Goal: Information Seeking & Learning: Learn about a topic

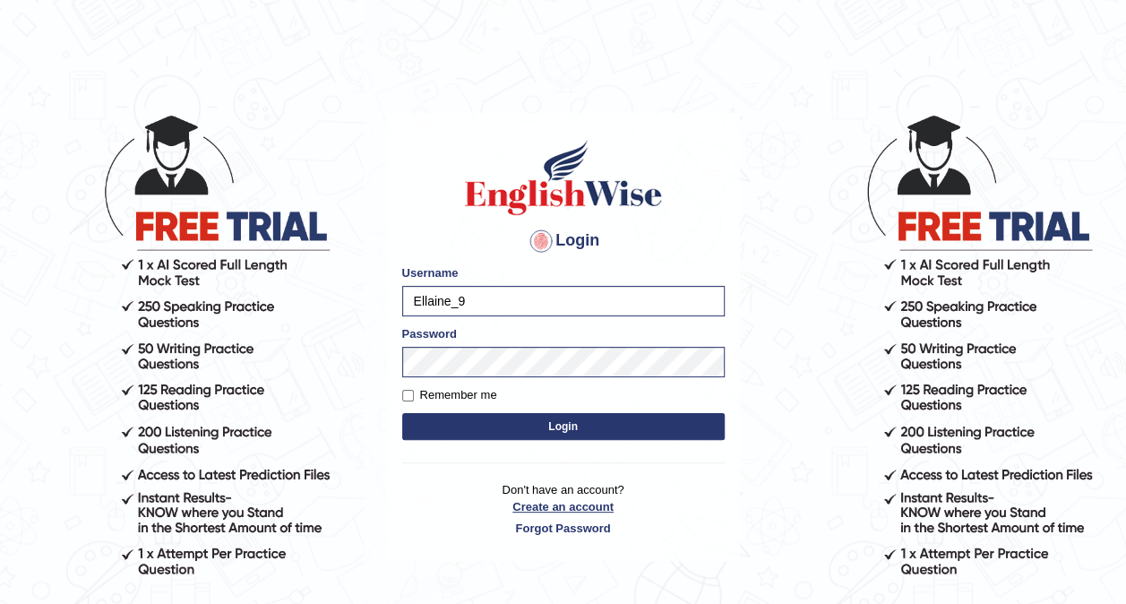
click at [489, 511] on link "Create an account" at bounding box center [563, 506] width 323 height 17
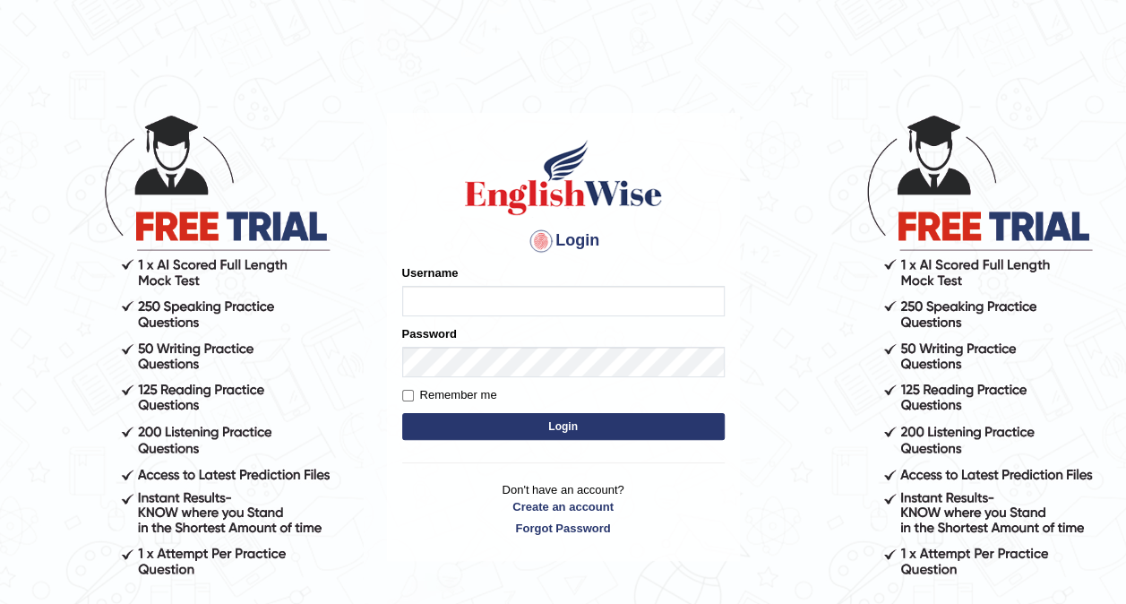
type input "Ellaine_9"
click at [562, 426] on button "Login" at bounding box center [563, 426] width 323 height 27
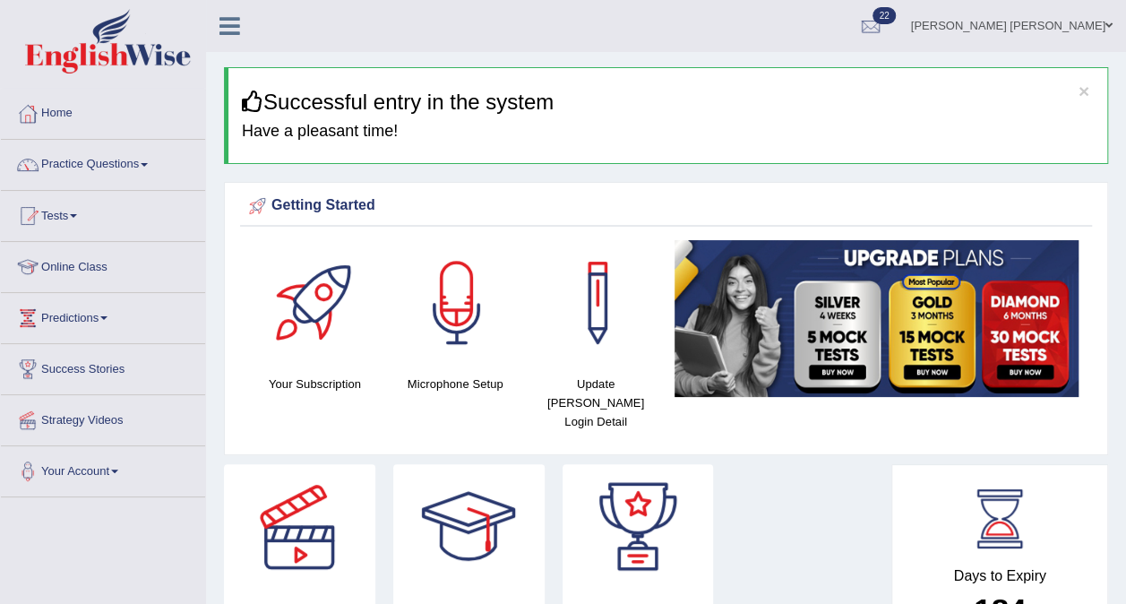
click at [147, 165] on span at bounding box center [144, 165] width 7 height 4
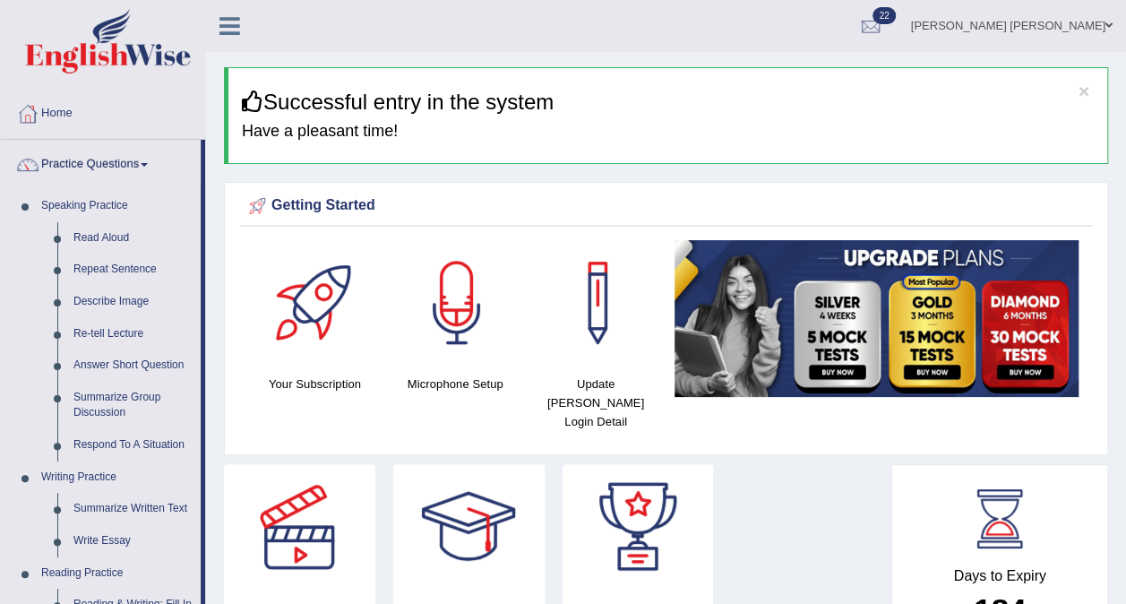
click at [133, 299] on link "Describe Image" at bounding box center [132, 302] width 135 height 32
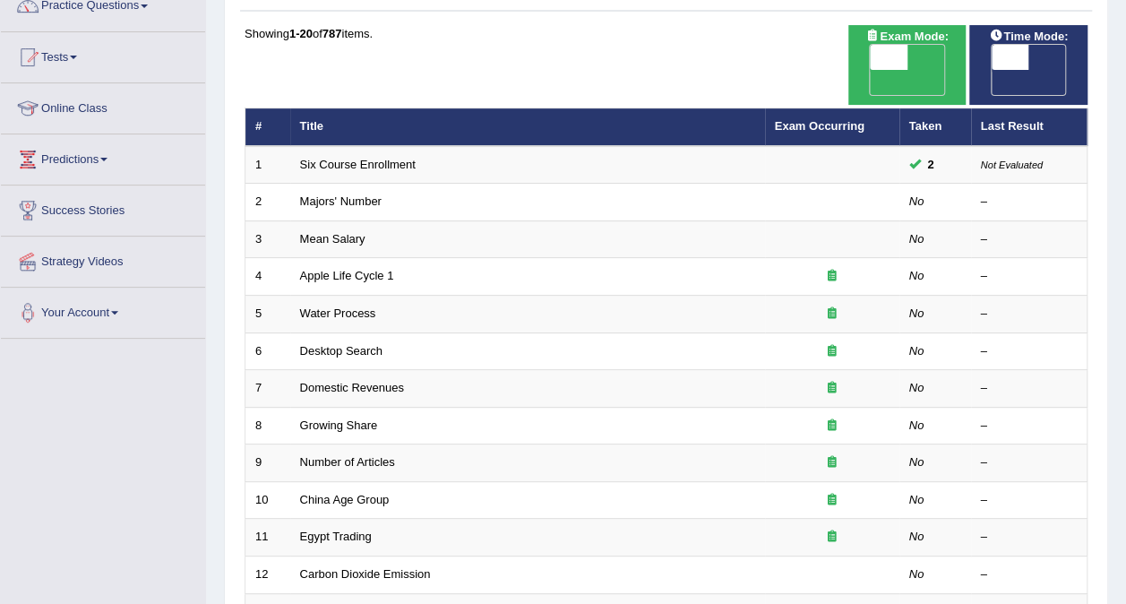
scroll to position [158, 0]
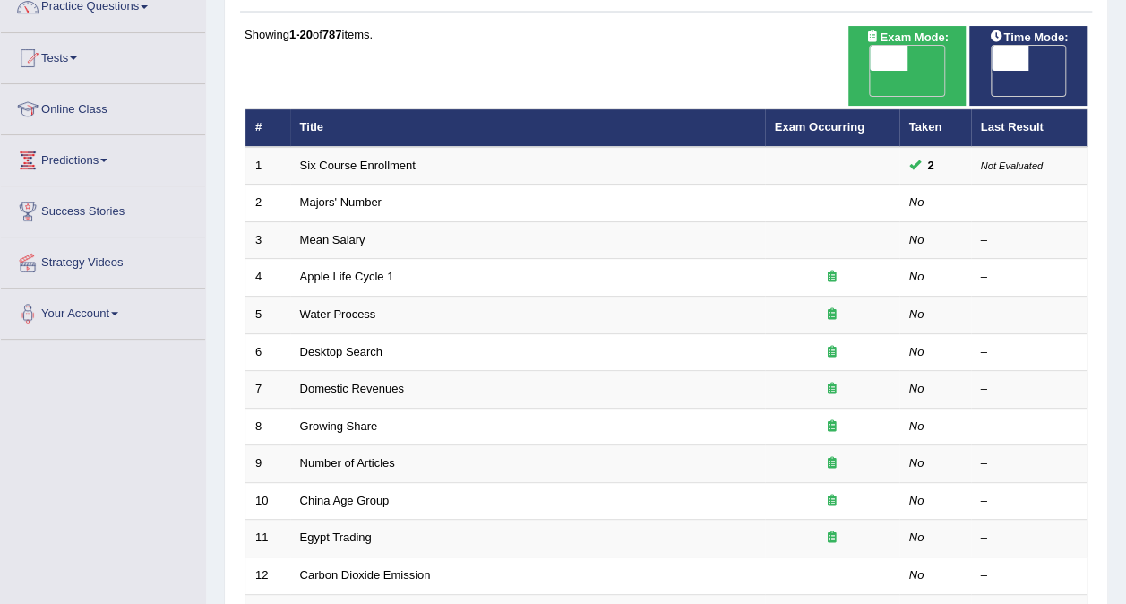
click at [344, 233] on link "Mean Salary" at bounding box center [332, 239] width 65 height 13
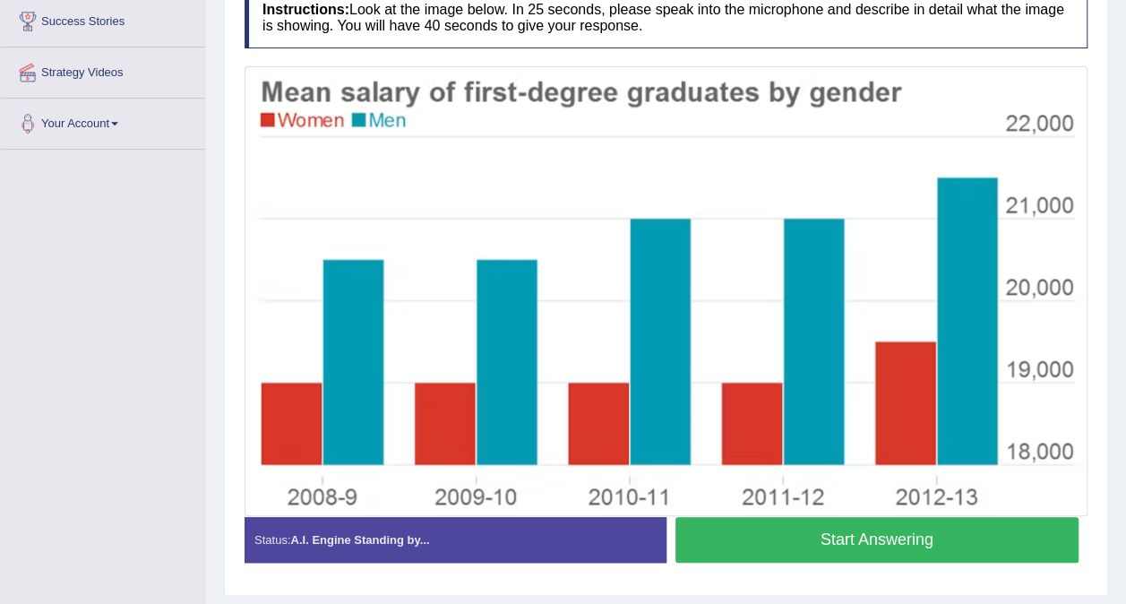
scroll to position [348, 0]
click at [961, 541] on button "Start Answering" at bounding box center [878, 540] width 404 height 46
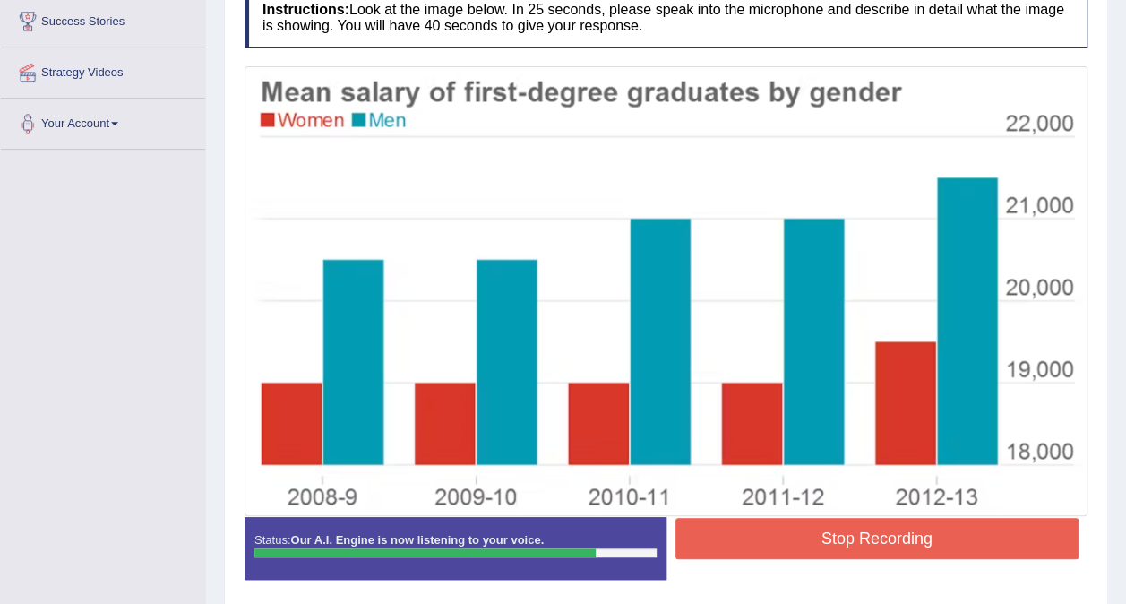
click at [819, 518] on button "Stop Recording" at bounding box center [878, 538] width 404 height 41
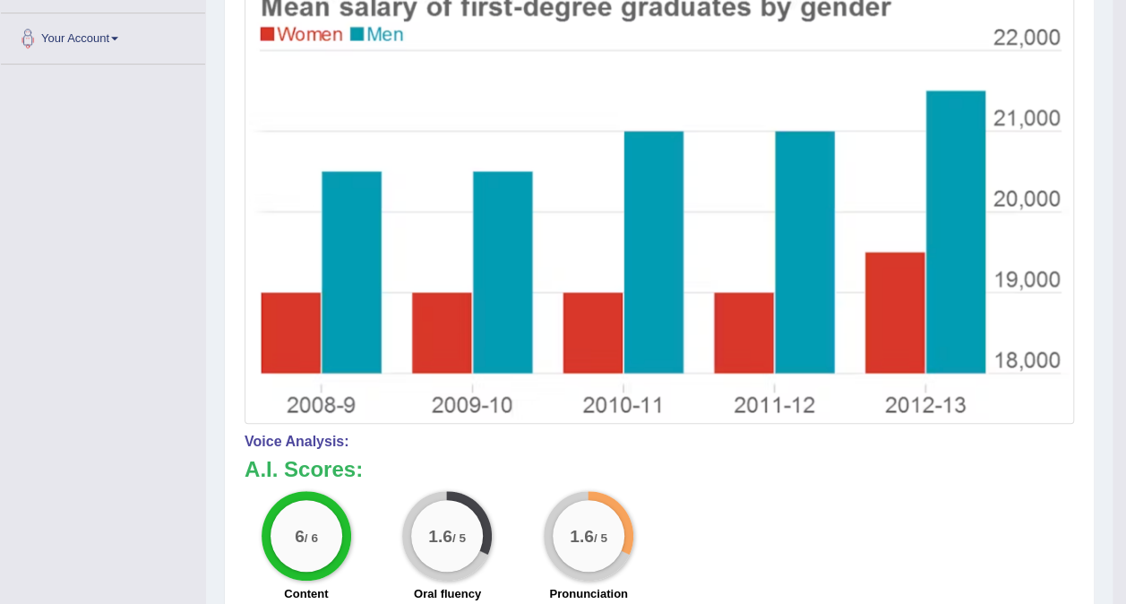
scroll to position [434, 0]
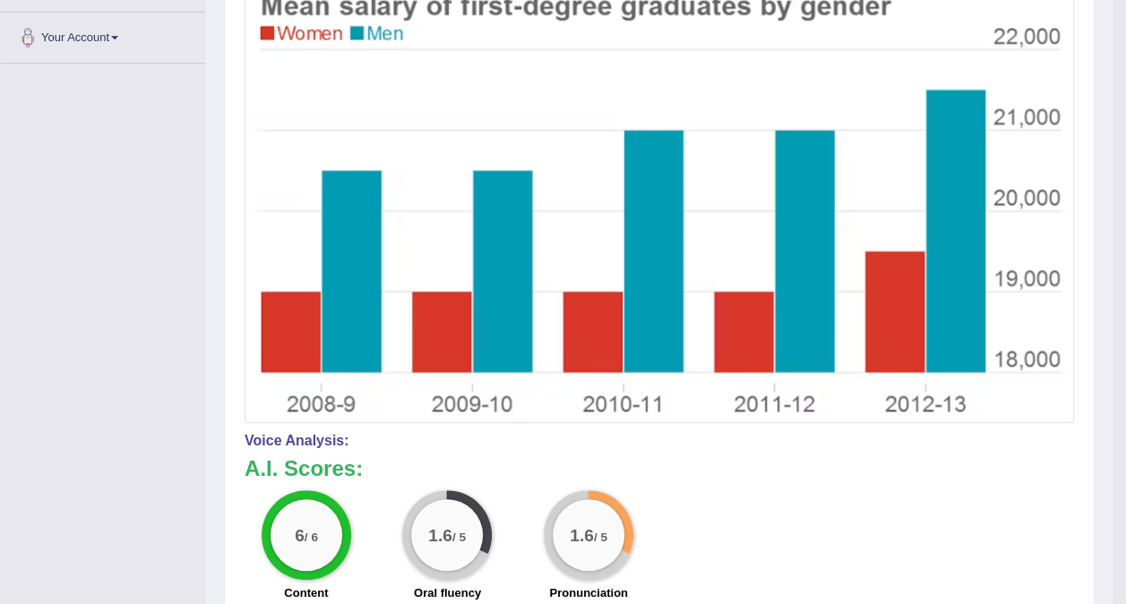
click at [1003, 308] on img at bounding box center [659, 202] width 821 height 434
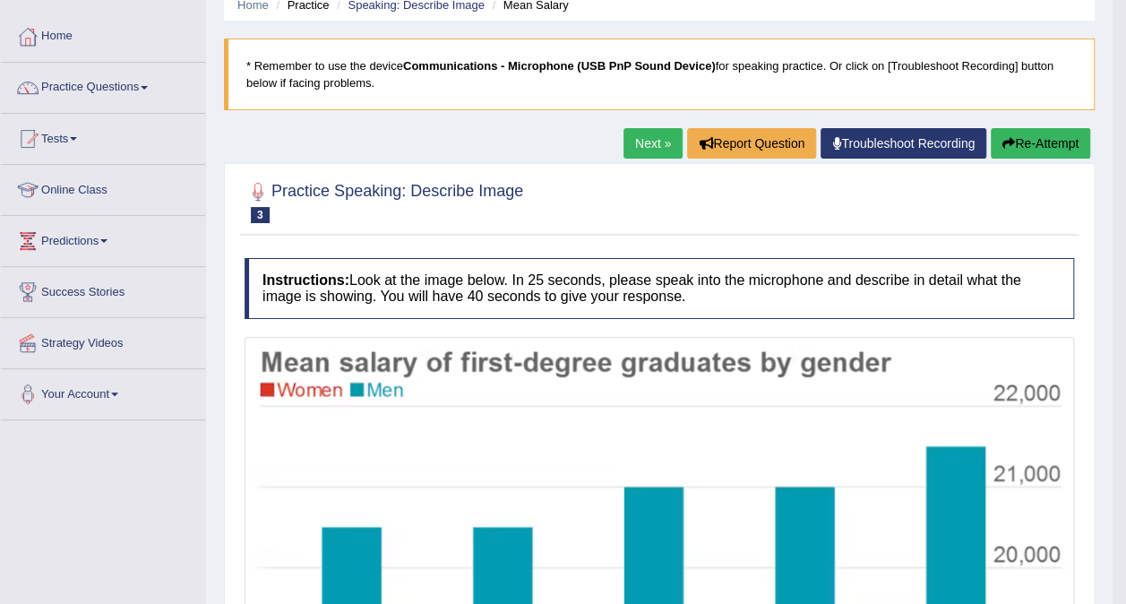
scroll to position [74, 0]
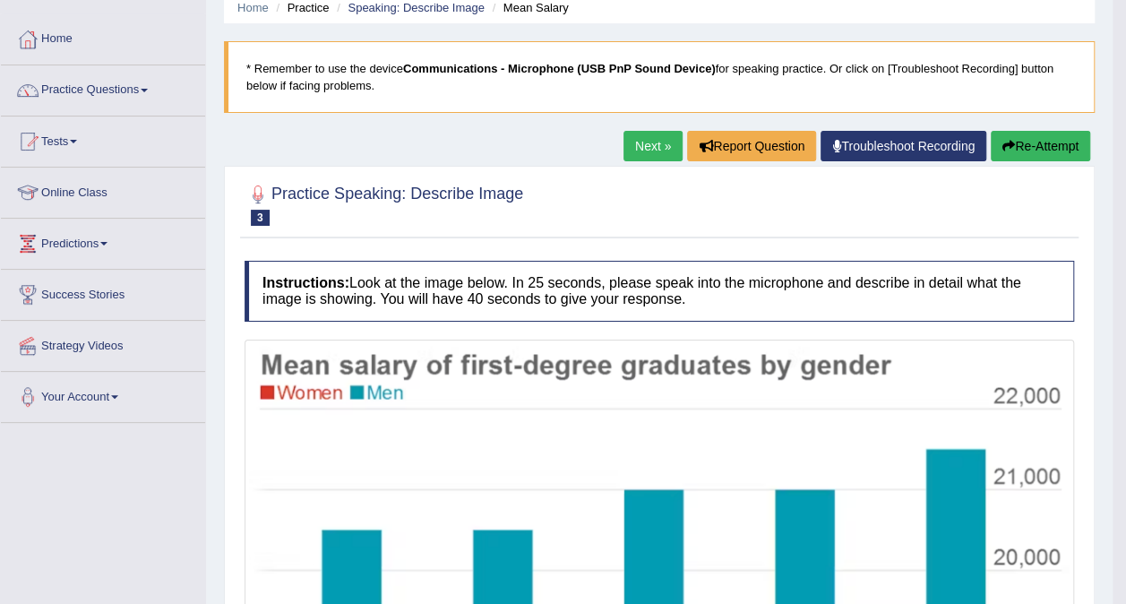
click at [147, 90] on span at bounding box center [144, 91] width 7 height 4
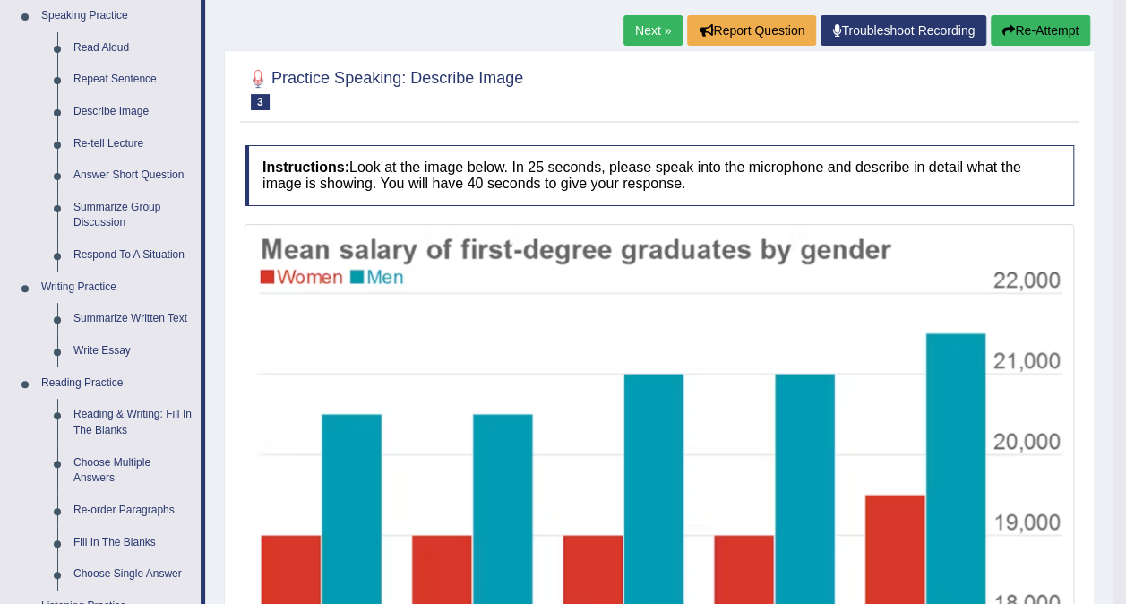
scroll to position [0, 0]
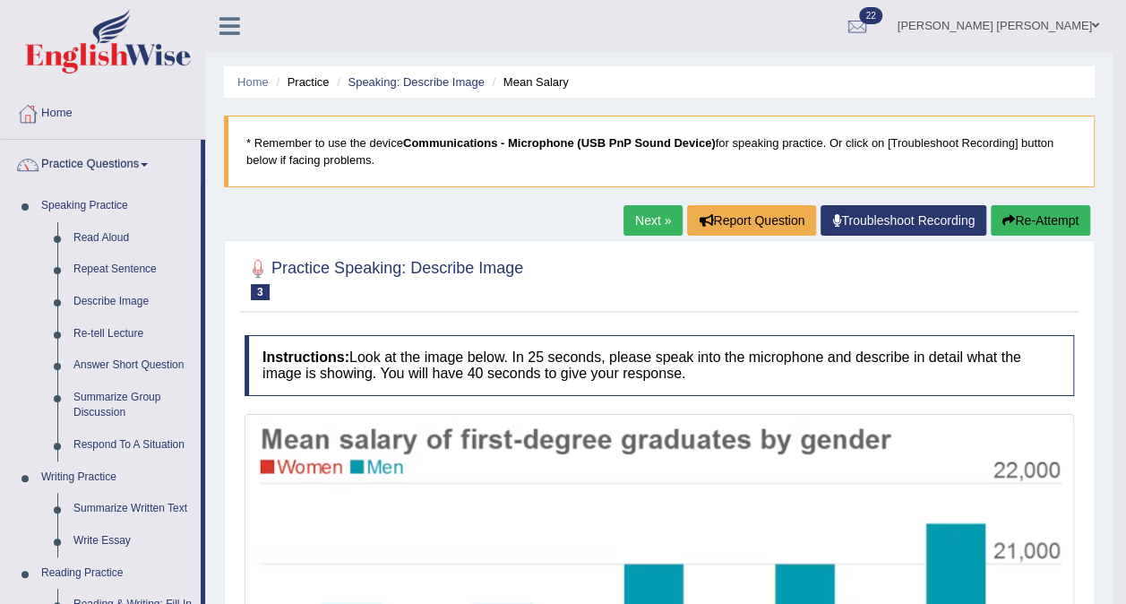
click at [96, 163] on link "Practice Questions" at bounding box center [101, 162] width 200 height 45
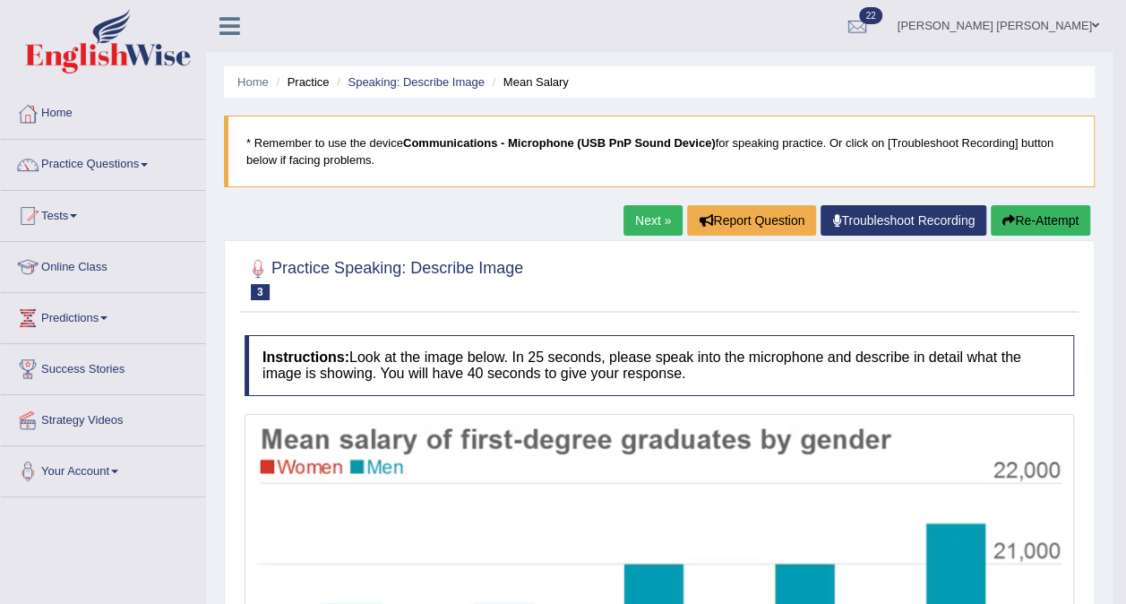
click at [79, 278] on link "Online Class" at bounding box center [103, 264] width 204 height 45
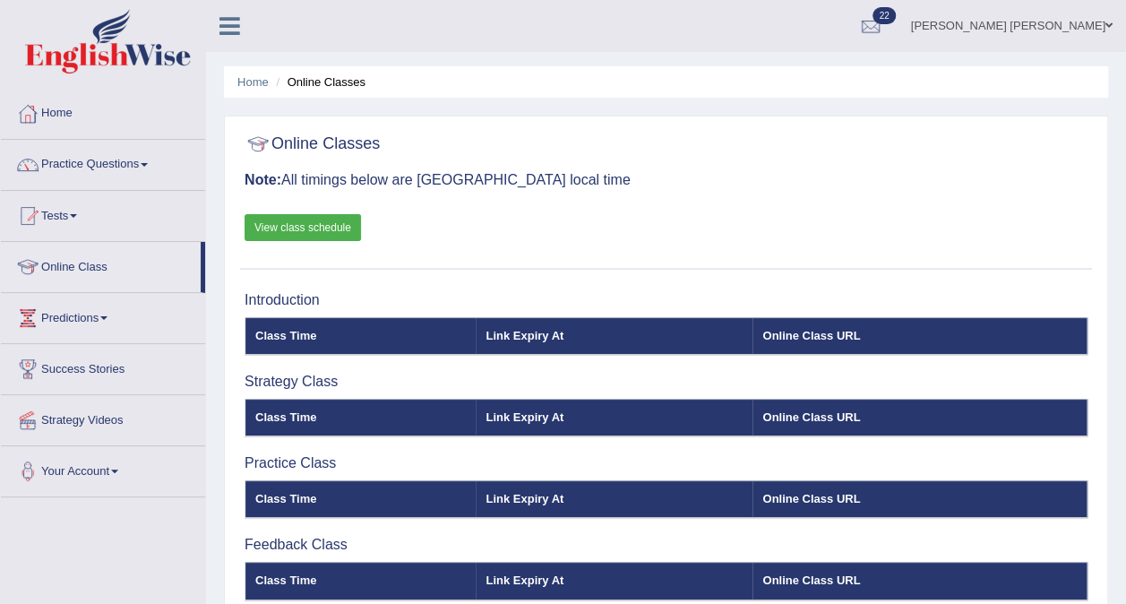
click at [300, 229] on link "View class schedule" at bounding box center [303, 227] width 116 height 27
click at [134, 170] on link "Practice Questions" at bounding box center [103, 162] width 204 height 45
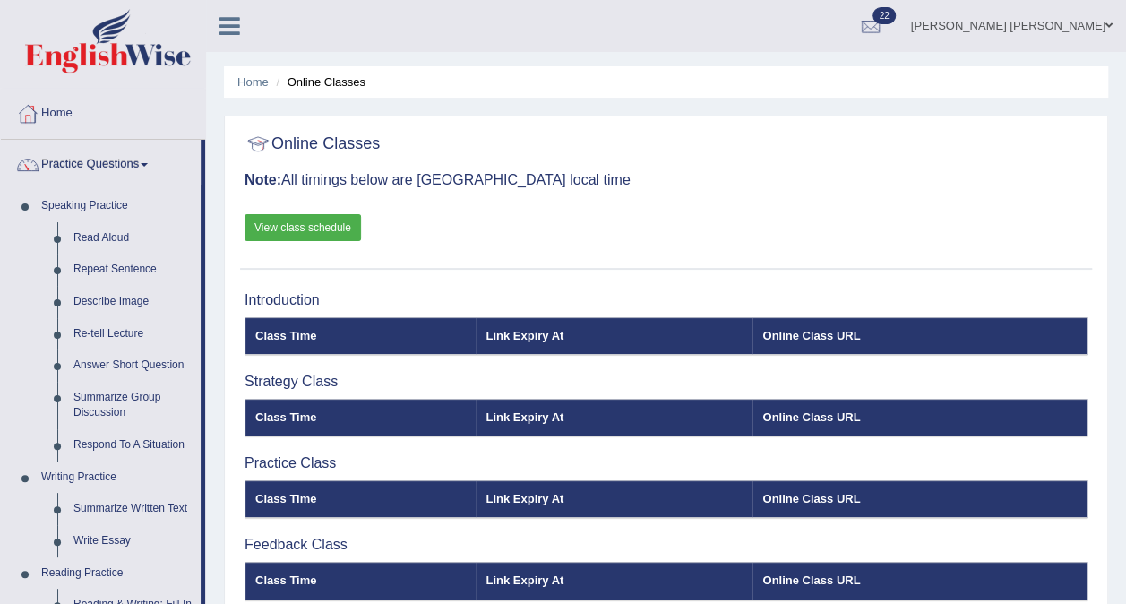
click at [122, 232] on link "Read Aloud" at bounding box center [132, 238] width 135 height 32
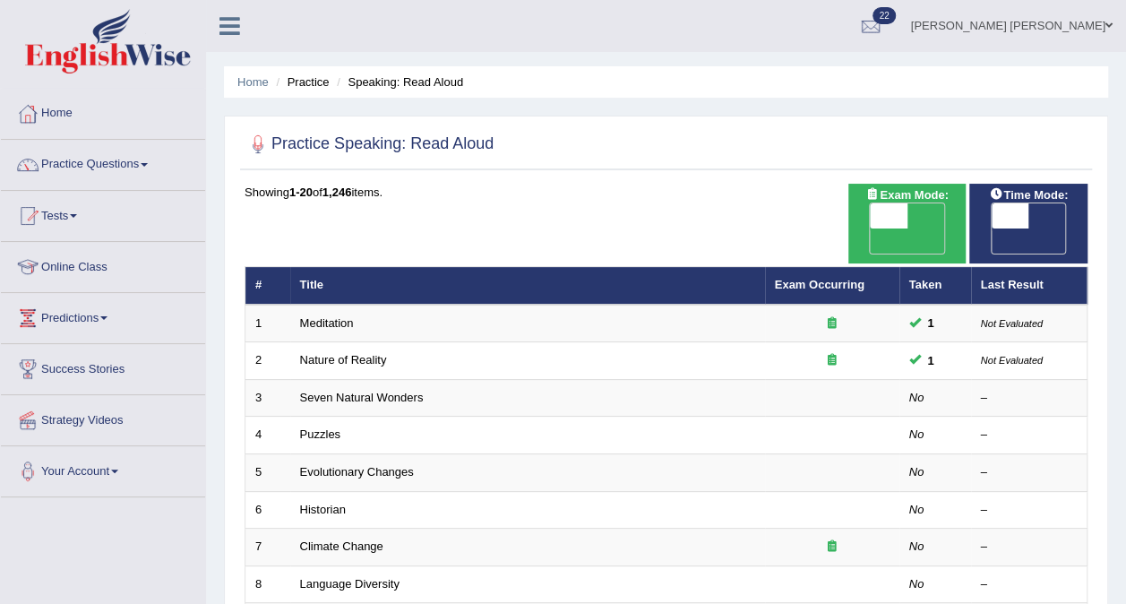
click at [328, 316] on link "Meditation" at bounding box center [327, 322] width 54 height 13
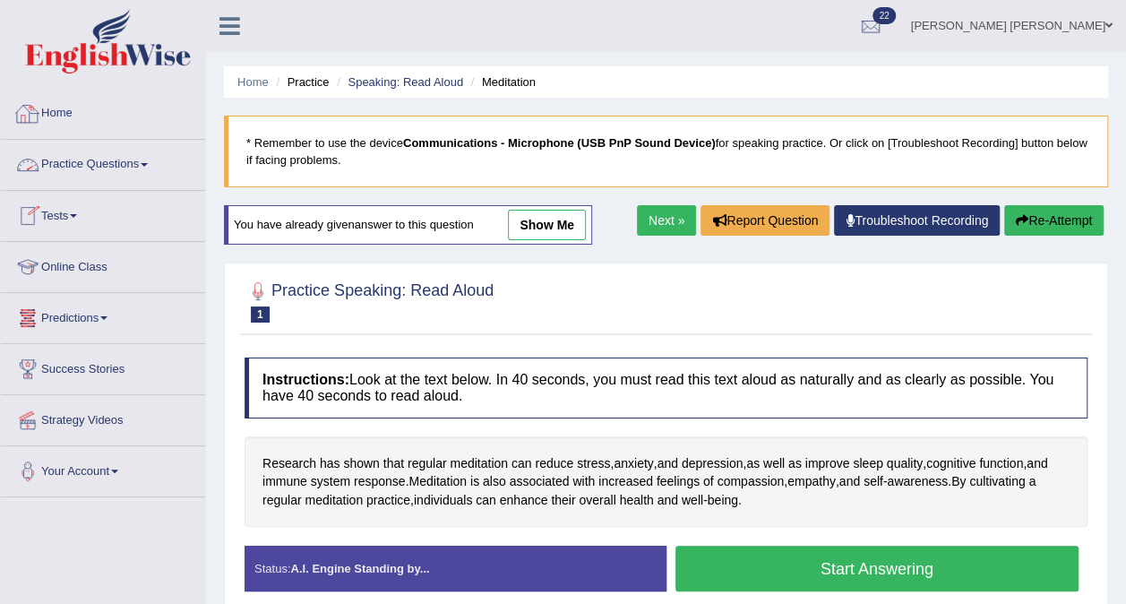
click at [77, 165] on link "Practice Questions" at bounding box center [103, 162] width 204 height 45
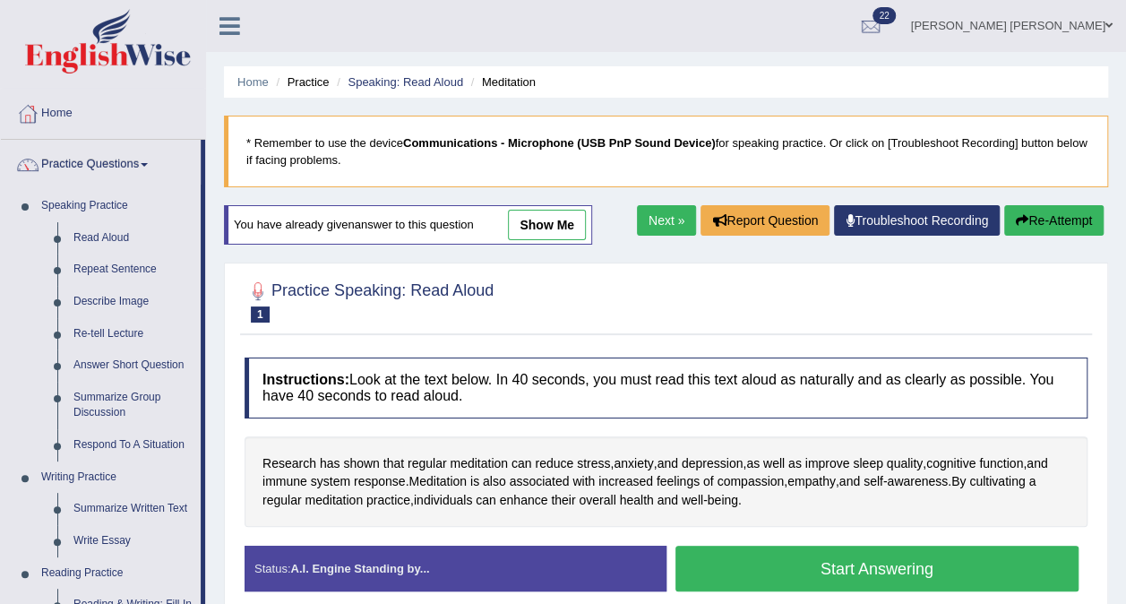
click at [125, 242] on link "Read Aloud" at bounding box center [132, 238] width 135 height 32
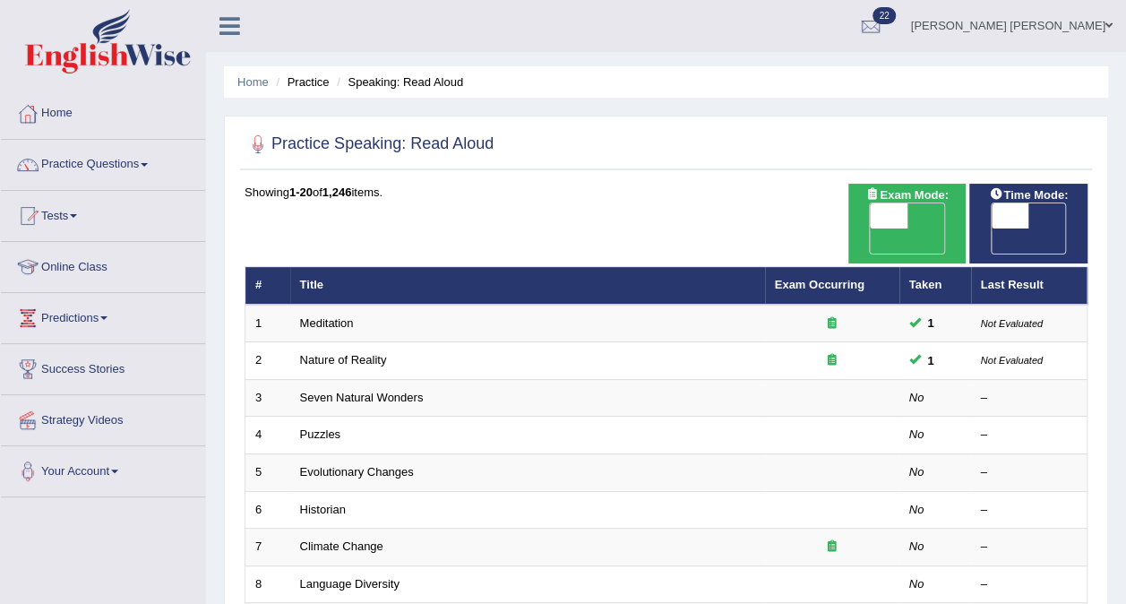
click at [338, 353] on link "Nature of Reality" at bounding box center [343, 359] width 87 height 13
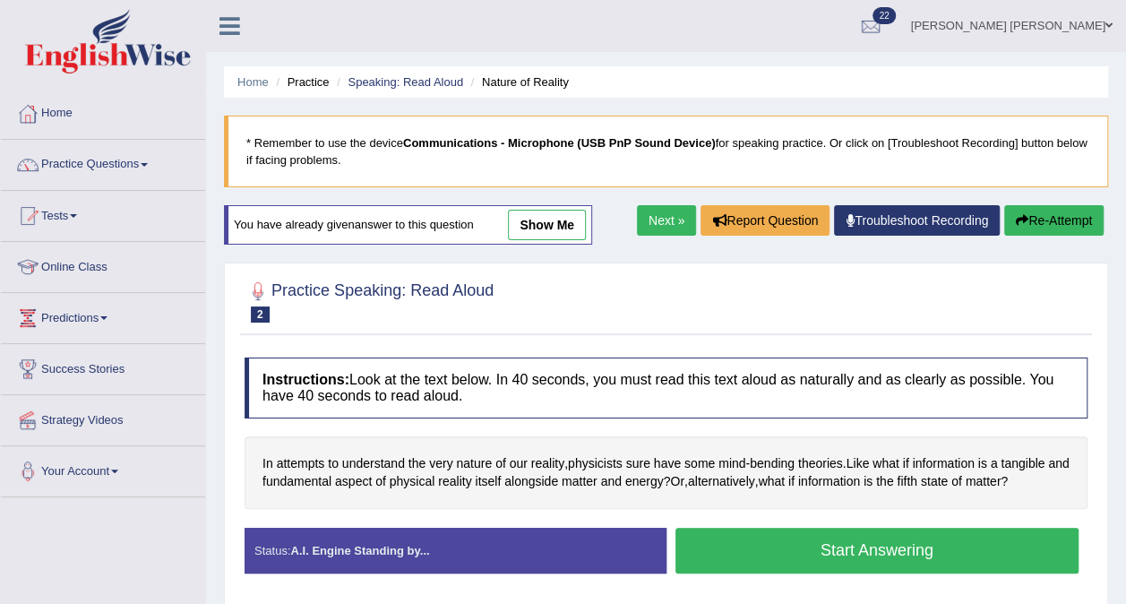
click at [148, 164] on span at bounding box center [144, 165] width 7 height 4
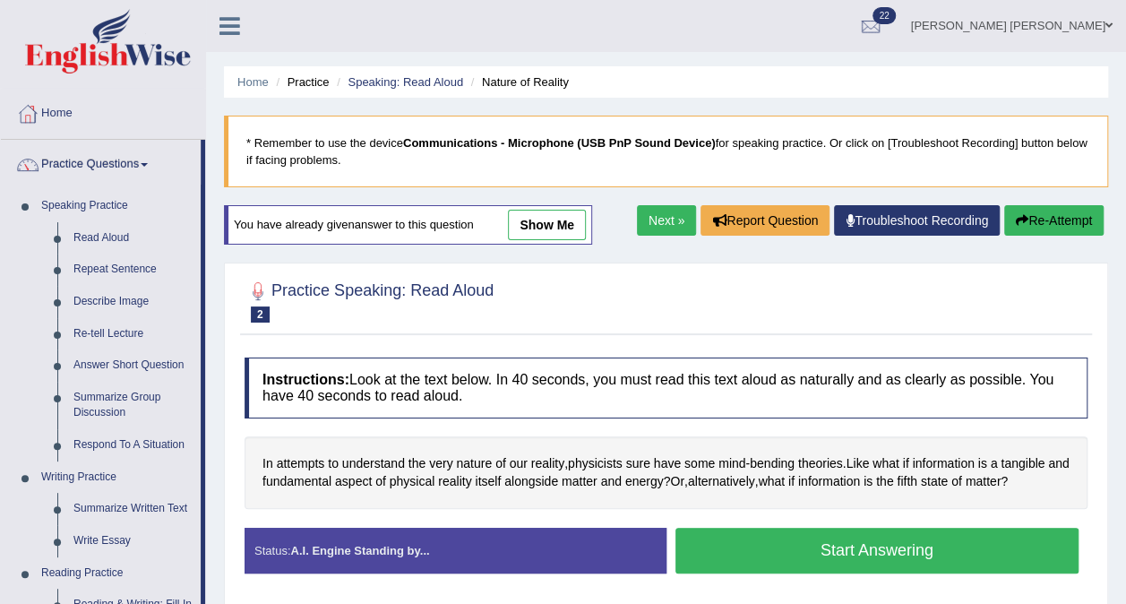
click at [142, 243] on link "Read Aloud" at bounding box center [132, 238] width 135 height 32
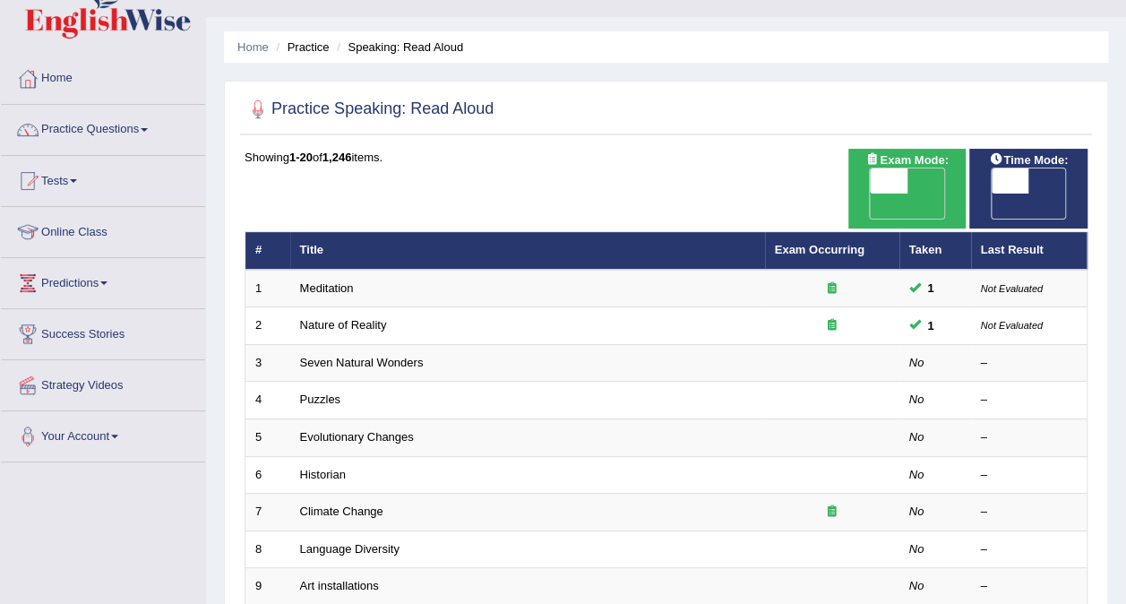
scroll to position [30, 0]
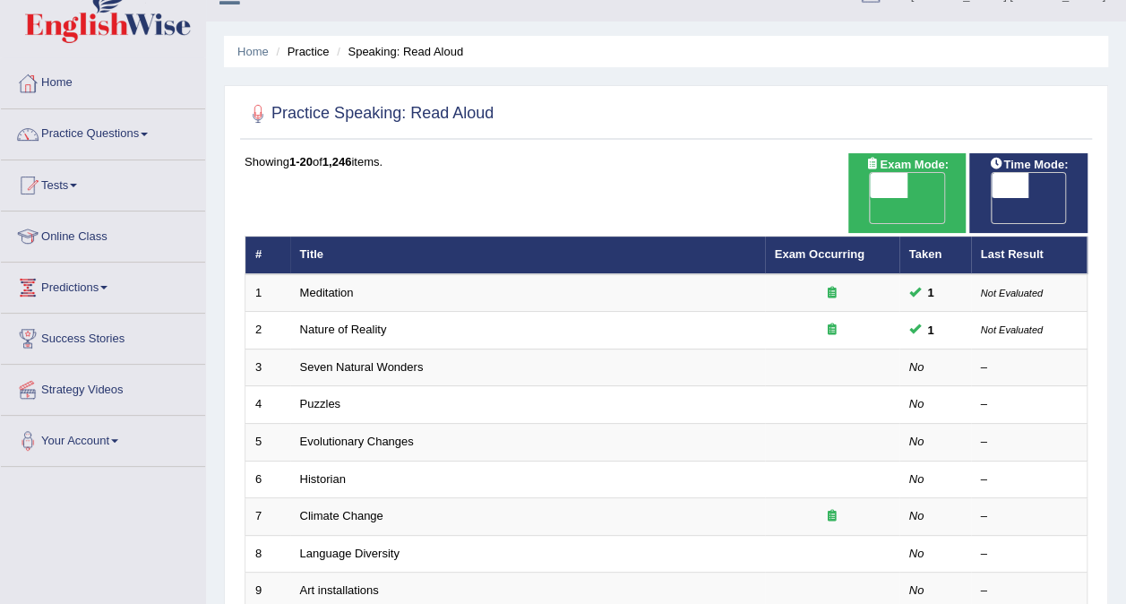
click at [391, 360] on link "Seven Natural Wonders" at bounding box center [362, 366] width 124 height 13
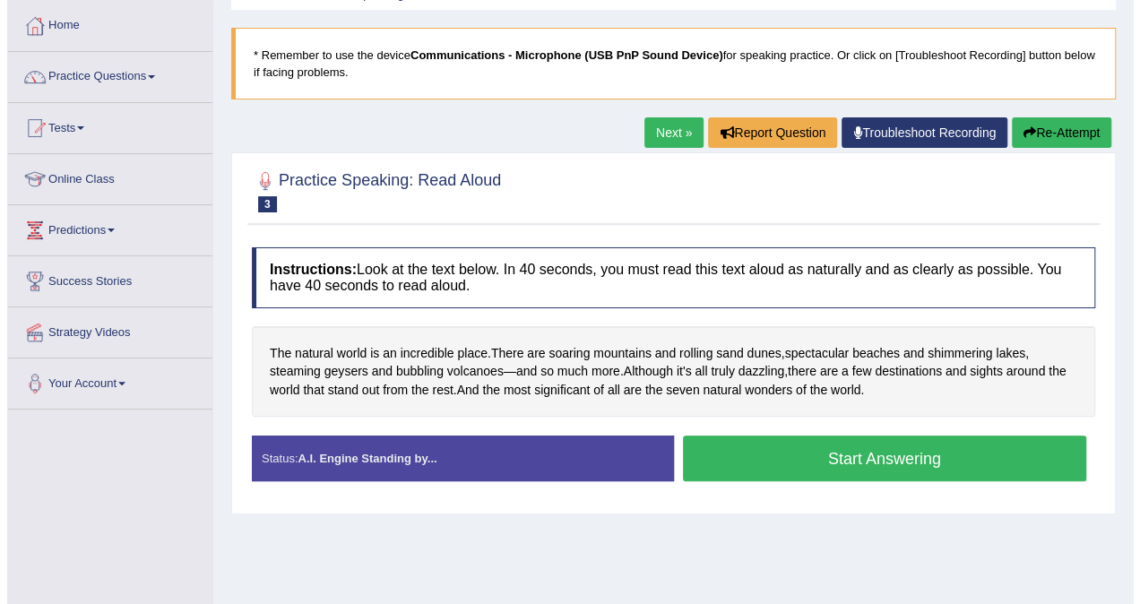
scroll to position [91, 0]
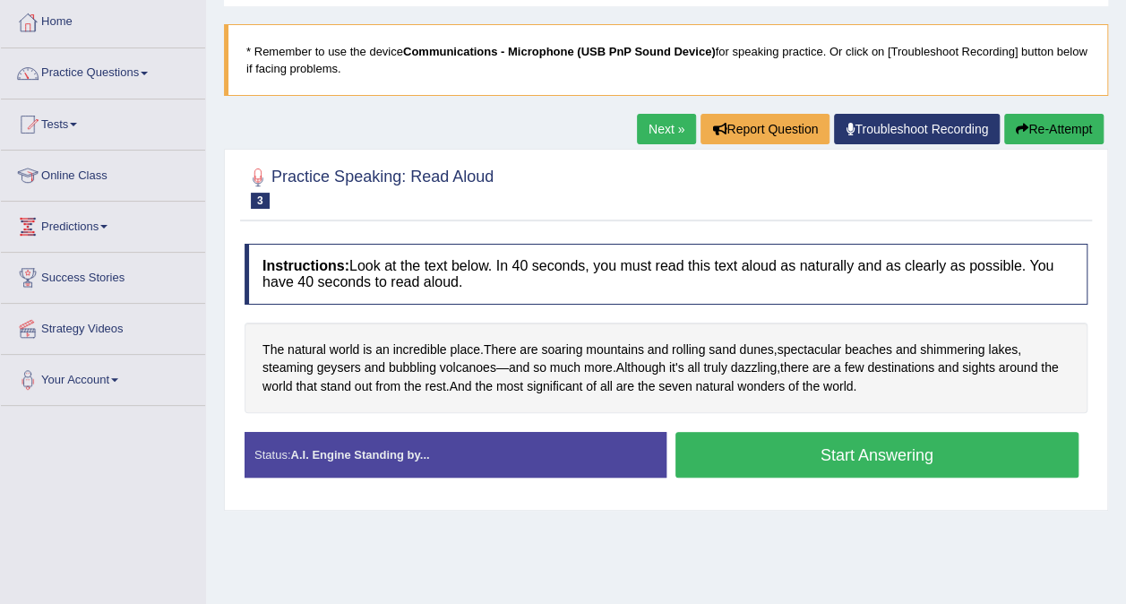
click at [977, 453] on button "Start Answering" at bounding box center [878, 455] width 404 height 46
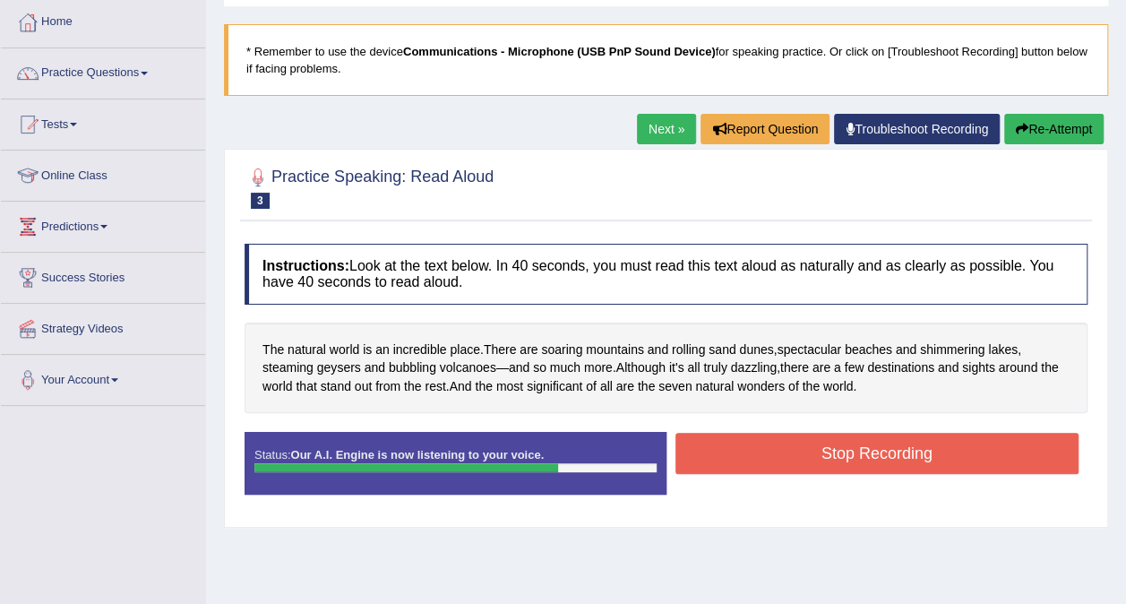
click at [855, 431] on div "Created with Highcharts 7.1.2 Great Too slow Too fast Time Speech pace meter: 0…" at bounding box center [882, 431] width 431 height 1
click at [871, 431] on div "Created with Highcharts 7.1.2 Great Too slow Too fast Time Speech pace meter: 0…" at bounding box center [882, 431] width 431 height 1
click at [844, 452] on button "Stop Recording" at bounding box center [878, 453] width 404 height 41
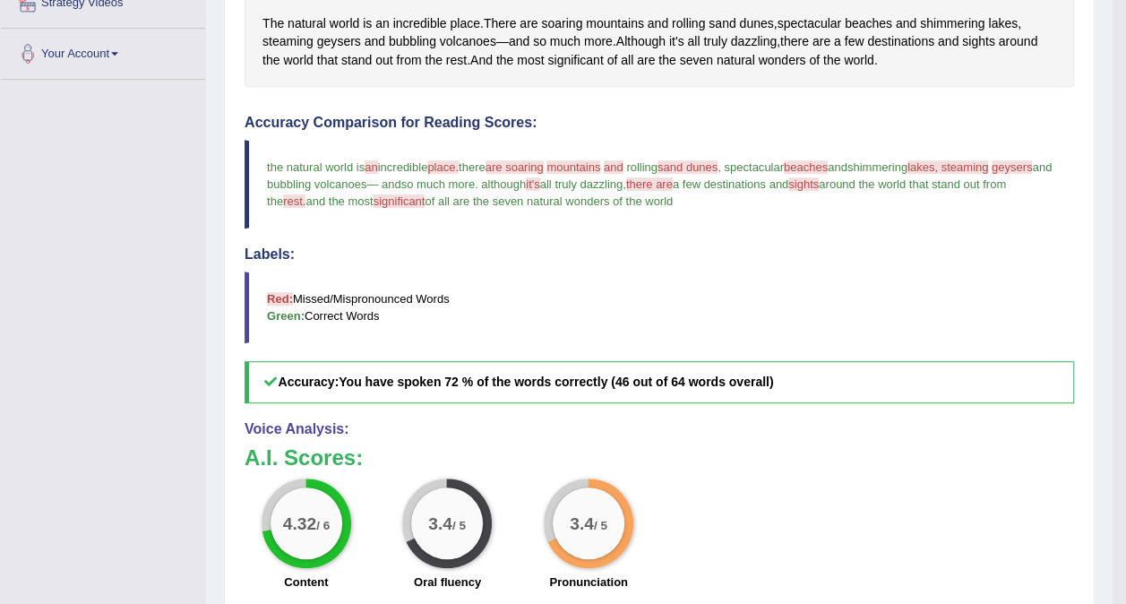
scroll to position [533, 0]
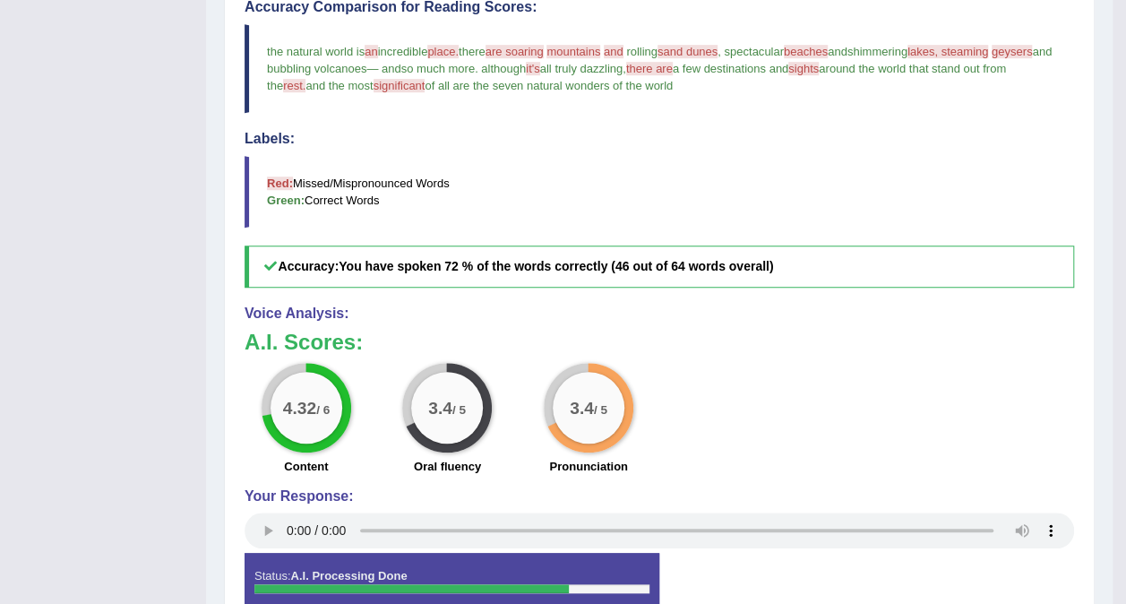
click at [1025, 311] on h4 "Voice Analysis:" at bounding box center [660, 314] width 830 height 16
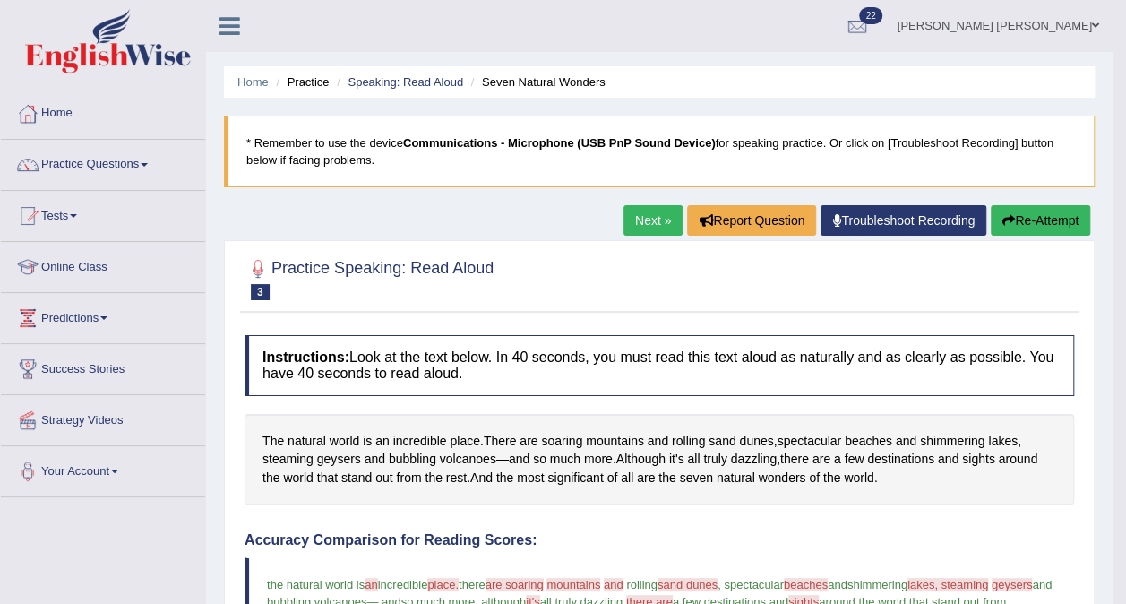
scroll to position [0, 0]
click at [652, 224] on link "Next »" at bounding box center [653, 220] width 59 height 30
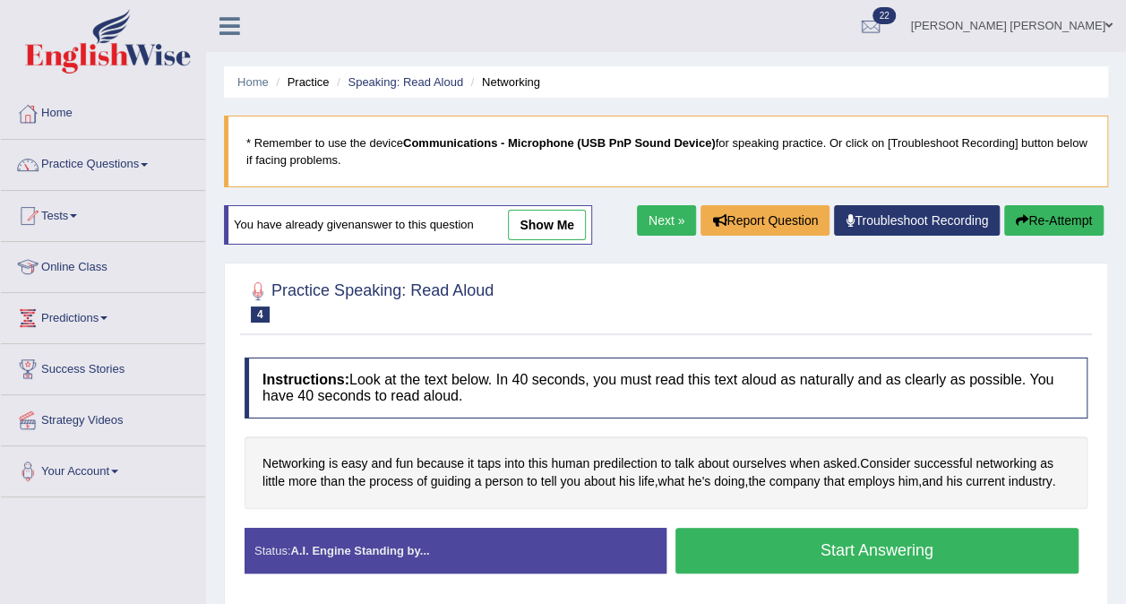
click at [1011, 550] on button "Start Answering" at bounding box center [878, 551] width 404 height 46
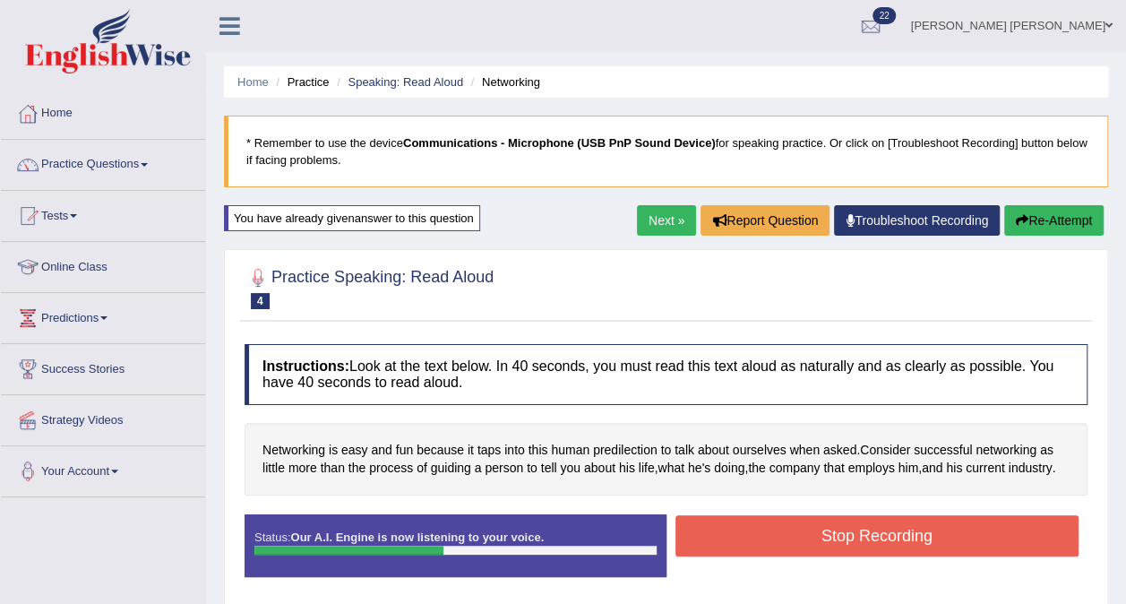
click at [836, 534] on button "Stop Recording" at bounding box center [878, 535] width 404 height 41
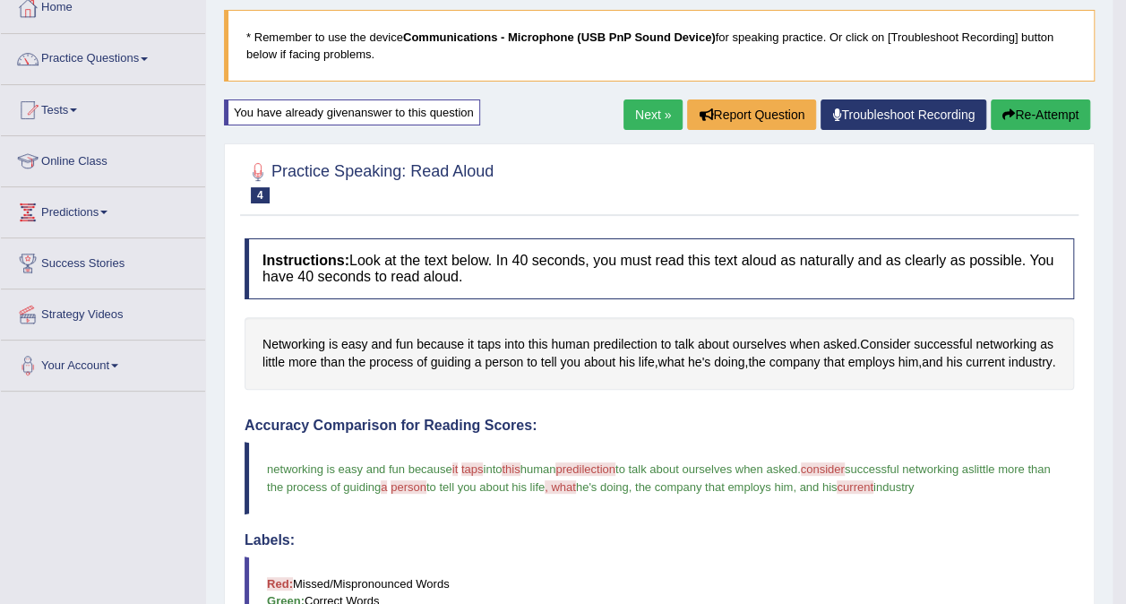
scroll to position [93, 0]
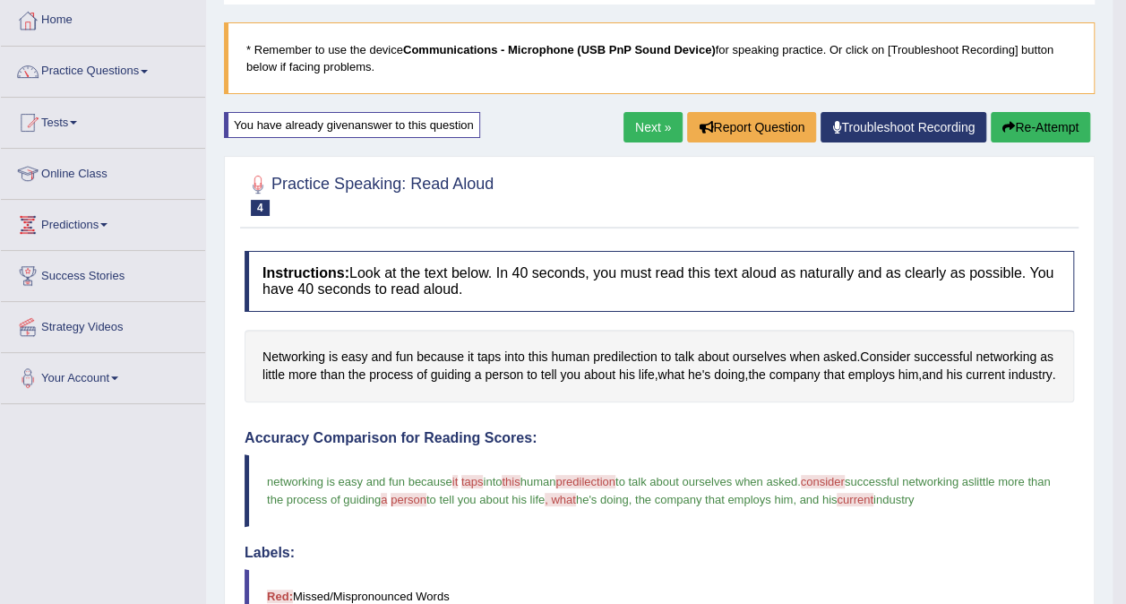
click at [649, 125] on link "Next »" at bounding box center [653, 127] width 59 height 30
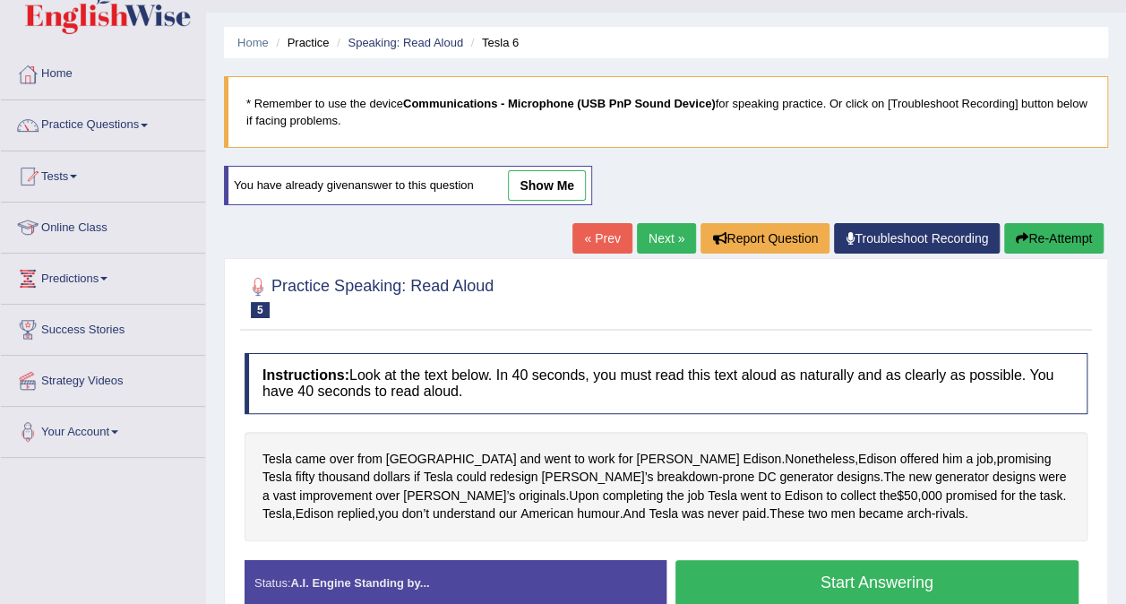
scroll to position [36, 0]
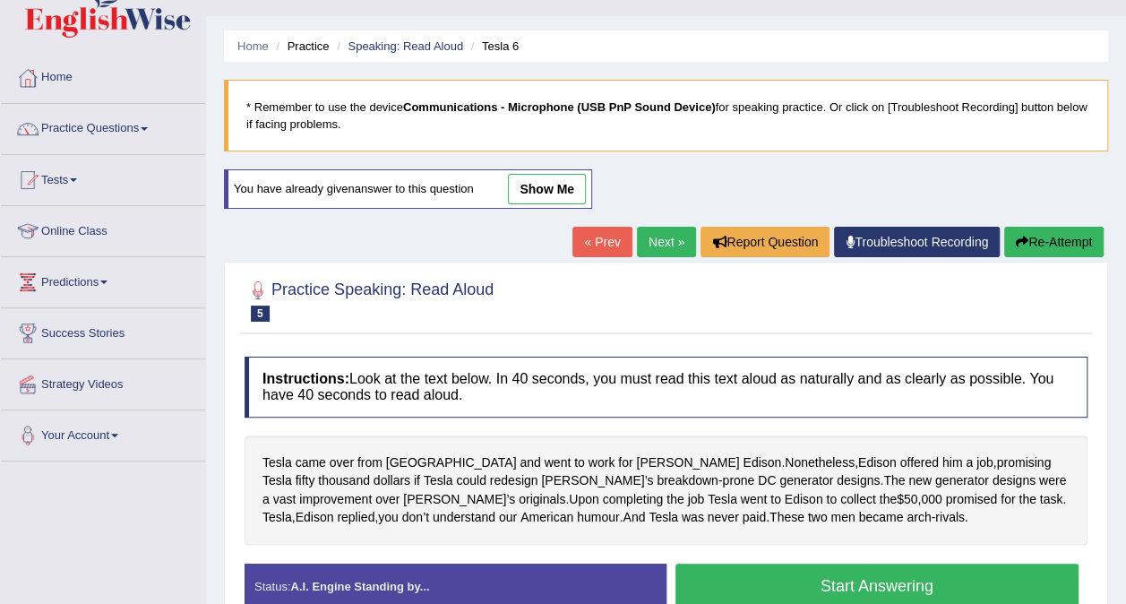
click at [662, 240] on link "Next »" at bounding box center [666, 242] width 59 height 30
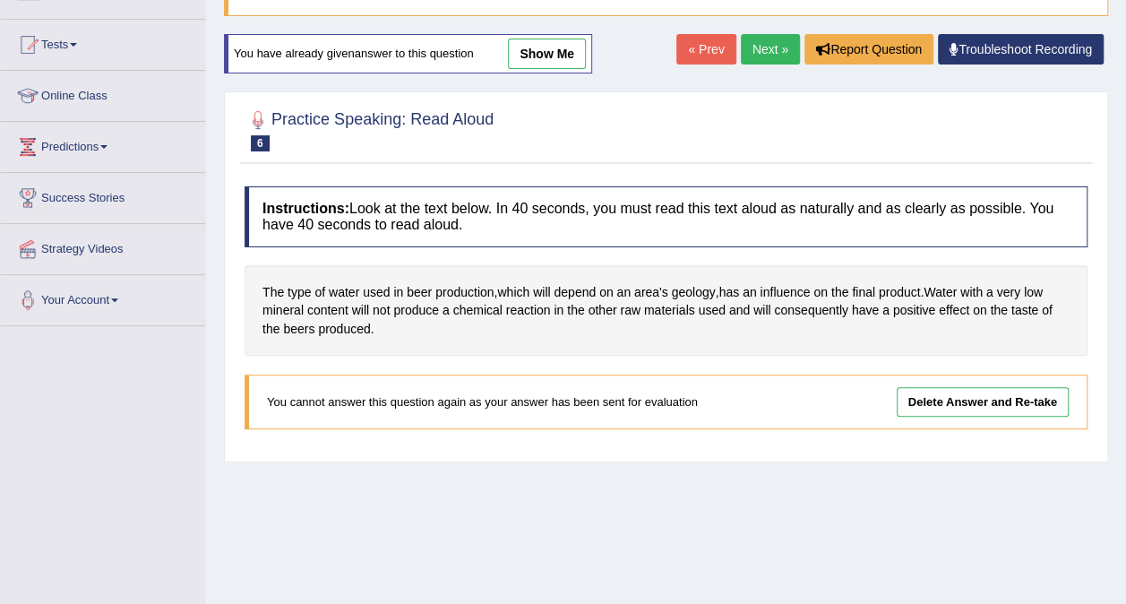
scroll to position [175, 0]
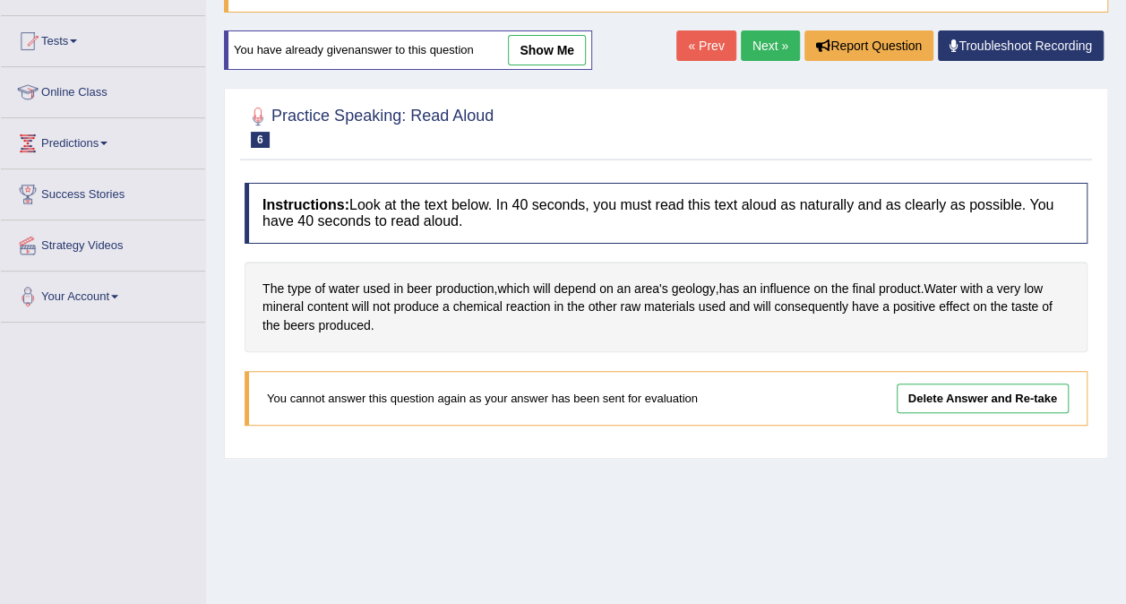
click at [772, 51] on link "Next »" at bounding box center [770, 45] width 59 height 30
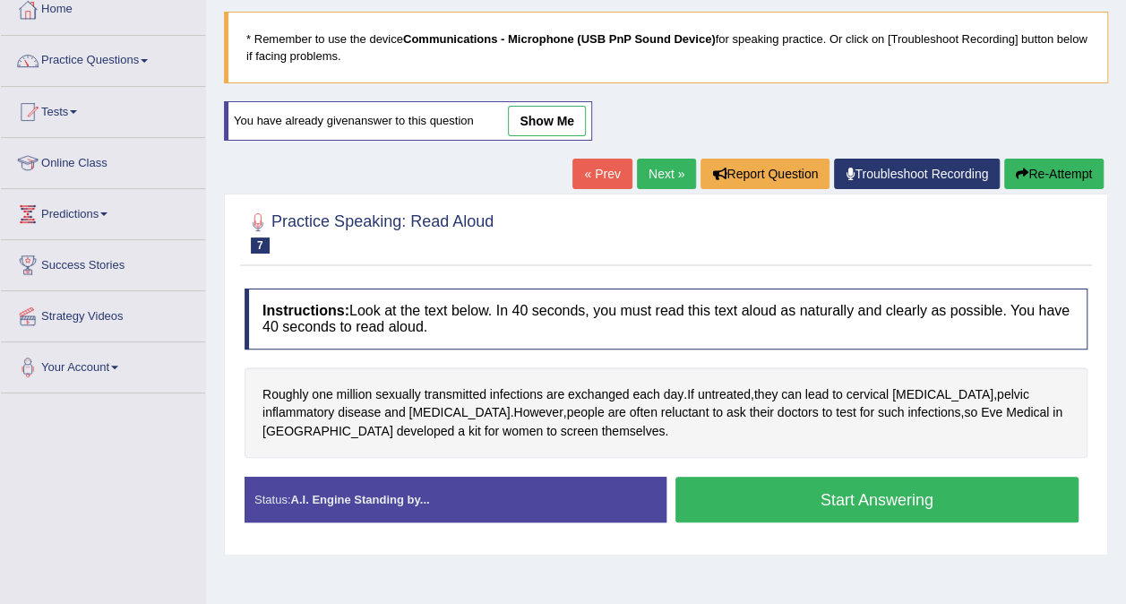
click at [942, 496] on button "Start Answering" at bounding box center [878, 500] width 404 height 46
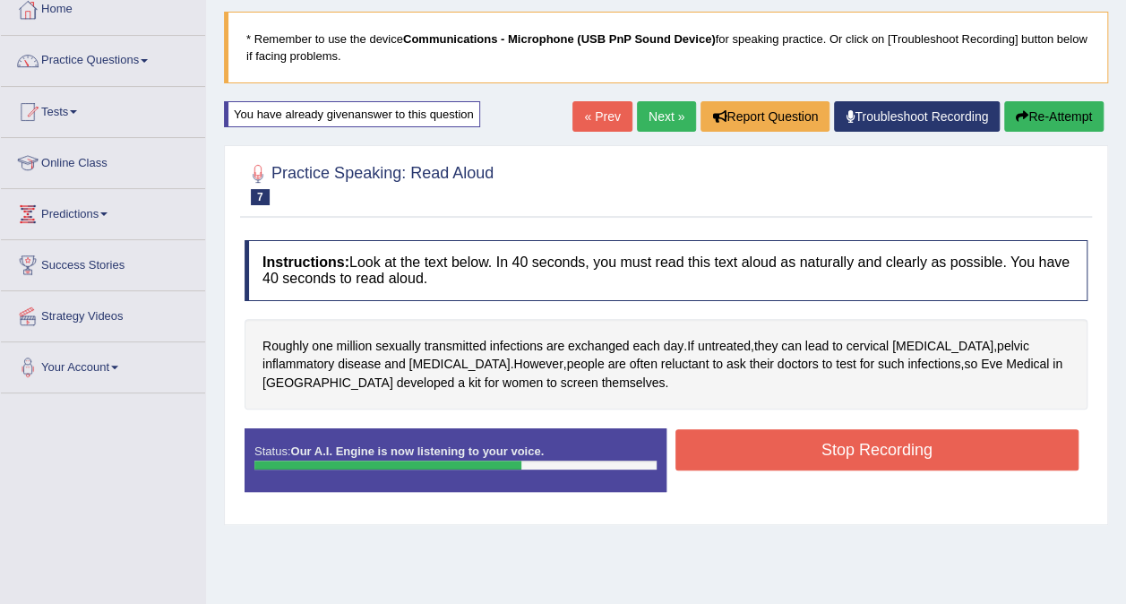
click at [891, 428] on div "Start Answering" at bounding box center [878, 428] width 422 height 1
click at [890, 460] on button "Stop Recording" at bounding box center [878, 449] width 404 height 41
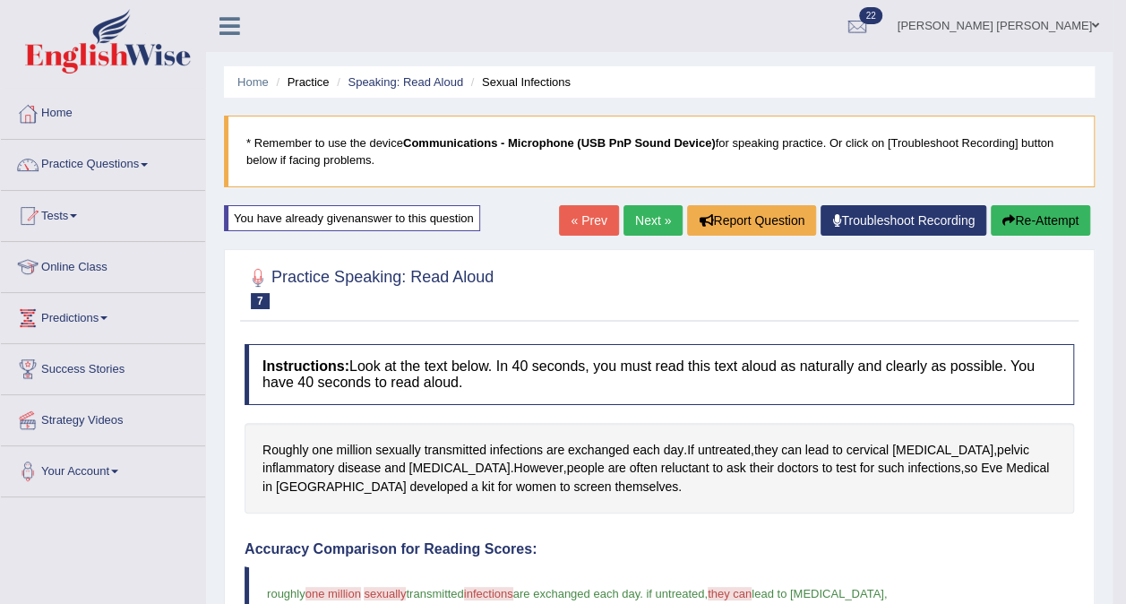
click at [655, 219] on link "Next »" at bounding box center [653, 220] width 59 height 30
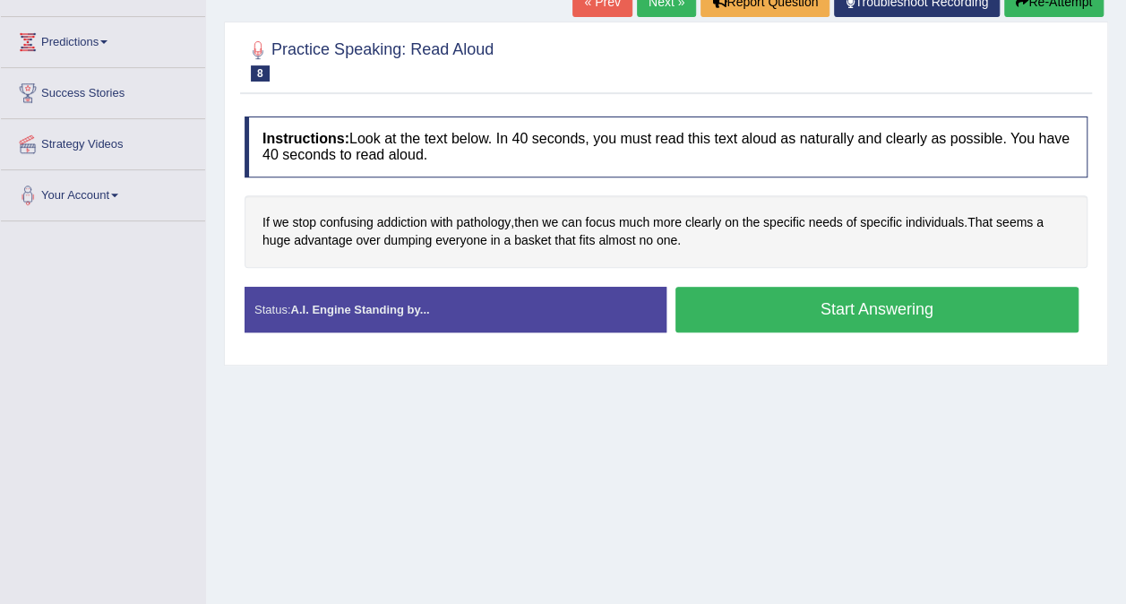
scroll to position [281, 0]
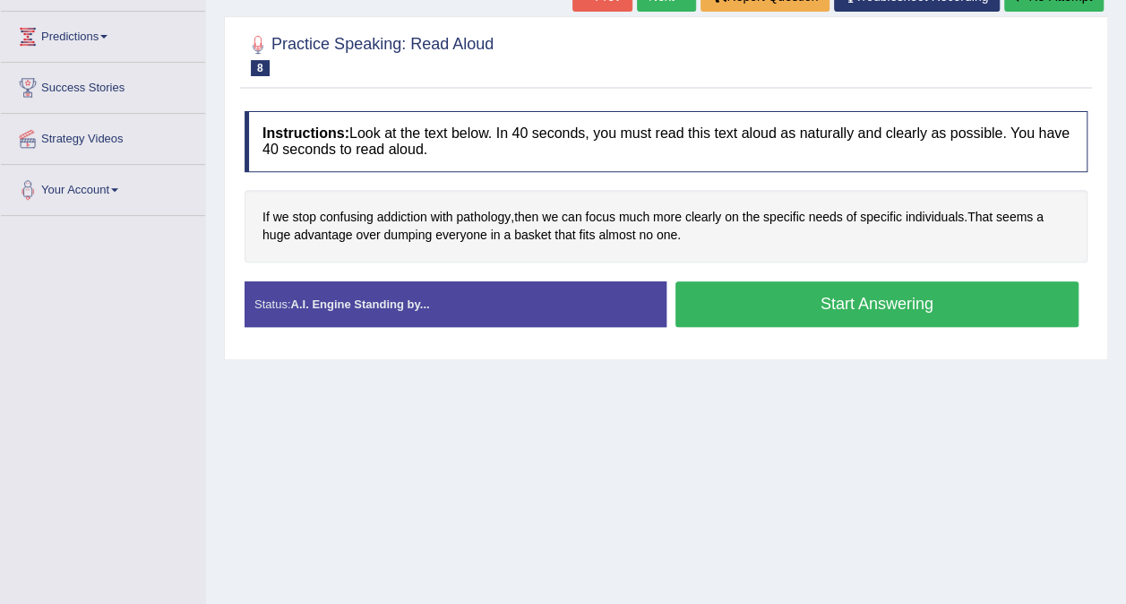
click at [891, 308] on button "Start Answering" at bounding box center [878, 304] width 404 height 46
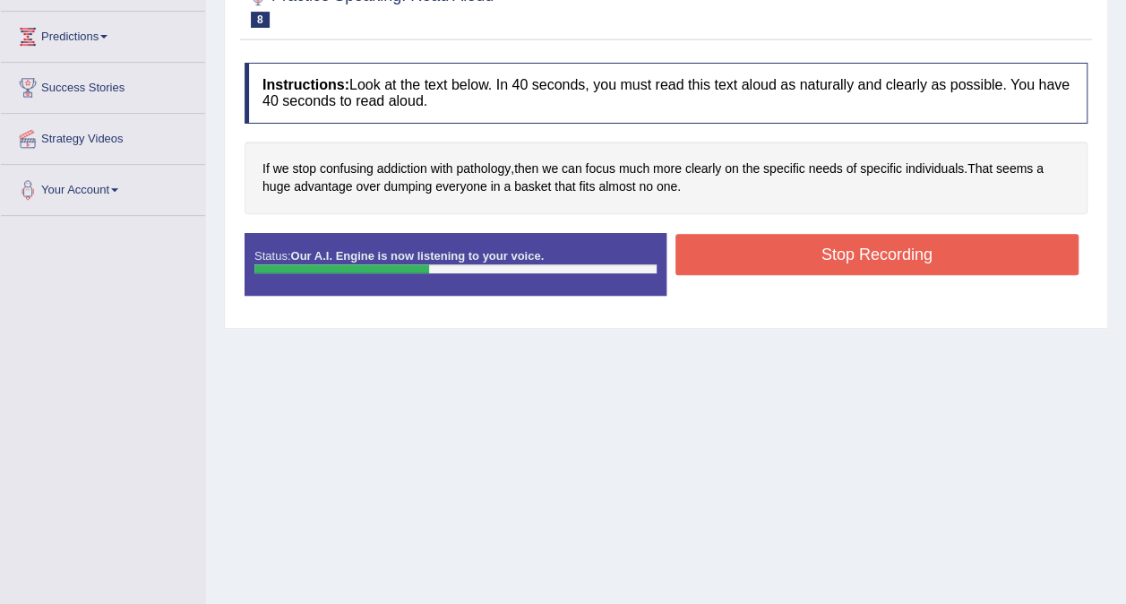
click at [974, 261] on button "Stop Recording" at bounding box center [878, 254] width 404 height 41
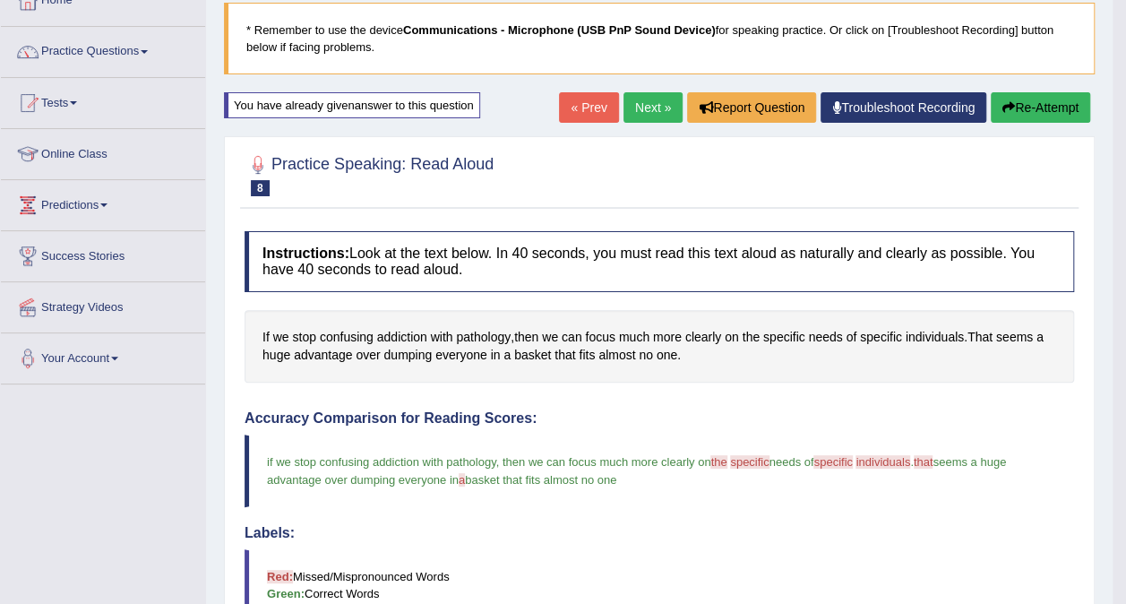
scroll to position [72, 0]
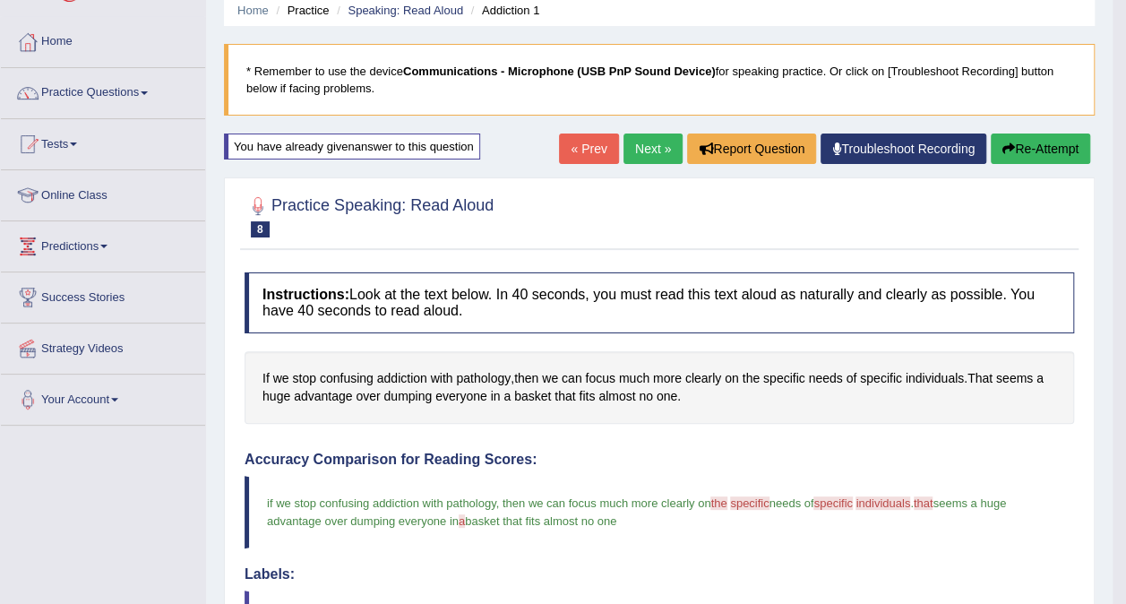
click at [653, 146] on link "Next »" at bounding box center [653, 148] width 59 height 30
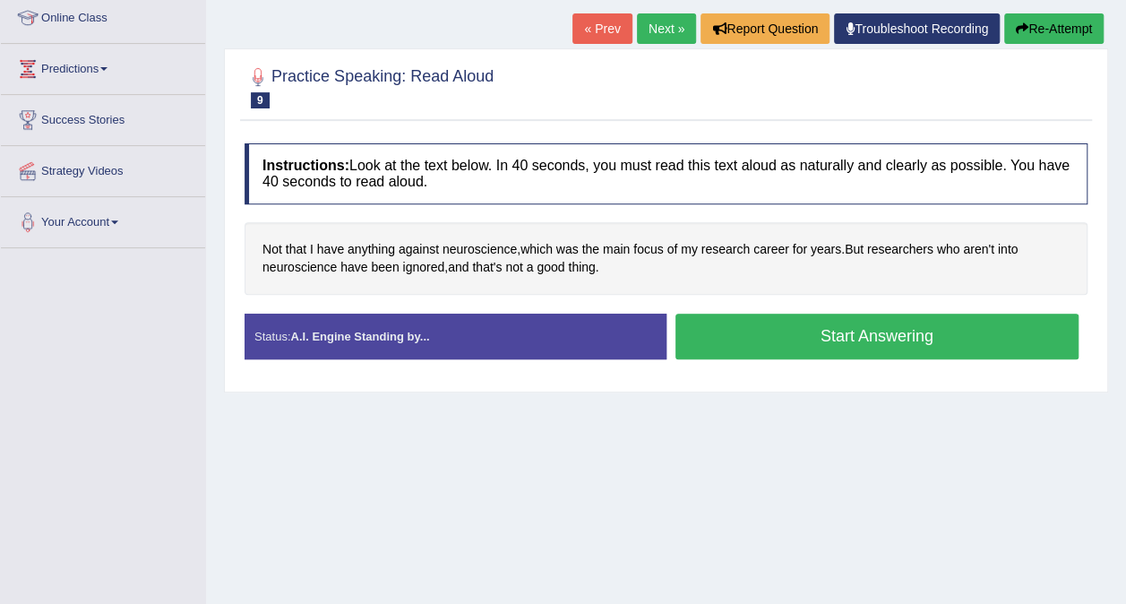
scroll to position [256, 0]
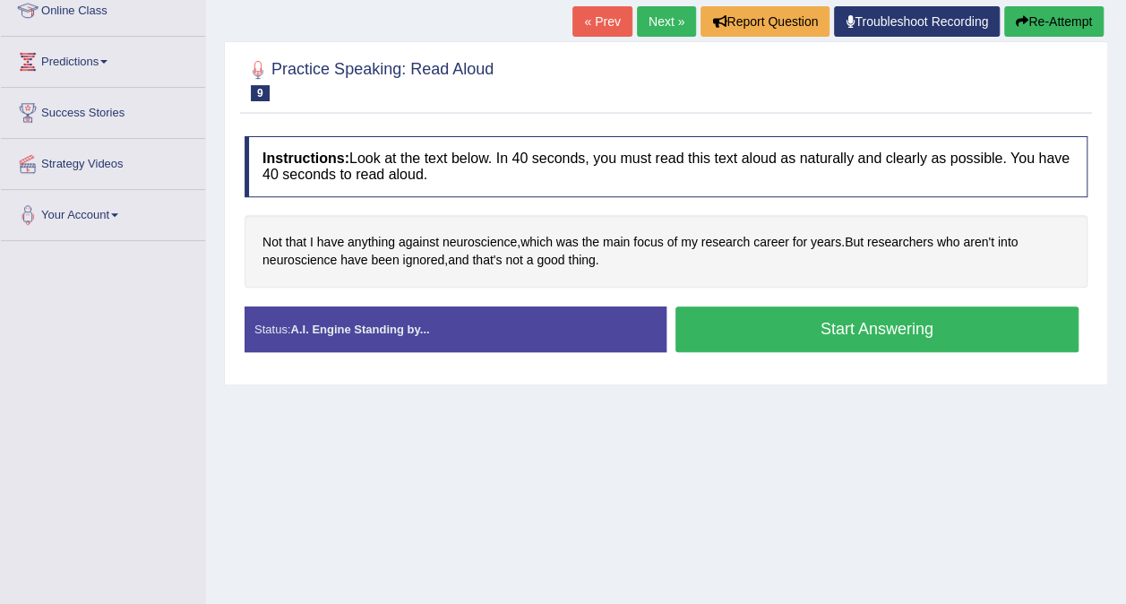
click at [971, 328] on button "Start Answering" at bounding box center [878, 329] width 404 height 46
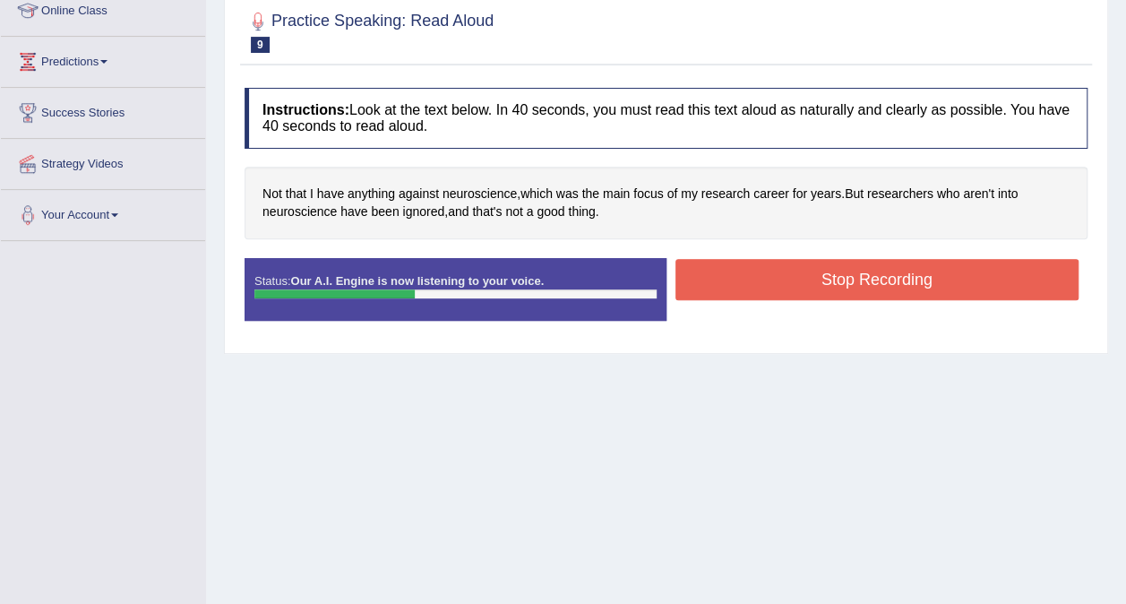
click at [946, 278] on button "Stop Recording" at bounding box center [878, 279] width 404 height 41
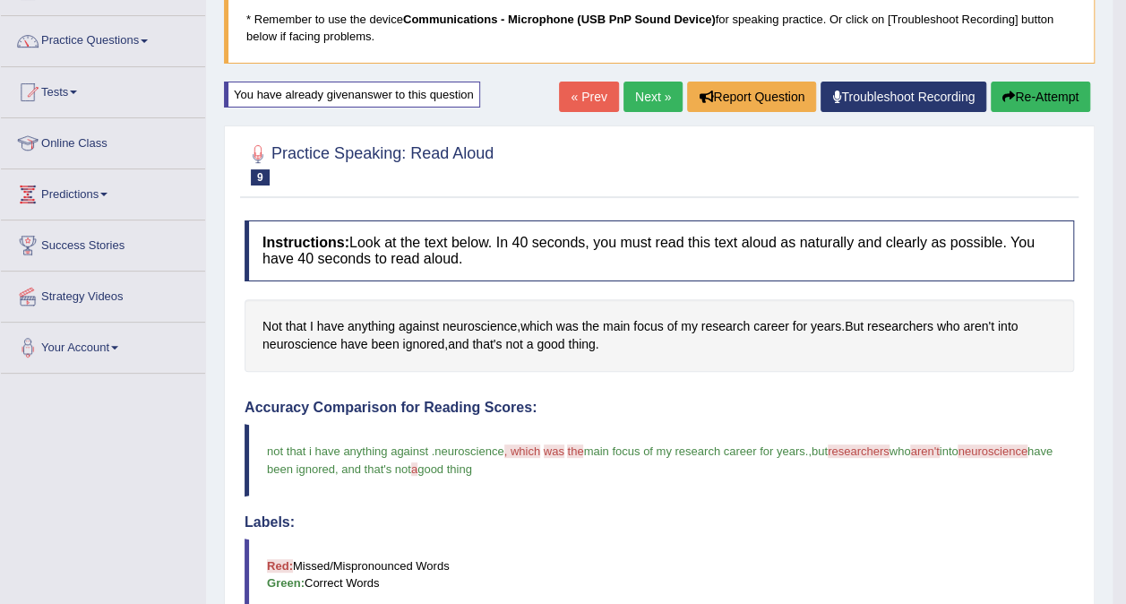
scroll to position [104, 0]
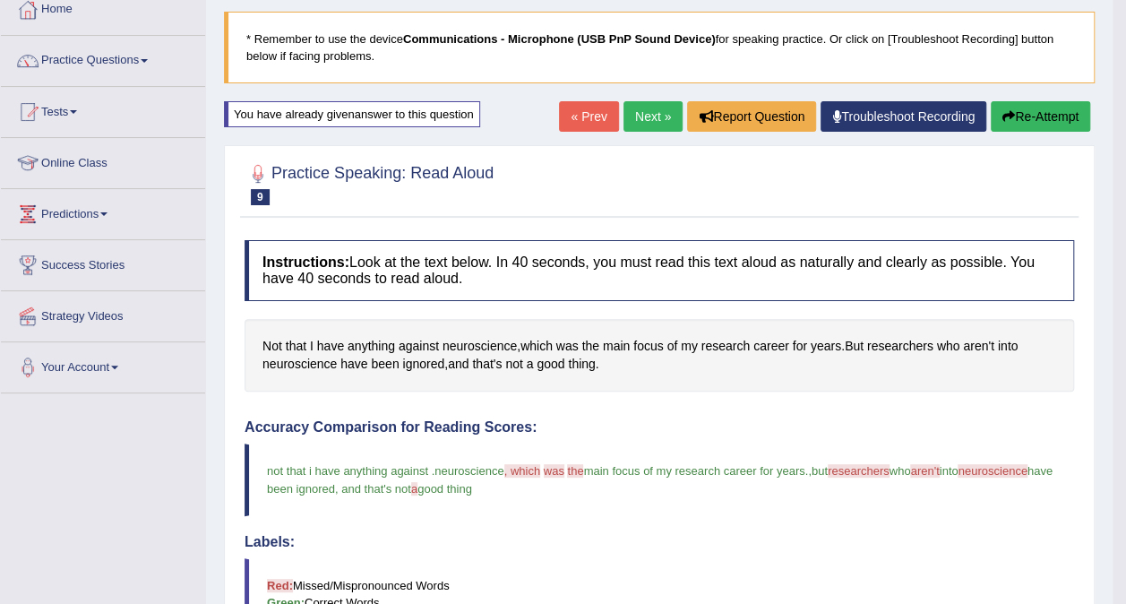
click at [649, 120] on link "Next »" at bounding box center [653, 116] width 59 height 30
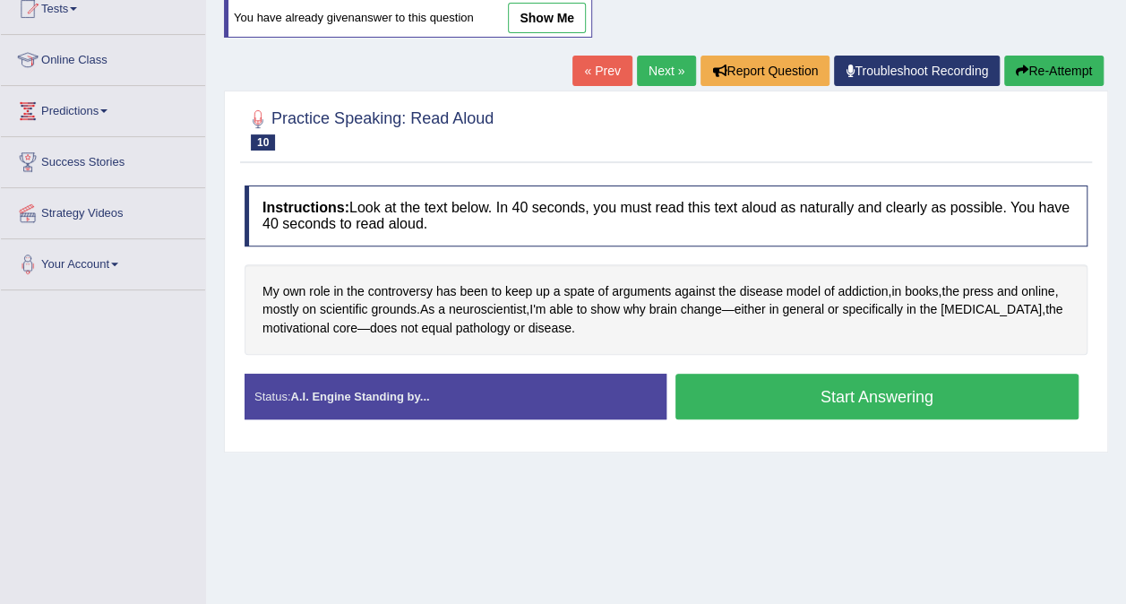
scroll to position [211, 0]
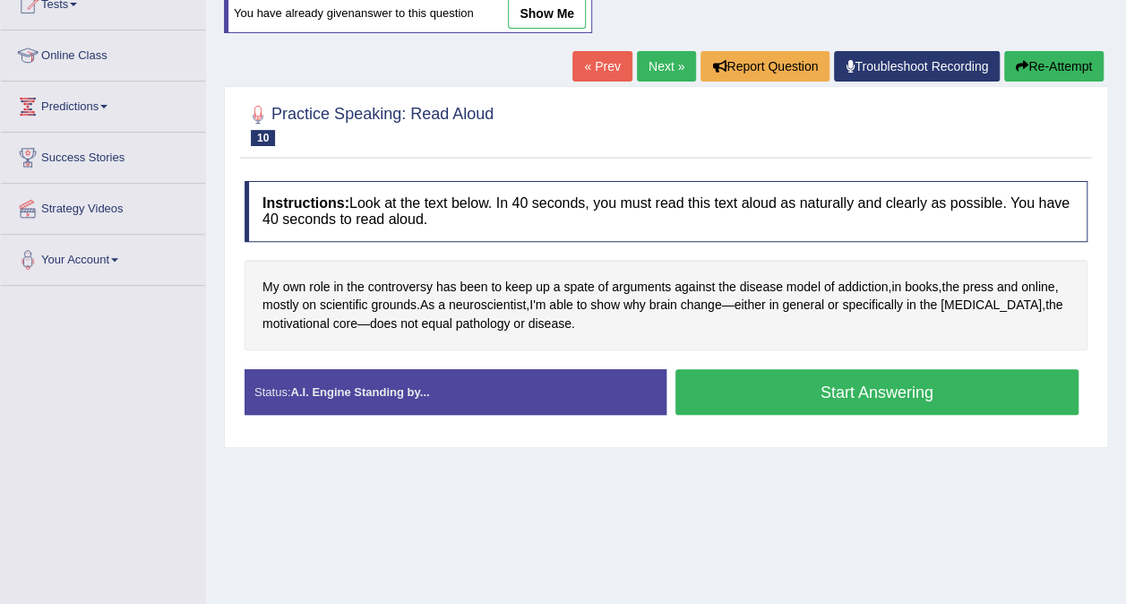
click at [1000, 394] on button "Start Answering" at bounding box center [878, 392] width 404 height 46
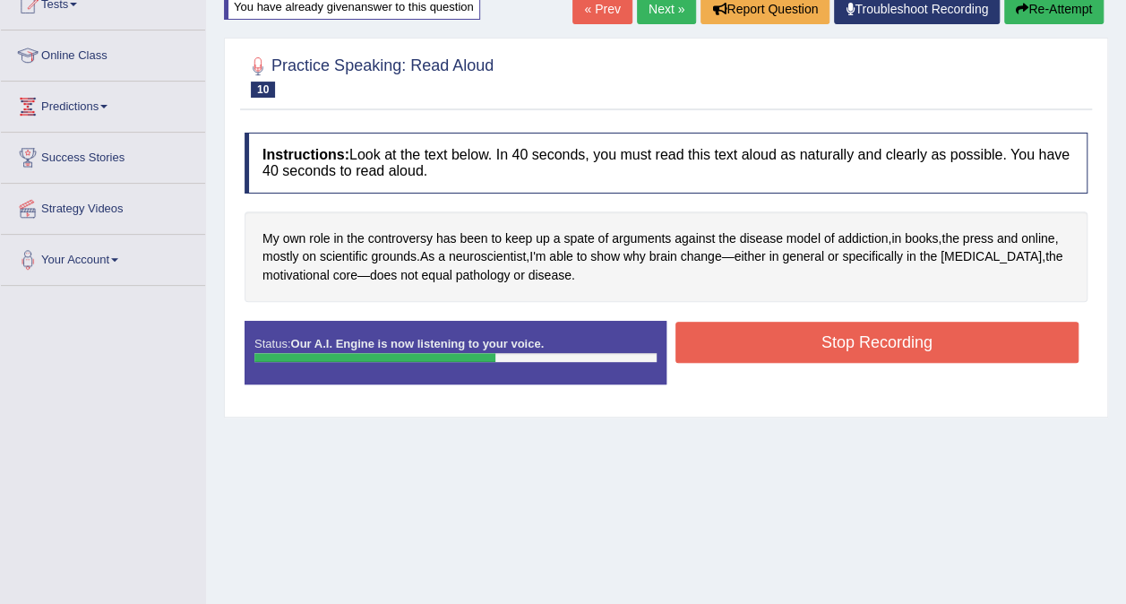
click at [977, 346] on button "Stop Recording" at bounding box center [878, 342] width 404 height 41
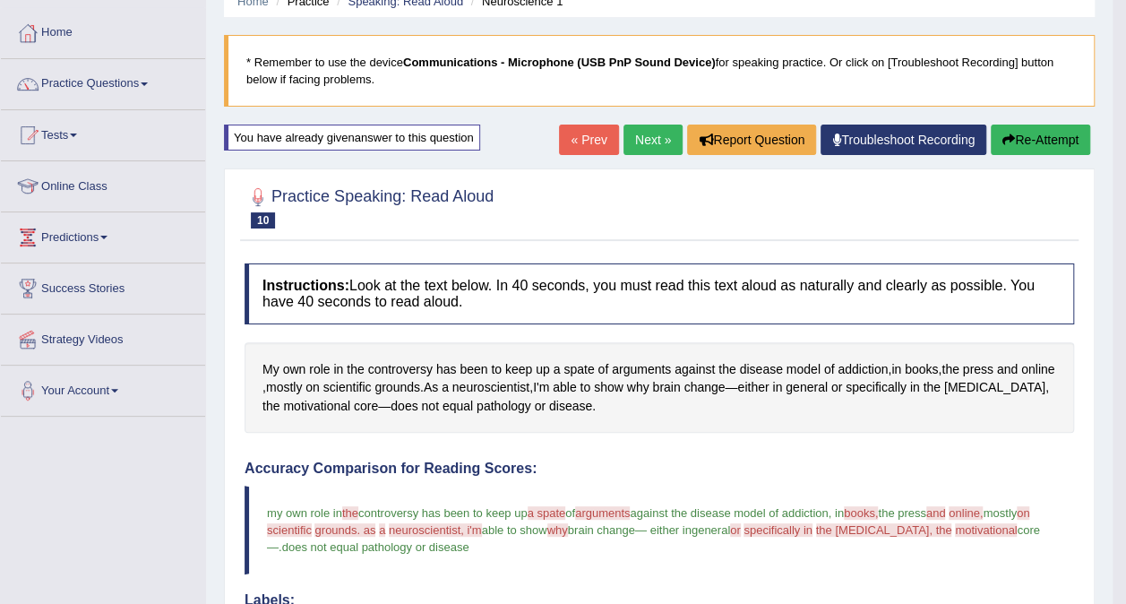
scroll to position [0, 0]
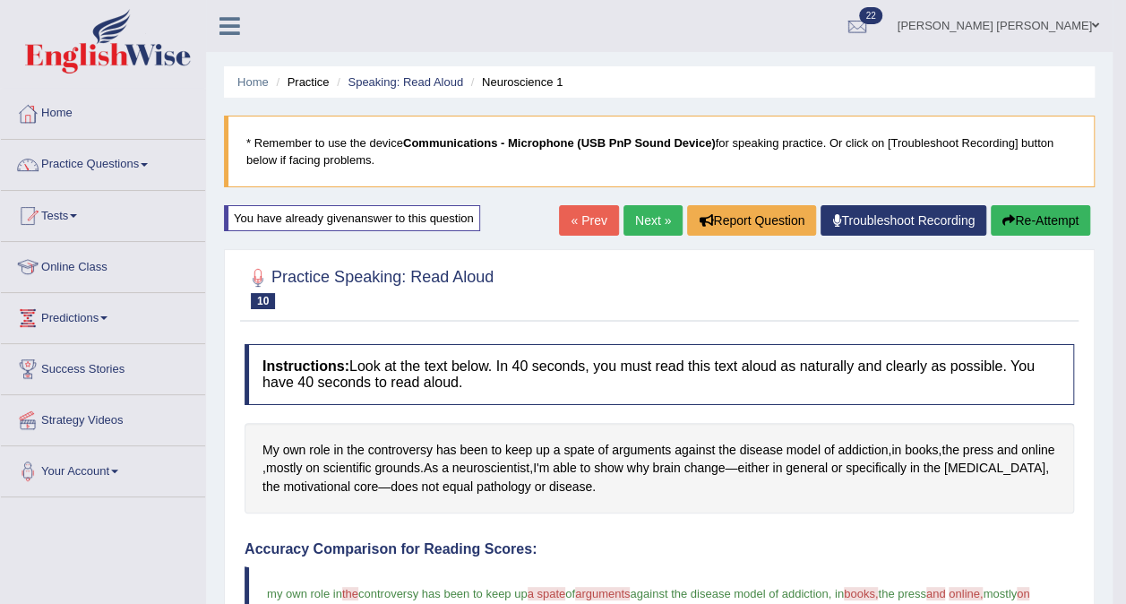
click at [148, 164] on span at bounding box center [144, 165] width 7 height 4
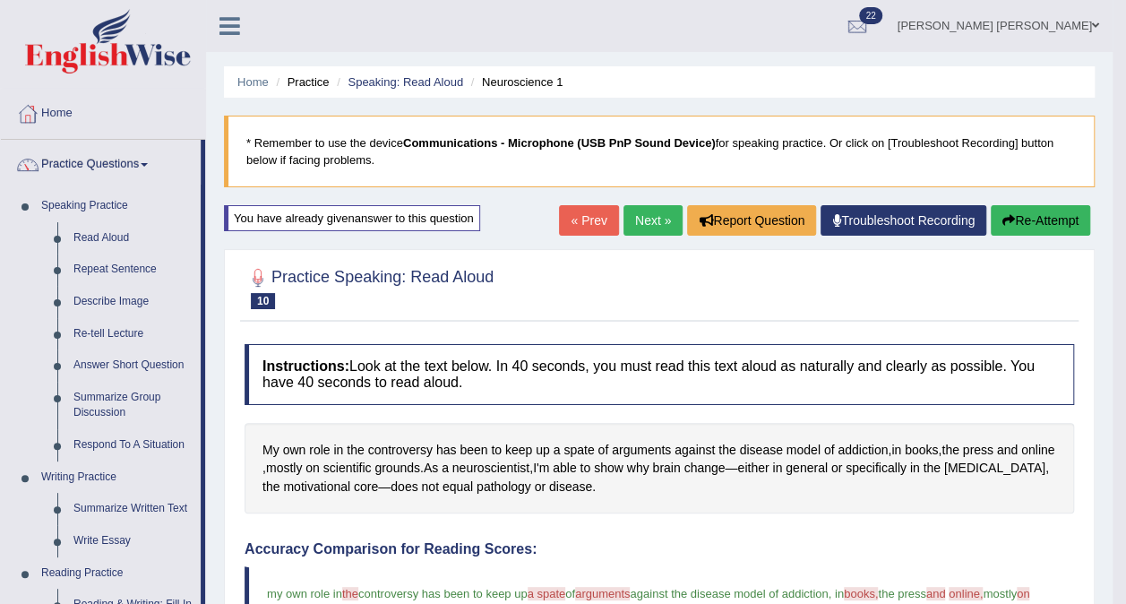
click at [108, 275] on link "Repeat Sentence" at bounding box center [132, 270] width 135 height 32
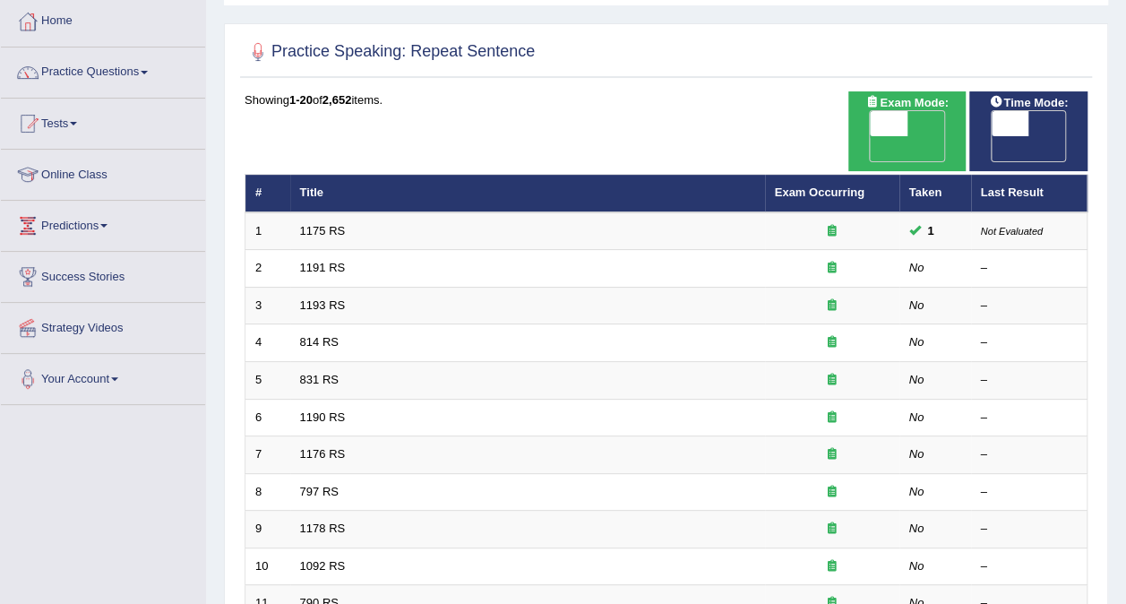
scroll to position [99, 0]
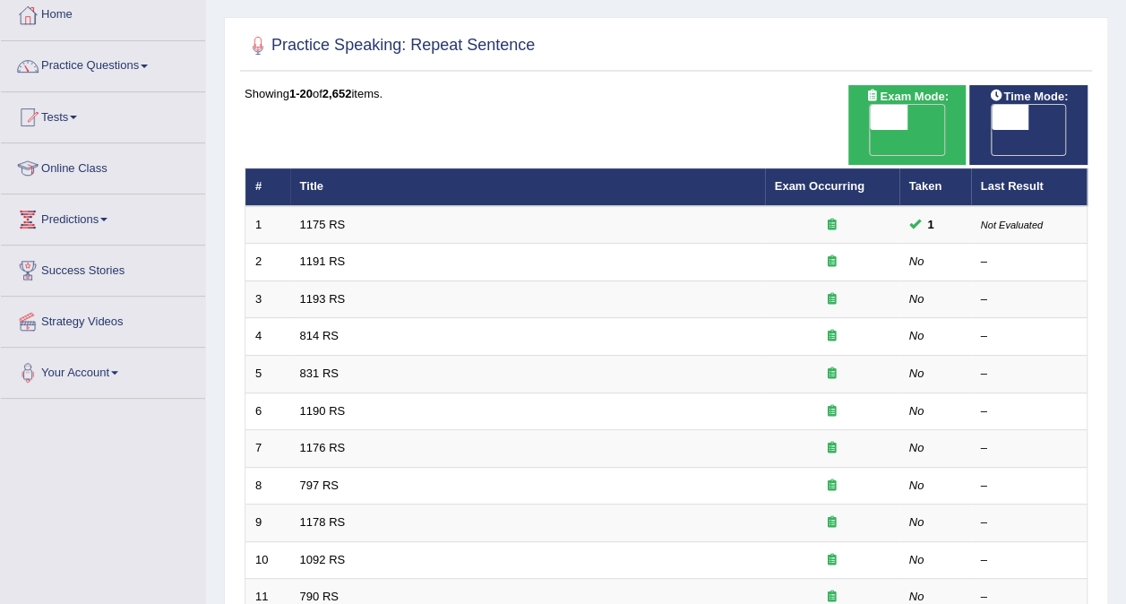
click at [308, 254] on link "1191 RS" at bounding box center [323, 260] width 46 height 13
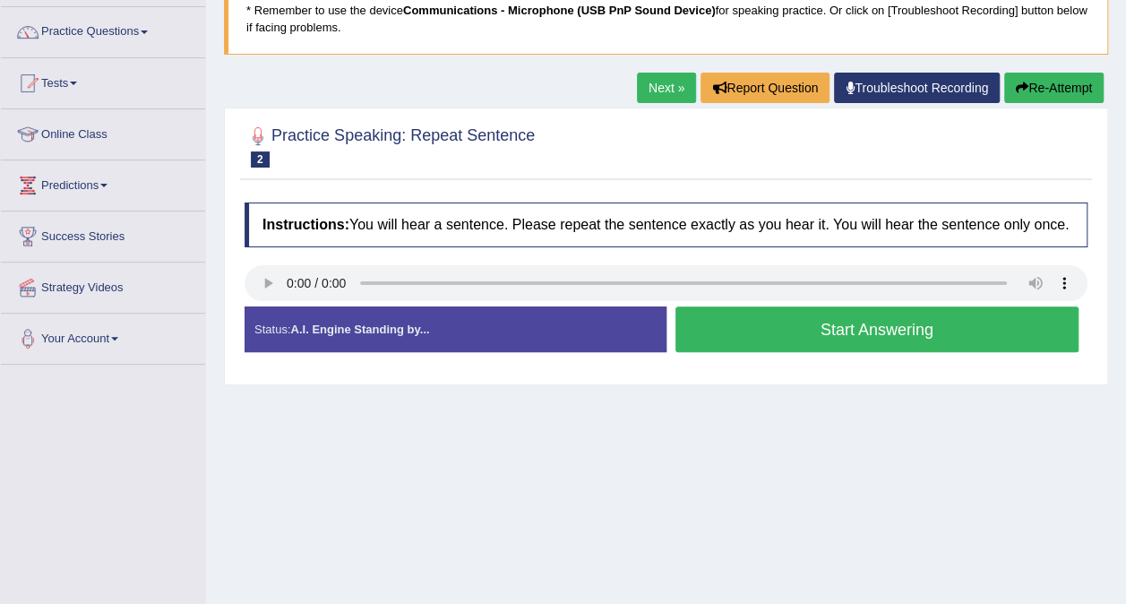
scroll to position [134, 0]
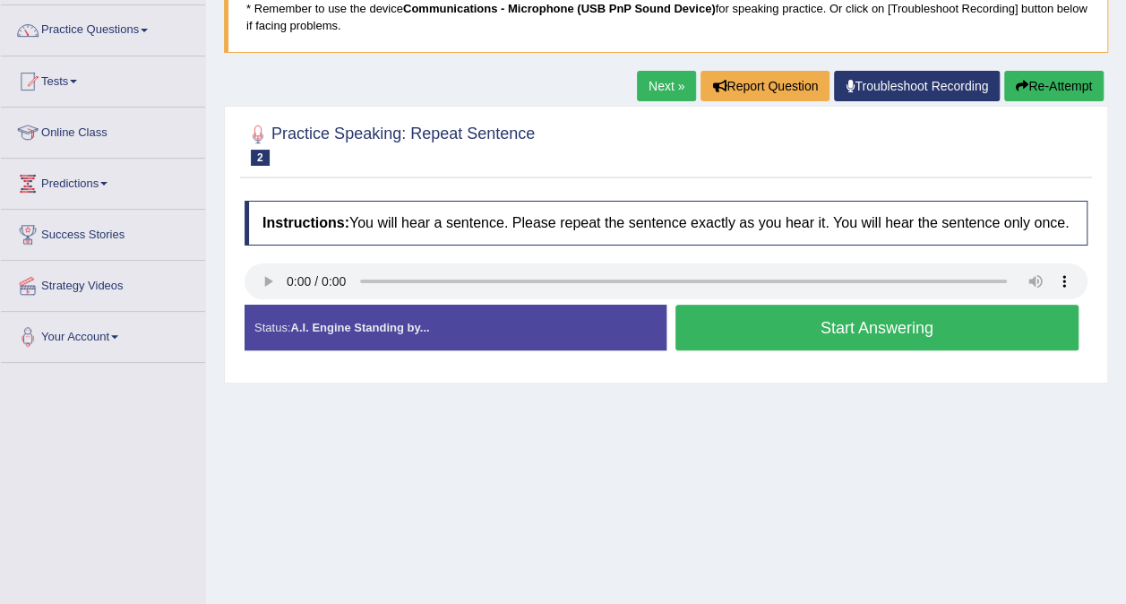
click at [942, 333] on button "Start Answering" at bounding box center [878, 328] width 404 height 46
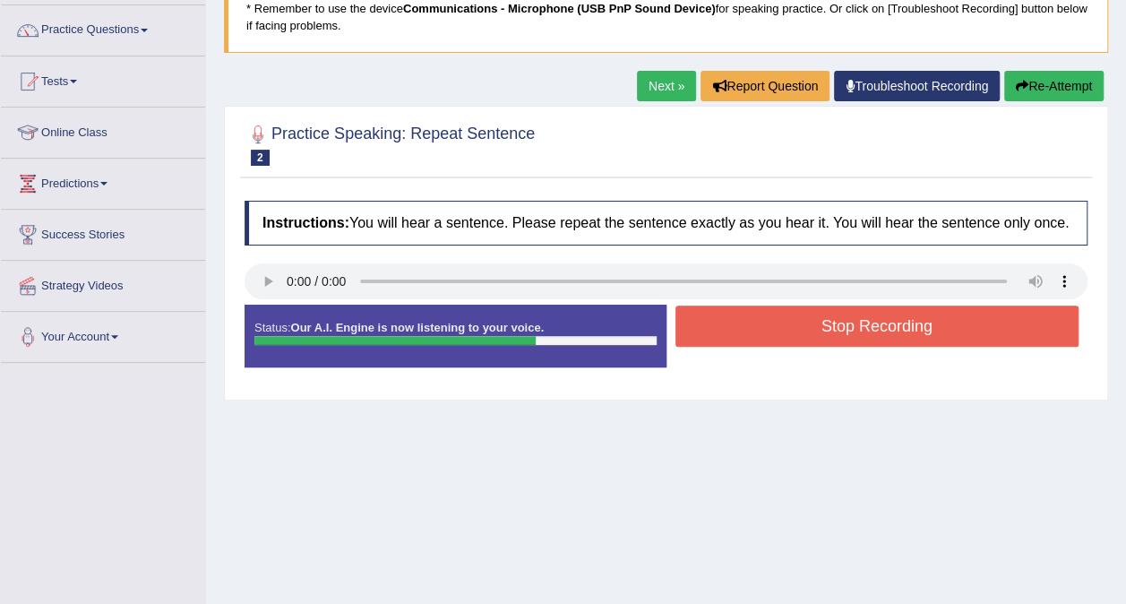
click at [930, 327] on button "Stop Recording" at bounding box center [878, 326] width 404 height 41
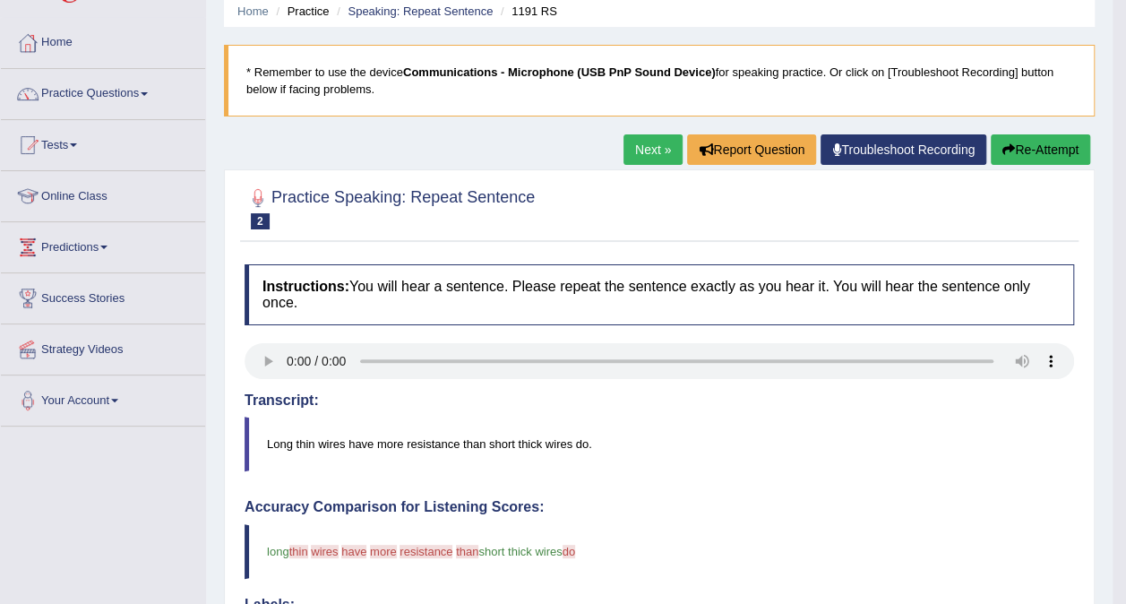
scroll to position [68, 0]
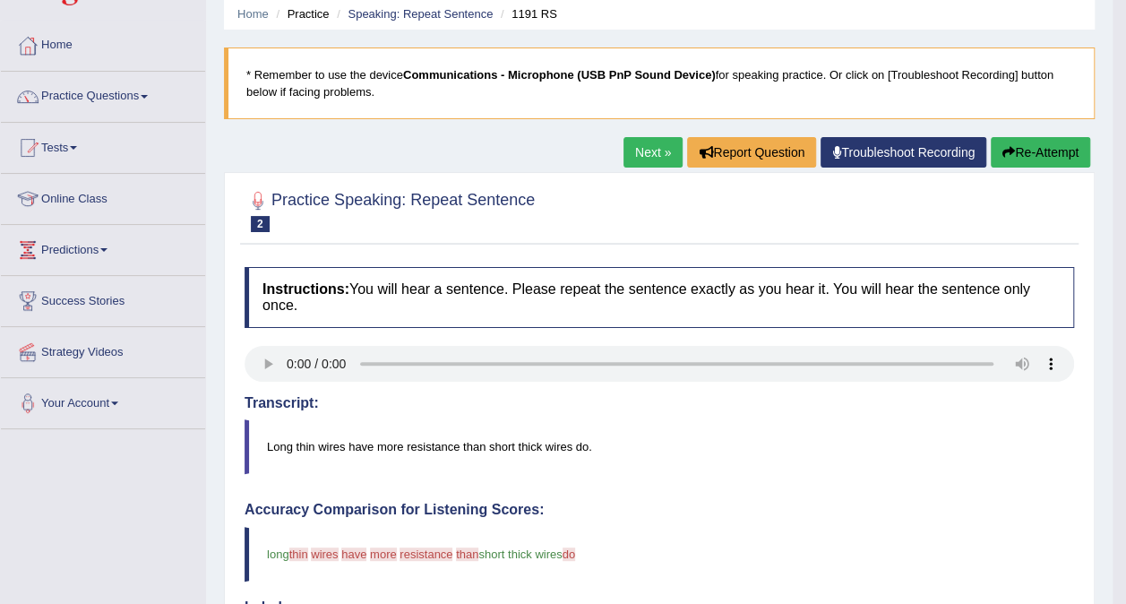
click at [649, 152] on link "Next »" at bounding box center [653, 152] width 59 height 30
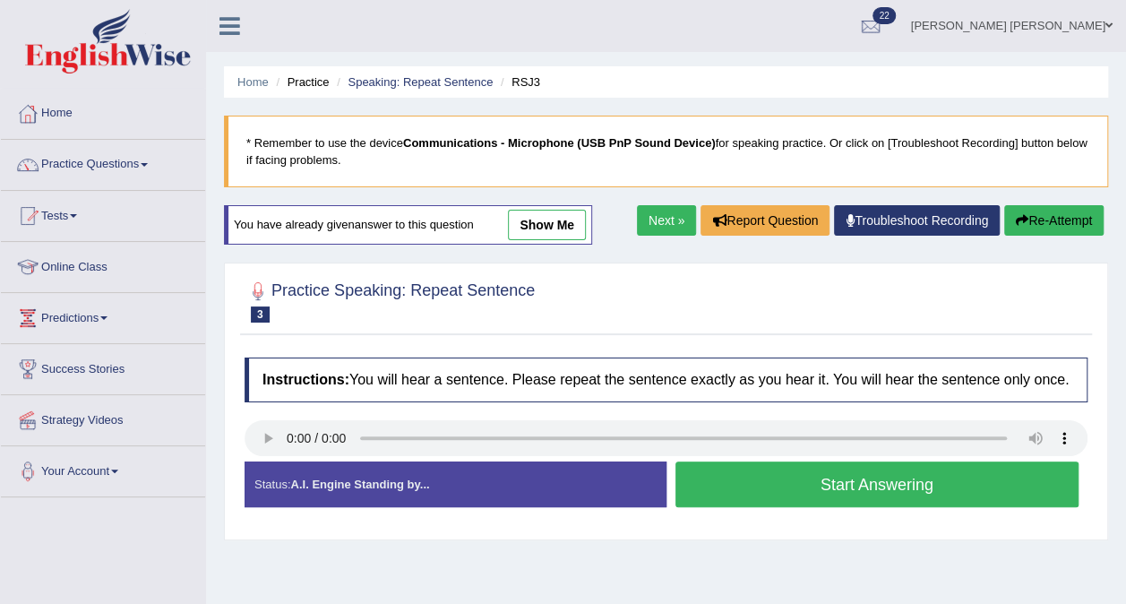
click at [966, 486] on button "Start Answering" at bounding box center [878, 484] width 404 height 46
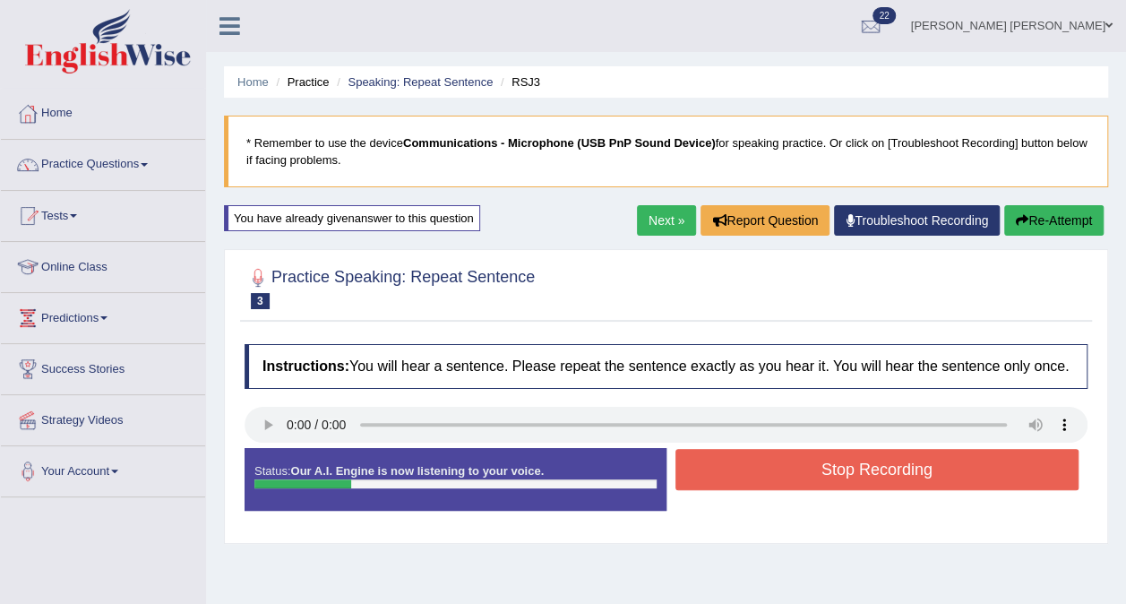
click at [814, 473] on button "Stop Recording" at bounding box center [878, 469] width 404 height 41
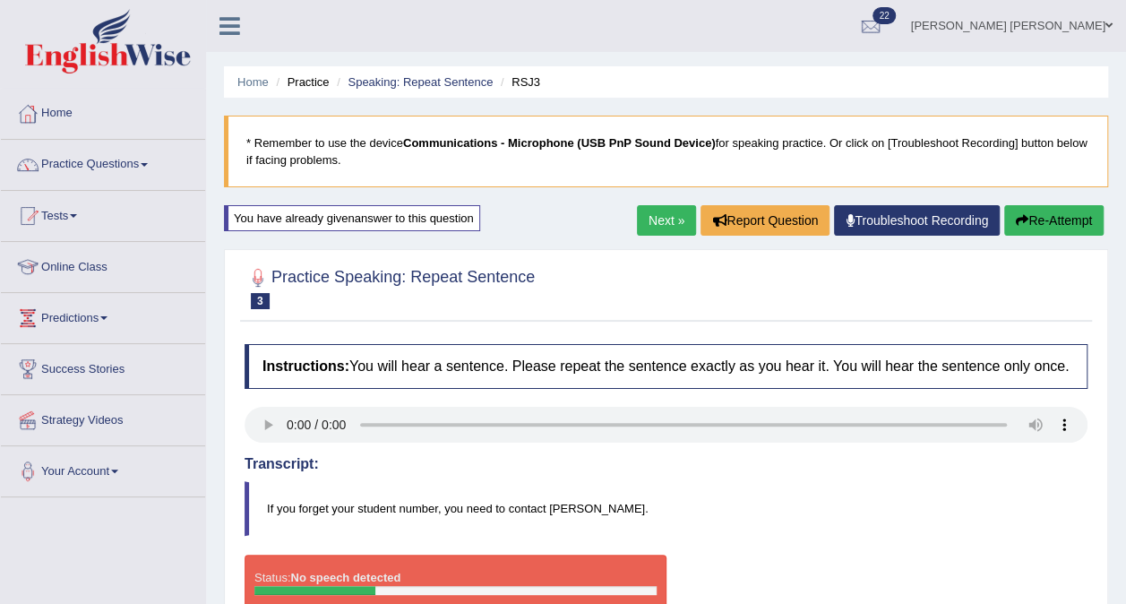
click at [1054, 222] on button "Re-Attempt" at bounding box center [1053, 220] width 99 height 30
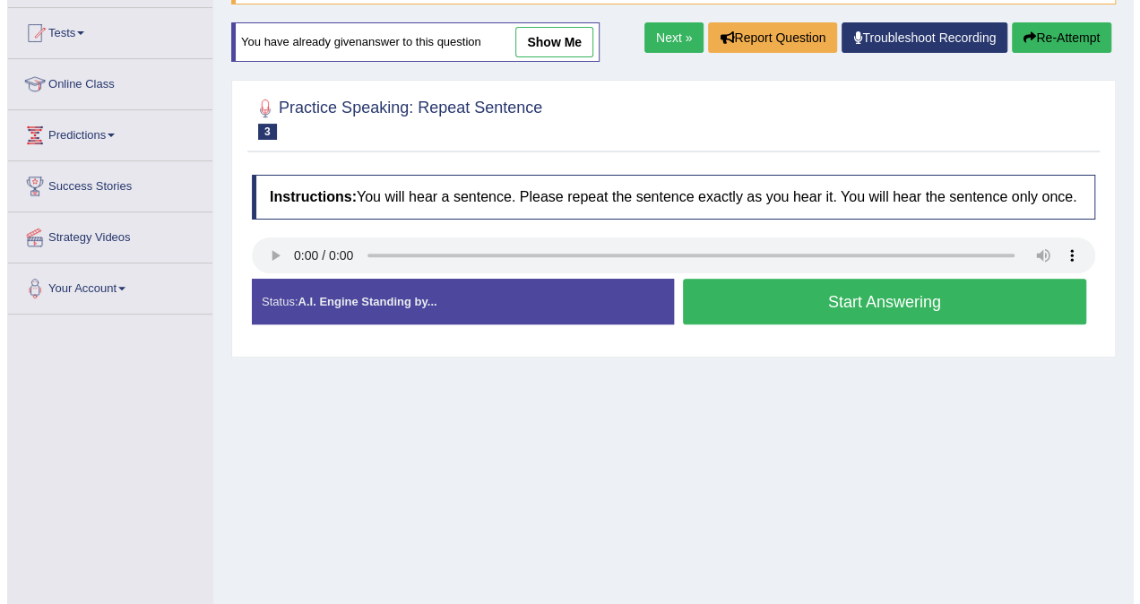
scroll to position [185, 0]
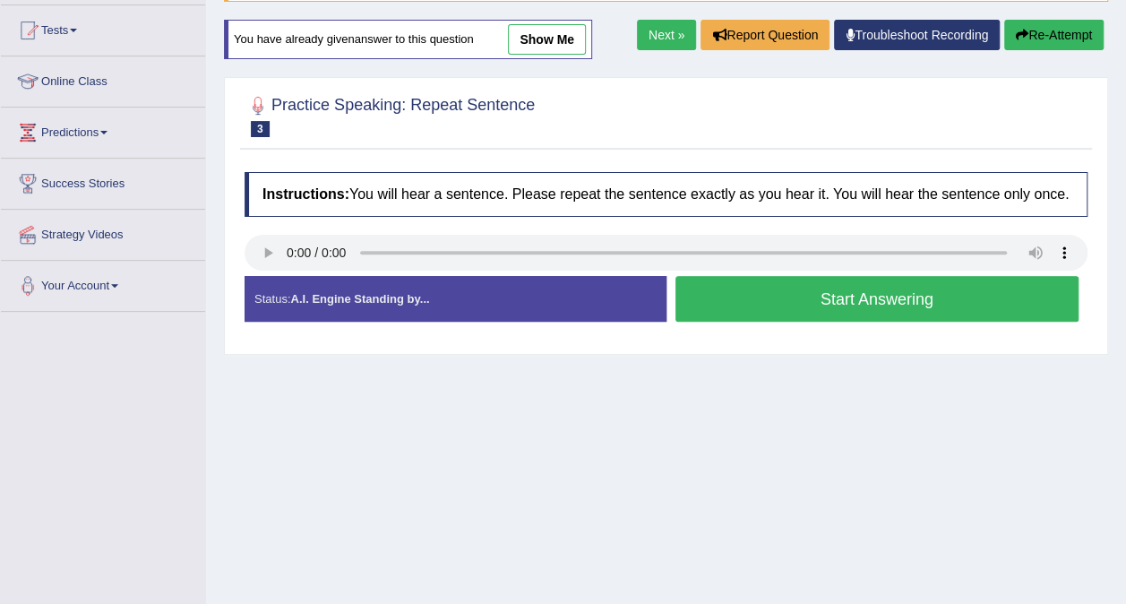
click at [961, 293] on button "Start Answering" at bounding box center [878, 299] width 404 height 46
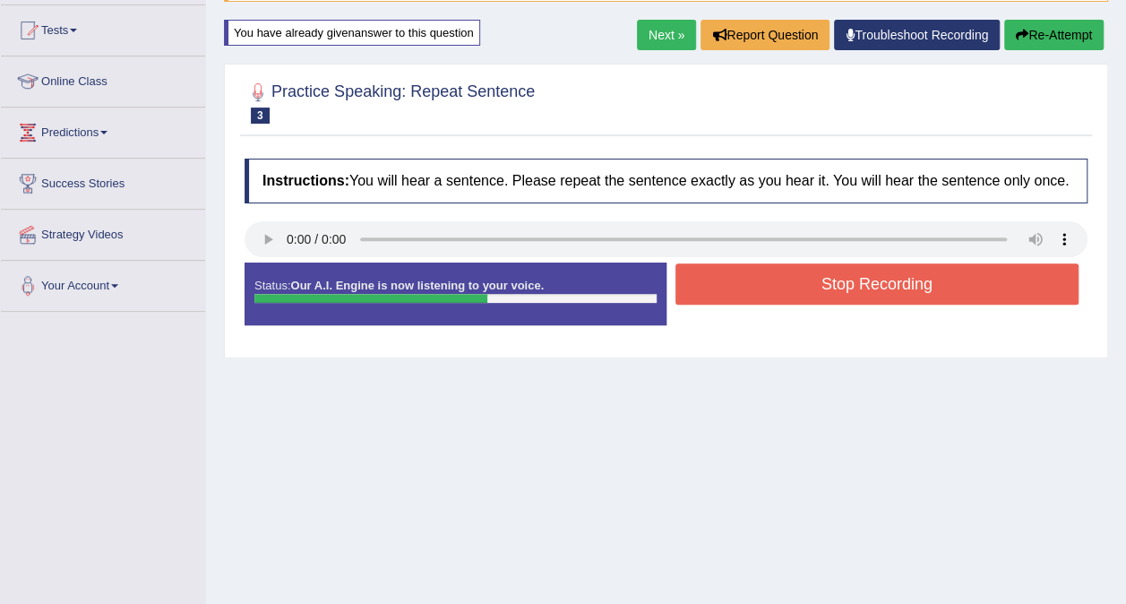
click at [950, 288] on button "Stop Recording" at bounding box center [878, 283] width 404 height 41
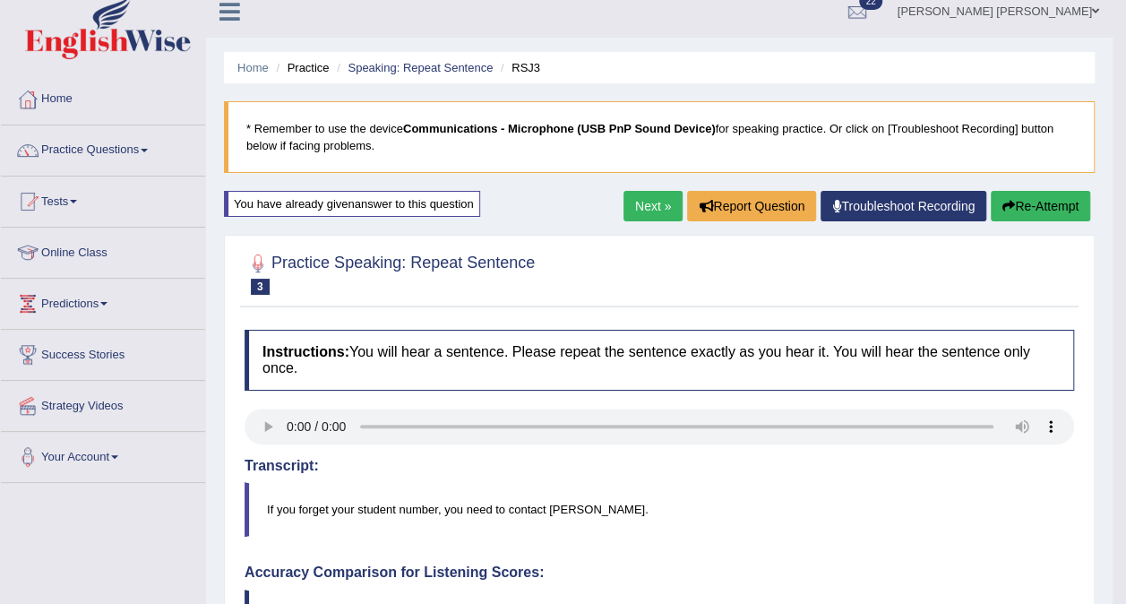
scroll to position [10, 0]
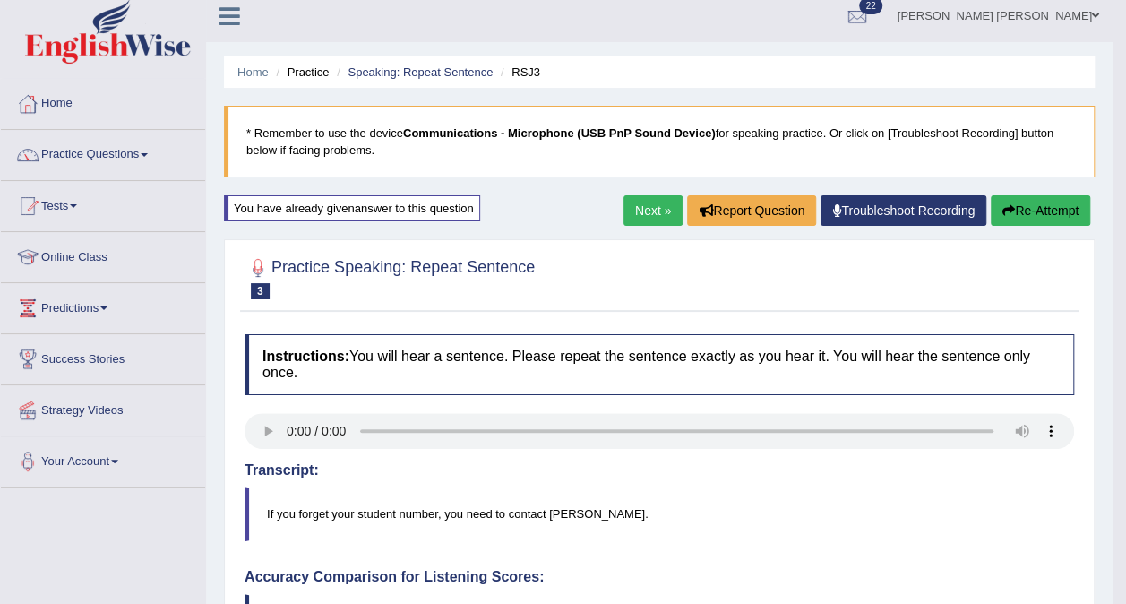
click at [659, 204] on link "Next »" at bounding box center [653, 210] width 59 height 30
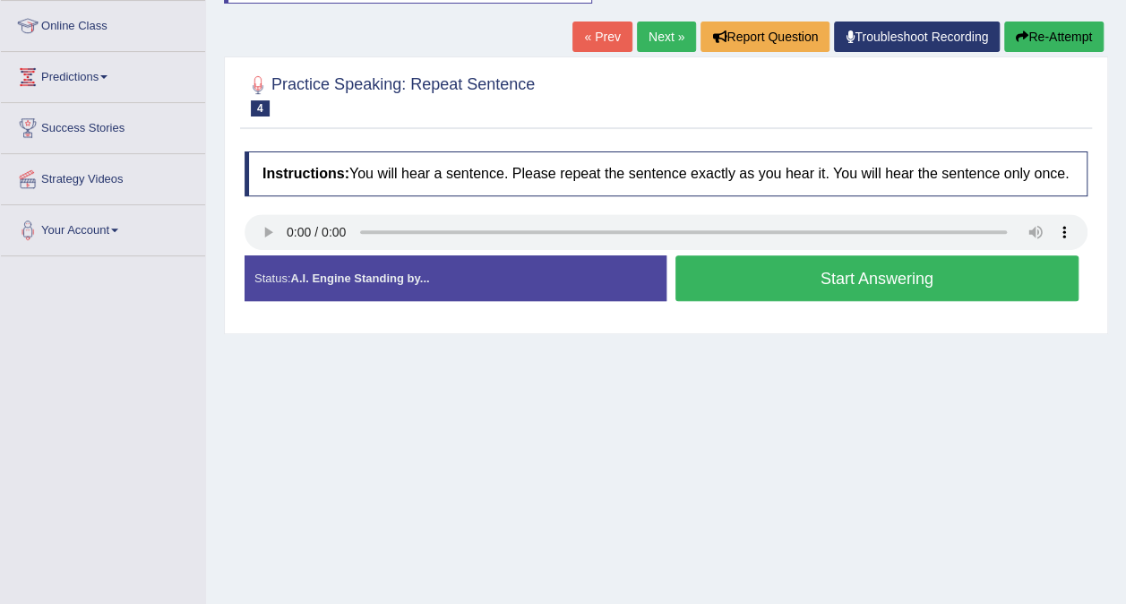
scroll to position [247, 0]
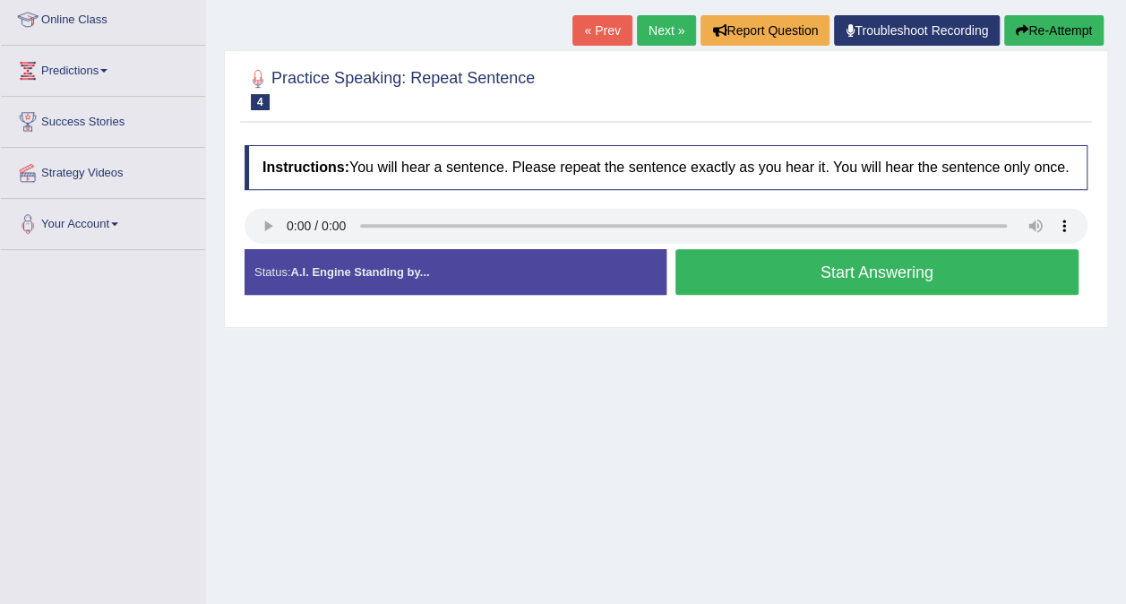
click at [733, 278] on button "Start Answering" at bounding box center [878, 272] width 404 height 46
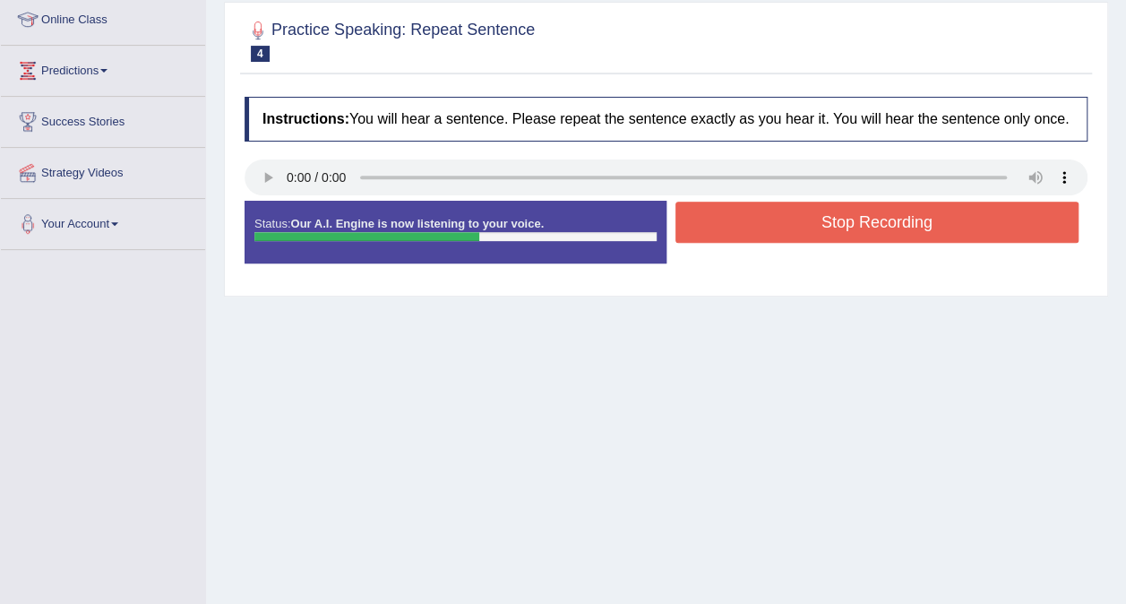
click at [912, 217] on button "Stop Recording" at bounding box center [878, 222] width 404 height 41
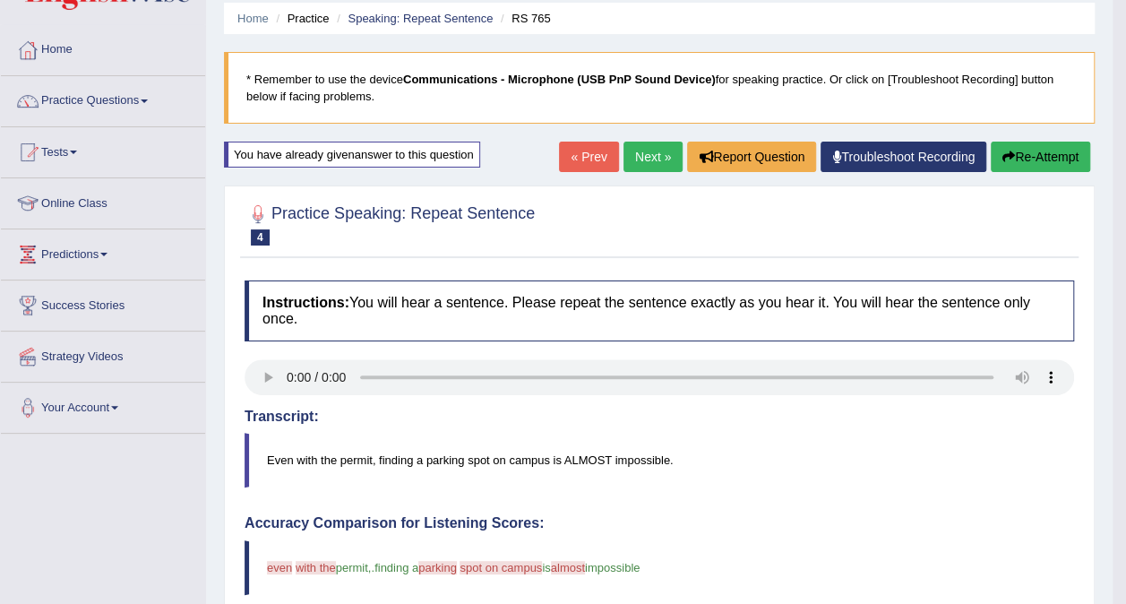
scroll to position [30, 0]
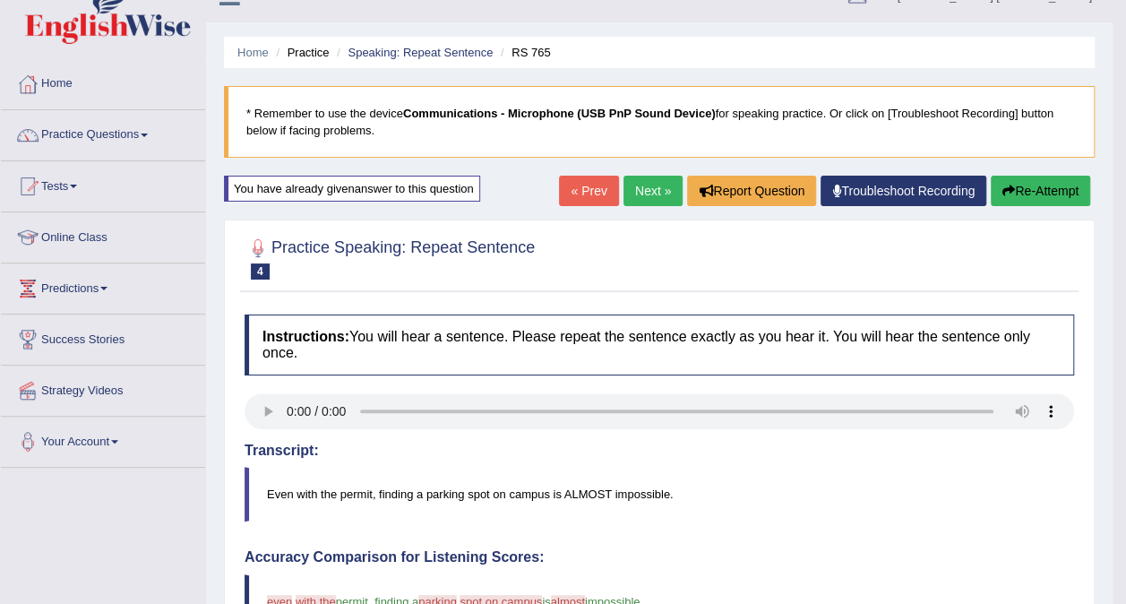
click at [650, 193] on link "Next »" at bounding box center [653, 191] width 59 height 30
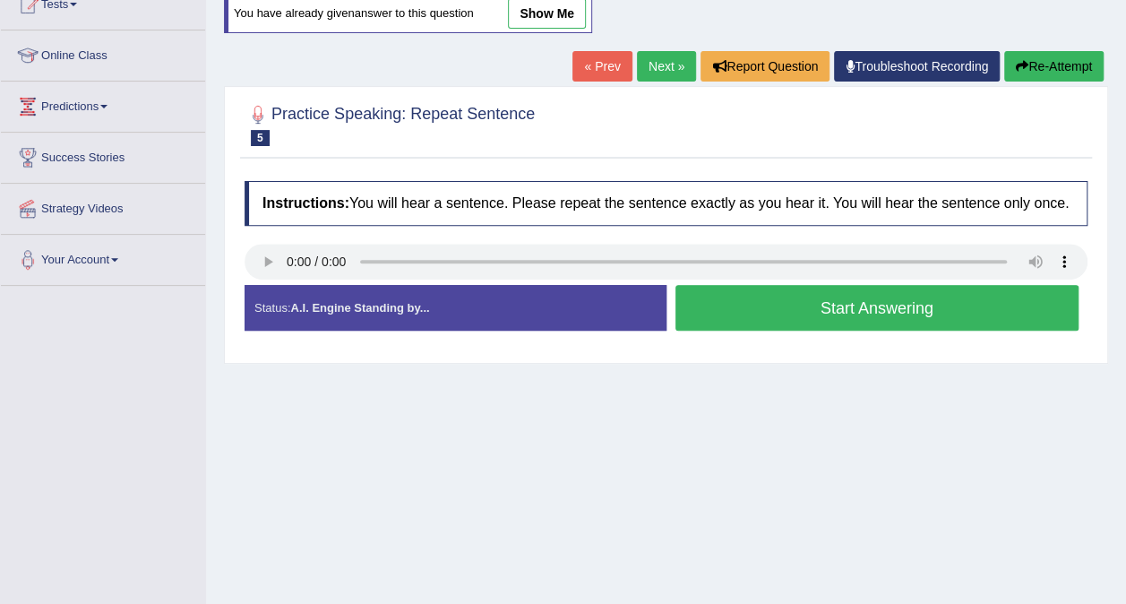
scroll to position [211, 0]
click at [260, 284] on div "Created with Highcharts 7.1.2 Too low Too high Time Pitch meter: 0 2.5 5 7.5 10" at bounding box center [451, 284] width 431 height 1
click at [912, 308] on button "Start Answering" at bounding box center [878, 308] width 404 height 46
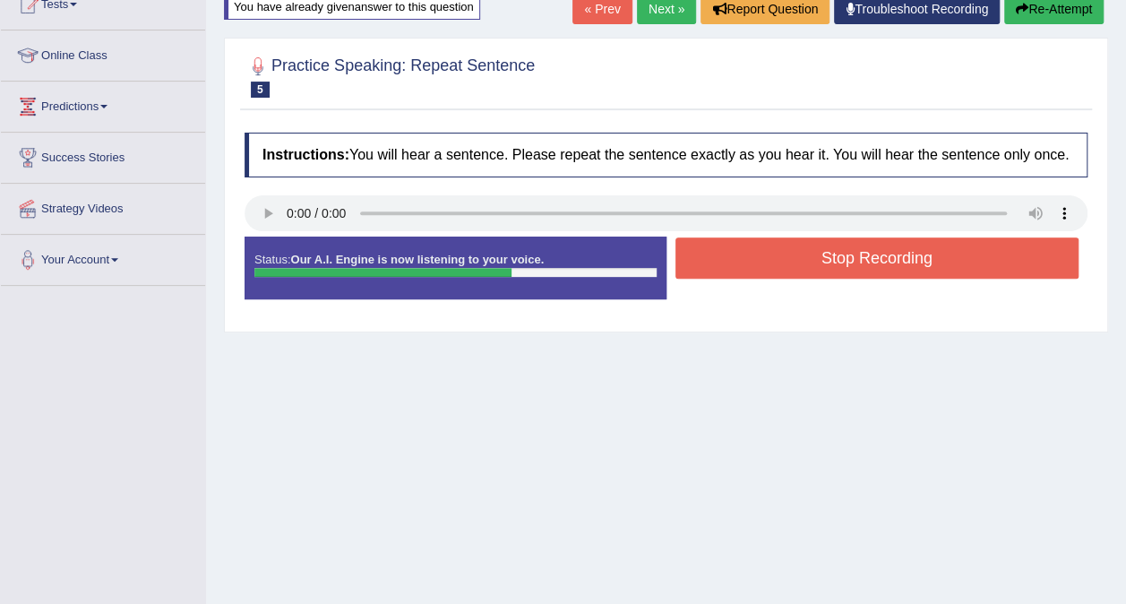
click at [933, 262] on button "Stop Recording" at bounding box center [878, 257] width 404 height 41
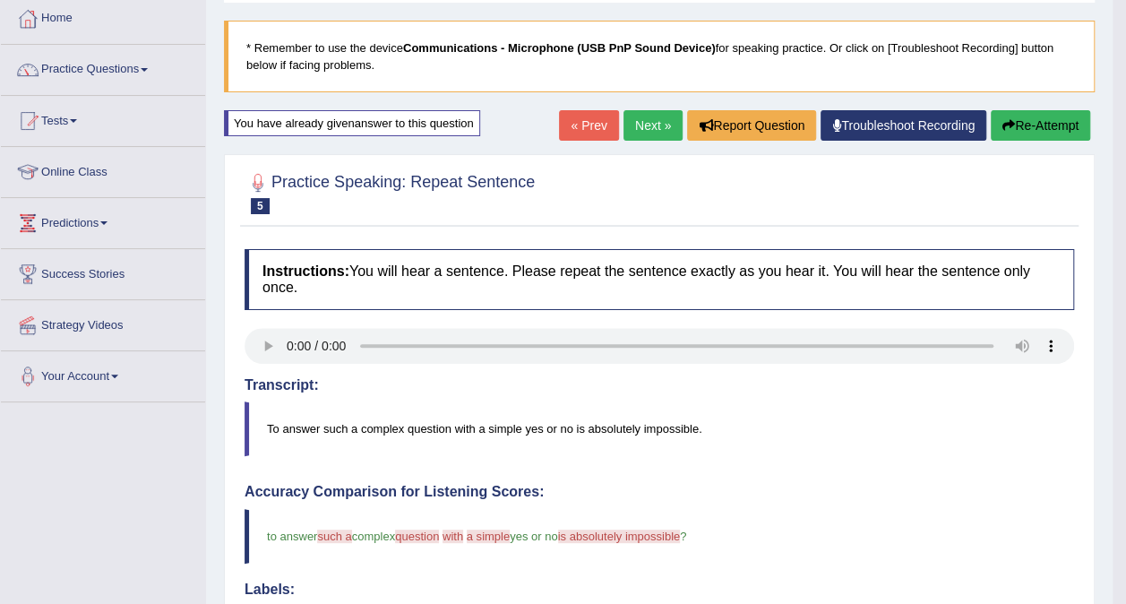
scroll to position [92, 0]
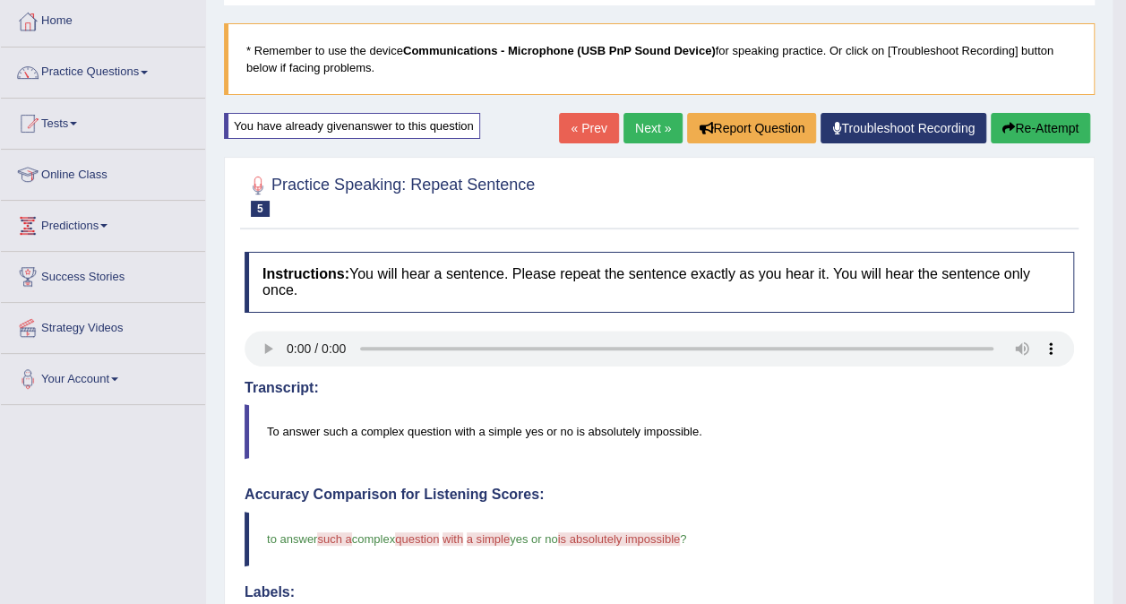
click at [639, 136] on link "Next »" at bounding box center [653, 128] width 59 height 30
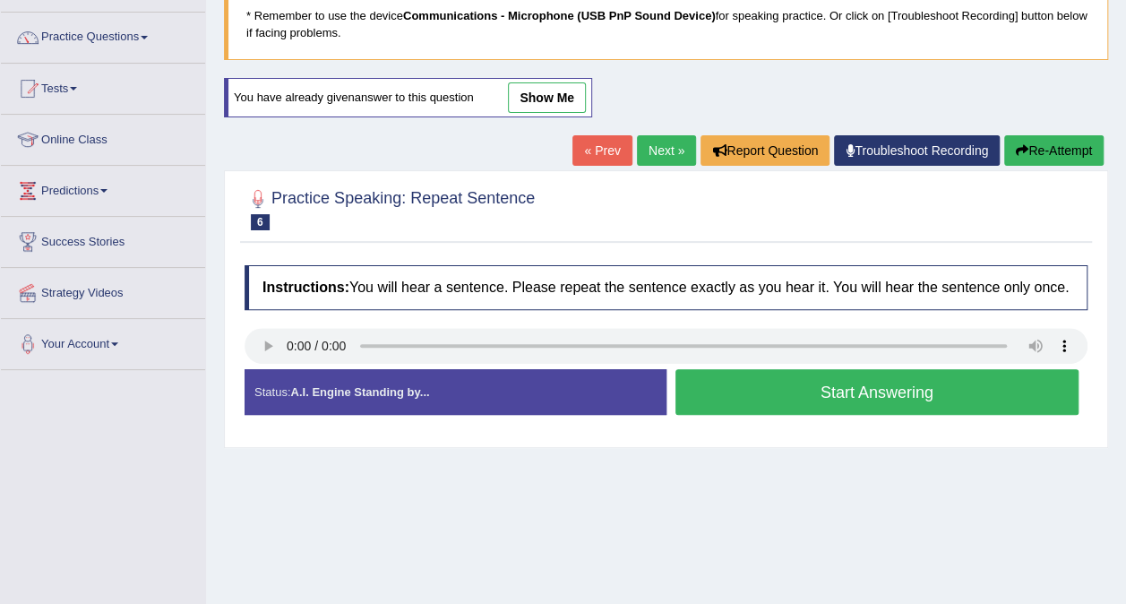
scroll to position [130, 0]
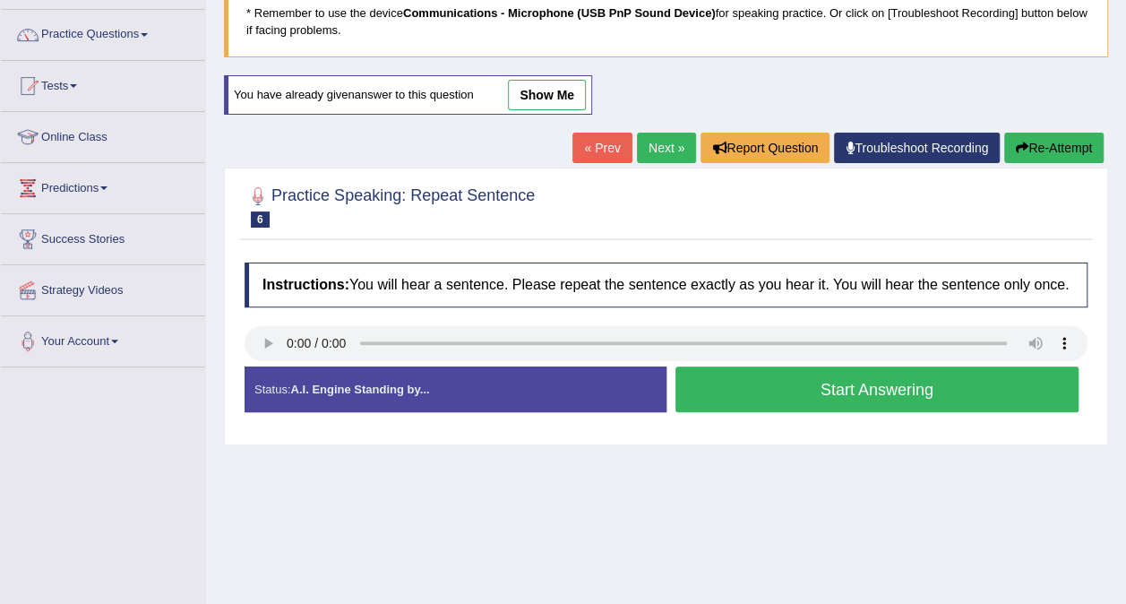
click at [955, 391] on button "Start Answering" at bounding box center [878, 389] width 404 height 46
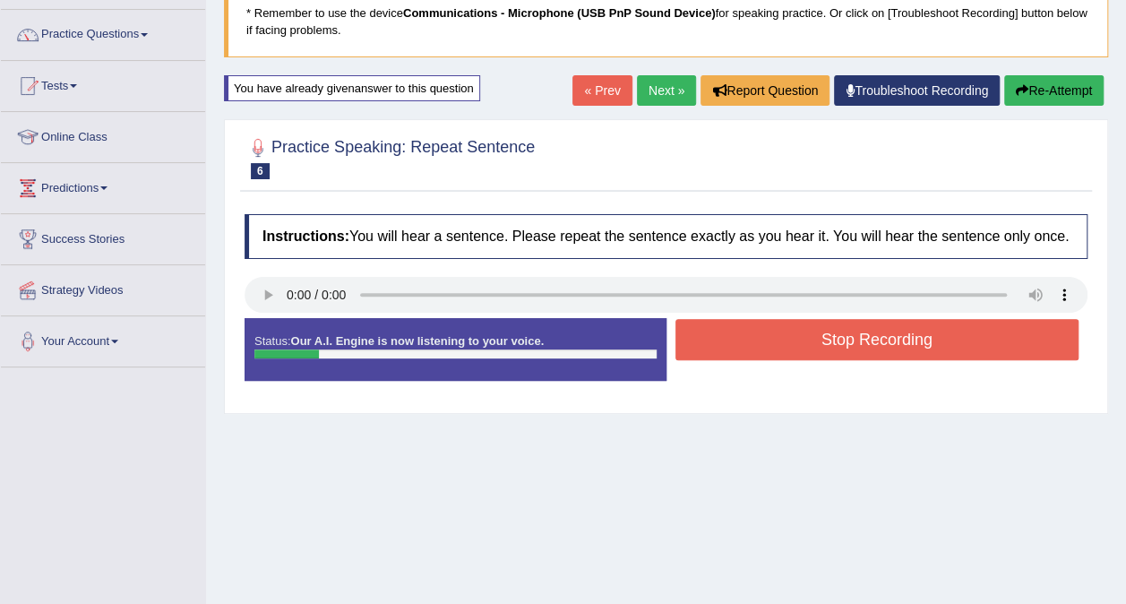
click at [973, 339] on button "Stop Recording" at bounding box center [878, 339] width 404 height 41
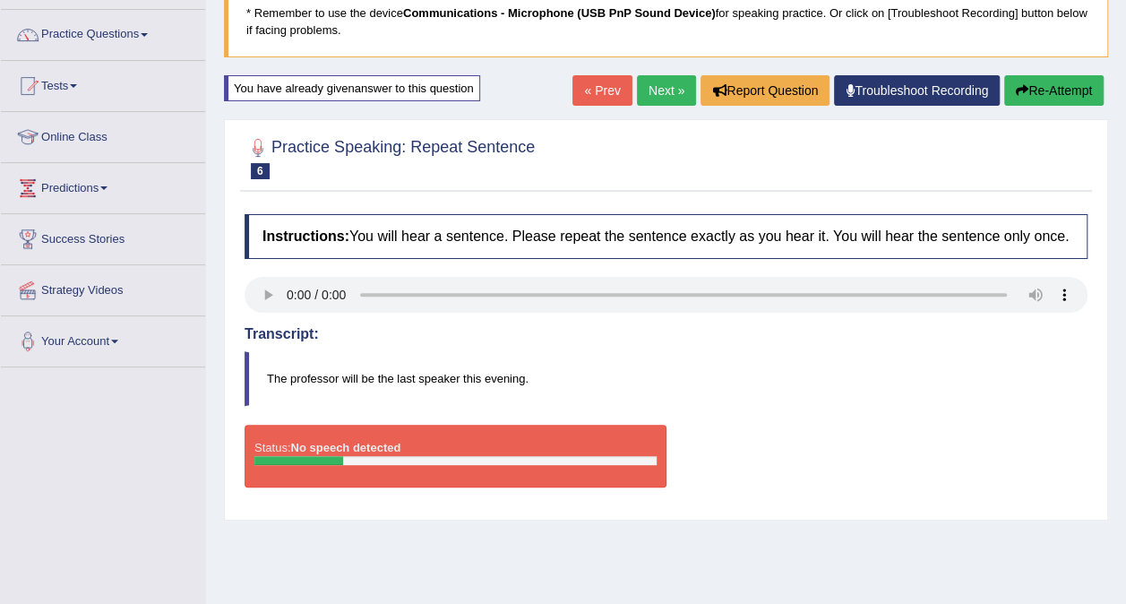
click at [1058, 102] on button "Re-Attempt" at bounding box center [1053, 90] width 99 height 30
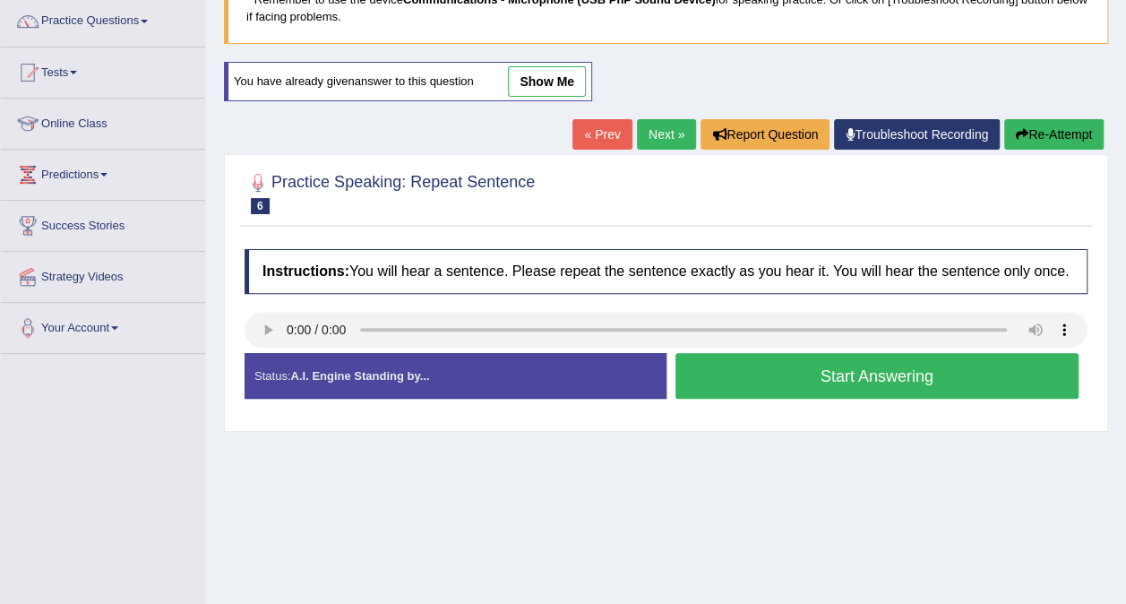
click at [263, 352] on div "Created with Highcharts 7.1.2 Too low Too high Time Pitch meter: 0 2.5 5 7.5 10" at bounding box center [451, 352] width 431 height 1
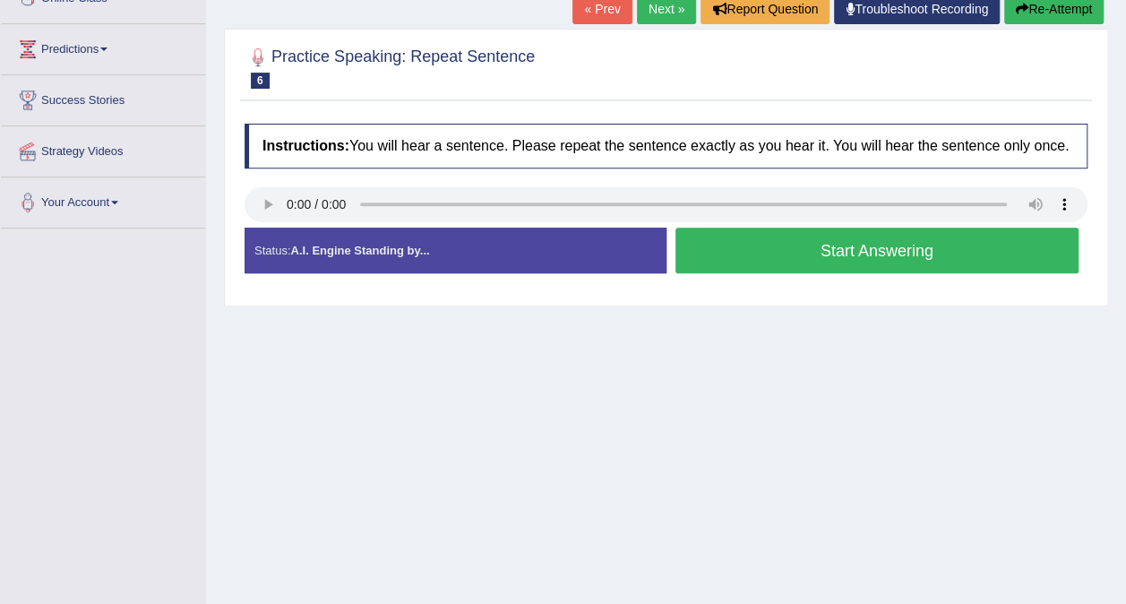
scroll to position [274, 0]
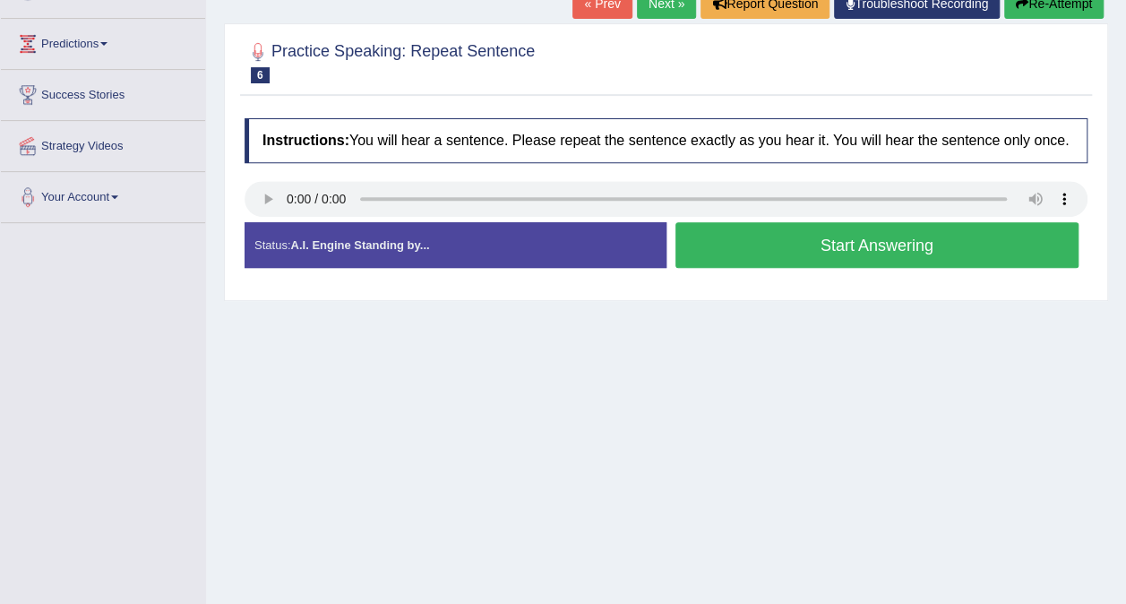
click at [887, 249] on button "Start Answering" at bounding box center [878, 245] width 404 height 46
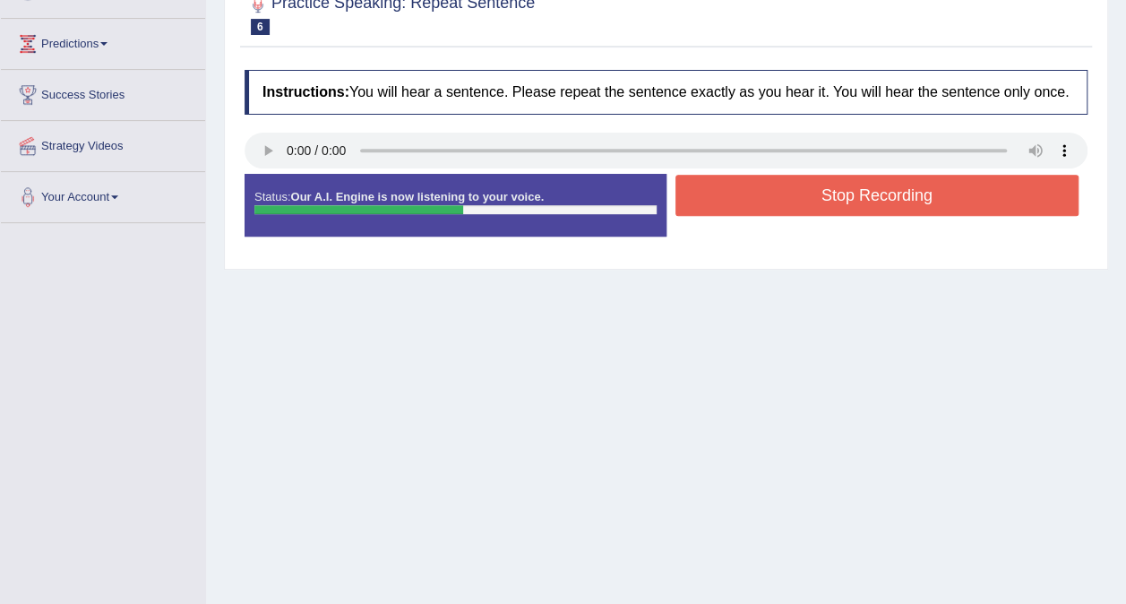
click at [874, 196] on button "Stop Recording" at bounding box center [878, 195] width 404 height 41
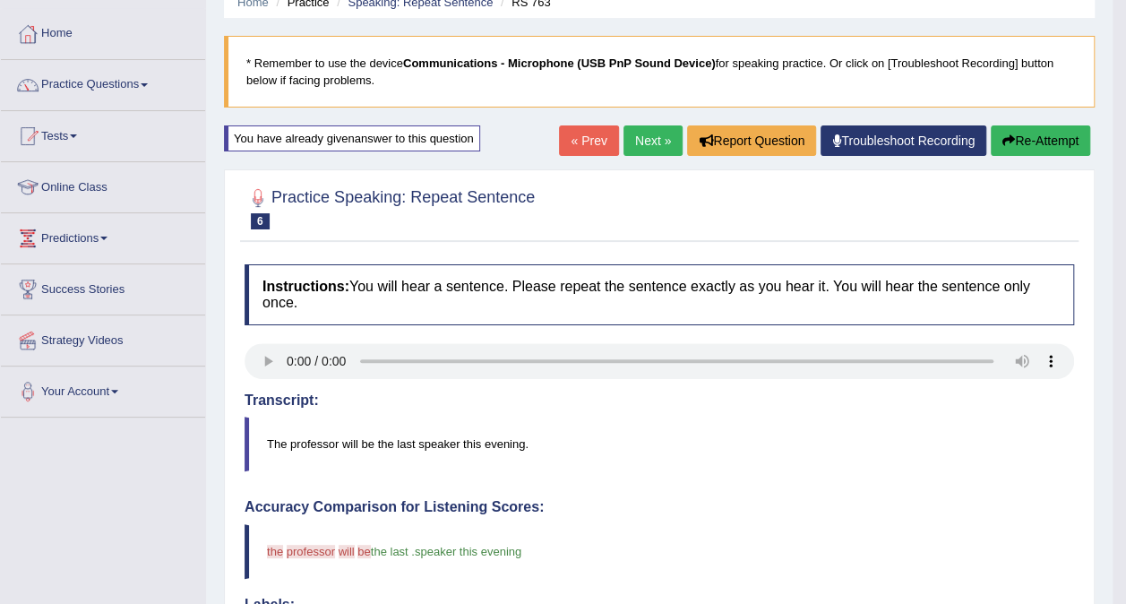
scroll to position [72, 0]
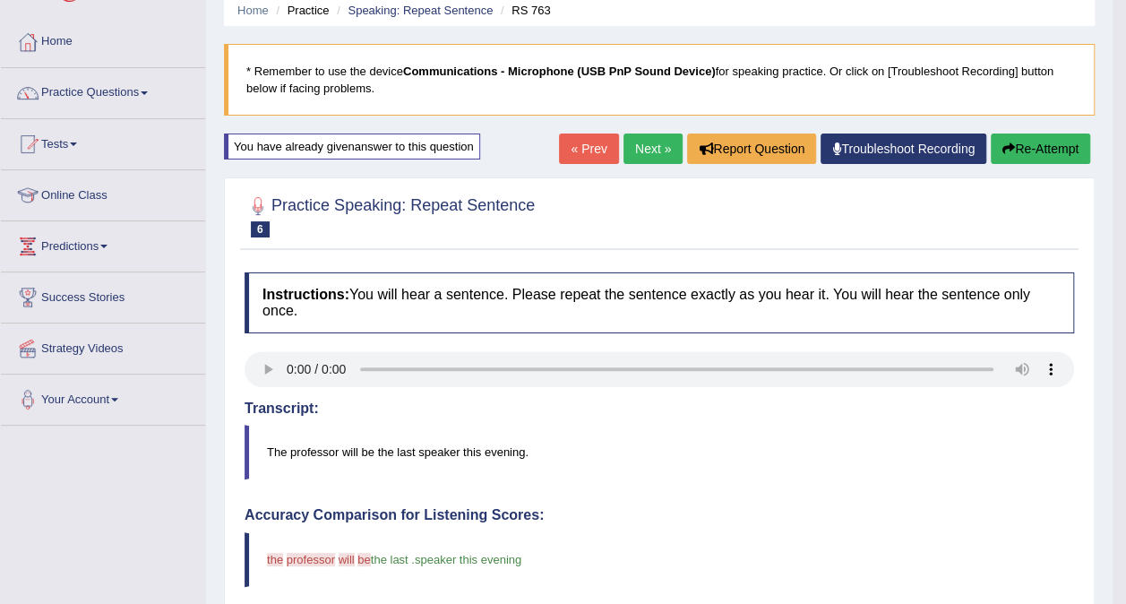
click at [644, 152] on link "Next »" at bounding box center [653, 148] width 59 height 30
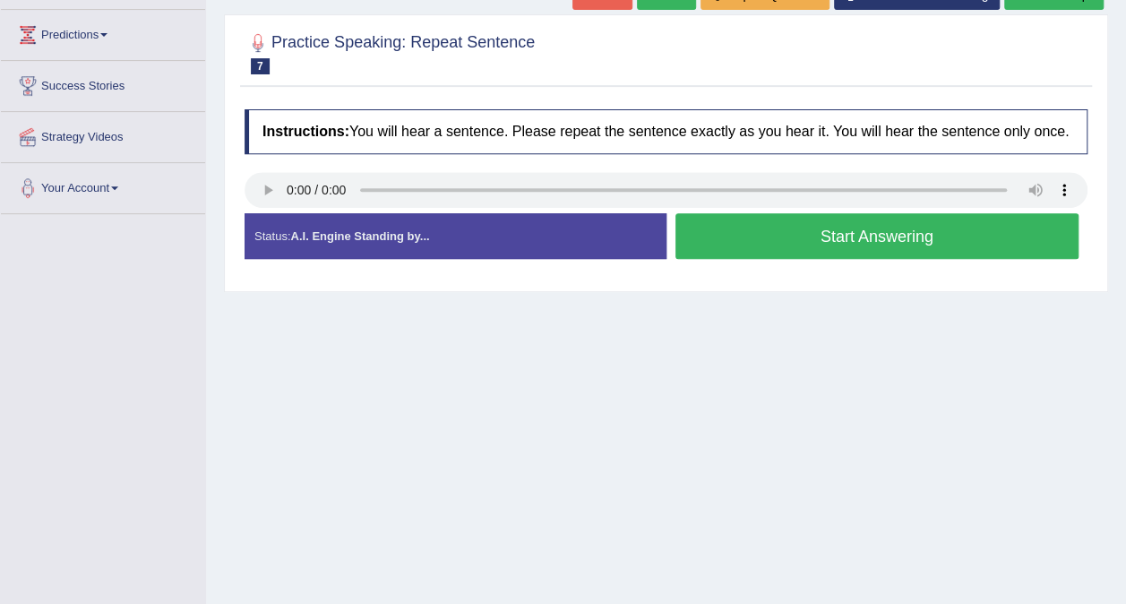
scroll to position [298, 0]
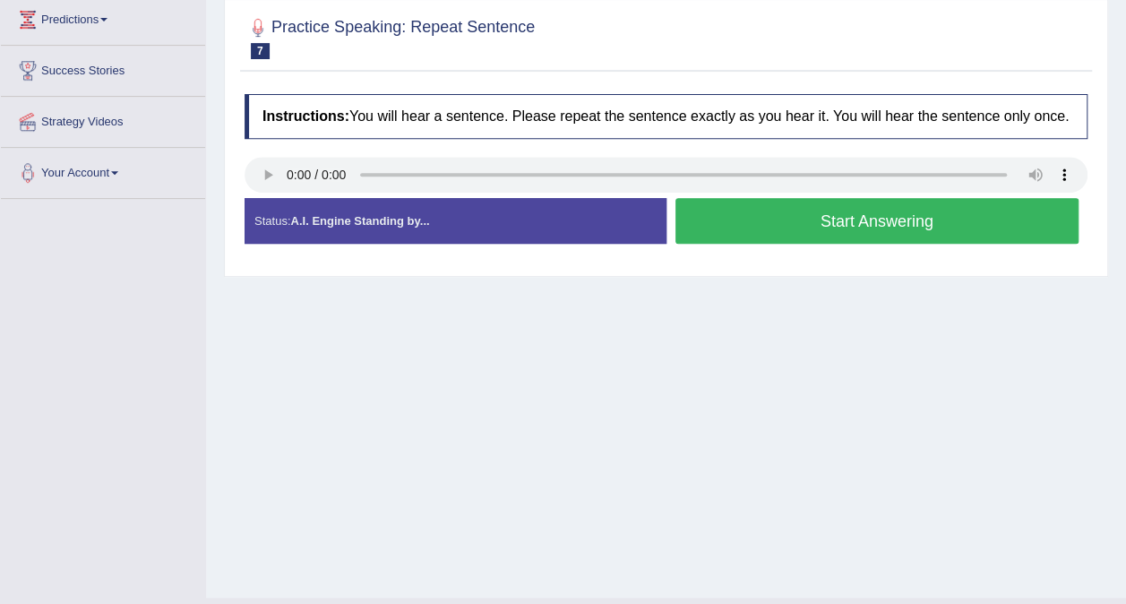
click at [934, 222] on button "Start Answering" at bounding box center [878, 221] width 404 height 46
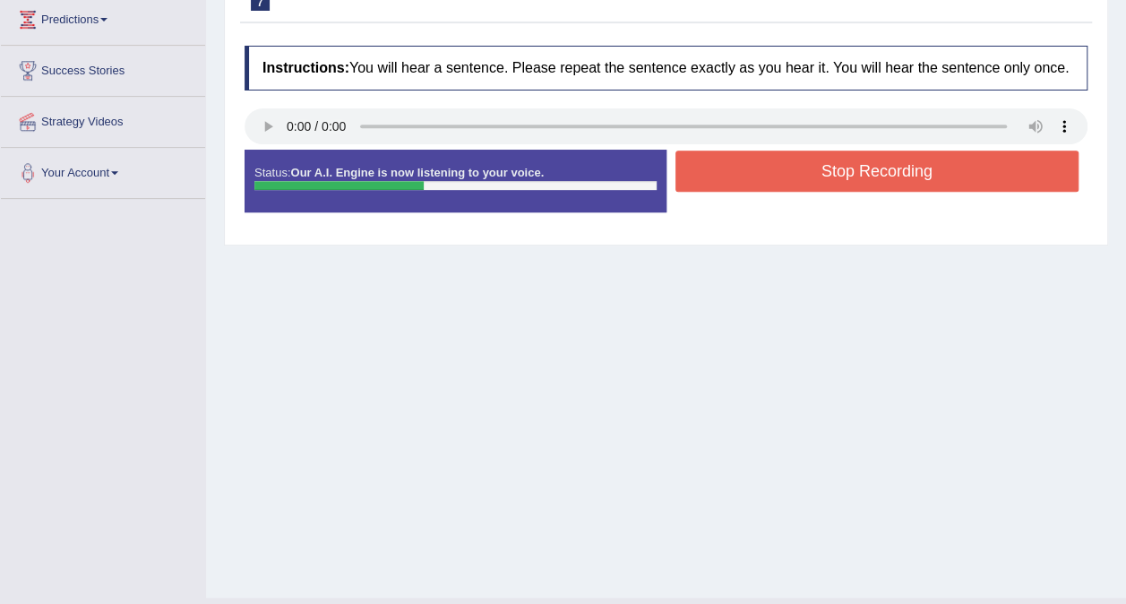
click at [986, 170] on button "Stop Recording" at bounding box center [878, 171] width 404 height 41
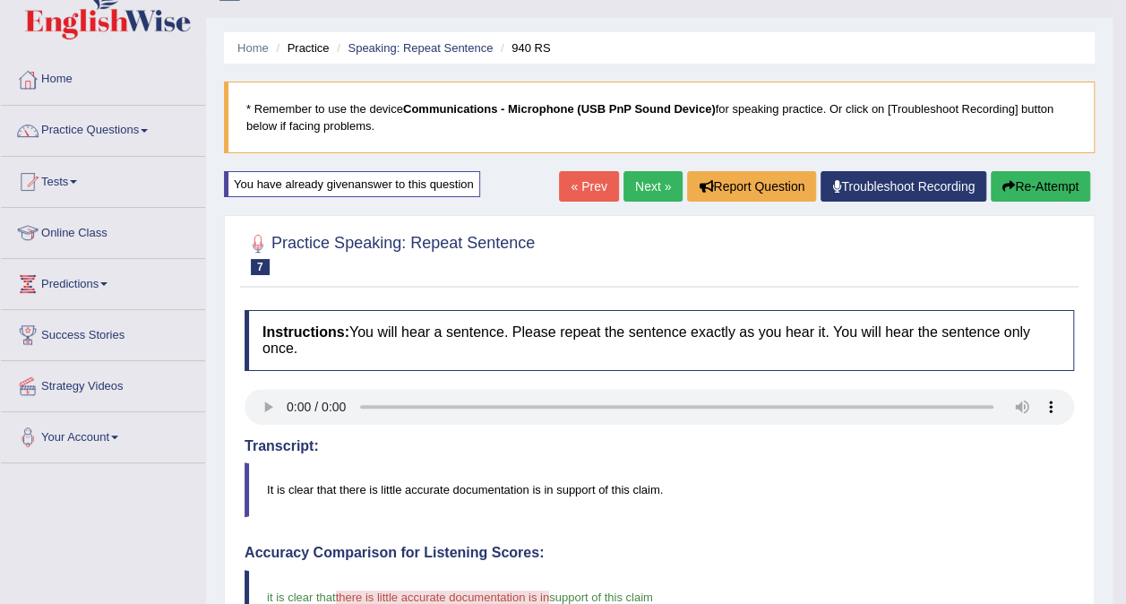
scroll to position [32, 0]
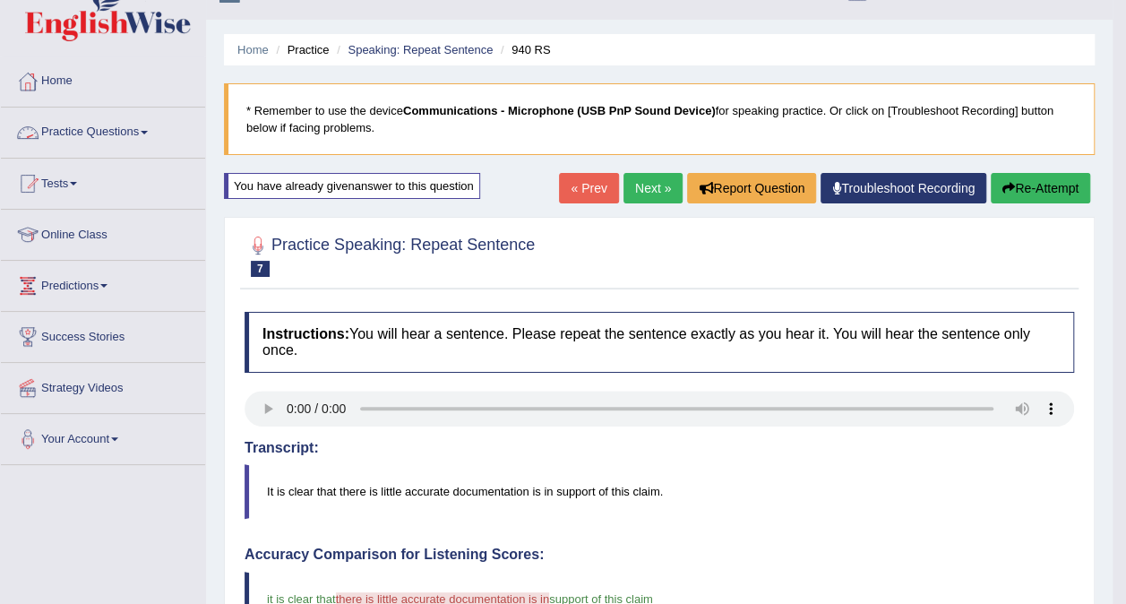
click at [129, 125] on link "Practice Questions" at bounding box center [103, 130] width 204 height 45
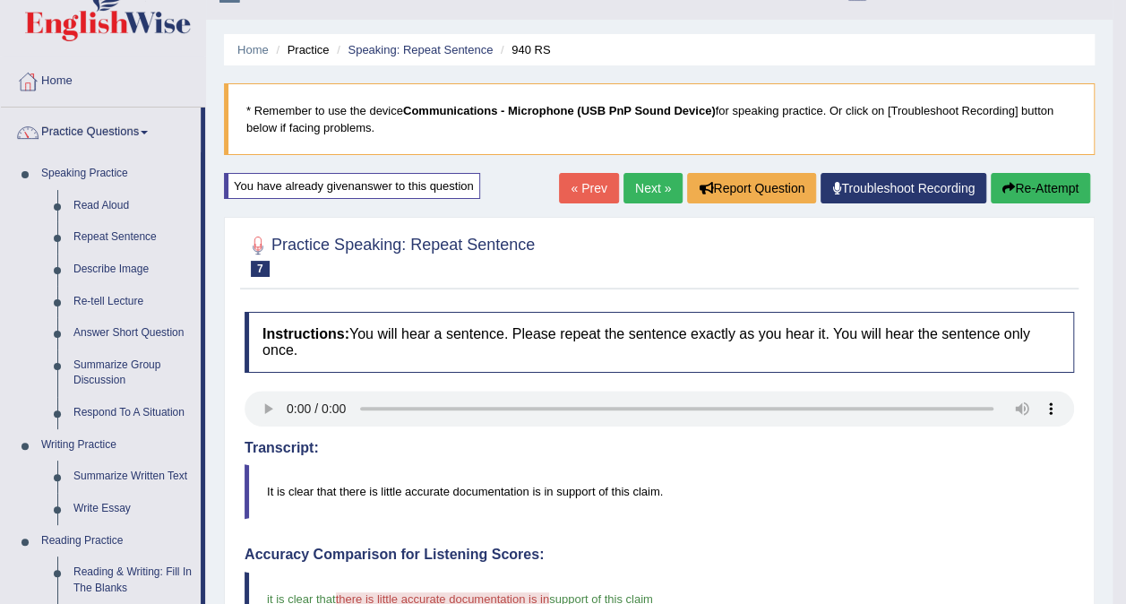
click at [105, 299] on link "Re-tell Lecture" at bounding box center [132, 302] width 135 height 32
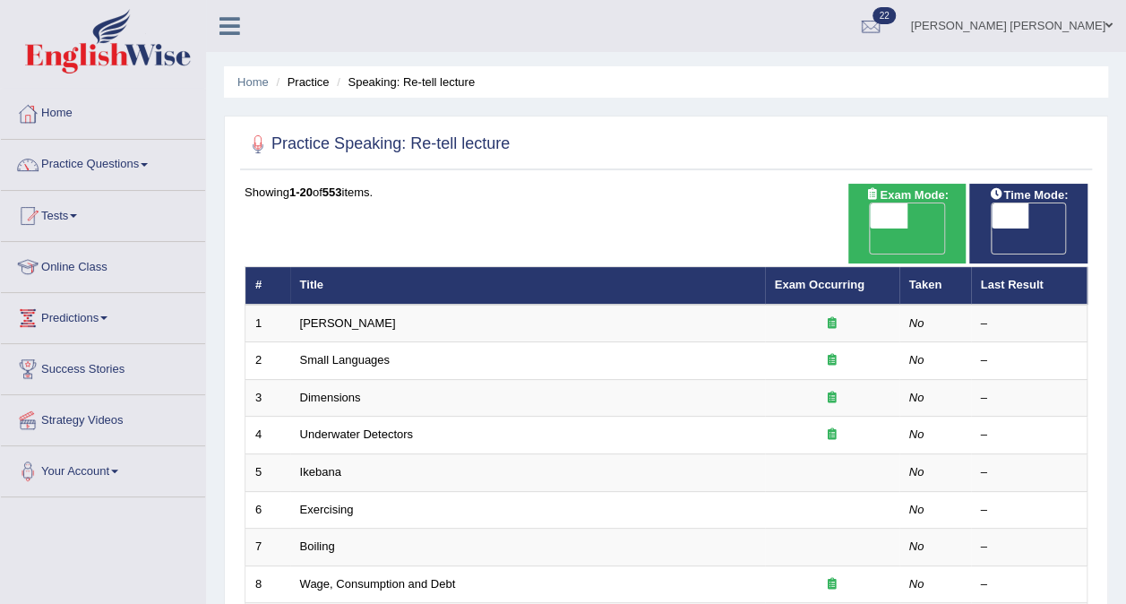
click at [333, 316] on link "Amory Lovins" at bounding box center [348, 322] width 96 height 13
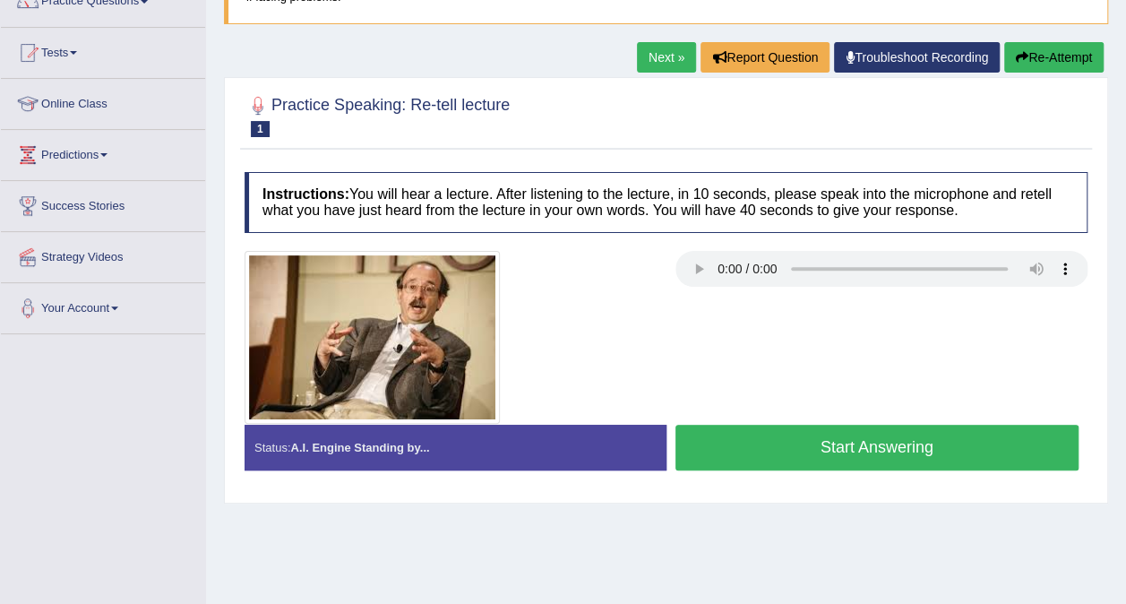
scroll to position [180, 0]
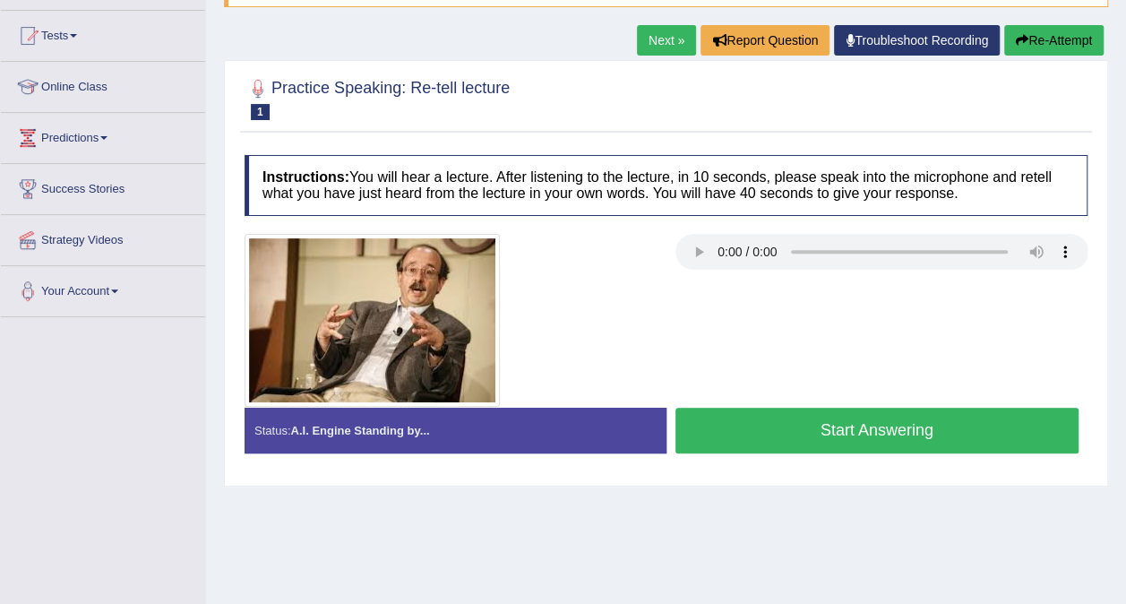
click at [777, 418] on button "Start Answering" at bounding box center [878, 431] width 404 height 46
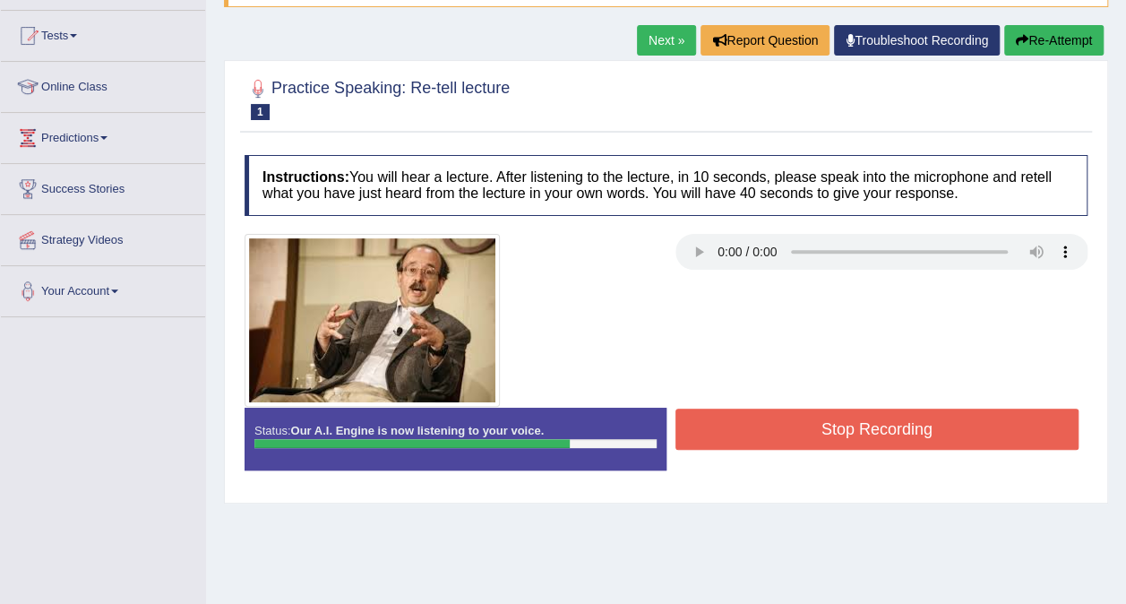
click at [777, 418] on button "Stop Recording" at bounding box center [878, 429] width 404 height 41
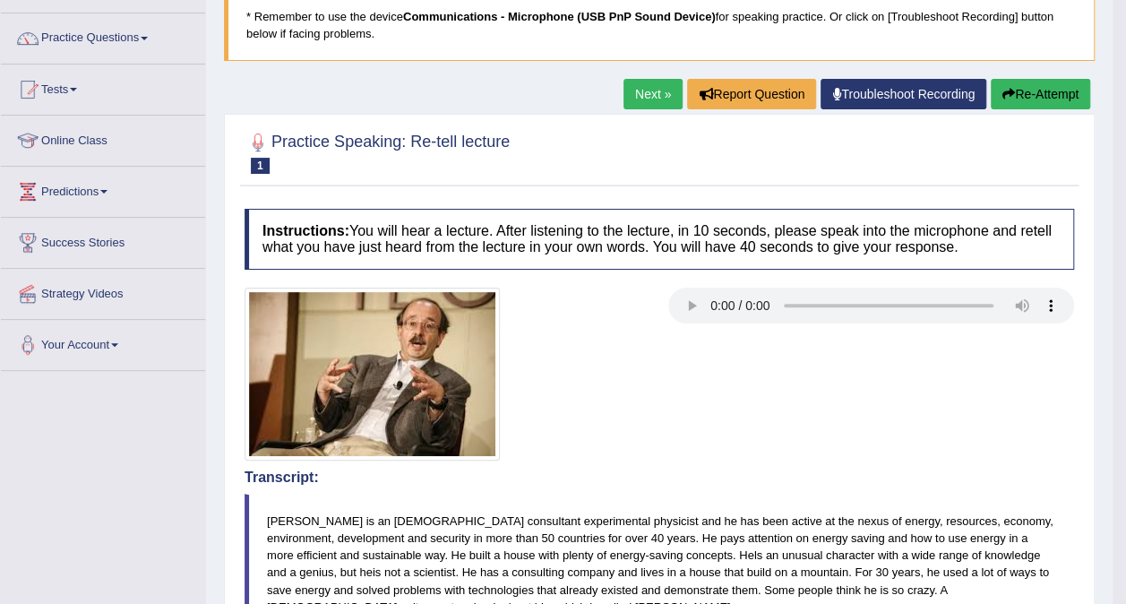
scroll to position [125, 0]
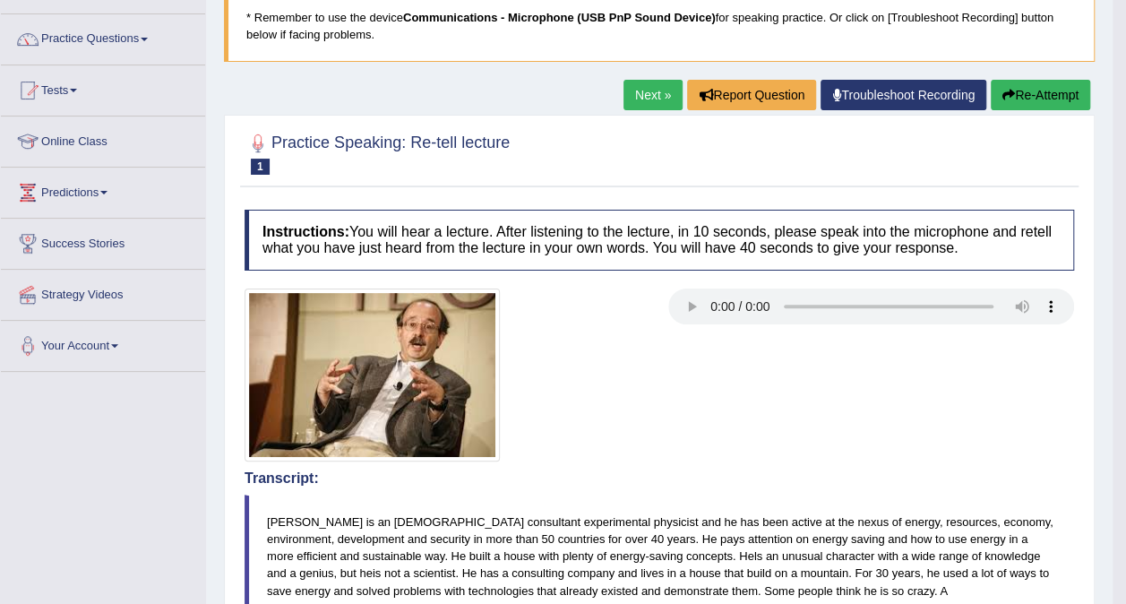
click at [650, 93] on link "Next »" at bounding box center [653, 95] width 59 height 30
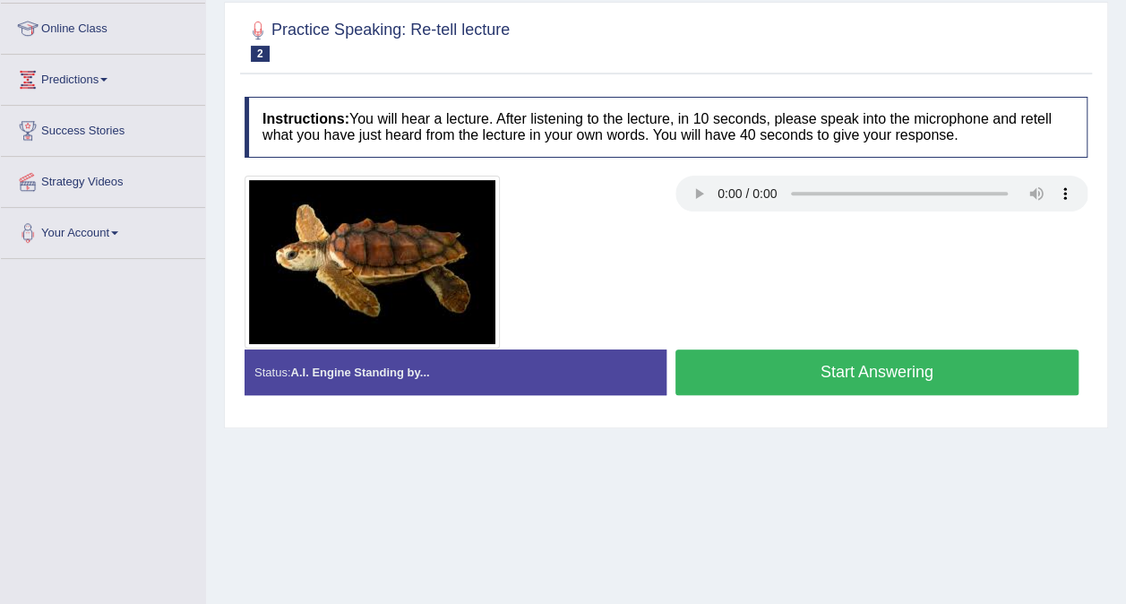
scroll to position [248, 0]
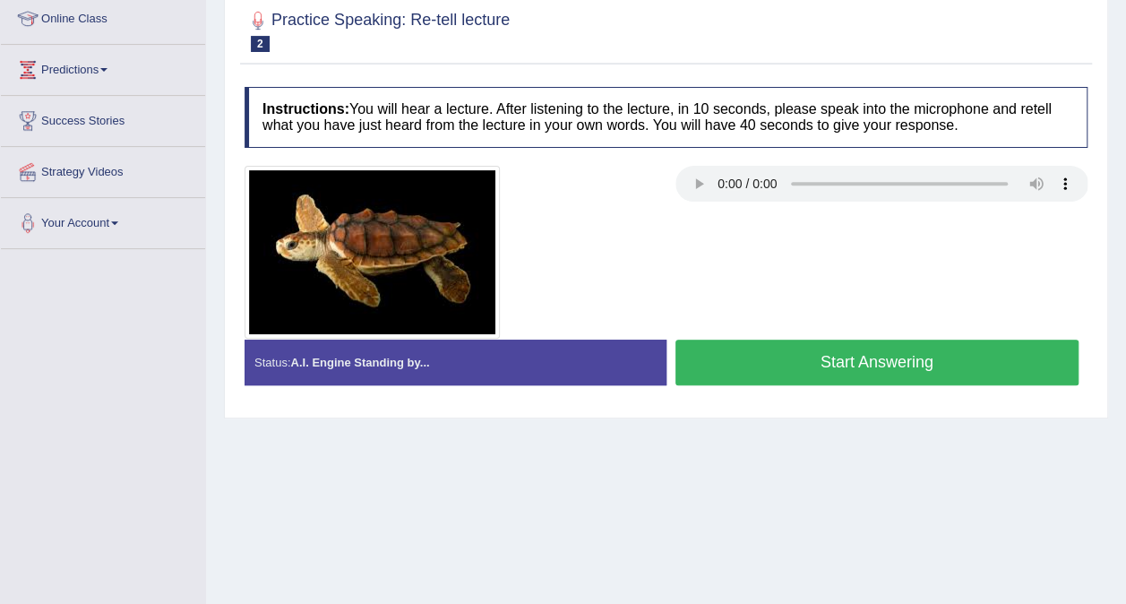
click at [792, 371] on button "Start Answering" at bounding box center [878, 363] width 404 height 46
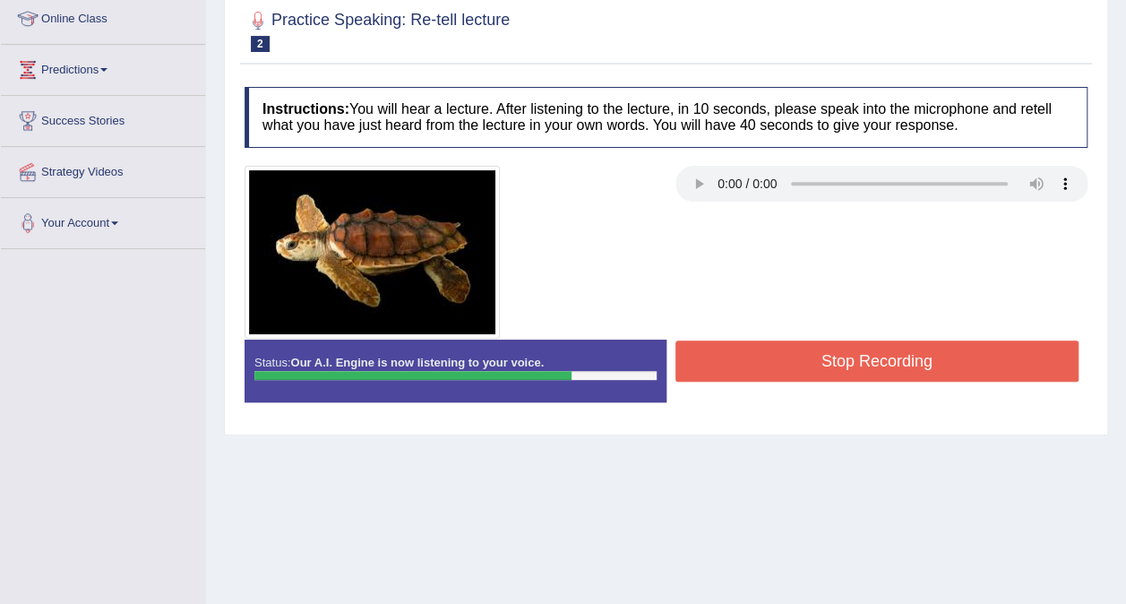
click at [792, 371] on button "Stop Recording" at bounding box center [878, 360] width 404 height 41
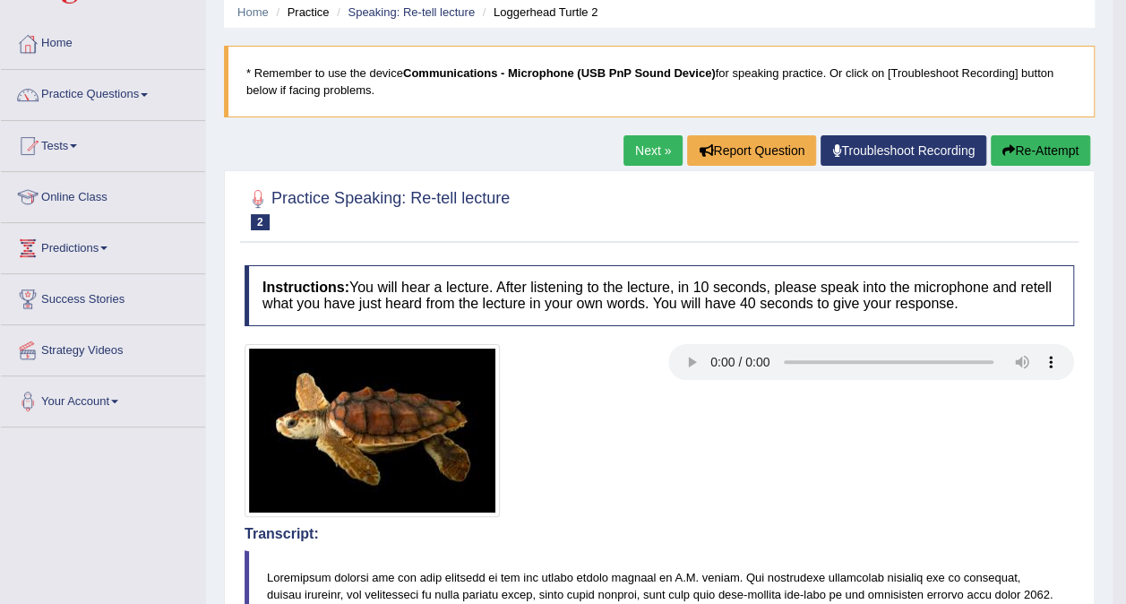
scroll to position [0, 0]
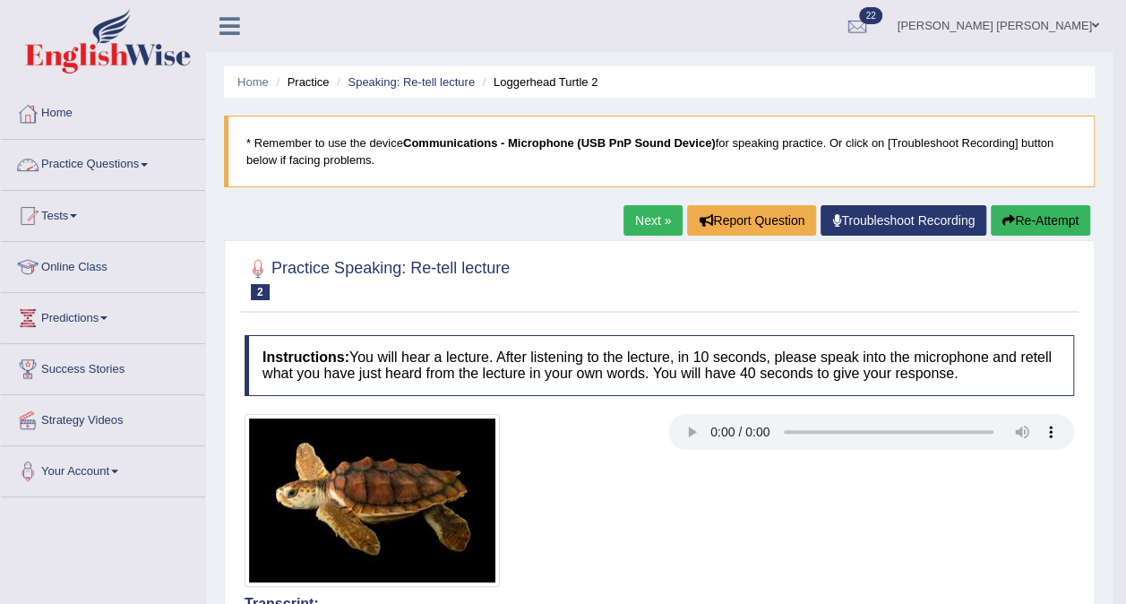
click at [117, 158] on link "Practice Questions" at bounding box center [103, 162] width 204 height 45
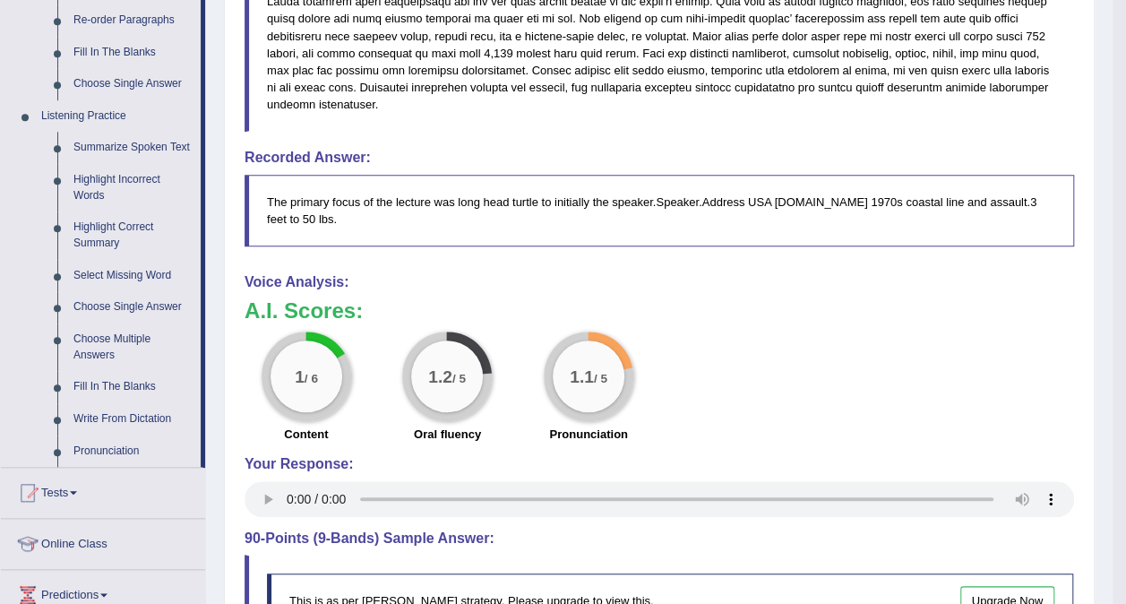
scroll to position [691, 0]
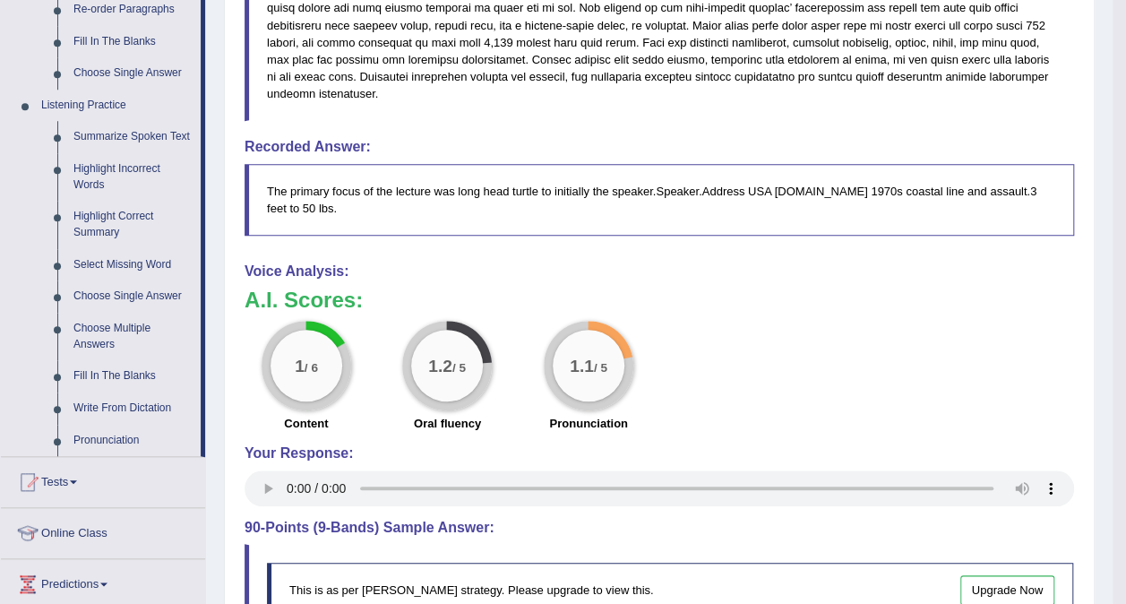
click at [103, 133] on link "Summarize Spoken Text" at bounding box center [132, 137] width 135 height 32
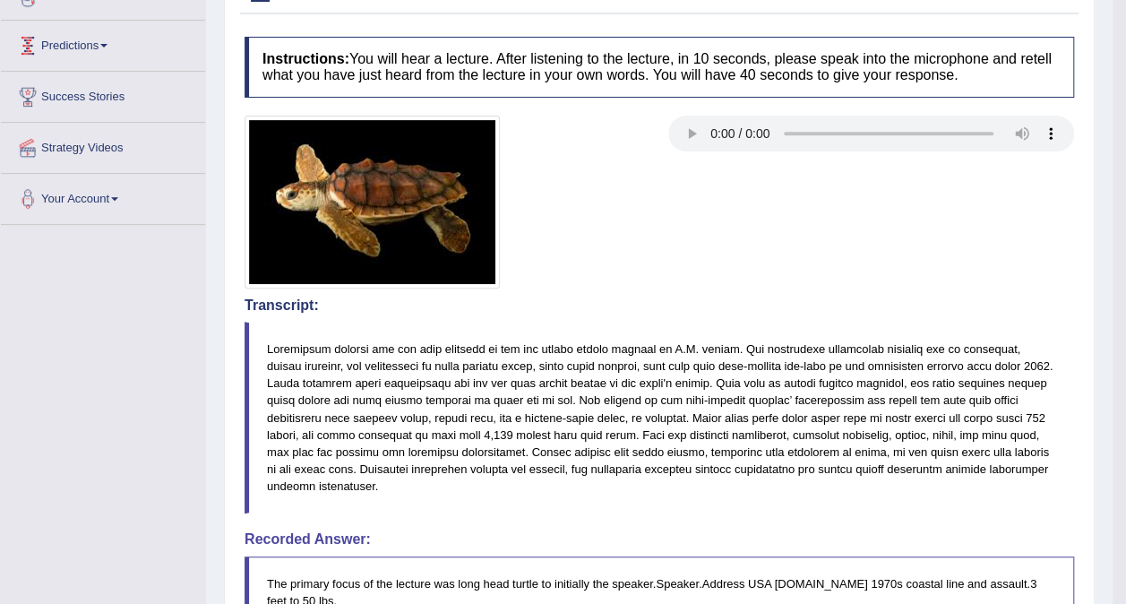
scroll to position [250, 0]
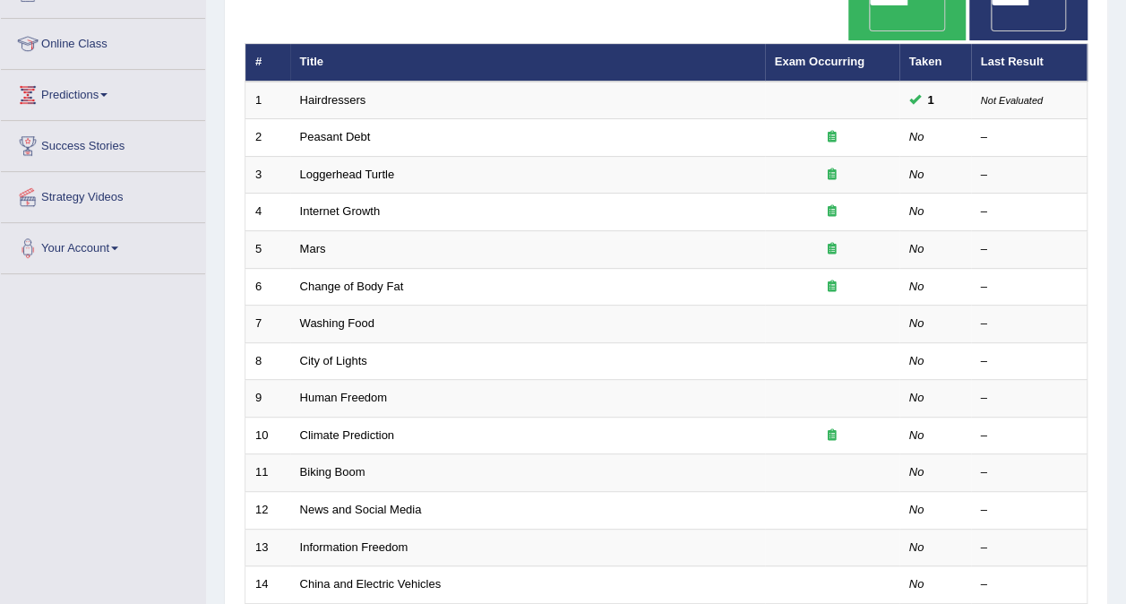
scroll to position [224, 0]
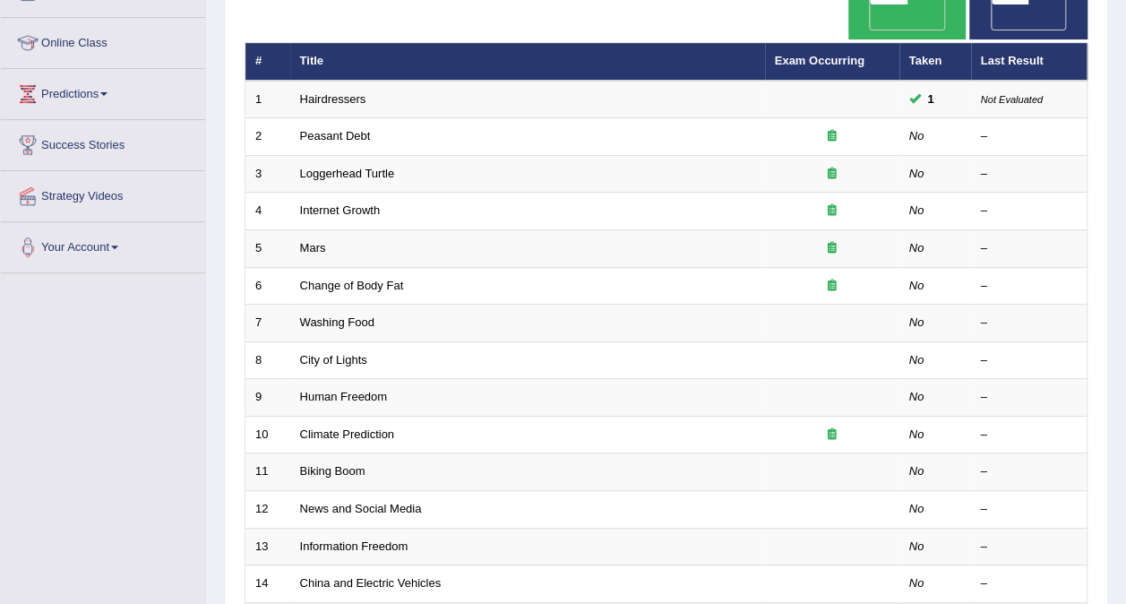
click at [375, 427] on link "Climate Prediction" at bounding box center [347, 433] width 95 height 13
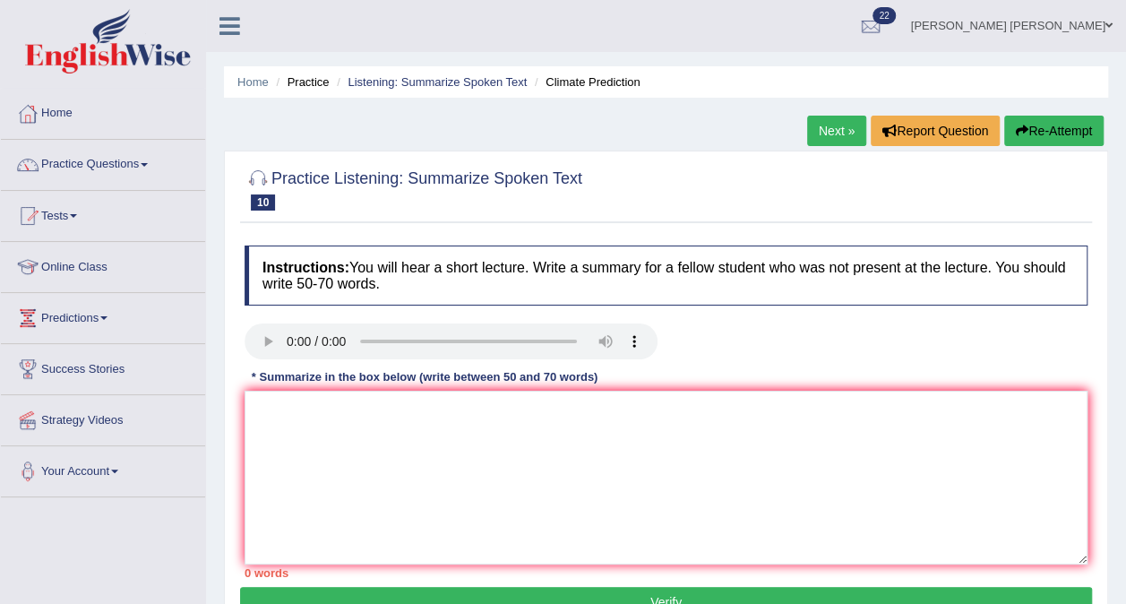
click at [471, 87] on link "Listening: Summarize Spoken Text" at bounding box center [437, 81] width 179 height 13
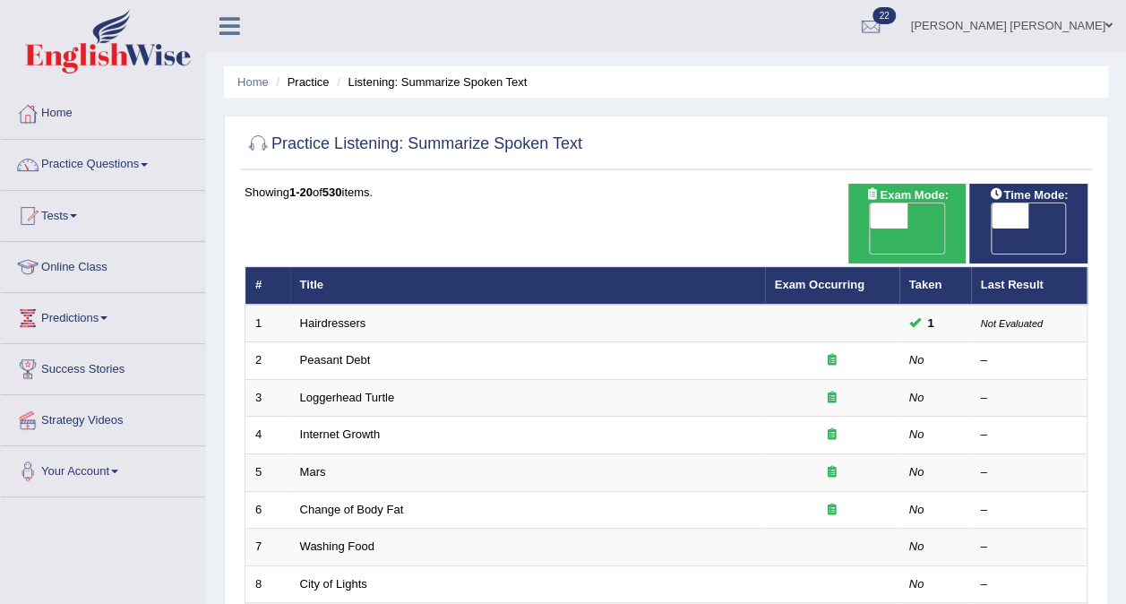
click at [349, 316] on link "Hairdressers" at bounding box center [333, 322] width 66 height 13
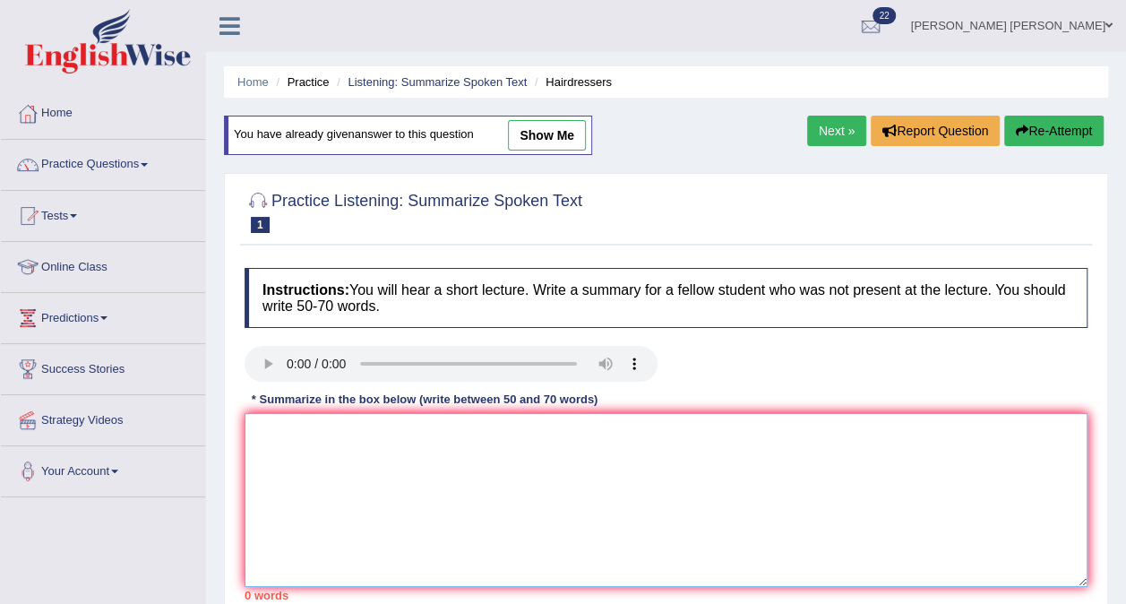
click at [283, 459] on textarea at bounding box center [666, 500] width 843 height 174
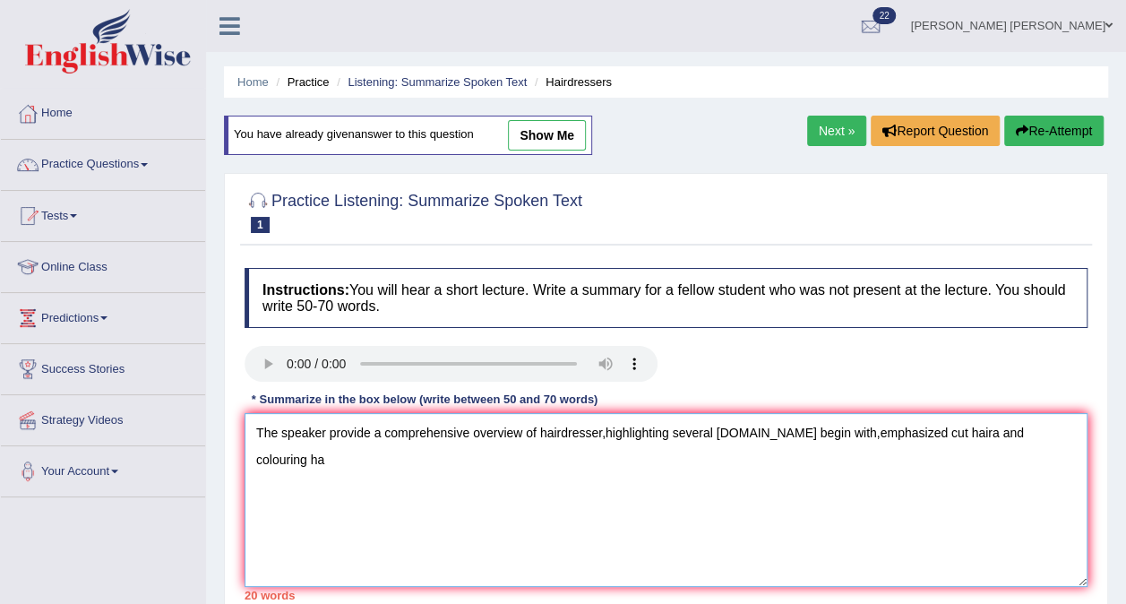
click at [941, 432] on textarea "The speaker provide a comprehensive overview of hairdresser,highlighting severa…" at bounding box center [666, 500] width 843 height 174
click at [955, 434] on textarea "The speaker provide a comprehensive overview of hairdresser,highlighting severa…" at bounding box center [666, 500] width 843 height 174
click at [940, 429] on textarea "The speaker provide a comprehensive overview of hairdresser,highlighting severa…" at bounding box center [666, 500] width 843 height 174
click at [1016, 435] on textarea "The speaker provide a comprehensive overview of hairdresser,highlighting severa…" at bounding box center [666, 500] width 843 height 174
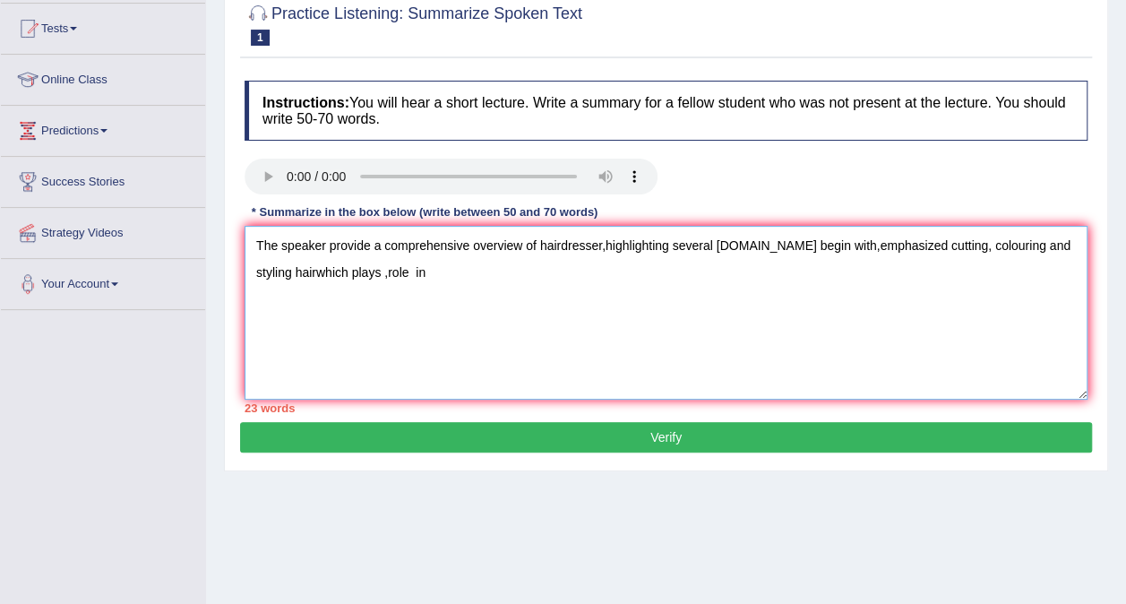
scroll to position [188, 0]
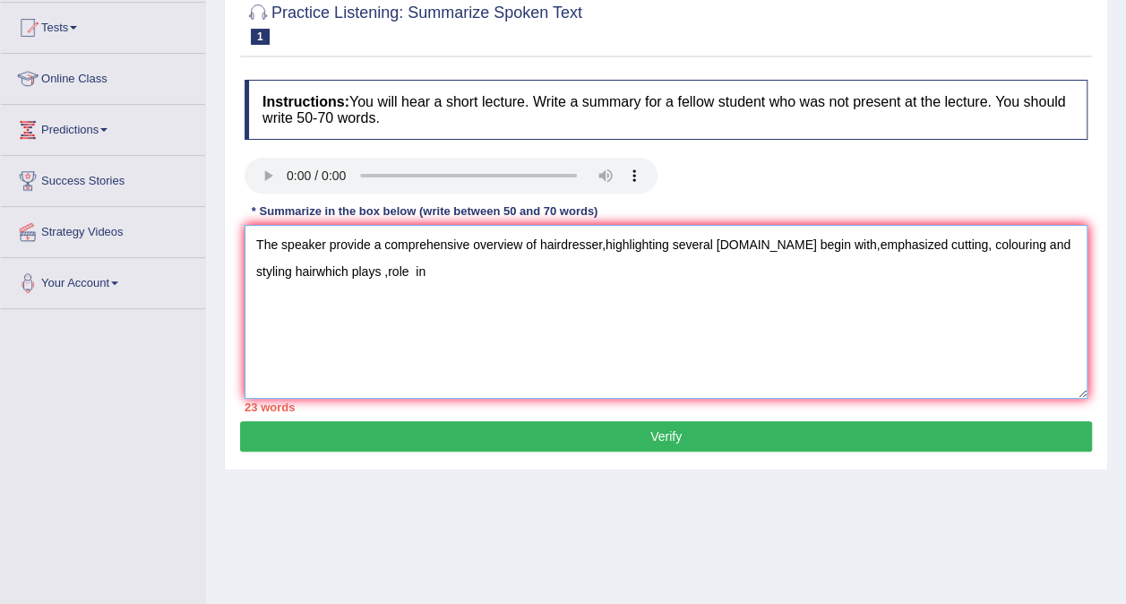
click at [278, 269] on textarea "The speaker provide a comprehensive overview of hairdresser,highlighting severa…" at bounding box center [666, 312] width 843 height 174
click at [396, 267] on textarea "The speaker provide a comprehensive overview of hairdresser,highlighting severa…" at bounding box center [666, 312] width 843 height 174
click at [349, 267] on textarea "The speaker provide a comprehensive overview of hairdresser,highlighting severa…" at bounding box center [666, 312] width 843 height 174
click at [376, 281] on textarea "The speaker provide a comprehensive overview of hairdresser,highlighting severa…" at bounding box center [666, 312] width 843 height 174
click at [385, 270] on textarea "The speaker provide a comprehensive overview of hairdresser,highlighting severa…" at bounding box center [666, 312] width 843 height 174
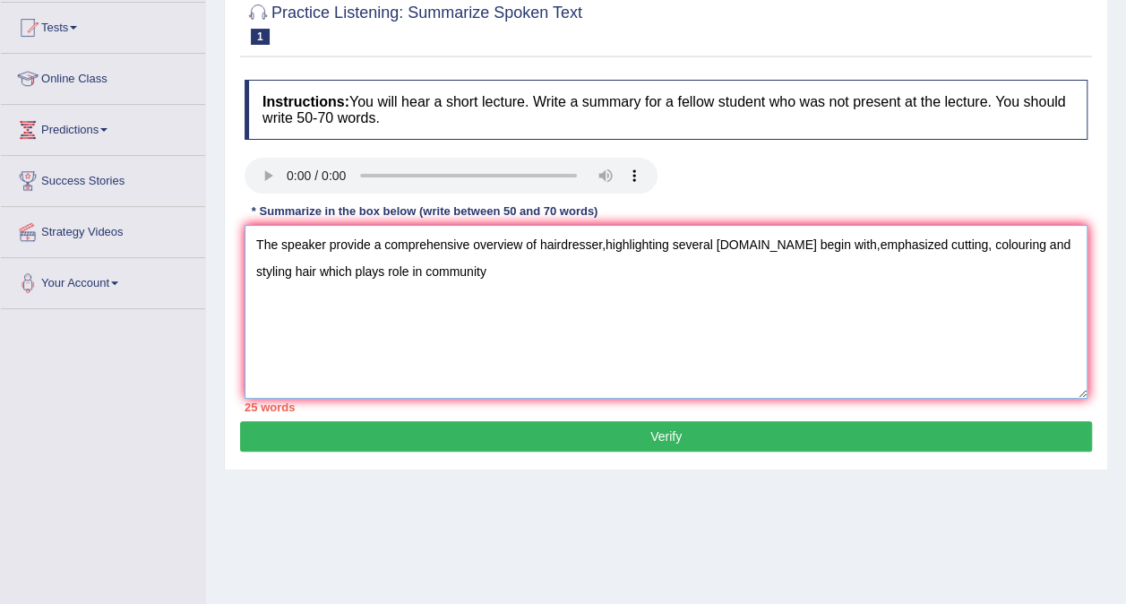
click at [453, 271] on textarea "The speaker provide a comprehensive overview of hairdresser,highlighting severa…" at bounding box center [666, 312] width 843 height 174
click at [667, 241] on textarea "The speaker provide a comprehensive overview of hairdresser,highlighting severa…" at bounding box center [666, 312] width 843 height 174
click at [779, 246] on textarea "The speaker provide a comprehensive overview of hairdresser,highlighting about …" at bounding box center [666, 312] width 843 height 174
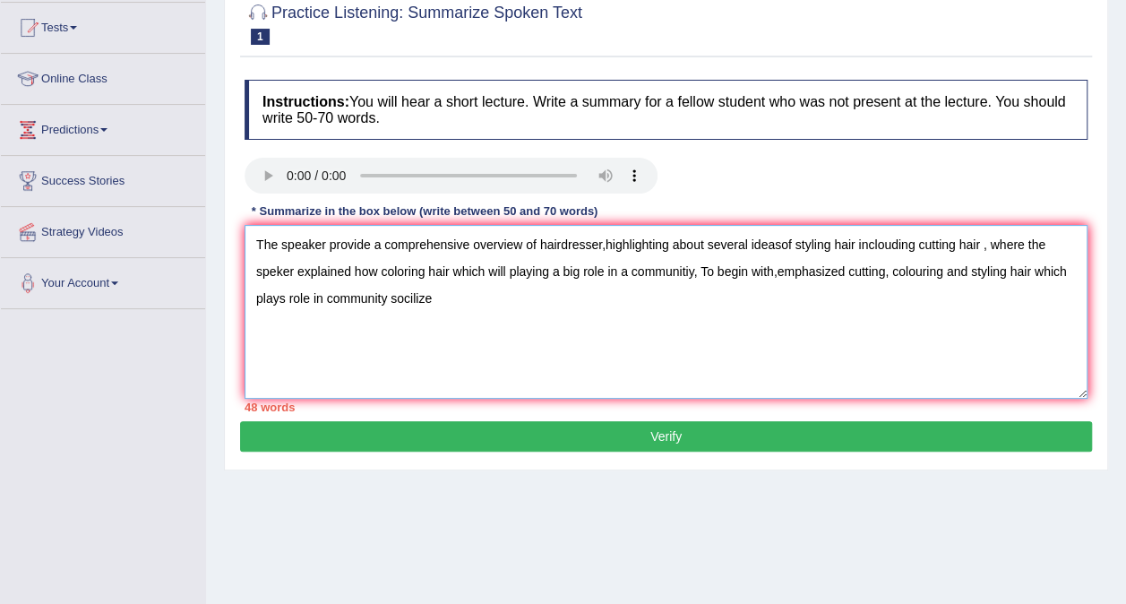
click at [432, 303] on textarea "The speaker provide a comprehensive overview of hairdresser,highlighting about …" at bounding box center [666, 312] width 843 height 174
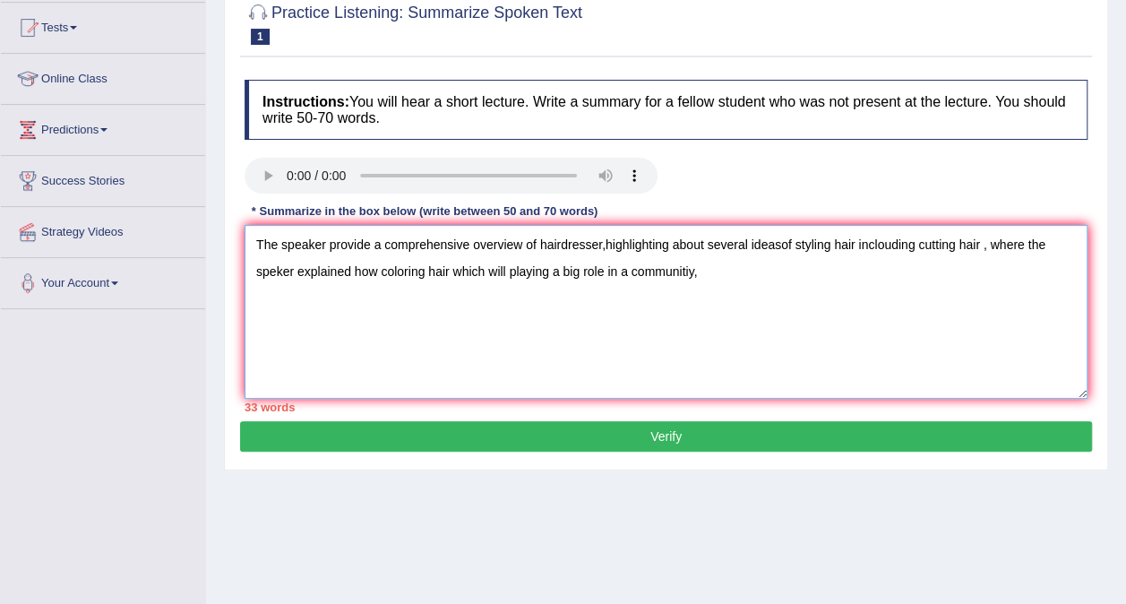
click at [254, 244] on textarea "The speaker provide a comprehensive overview of hairdresser,highlighting about …" at bounding box center [666, 312] width 843 height 174
click at [287, 245] on textarea "The speaker provide a comprehensive overview of hairdresser,highlighting about …" at bounding box center [666, 312] width 843 height 174
click at [281, 245] on textarea "The speaker provide a comprehensive overview of hairdresser,highlighting about …" at bounding box center [666, 312] width 843 height 174
click at [461, 245] on textarea "The lecture mainly talked a bout hair dresser speaker provide a comprehensive o…" at bounding box center [666, 312] width 843 height 174
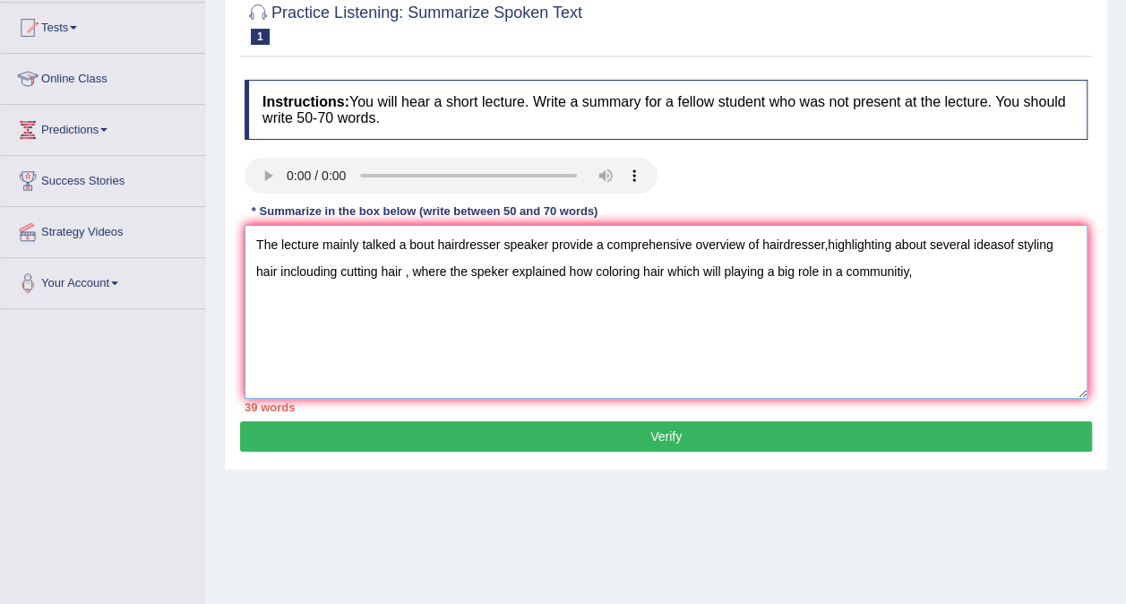
click at [461, 245] on textarea "The lecture mainly talked a bout hairdresser speaker provide a comprehensive ov…" at bounding box center [666, 312] width 843 height 174
click at [498, 242] on textarea "The lecture mainly talked a bout hairdresser speaker provide a comprehensive ov…" at bounding box center [666, 312] width 843 height 174
click at [596, 238] on textarea "The lecture mainly talked a bout hairdresser and the speaker provide a comprehe…" at bounding box center [666, 312] width 843 height 174
click at [545, 244] on textarea "The lecture mainly talked a bout hairdresser and the speaker introuduced provid…" at bounding box center [666, 312] width 843 height 174
click at [548, 244] on textarea "The lecture mainly talked a bout hairdresser and the speaker introuduced provid…" at bounding box center [666, 312] width 843 height 174
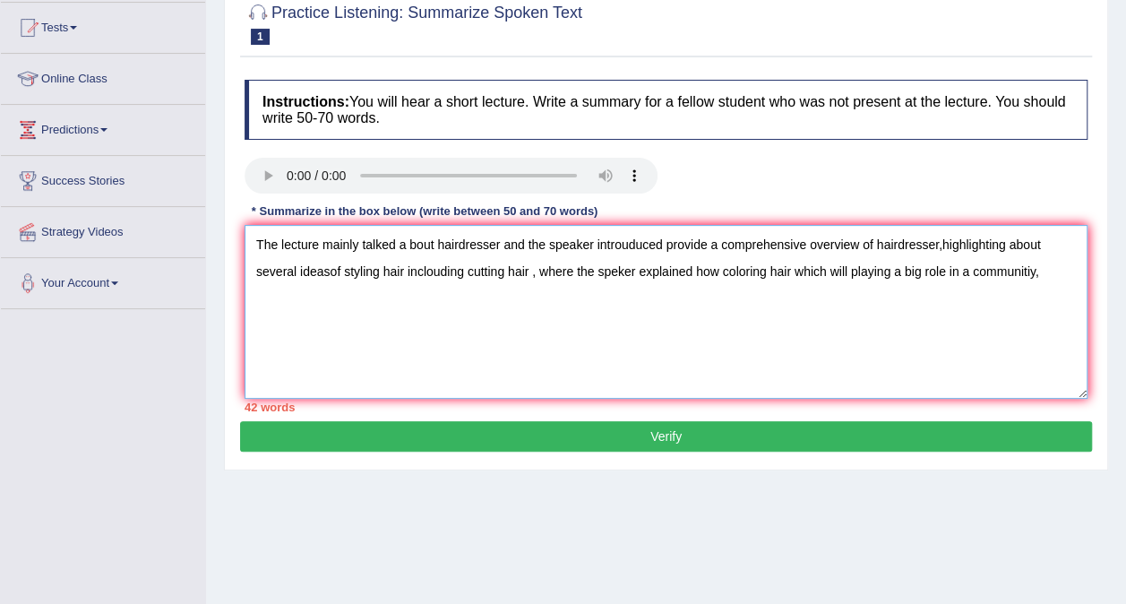
click at [665, 246] on textarea "The lecture mainly talked a bout hairdresser and the speaker introuduced provid…" at bounding box center [666, 312] width 843 height 174
click at [501, 245] on textarea "The lecture mainly talked a bout hairdresser and the speaker introuduced provid…" at bounding box center [666, 312] width 843 height 174
click at [667, 247] on textarea "The lecture mainly talked a bout hairdresser and the speaker introuduced provid…" at bounding box center [666, 312] width 843 height 174
click at [661, 245] on textarea "The lecture mainly talked a bout hairdresser and the speaker introuduced provid…" at bounding box center [666, 312] width 843 height 174
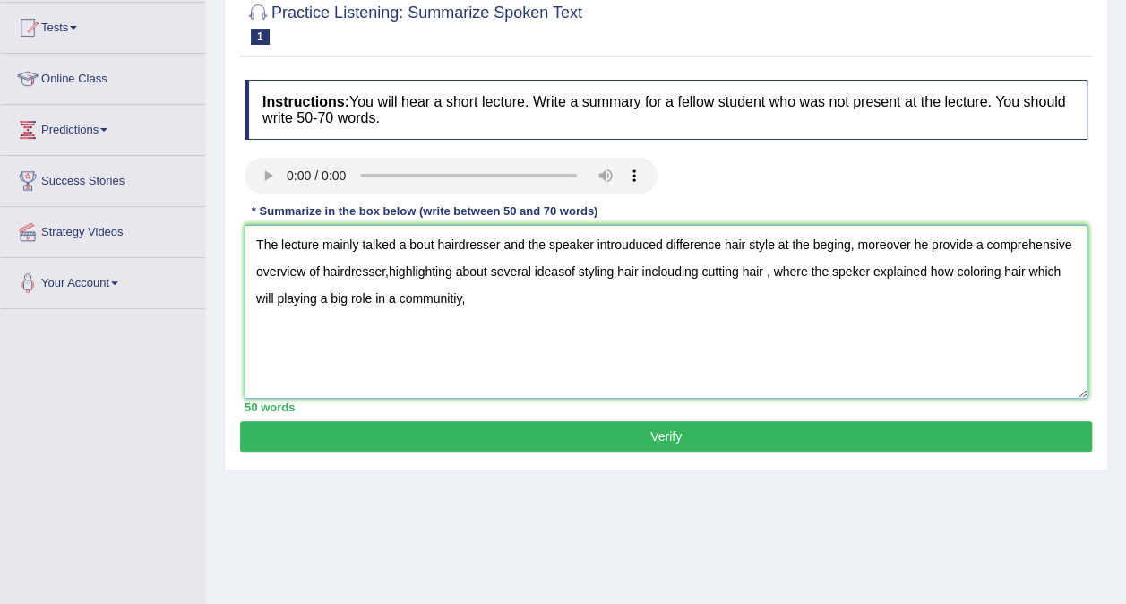
click at [966, 238] on textarea "The lecture mainly talked a bout hairdresser and the speaker introuduced differ…" at bounding box center [666, 312] width 843 height 174
click at [392, 271] on textarea "The lecture mainly talked a bout hairdresser and the speaker introuduced differ…" at bounding box center [666, 312] width 843 height 174
click at [380, 272] on textarea "The lecture mainly talked a bout hairdresser and the speaker introuduced differ…" at bounding box center [666, 312] width 843 height 174
click at [385, 272] on textarea "The lecture mainly talked a bout hairdresser and the speaker introuduced differ…" at bounding box center [666, 312] width 843 height 174
click at [386, 271] on textarea "The lecture mainly talked a bout hairdresser and the speaker introuduced differ…" at bounding box center [666, 312] width 843 height 174
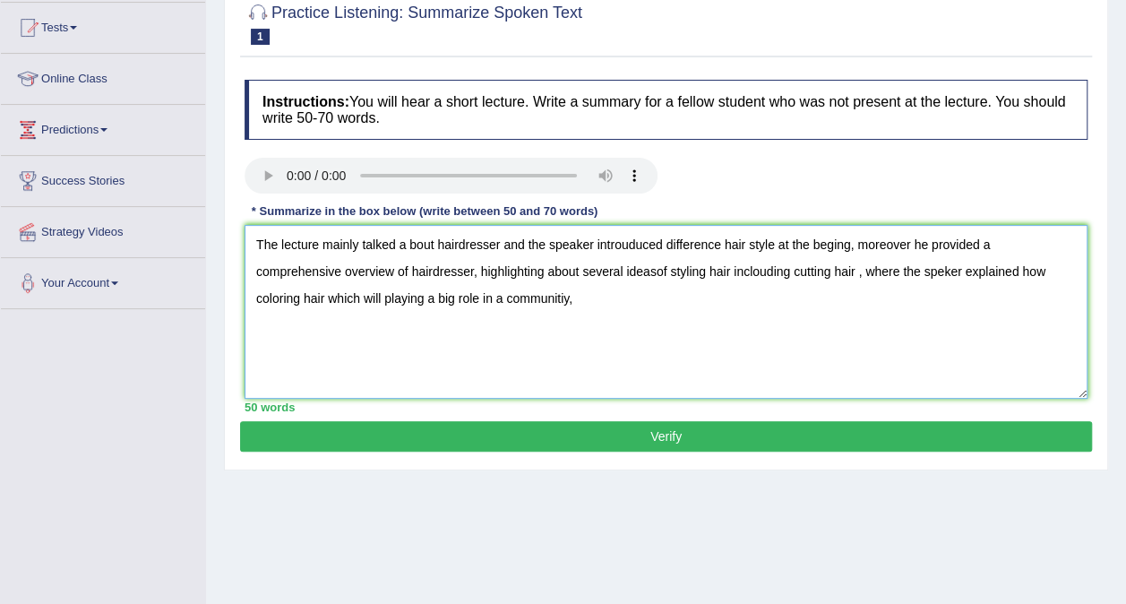
click at [564, 271] on textarea "The lecture mainly talked a bout hairdresser and the speaker introuduced differ…" at bounding box center [666, 312] width 843 height 174
click at [779, 274] on textarea "The lecture mainly talked a bout hairdresser and the speaker introuduced differ…" at bounding box center [666, 312] width 843 height 174
click at [777, 271] on textarea "The lecture mainly talked a bout hairdresser and the speaker introuduced differ…" at bounding box center [666, 312] width 843 height 174
click at [778, 271] on textarea "The lecture mainly talked a bout hairdresser and the speaker introuduced differ…" at bounding box center [666, 312] width 843 height 174
click at [802, 271] on textarea "The lecture mainly talked a bout hairdresser and the speaker introuduced differ…" at bounding box center [666, 312] width 843 height 174
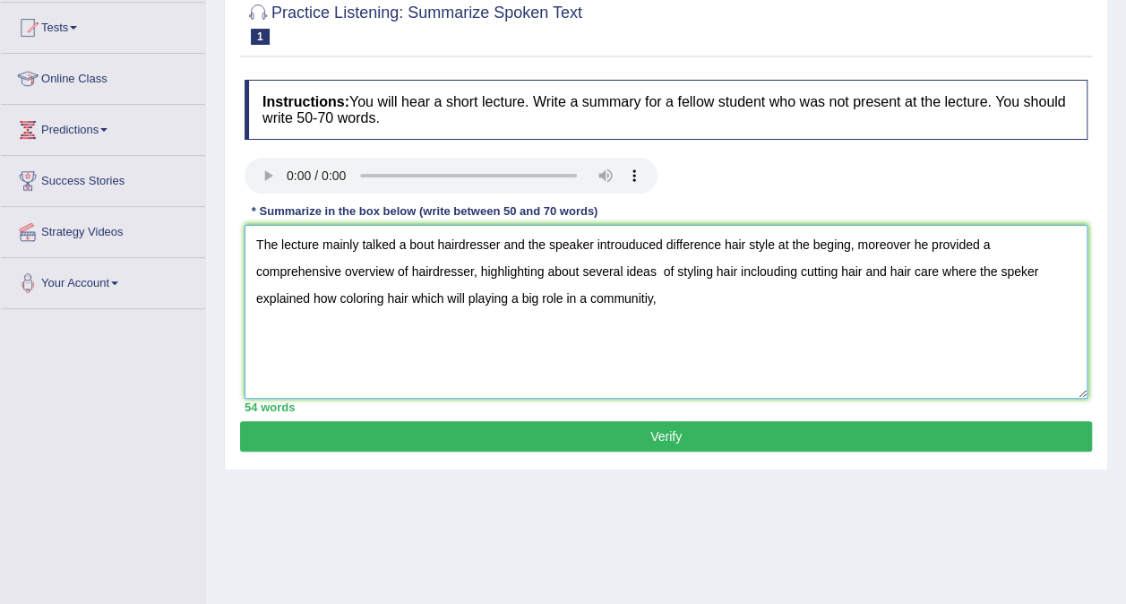
click at [577, 299] on textarea "The lecture mainly talked a bout hairdresser and the speaker introuduced differ…" at bounding box center [666, 312] width 843 height 174
click at [1007, 270] on textarea "The lecture mainly talked a bout hairdresser and the speaker introuduced differ…" at bounding box center [666, 312] width 843 height 174
click at [596, 297] on textarea "The lecture mainly talked a bout hairdresser and the speaker introuduced differ…" at bounding box center [666, 312] width 843 height 174
click at [880, 292] on textarea "The lecture mainly talked a bout hairdresser and the speaker introuduced differ…" at bounding box center [666, 312] width 843 height 174
type textarea "The lecture mainly talked a bout hairdresser and the speaker introuduced differ…"
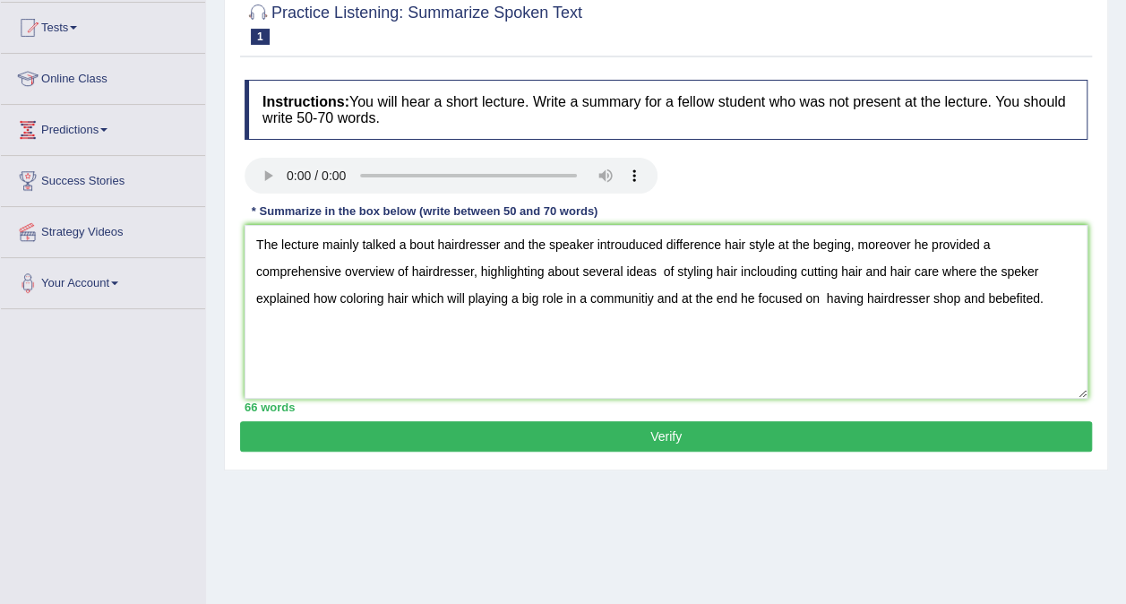
click at [675, 431] on button "Verify" at bounding box center [666, 436] width 852 height 30
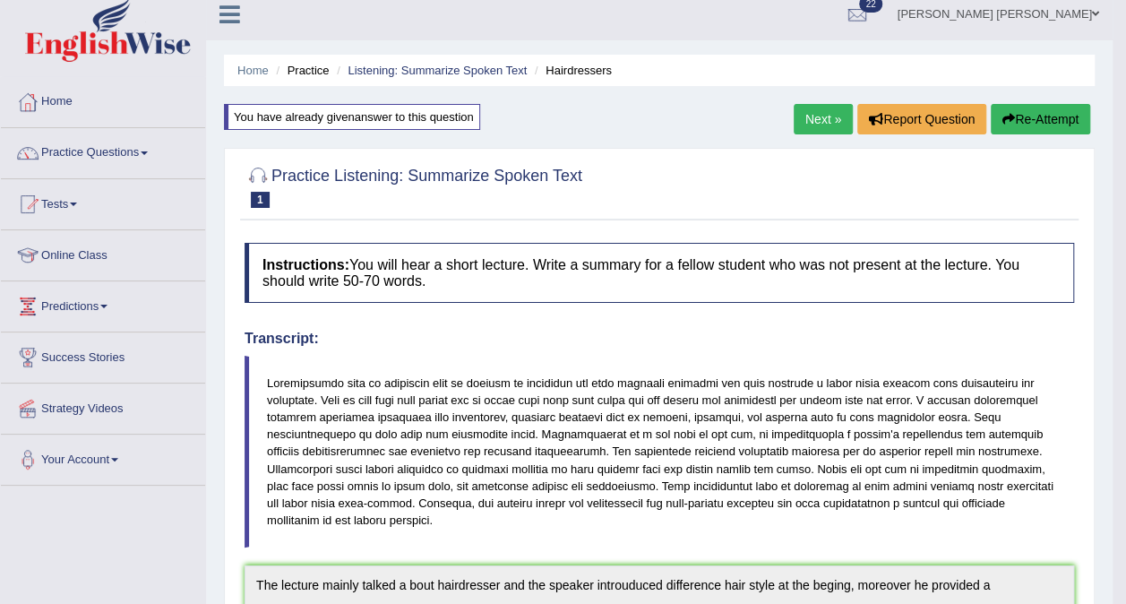
scroll to position [0, 0]
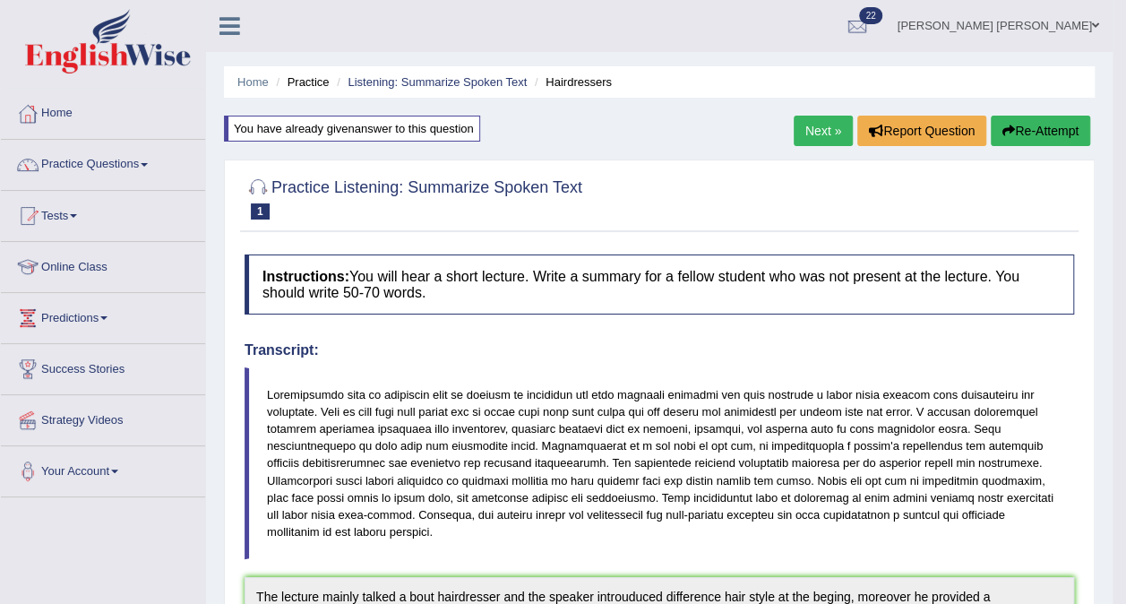
click at [805, 137] on link "Next »" at bounding box center [823, 131] width 59 height 30
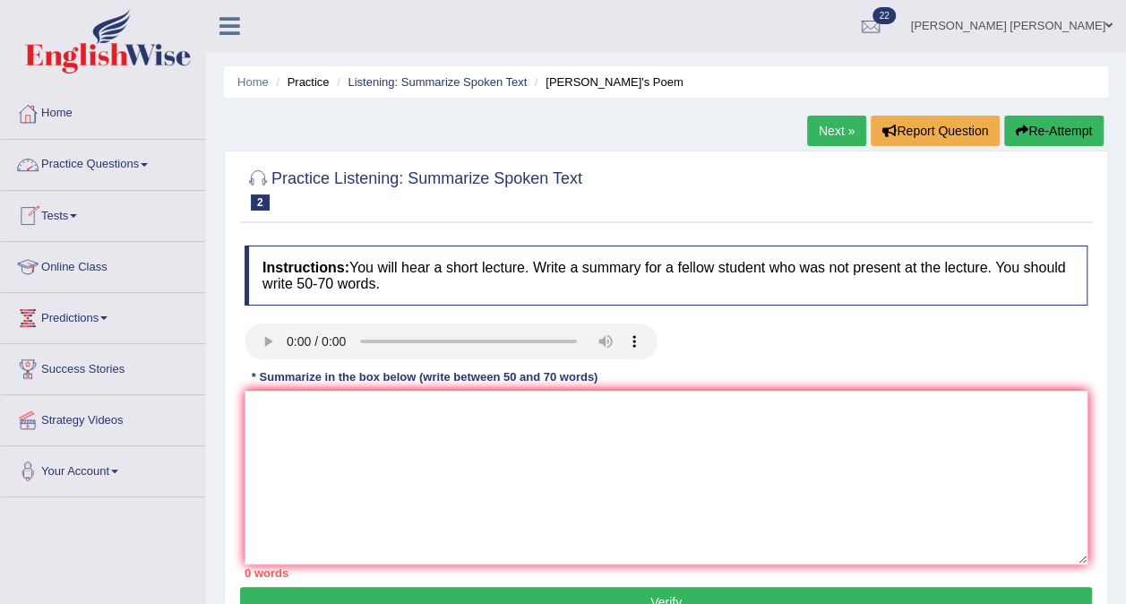
click at [99, 165] on link "Practice Questions" at bounding box center [103, 162] width 204 height 45
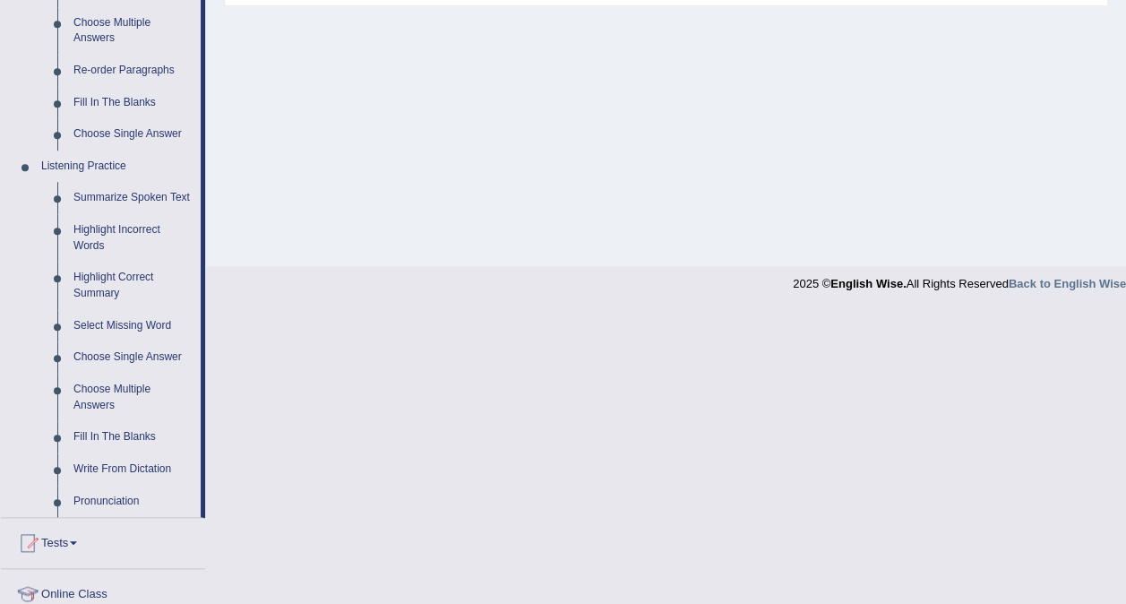
scroll to position [629, 0]
click at [107, 229] on link "Highlight Incorrect Words" at bounding box center [132, 238] width 135 height 47
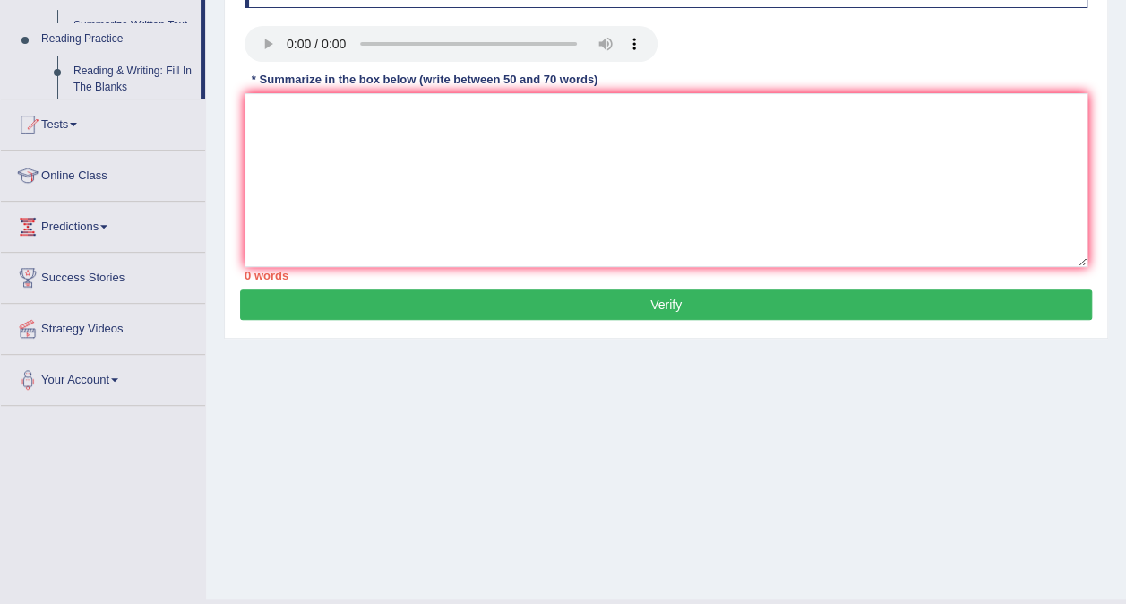
scroll to position [227, 0]
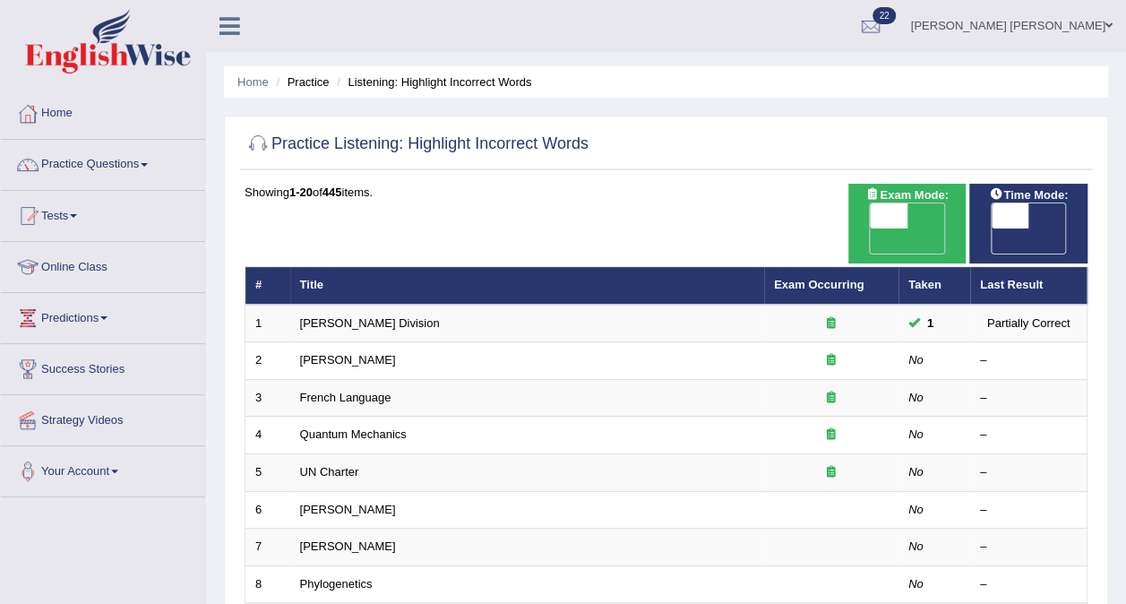
click at [335, 316] on link "[PERSON_NAME] Division" at bounding box center [370, 322] width 140 height 13
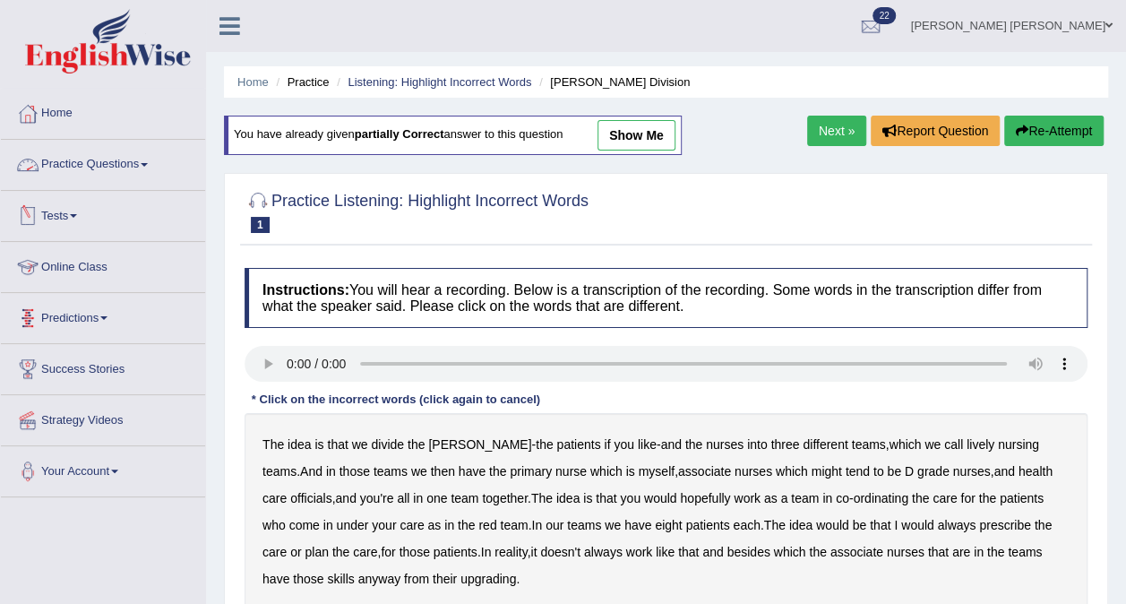
click at [88, 160] on link "Practice Questions" at bounding box center [103, 162] width 204 height 45
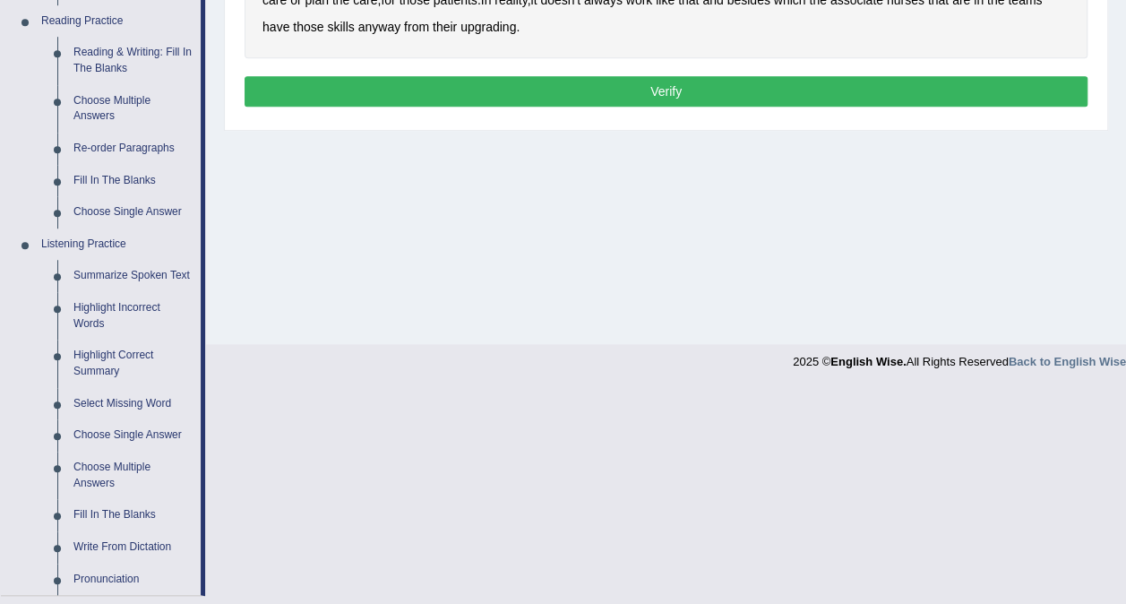
scroll to position [555, 0]
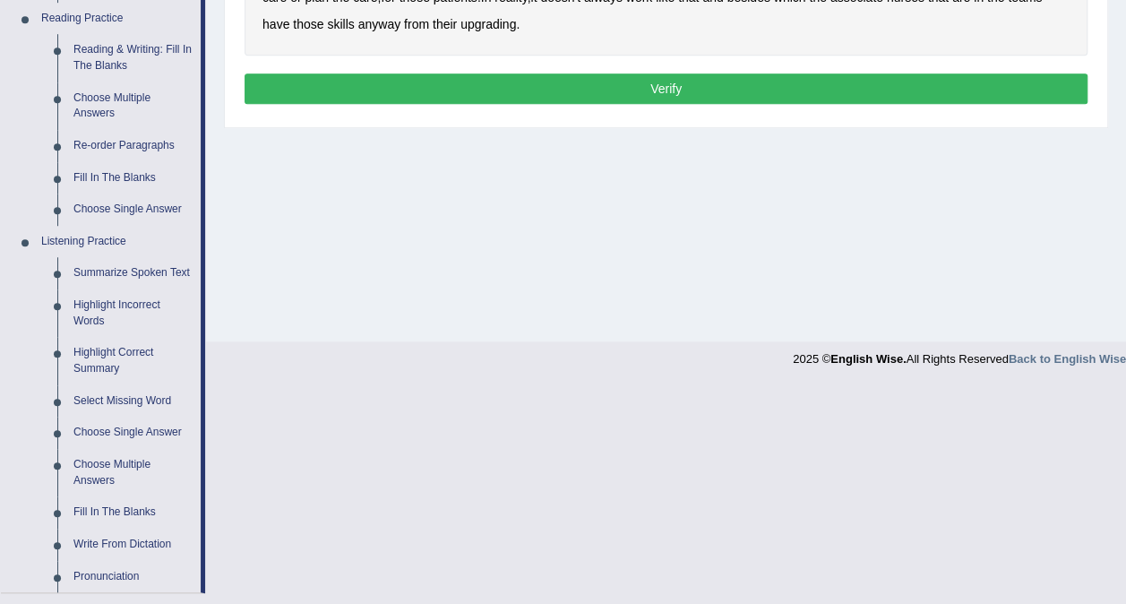
click at [108, 139] on link "Re-order Paragraphs" at bounding box center [132, 146] width 135 height 32
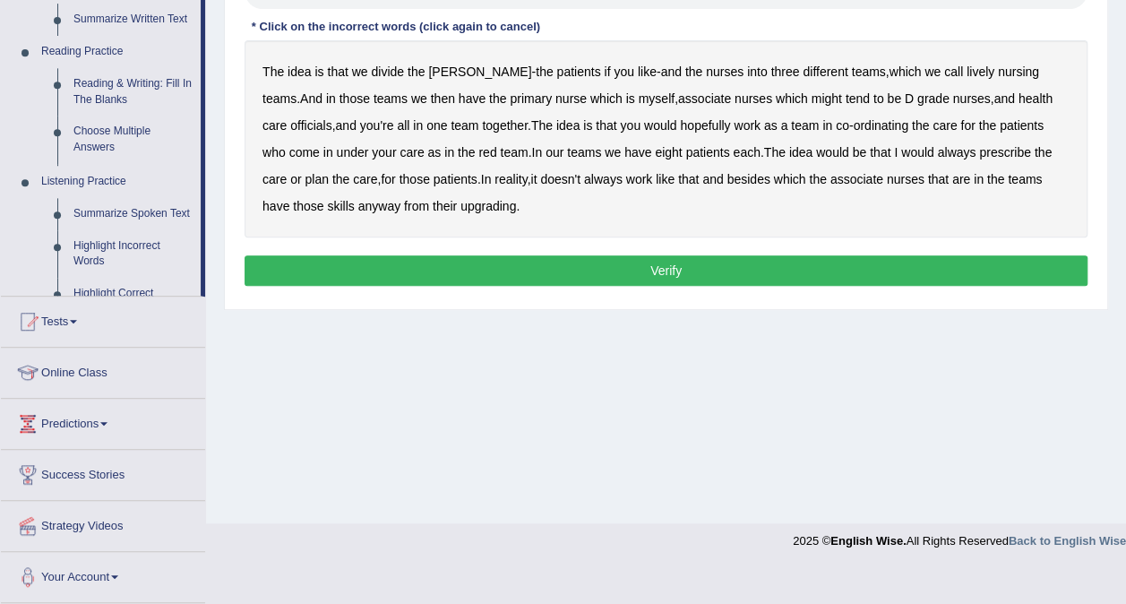
scroll to position [337, 0]
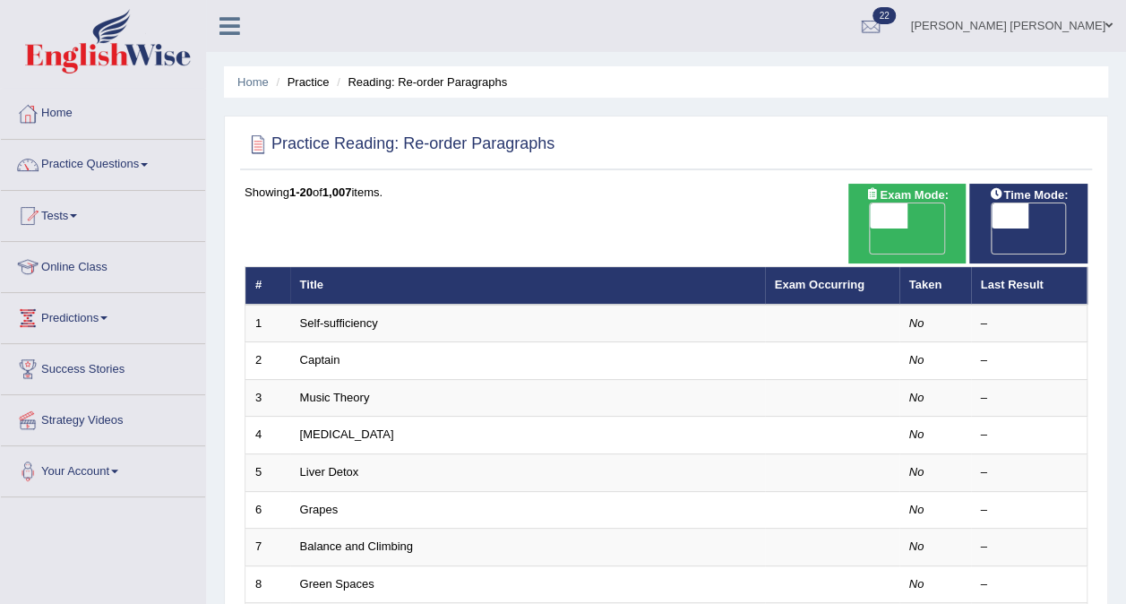
click at [358, 316] on link "Self-sufficiency" at bounding box center [339, 322] width 78 height 13
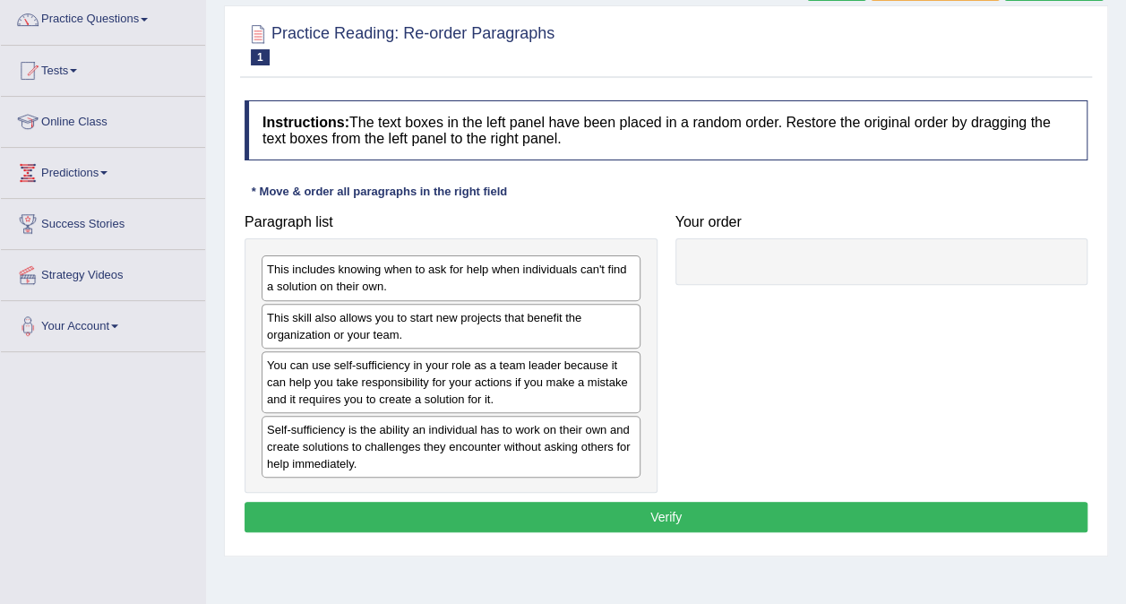
scroll to position [152, 0]
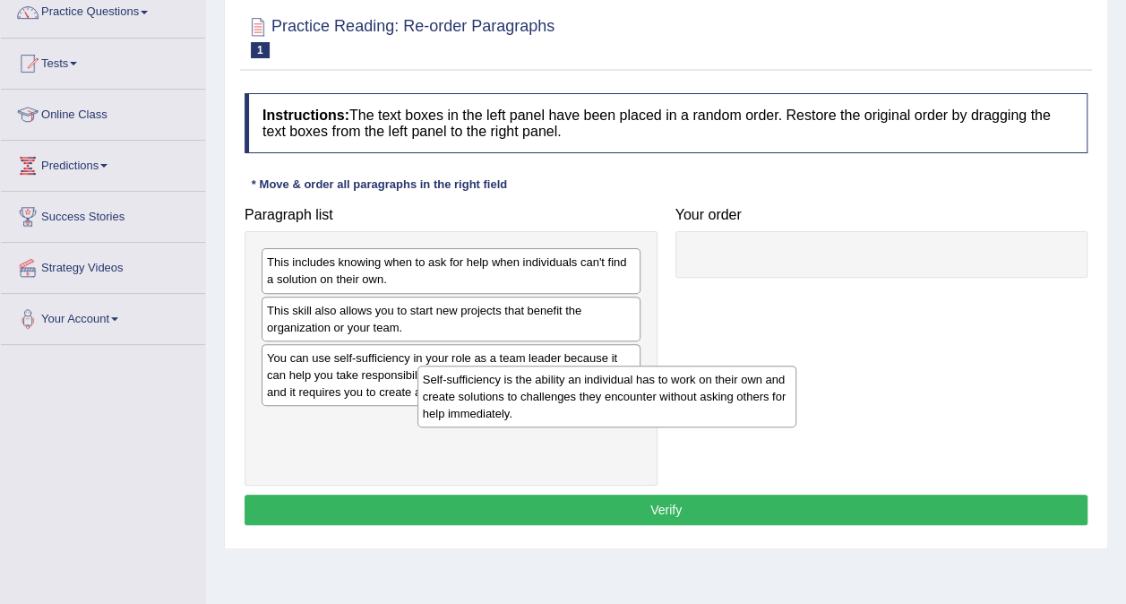
drag, startPoint x: 520, startPoint y: 425, endPoint x: 762, endPoint y: 294, distance: 275.8
click at [762, 366] on div "Self-sufficiency is the ability an individual has to work on their own and crea…" at bounding box center [607, 397] width 379 height 62
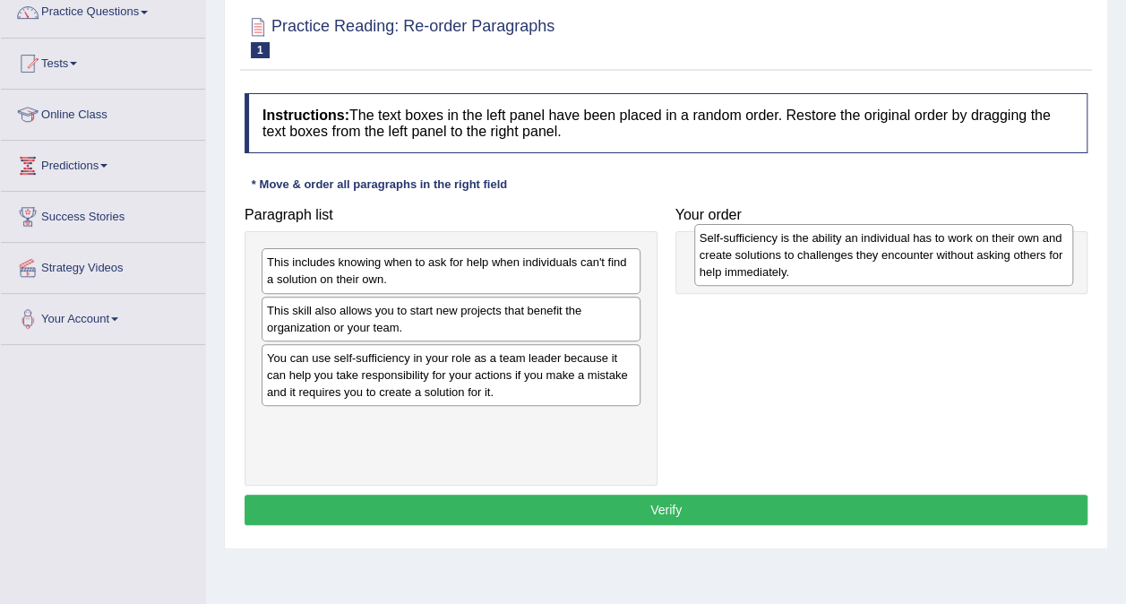
drag, startPoint x: 450, startPoint y: 435, endPoint x: 883, endPoint y: 253, distance: 469.8
click at [883, 253] on div "Self-sufficiency is the ability an individual has to work on their own and crea…" at bounding box center [883, 255] width 379 height 62
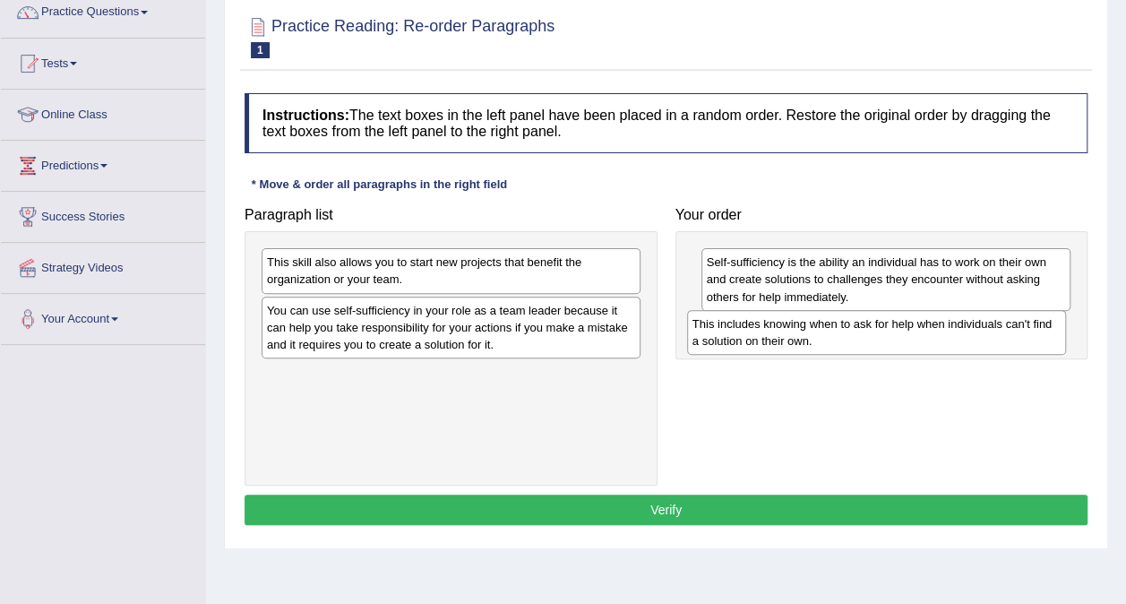
drag, startPoint x: 502, startPoint y: 274, endPoint x: 927, endPoint y: 336, distance: 430.0
click at [927, 336] on div "This includes knowing when to ask for help when individuals can't find a soluti…" at bounding box center [876, 332] width 379 height 45
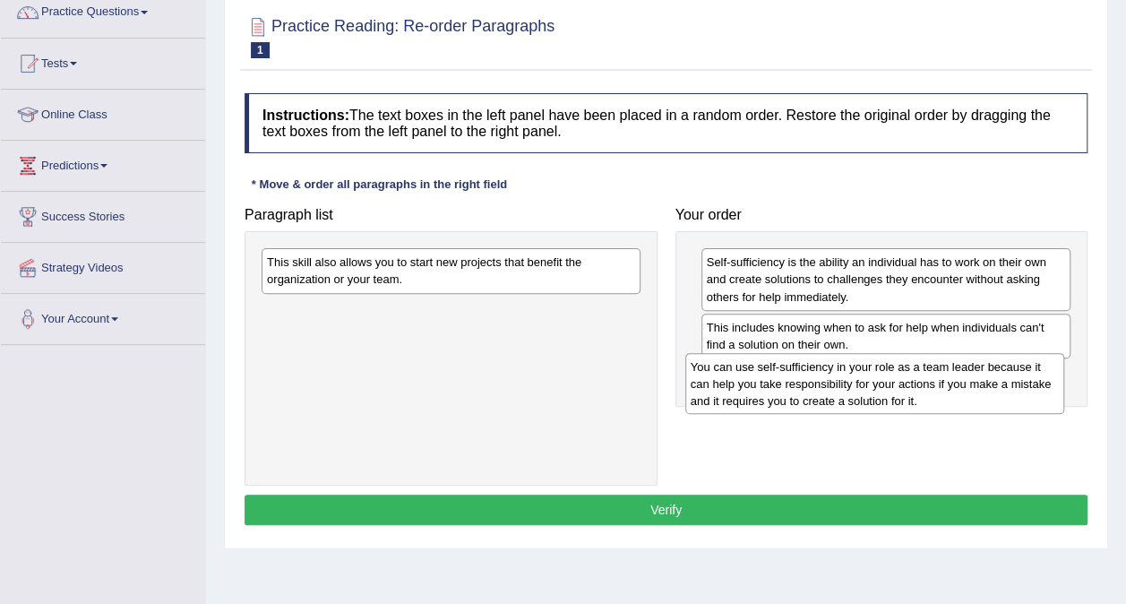
drag, startPoint x: 499, startPoint y: 329, endPoint x: 923, endPoint y: 386, distance: 427.6
click at [923, 386] on div "You can use self-sufficiency in your role as a team leader because it can help …" at bounding box center [874, 384] width 379 height 62
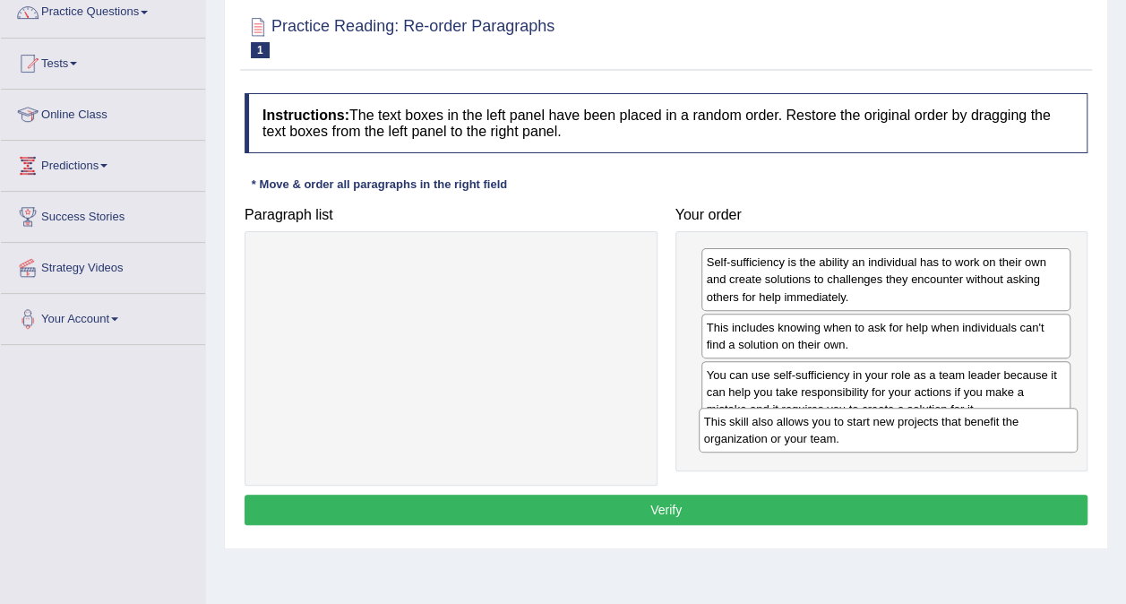
drag, startPoint x: 536, startPoint y: 277, endPoint x: 974, endPoint y: 436, distance: 466.2
click at [974, 436] on div "This skill also allows you to start new projects that benefit the organization …" at bounding box center [888, 430] width 379 height 45
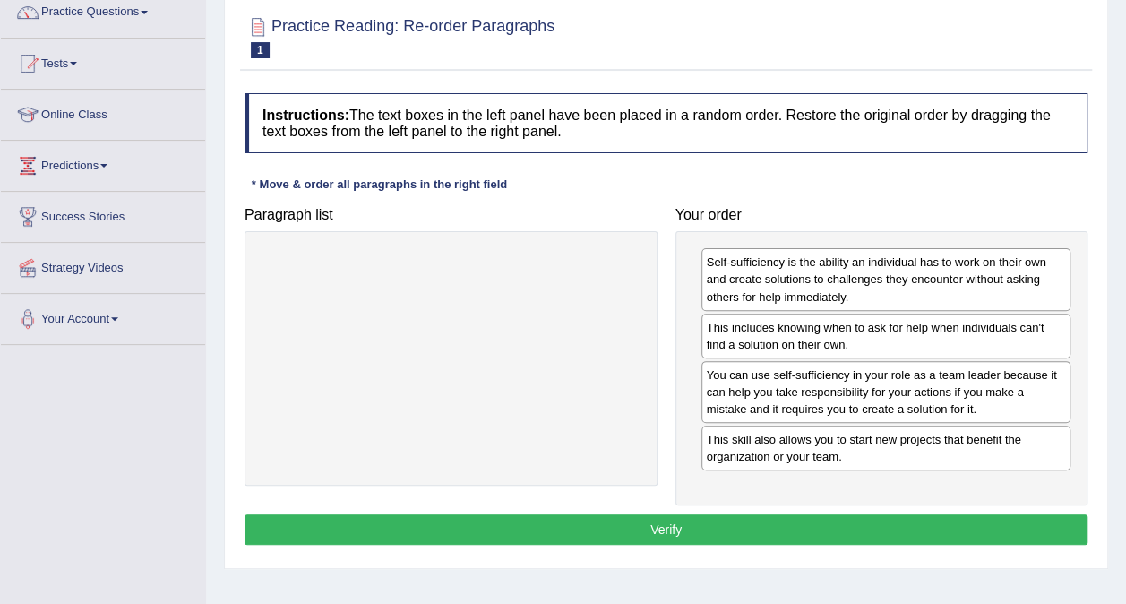
click at [685, 523] on button "Verify" at bounding box center [666, 529] width 843 height 30
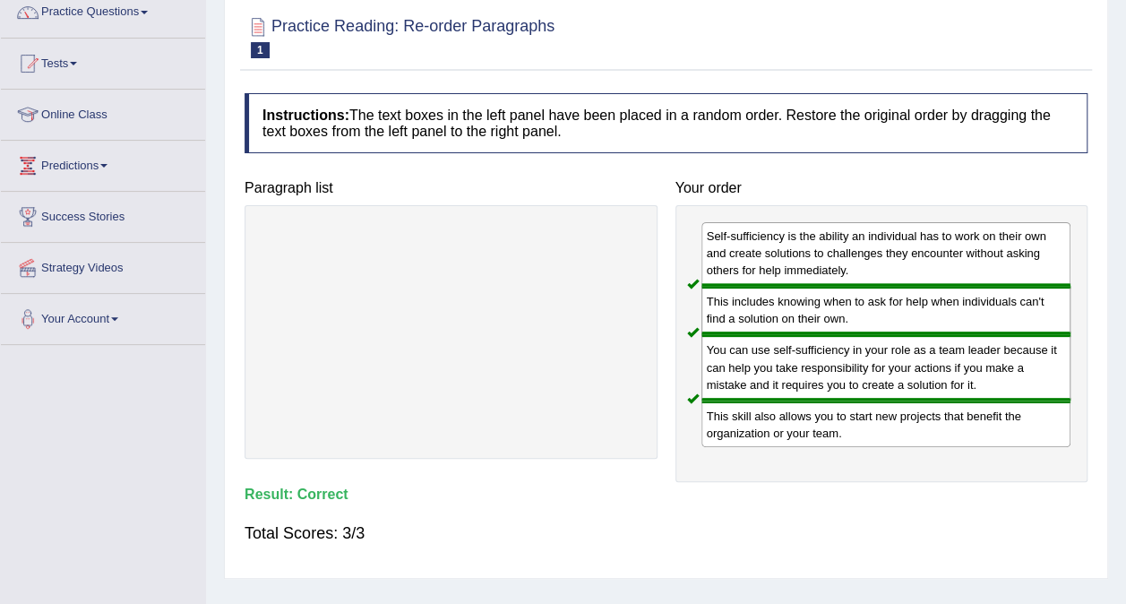
click at [898, 260] on div "Self-sufficiency is the ability an individual has to work on their own and crea…" at bounding box center [887, 254] width 370 height 64
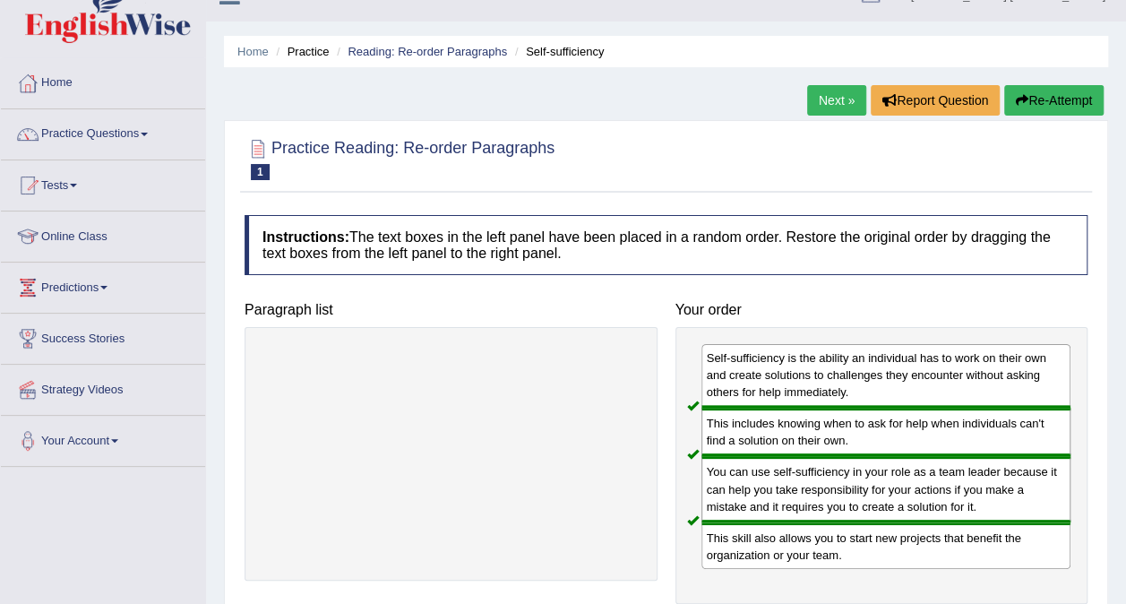
scroll to position [0, 0]
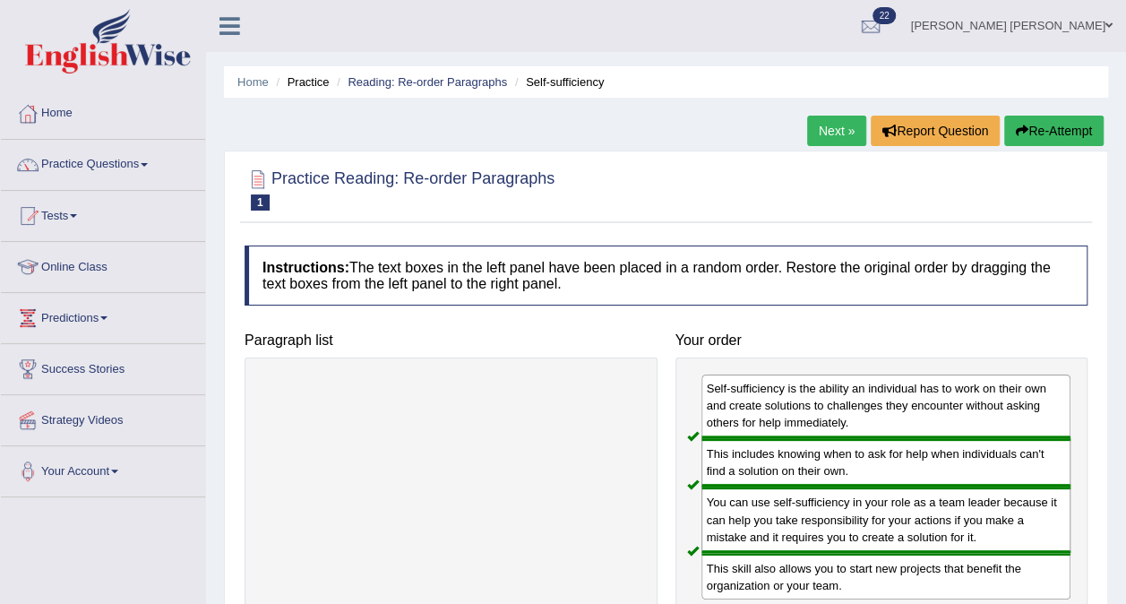
click at [834, 130] on link "Next »" at bounding box center [836, 131] width 59 height 30
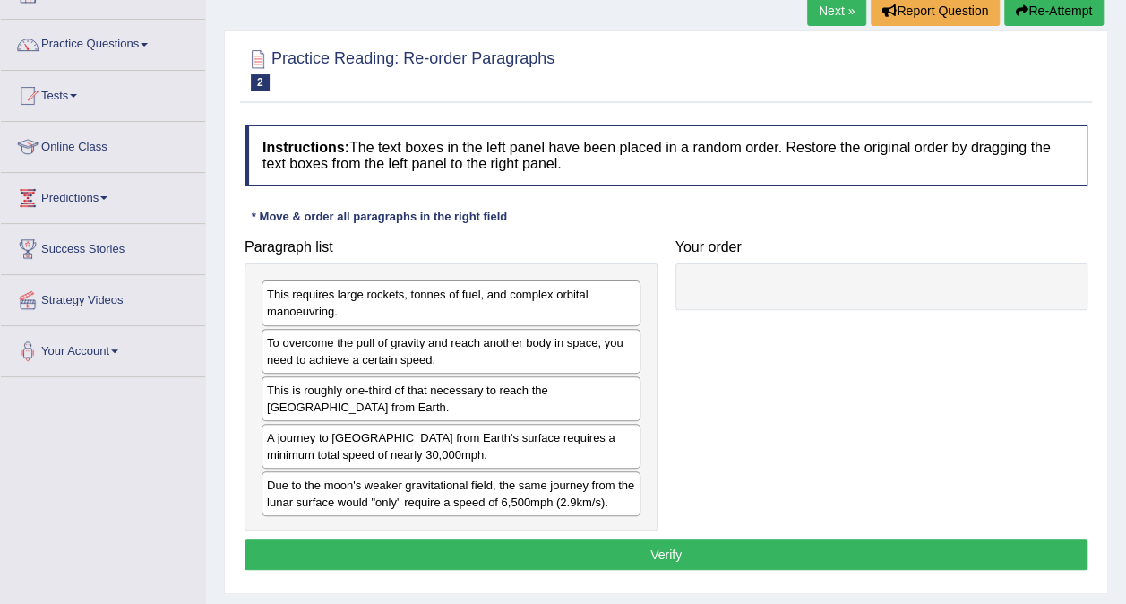
scroll to position [122, 0]
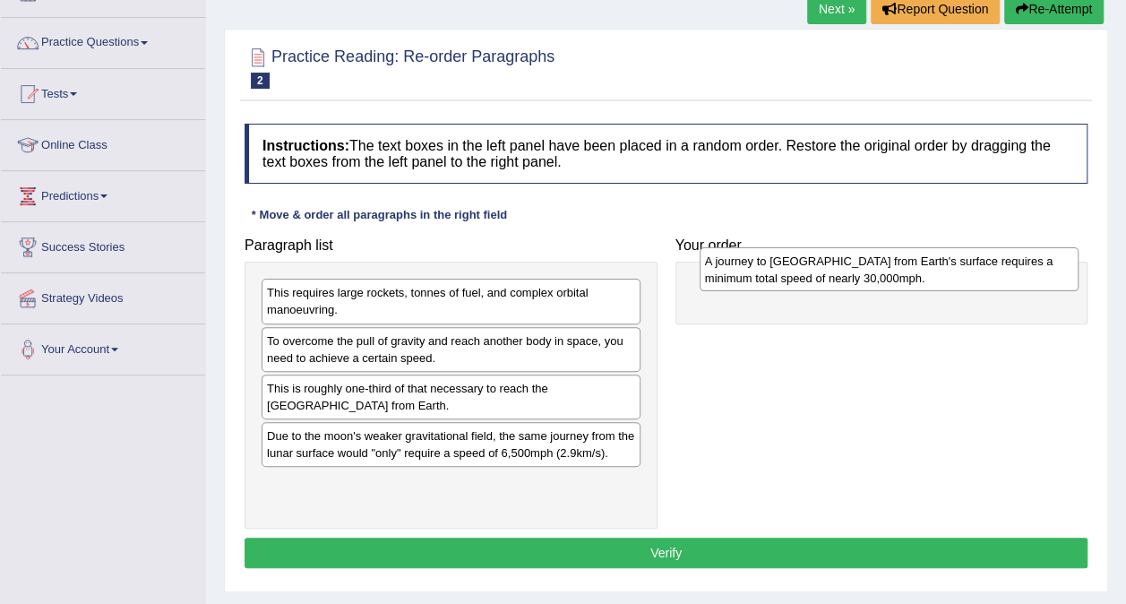
drag, startPoint x: 380, startPoint y: 443, endPoint x: 806, endPoint y: 271, distance: 459.5
click at [806, 271] on div "A journey to [GEOGRAPHIC_DATA] from Earth's surface requires a minimum total sp…" at bounding box center [889, 269] width 379 height 45
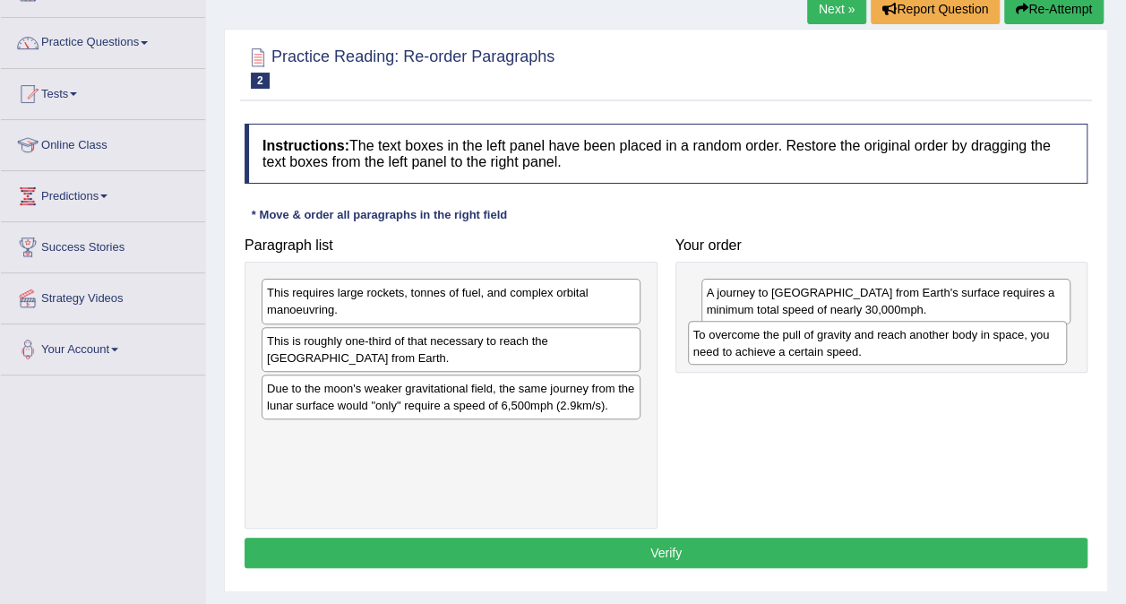
drag, startPoint x: 473, startPoint y: 339, endPoint x: 900, endPoint y: 333, distance: 426.5
click at [900, 333] on div "To overcome the pull of gravity and reach another body in space, you need to ac…" at bounding box center [877, 343] width 379 height 45
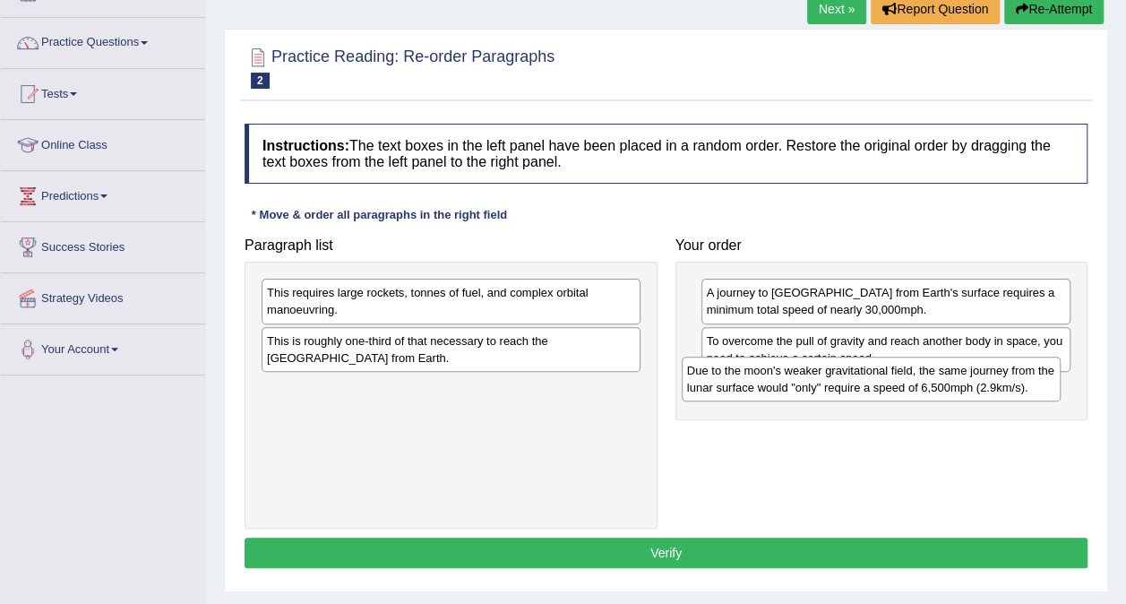
drag, startPoint x: 400, startPoint y: 392, endPoint x: 822, endPoint y: 376, distance: 422.3
click at [822, 376] on div "Due to the moon's weaker gravitational field, the same journey from the lunar s…" at bounding box center [871, 379] width 379 height 45
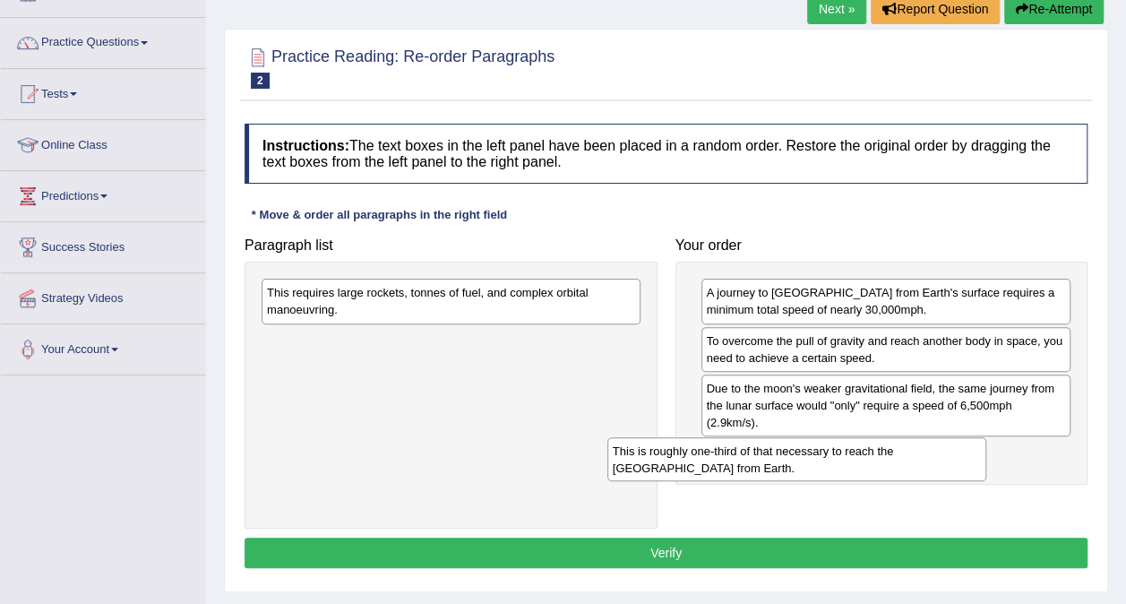
drag, startPoint x: 439, startPoint y: 355, endPoint x: 860, endPoint y: 463, distance: 434.8
click at [860, 463] on div "This is roughly one-third of that necessary to reach the [GEOGRAPHIC_DATA] from…" at bounding box center [796, 459] width 379 height 45
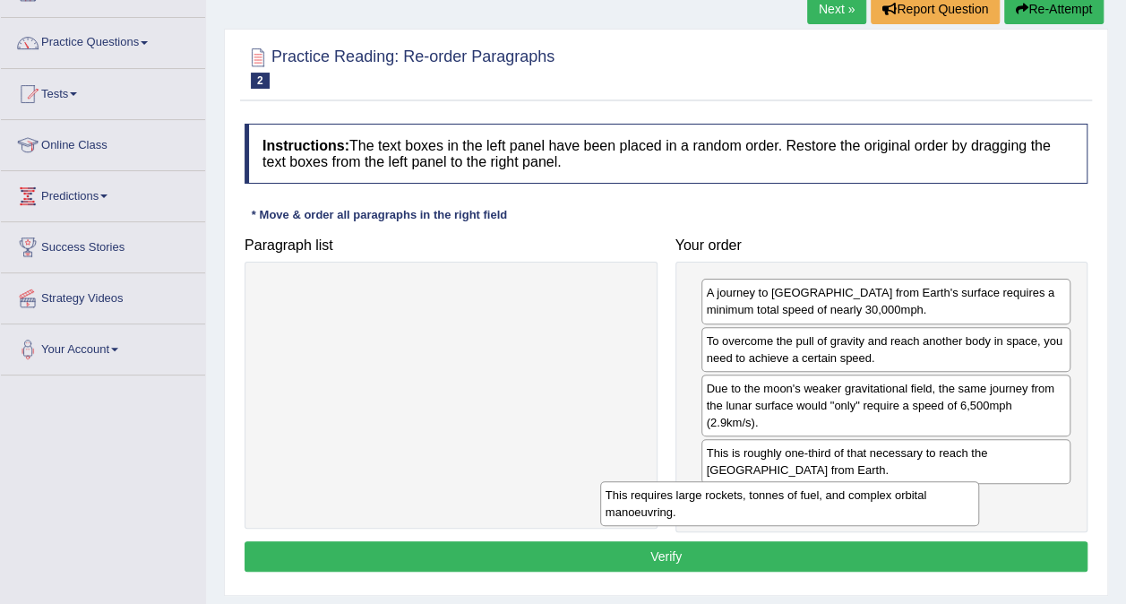
drag, startPoint x: 426, startPoint y: 299, endPoint x: 874, endPoint y: 521, distance: 499.2
click at [874, 521] on div "This requires large rockets, tonnes of fuel, and complex orbital manoeuvring." at bounding box center [789, 503] width 379 height 45
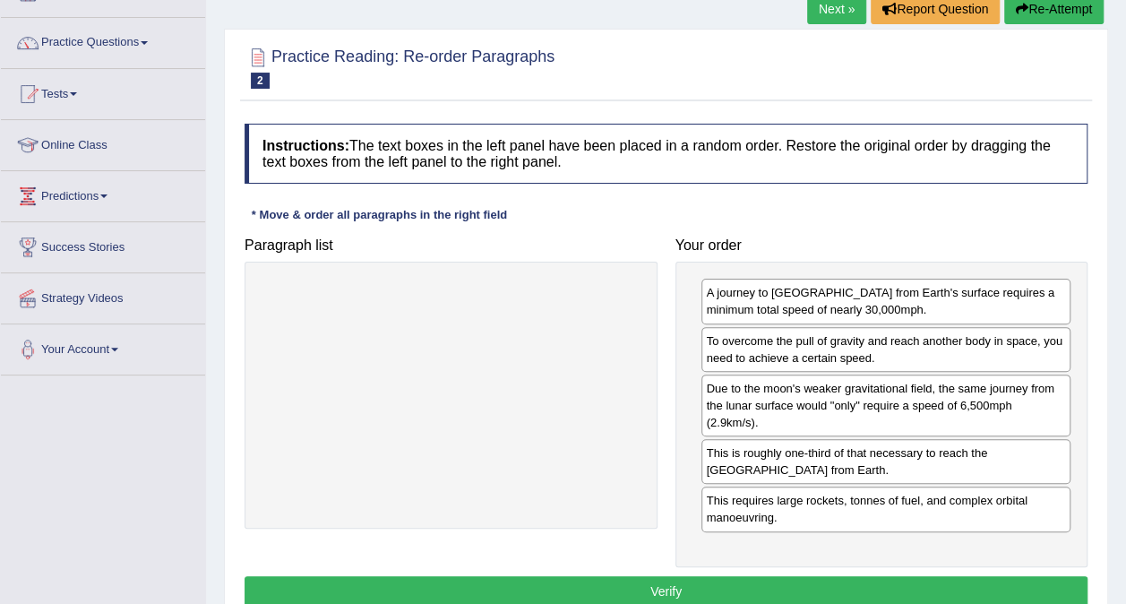
click at [731, 576] on button "Verify" at bounding box center [666, 591] width 843 height 30
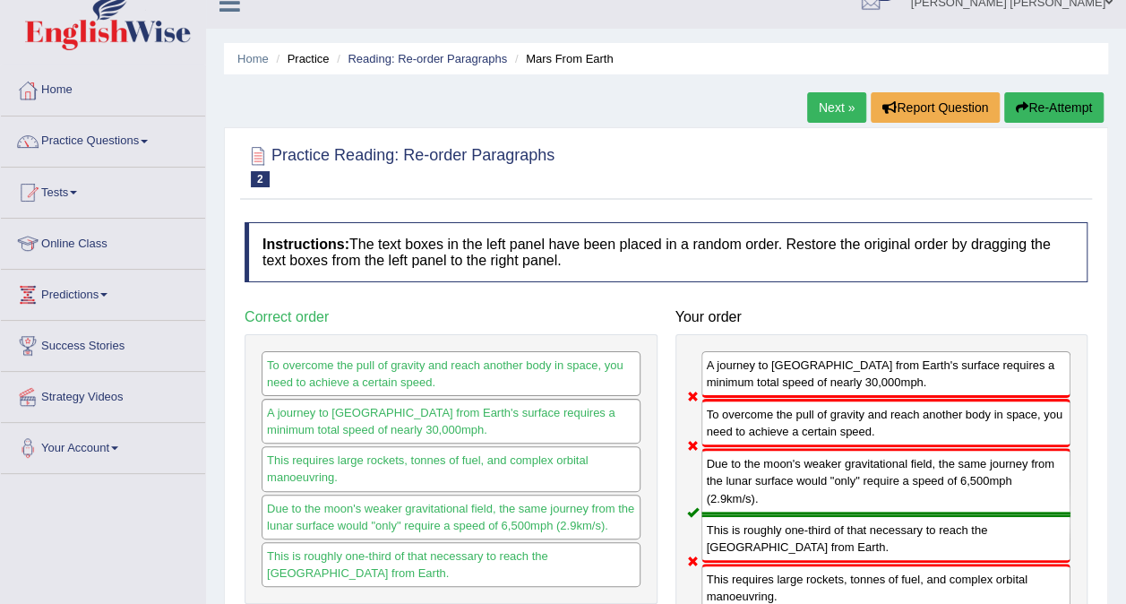
scroll to position [25, 0]
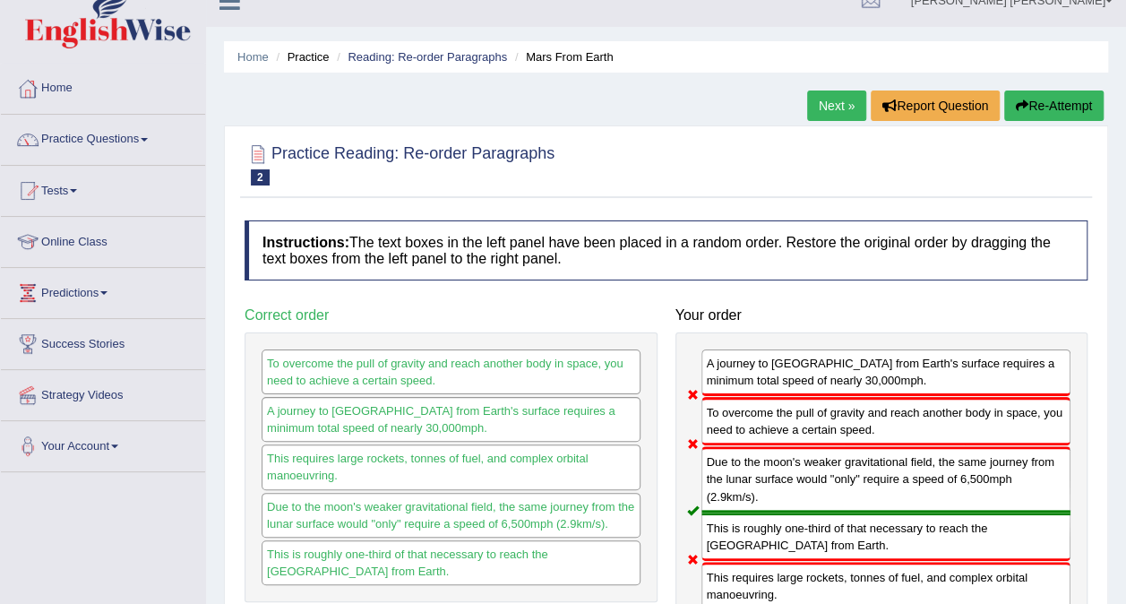
click at [832, 102] on link "Next »" at bounding box center [836, 105] width 59 height 30
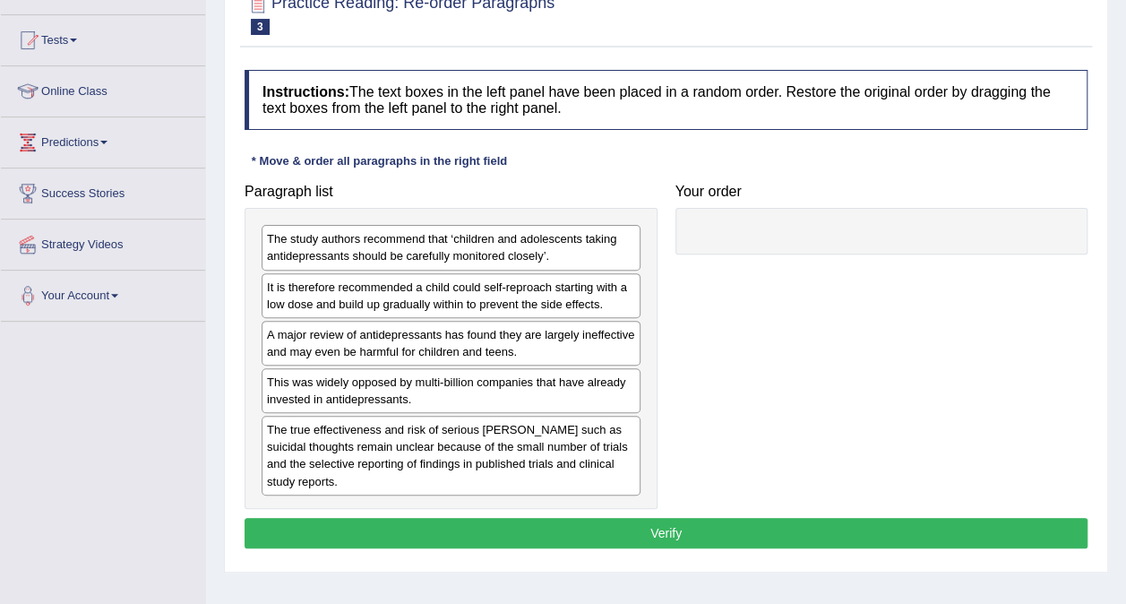
scroll to position [176, 0]
click at [421, 491] on div "The true effectiveness and risk of serious [PERSON_NAME] such as suicidal thoug…" at bounding box center [451, 455] width 379 height 79
click at [337, 458] on div "The true effectiveness and risk of serious [PERSON_NAME] such as suicidal thoug…" at bounding box center [451, 455] width 379 height 79
click at [309, 354] on div "A major review of antidepressants has found they are largely ineffective and ma…" at bounding box center [451, 343] width 379 height 45
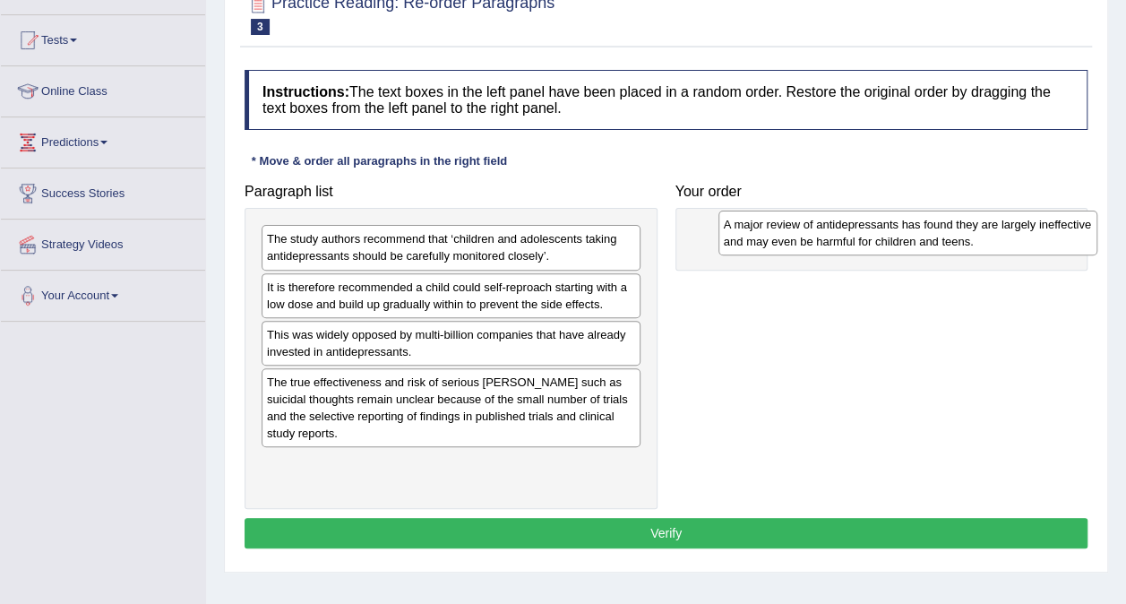
drag, startPoint x: 424, startPoint y: 334, endPoint x: 898, endPoint y: 226, distance: 486.2
click at [898, 226] on div "A major review of antidepressants has found they are largely ineffective and ma…" at bounding box center [908, 233] width 379 height 45
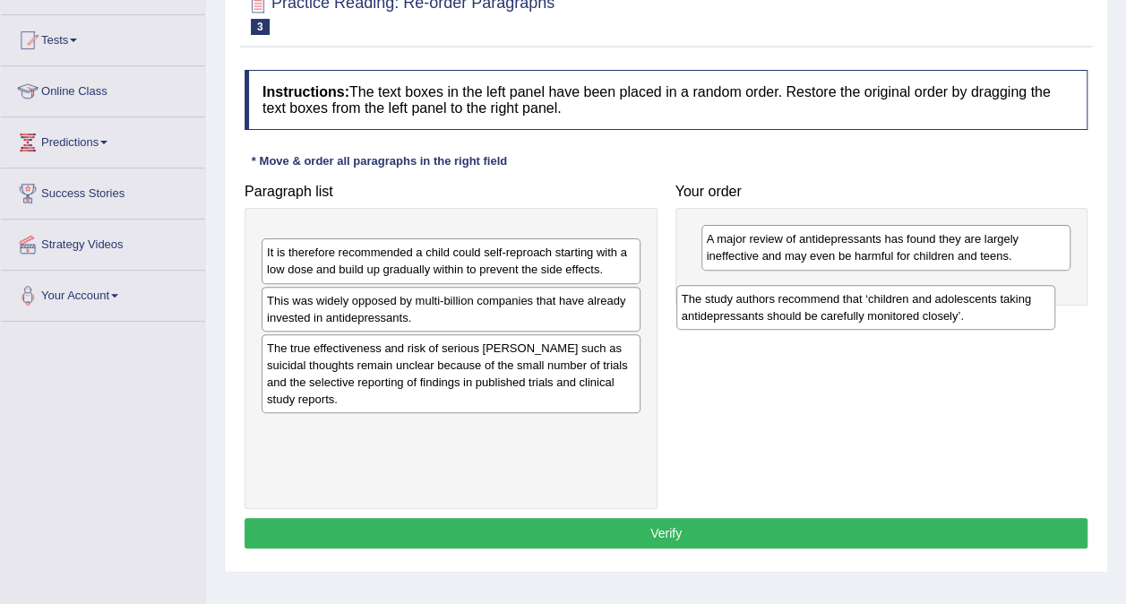
drag, startPoint x: 525, startPoint y: 247, endPoint x: 915, endPoint y: 294, distance: 392.5
click at [915, 294] on div "The study authors recommend that ‘children and adolescents taking antidepressan…" at bounding box center [865, 307] width 379 height 45
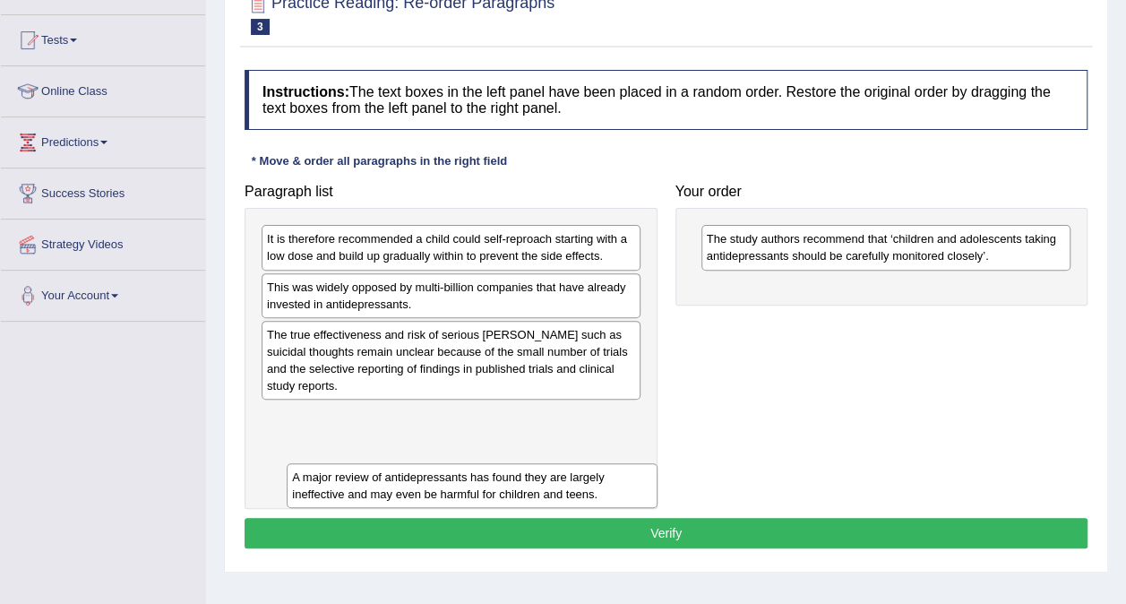
drag, startPoint x: 728, startPoint y: 245, endPoint x: 314, endPoint y: 515, distance: 494.0
click at [314, 508] on div "A major review of antidepressants has found they are largely ineffective and ma…" at bounding box center [472, 485] width 370 height 45
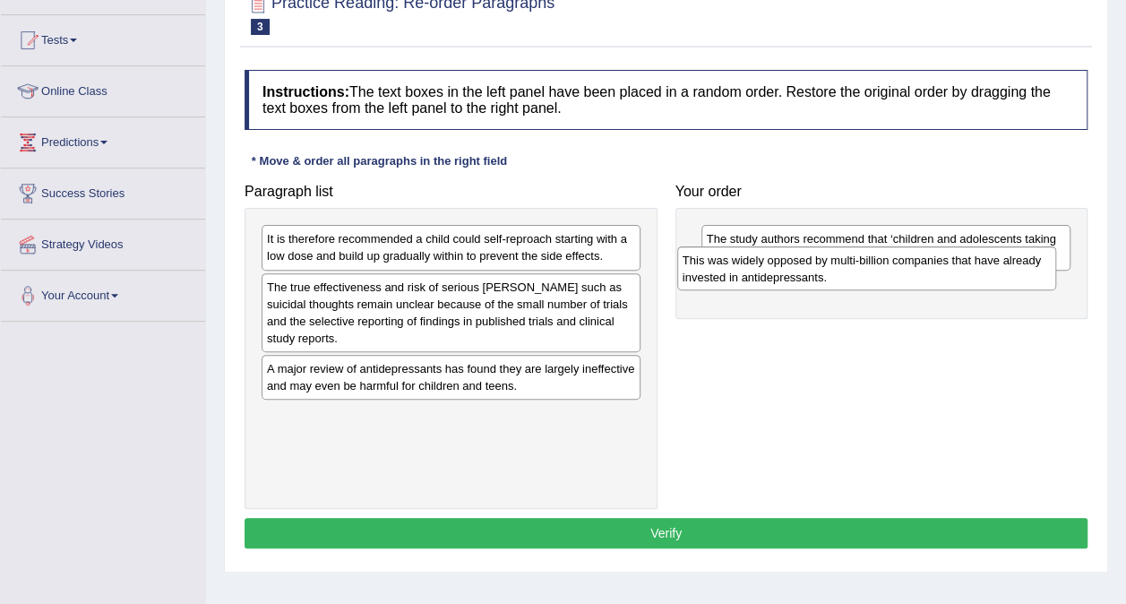
drag, startPoint x: 331, startPoint y: 302, endPoint x: 747, endPoint y: 276, distance: 416.5
click at [747, 276] on div "This was widely opposed by multi-billion companies that have already invested i…" at bounding box center [866, 268] width 379 height 45
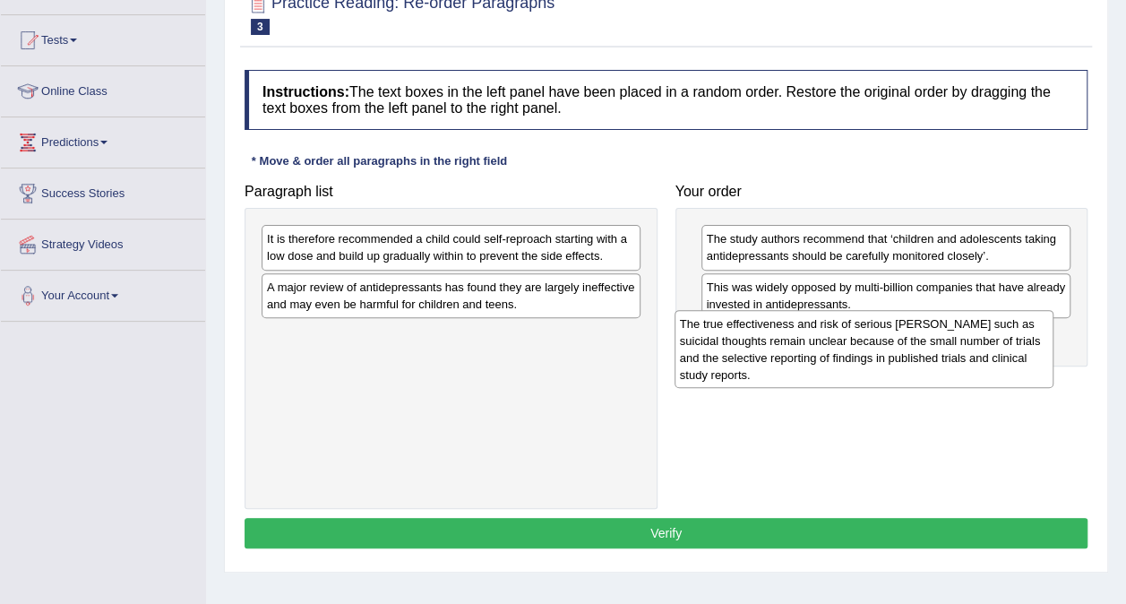
drag, startPoint x: 444, startPoint y: 305, endPoint x: 858, endPoint y: 344, distance: 415.8
click at [858, 344] on div "The true effectiveness and risk of serious harms such as suicidal thoughts rema…" at bounding box center [864, 349] width 379 height 79
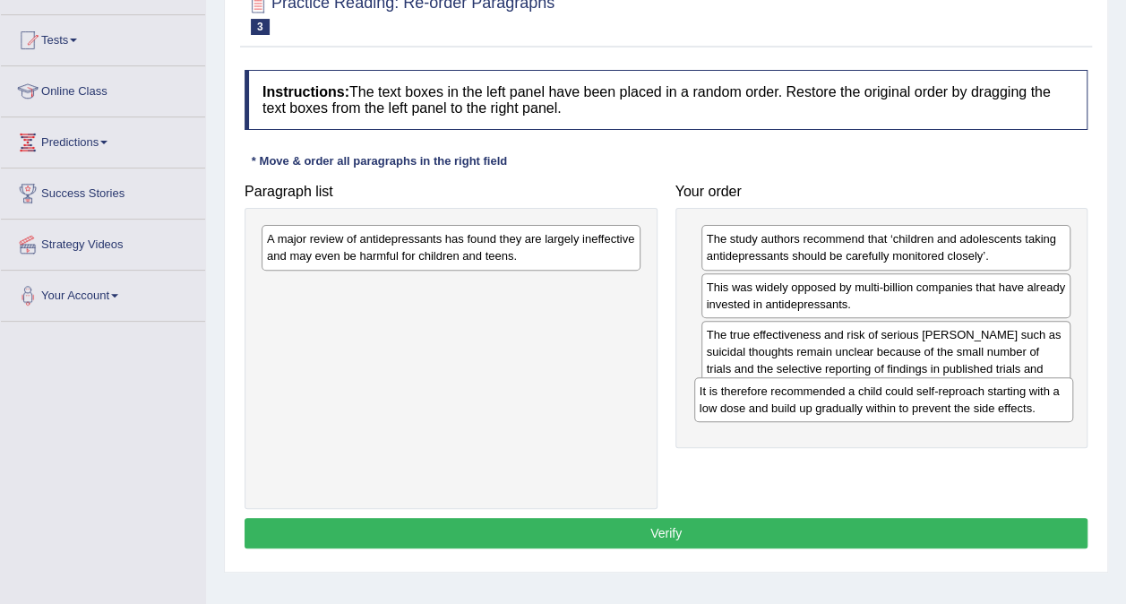
drag, startPoint x: 470, startPoint y: 244, endPoint x: 903, endPoint y: 396, distance: 458.8
click at [903, 396] on div "It is therefore recommended a child could self-reproach starting with a low dos…" at bounding box center [883, 399] width 379 height 45
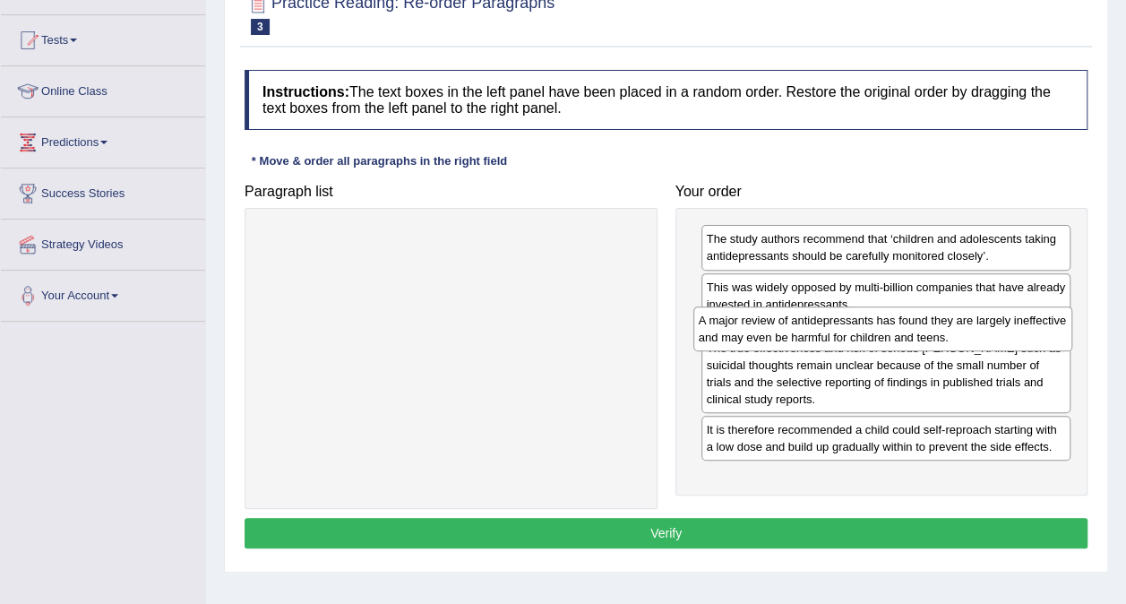
drag, startPoint x: 430, startPoint y: 236, endPoint x: 862, endPoint y: 317, distance: 439.5
click at [862, 317] on div "A major review of antidepressants has found they are largely ineffective and ma…" at bounding box center [882, 328] width 379 height 45
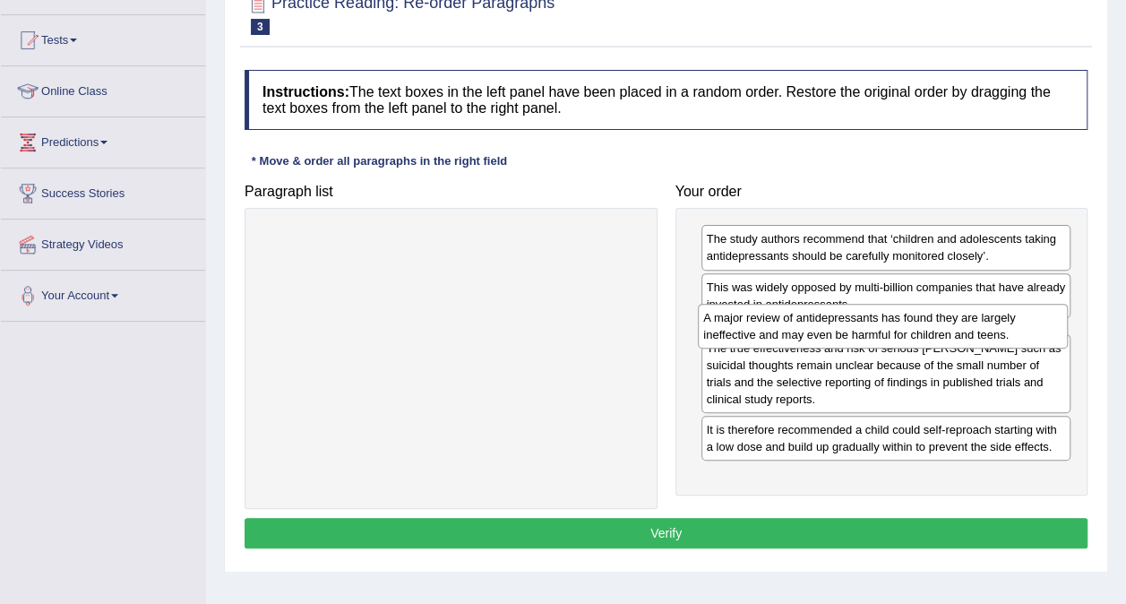
drag, startPoint x: 737, startPoint y: 351, endPoint x: 735, endPoint y: 336, distance: 15.5
click at [735, 336] on div "A major review of antidepressants has found they are largely ineffective and ma…" at bounding box center [883, 326] width 370 height 45
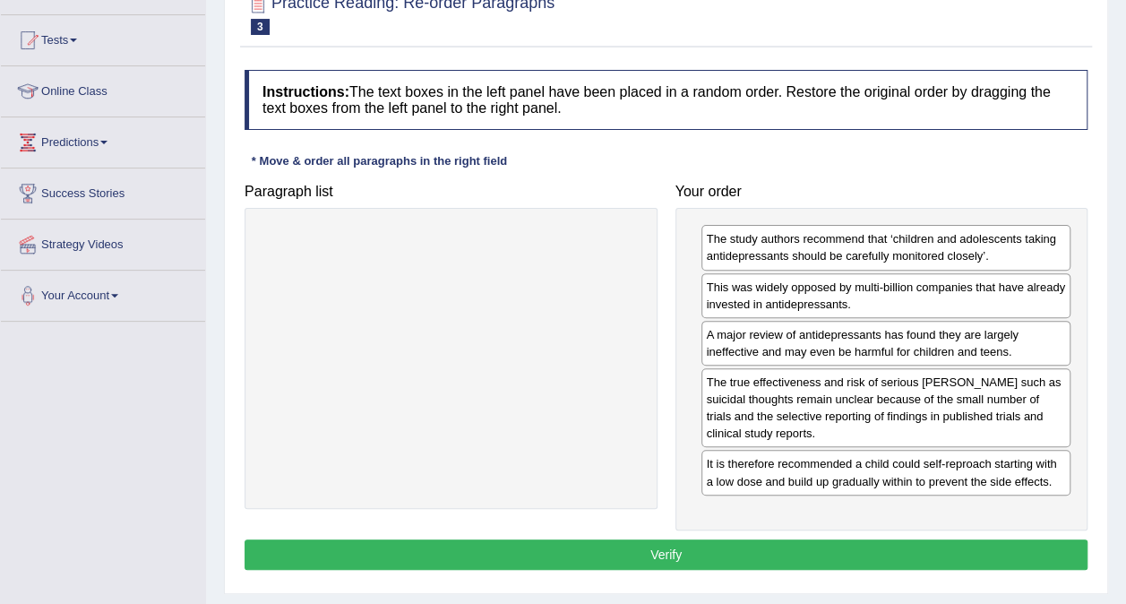
click at [657, 539] on button "Verify" at bounding box center [666, 554] width 843 height 30
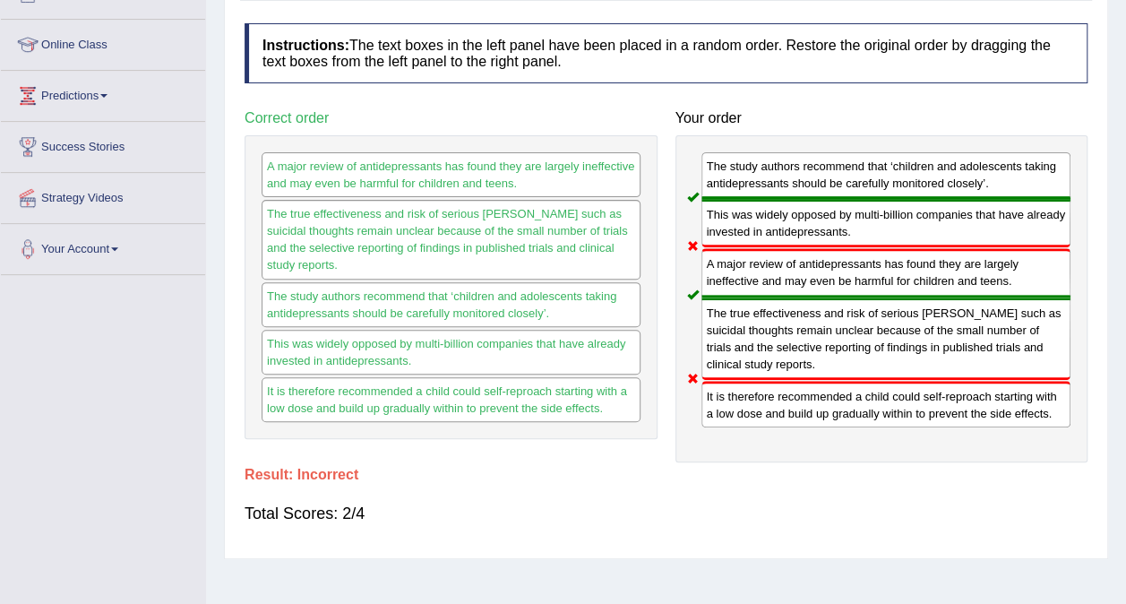
scroll to position [224, 0]
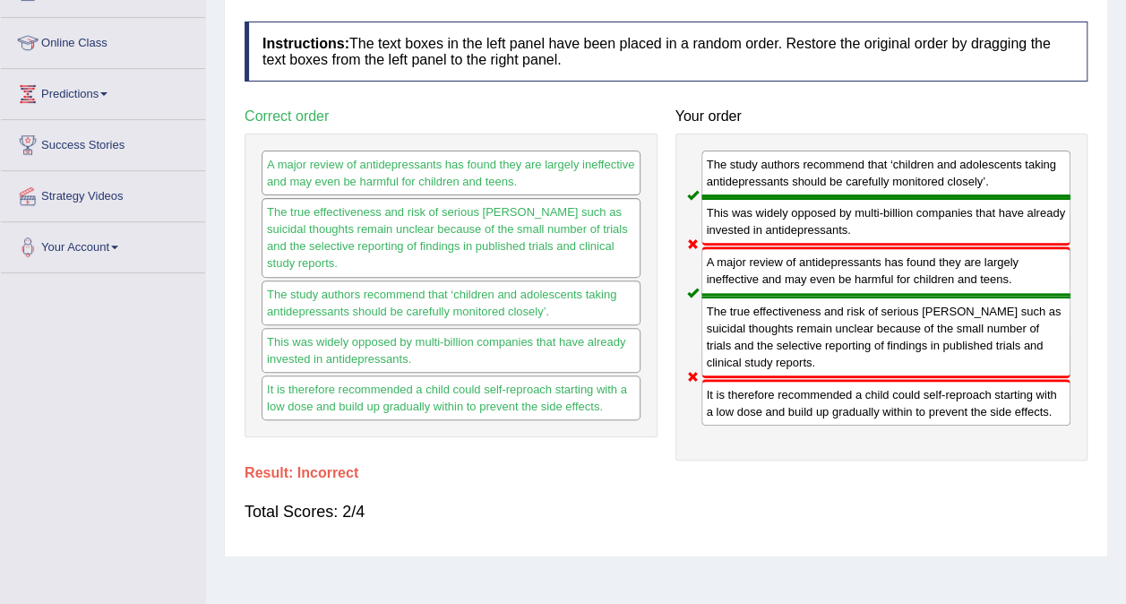
click at [961, 349] on div "The true effectiveness and risk of serious harms such as suicidal thoughts rema…" at bounding box center [887, 337] width 370 height 82
click at [968, 336] on div "The true effectiveness and risk of serious harms such as suicidal thoughts rema…" at bounding box center [887, 337] width 370 height 82
click at [952, 335] on div "The true effectiveness and risk of serious harms such as suicidal thoughts rema…" at bounding box center [887, 337] width 370 height 82
click at [952, 339] on div "The true effectiveness and risk of serious harms such as suicidal thoughts rema…" at bounding box center [887, 337] width 370 height 82
click at [953, 340] on div "The true effectiveness and risk of serious harms such as suicidal thoughts rema…" at bounding box center [887, 337] width 370 height 82
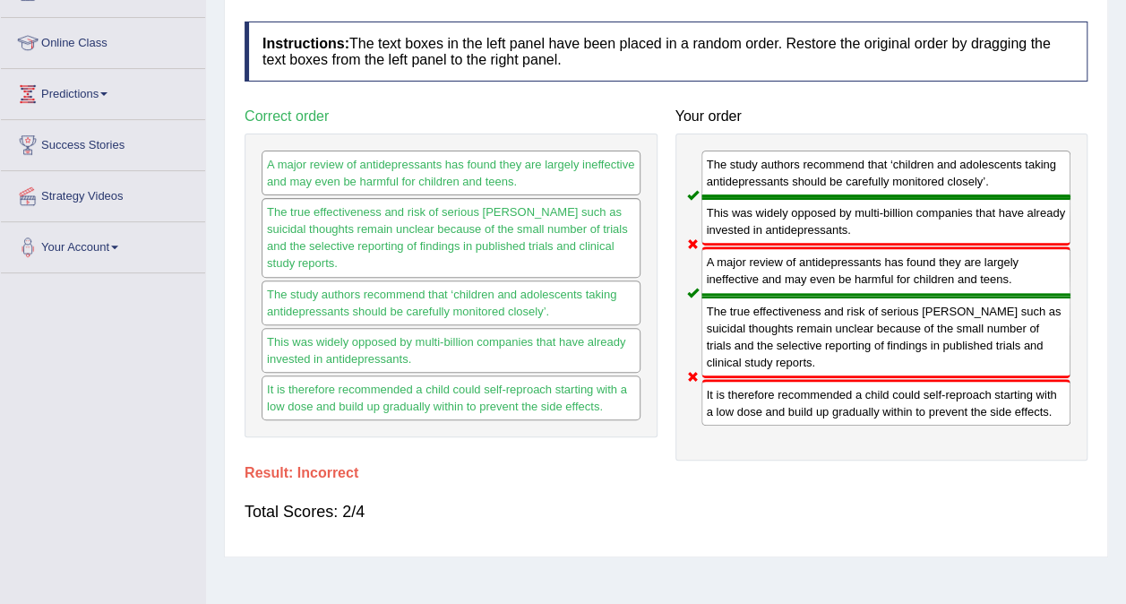
click at [955, 337] on div "The true effectiveness and risk of serious harms such as suicidal thoughts rema…" at bounding box center [887, 337] width 370 height 82
click at [957, 263] on div "A major review of antidepressants has found they are largely ineffective and ma…" at bounding box center [887, 270] width 370 height 48
click at [959, 313] on div "The true effectiveness and risk of serious harms such as suicidal thoughts rema…" at bounding box center [887, 337] width 370 height 82
click at [993, 159] on div "The study authors recommend that ‘children and adolescents taking antidepressan…" at bounding box center [887, 174] width 370 height 47
click at [388, 206] on div "The true effectiveness and risk of serious harms such as suicidal thoughts rema…" at bounding box center [451, 237] width 379 height 79
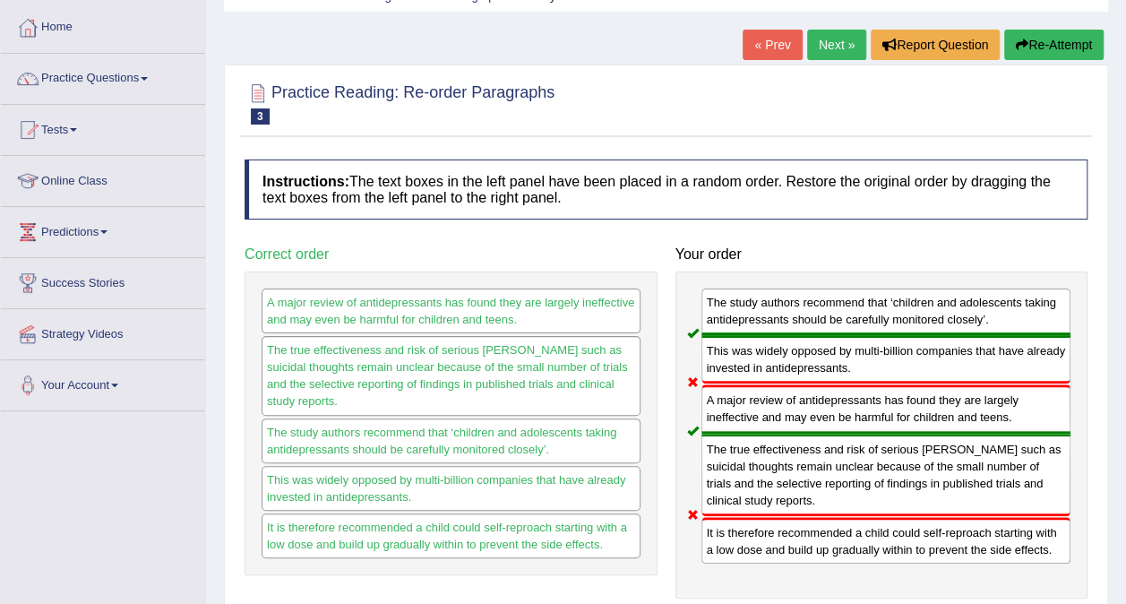
scroll to position [0, 0]
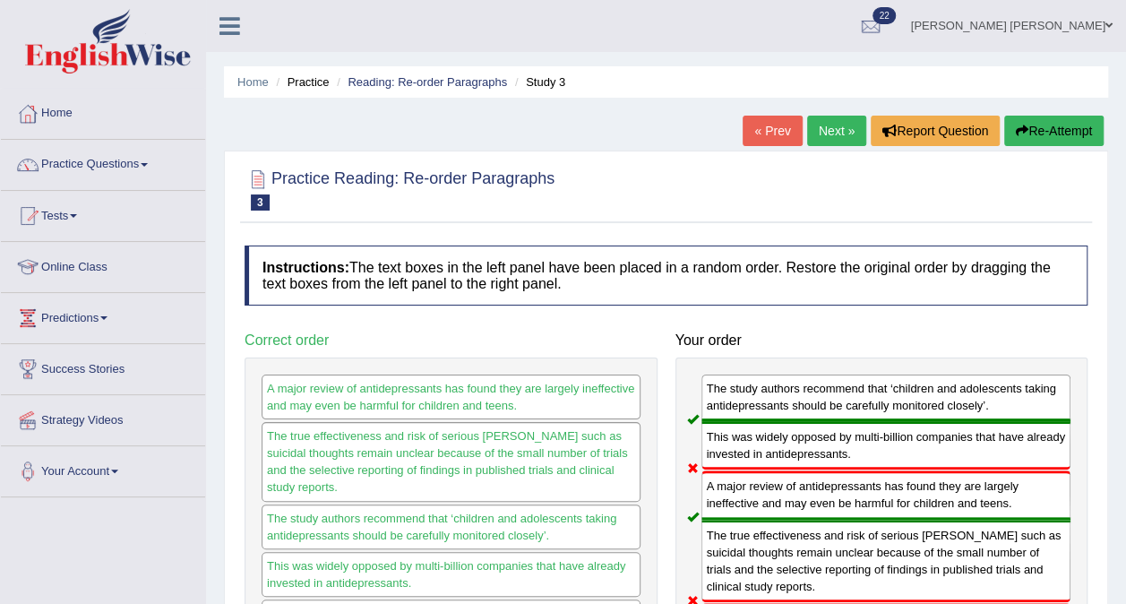
click at [831, 127] on link "Next »" at bounding box center [836, 131] width 59 height 30
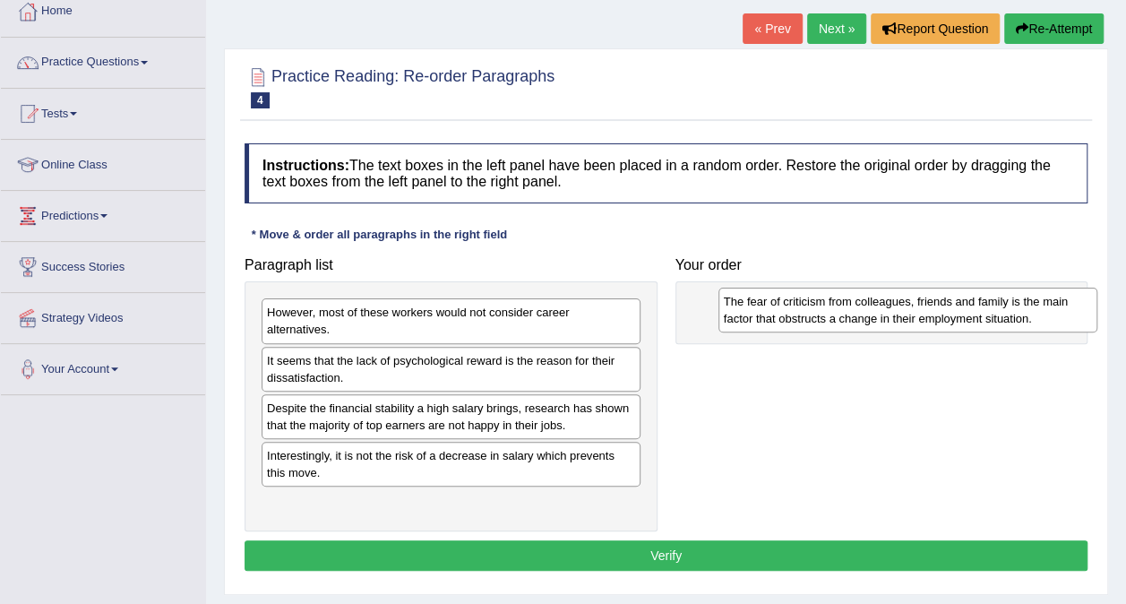
drag, startPoint x: 362, startPoint y: 314, endPoint x: 848, endPoint y: 304, distance: 486.6
click at [848, 304] on div "The fear of criticism from colleagues, friends and family is the main factor th…" at bounding box center [908, 310] width 379 height 45
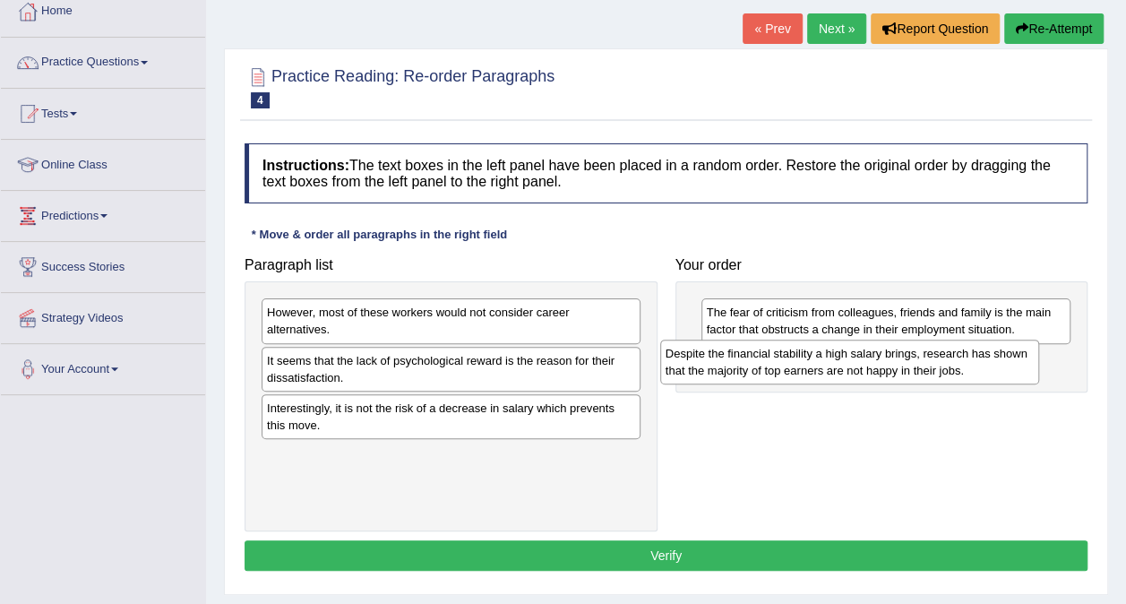
drag, startPoint x: 471, startPoint y: 391, endPoint x: 883, endPoint y: 355, distance: 413.7
click at [883, 355] on div "Despite the financial stability a high salary brings, research has shown that t…" at bounding box center [849, 362] width 379 height 45
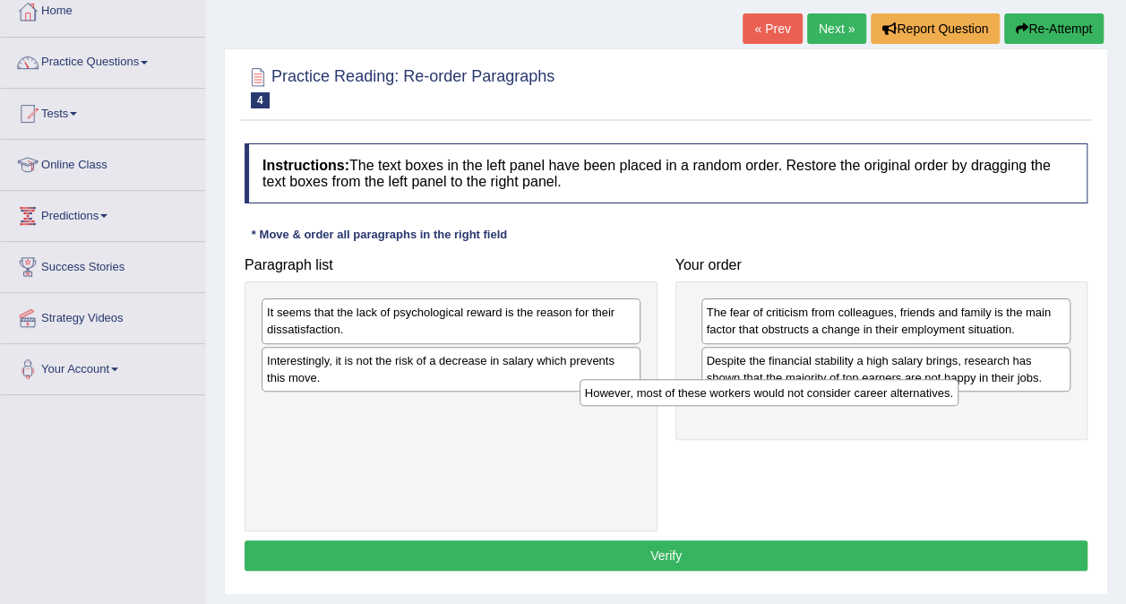
drag, startPoint x: 497, startPoint y: 312, endPoint x: 848, endPoint y: 394, distance: 360.8
click at [848, 394] on div "However, most of these workers would not consider career alternatives." at bounding box center [769, 392] width 379 height 27
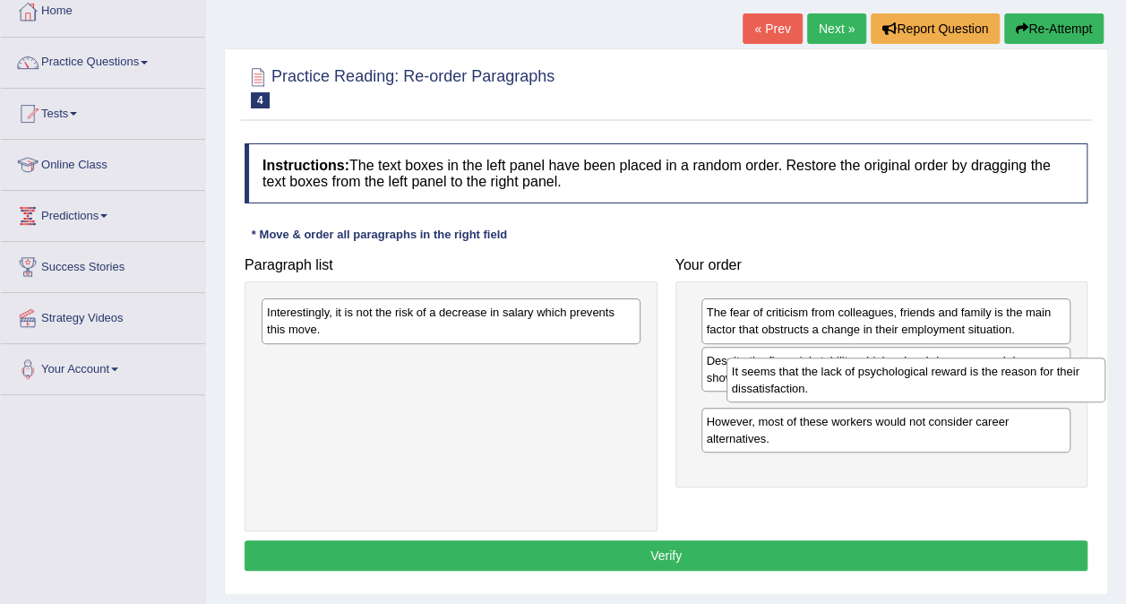
drag, startPoint x: 477, startPoint y: 319, endPoint x: 942, endPoint y: 378, distance: 468.7
click at [942, 378] on div "It seems that the lack of psychological reward is the reason for their dissatis…" at bounding box center [916, 379] width 379 height 45
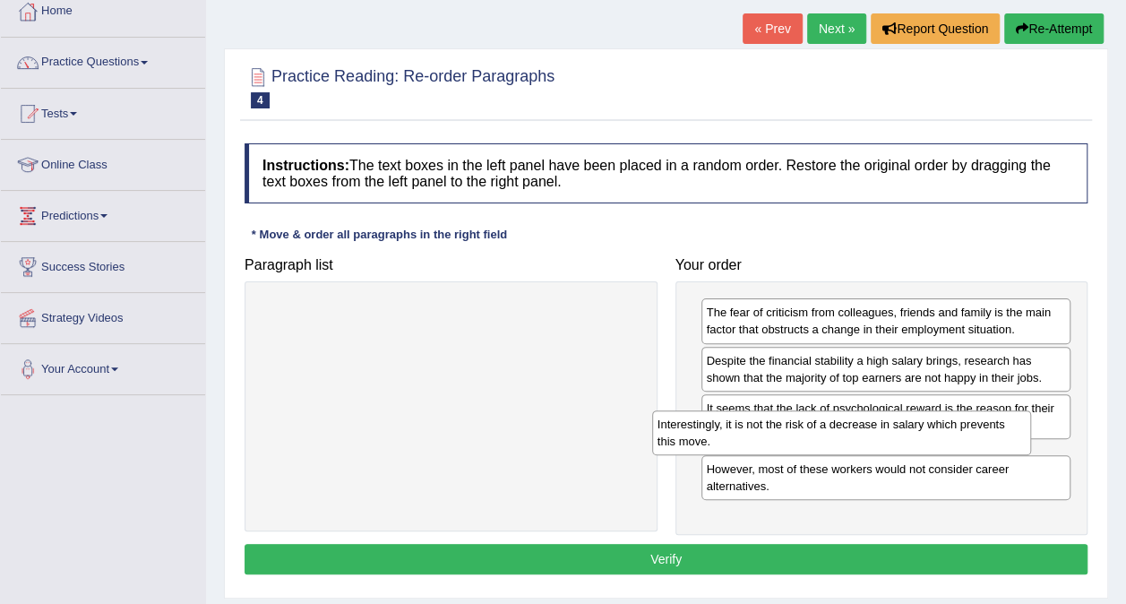
drag, startPoint x: 403, startPoint y: 340, endPoint x: 736, endPoint y: 432, distance: 345.8
click at [736, 432] on div "Interestingly, it is not the risk of a decrease in salary which prevents this m…" at bounding box center [841, 432] width 379 height 45
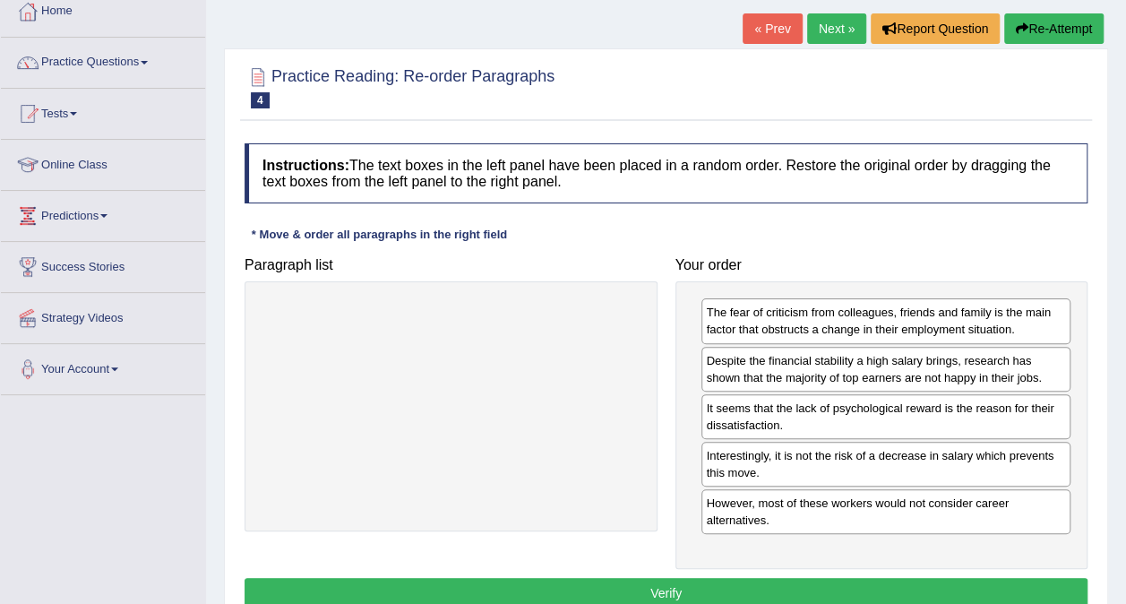
click at [654, 590] on button "Verify" at bounding box center [666, 593] width 843 height 30
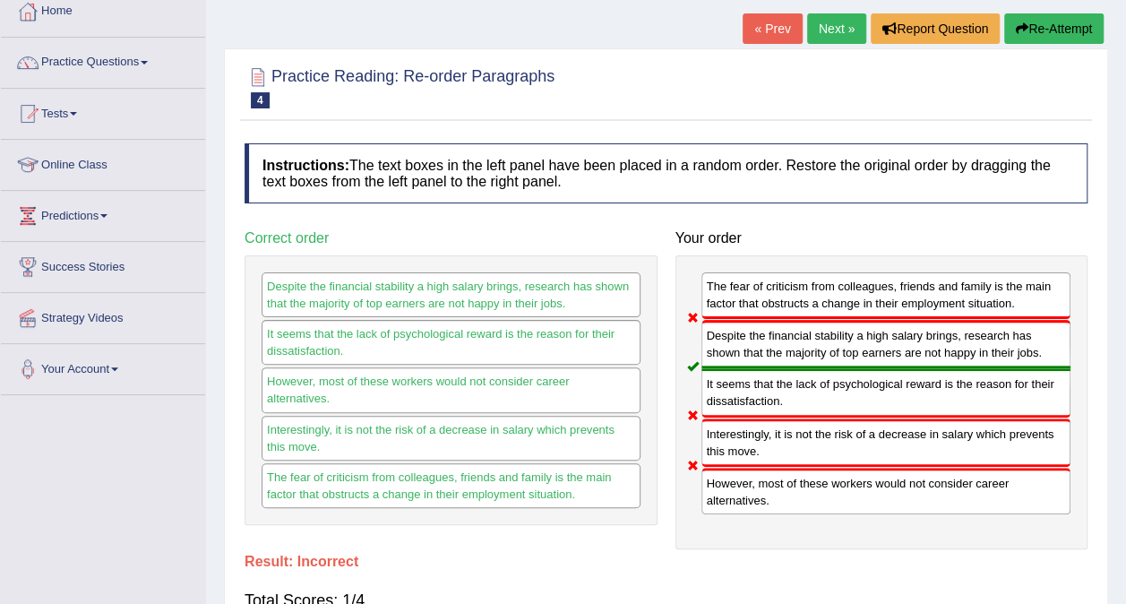
click at [814, 30] on link "Next »" at bounding box center [836, 28] width 59 height 30
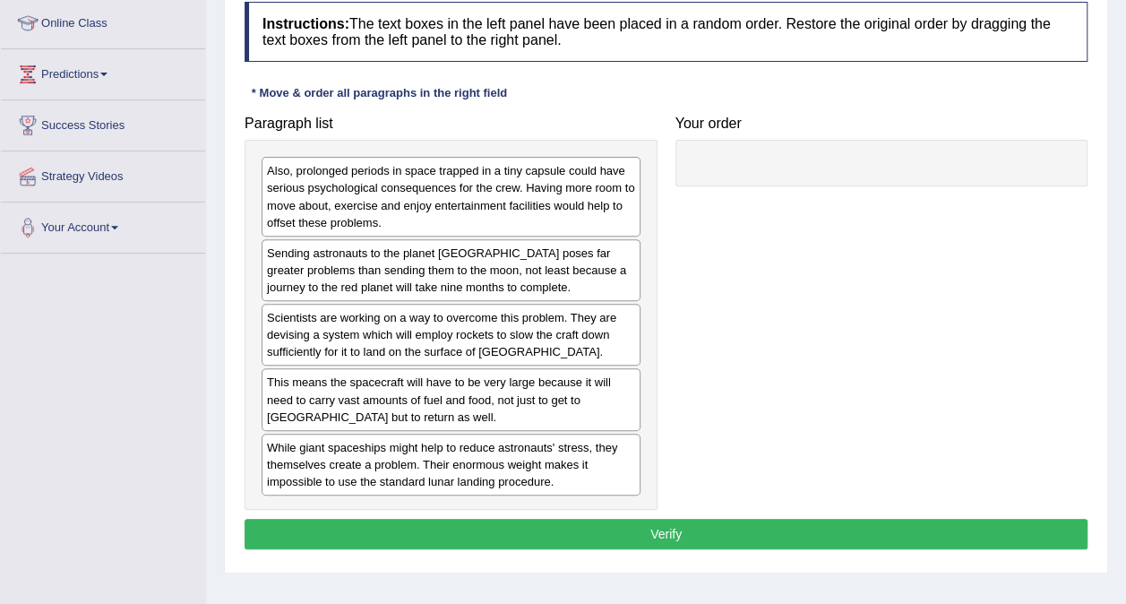
scroll to position [243, 0]
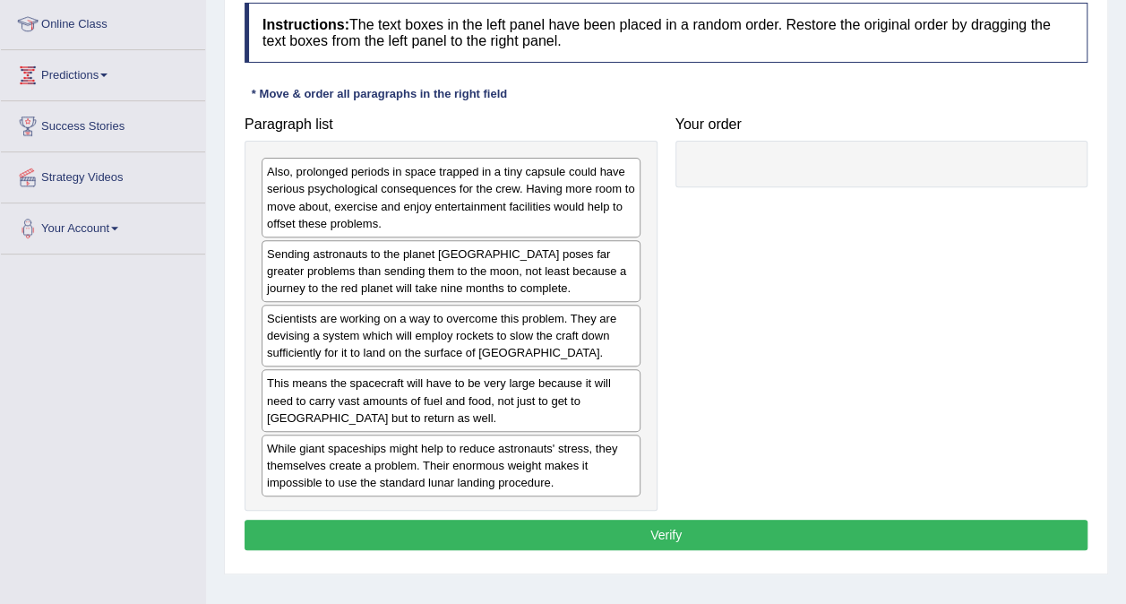
drag, startPoint x: 335, startPoint y: 340, endPoint x: 631, endPoint y: 321, distance: 296.3
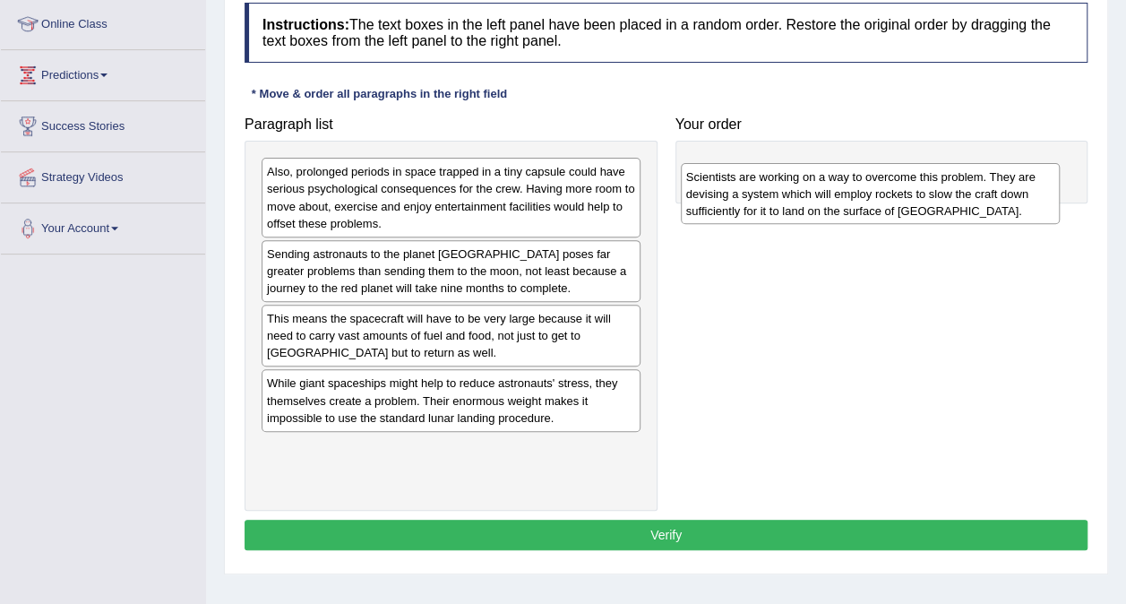
drag, startPoint x: 342, startPoint y: 323, endPoint x: 762, endPoint y: 183, distance: 442.3
click at [762, 183] on div "Scientists are working on a way to overcome this problem. They are devising a s…" at bounding box center [870, 194] width 379 height 62
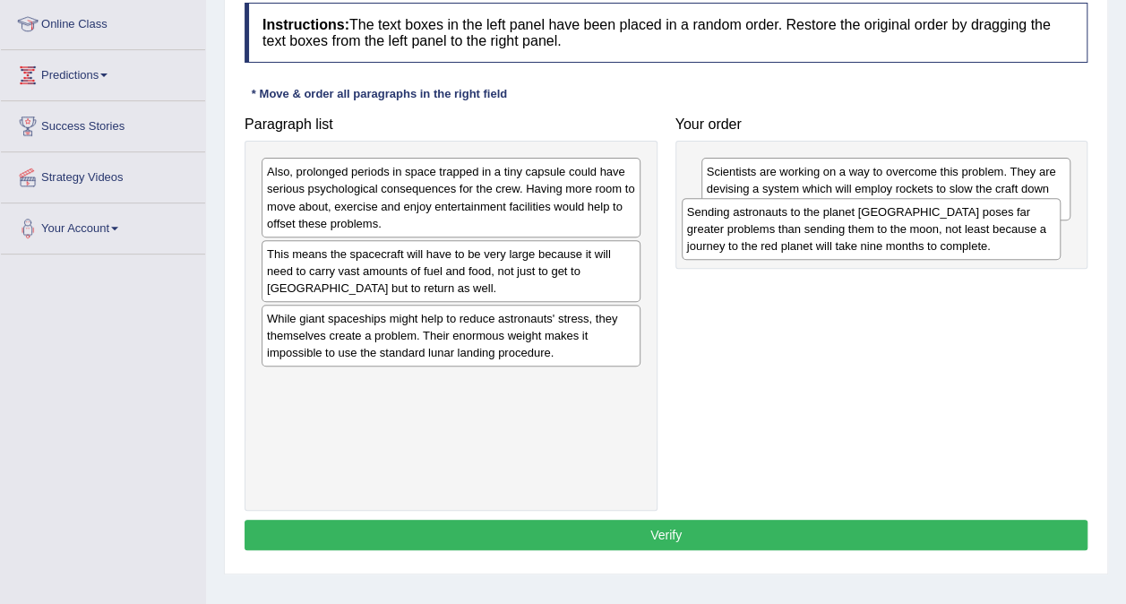
drag, startPoint x: 444, startPoint y: 264, endPoint x: 867, endPoint y: 223, distance: 424.9
click at [867, 223] on div "Sending astronauts to the planet Mars poses far greater problems than sending t…" at bounding box center [871, 229] width 379 height 62
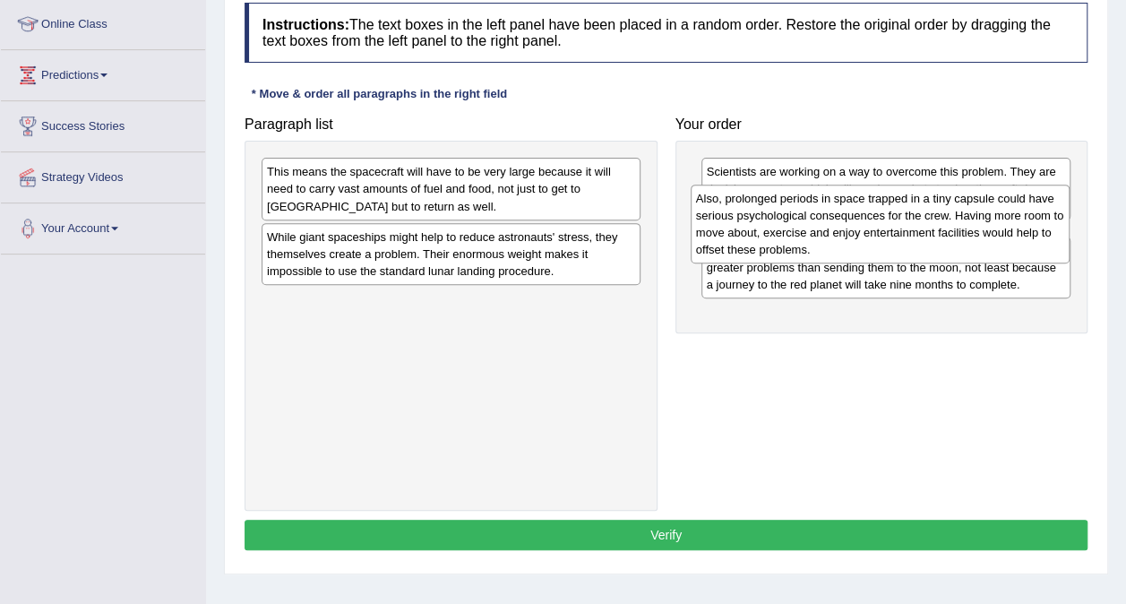
drag, startPoint x: 489, startPoint y: 196, endPoint x: 893, endPoint y: 203, distance: 404.1
click at [893, 203] on div "Also, prolonged periods in space trapped in a tiny capsule could have serious p…" at bounding box center [880, 224] width 379 height 79
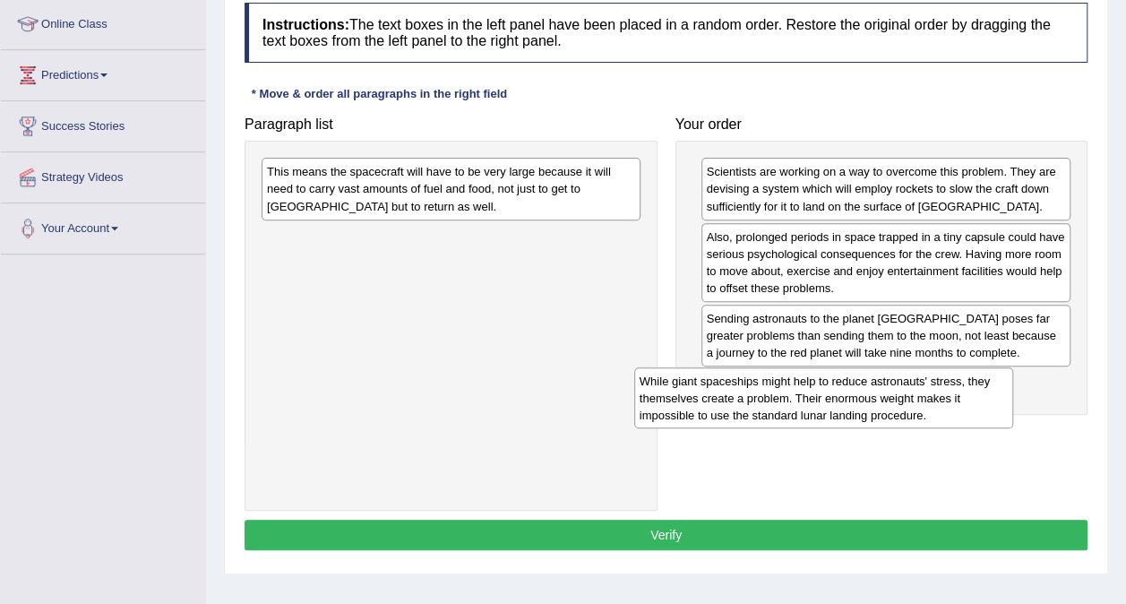
drag, startPoint x: 444, startPoint y: 242, endPoint x: 817, endPoint y: 387, distance: 400.0
click at [817, 387] on div "While giant spaceships might help to reduce astronauts' stress, they themselves…" at bounding box center [823, 398] width 379 height 62
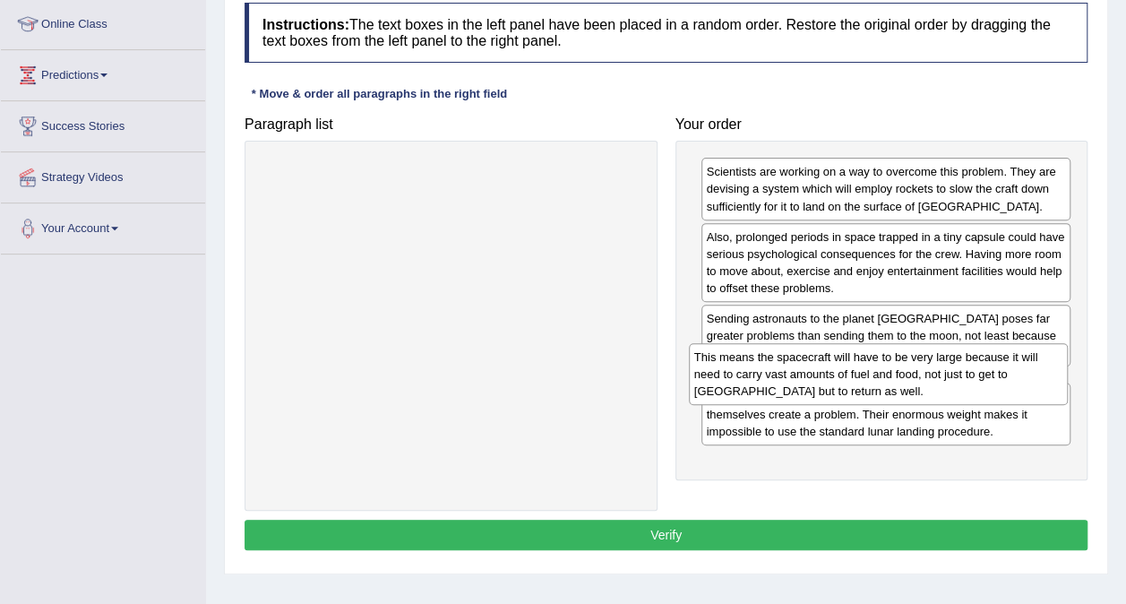
drag, startPoint x: 439, startPoint y: 204, endPoint x: 866, endPoint y: 389, distance: 465.5
click at [866, 389] on div "This means the spacecraft will have to be very large because it will need to ca…" at bounding box center [878, 374] width 379 height 62
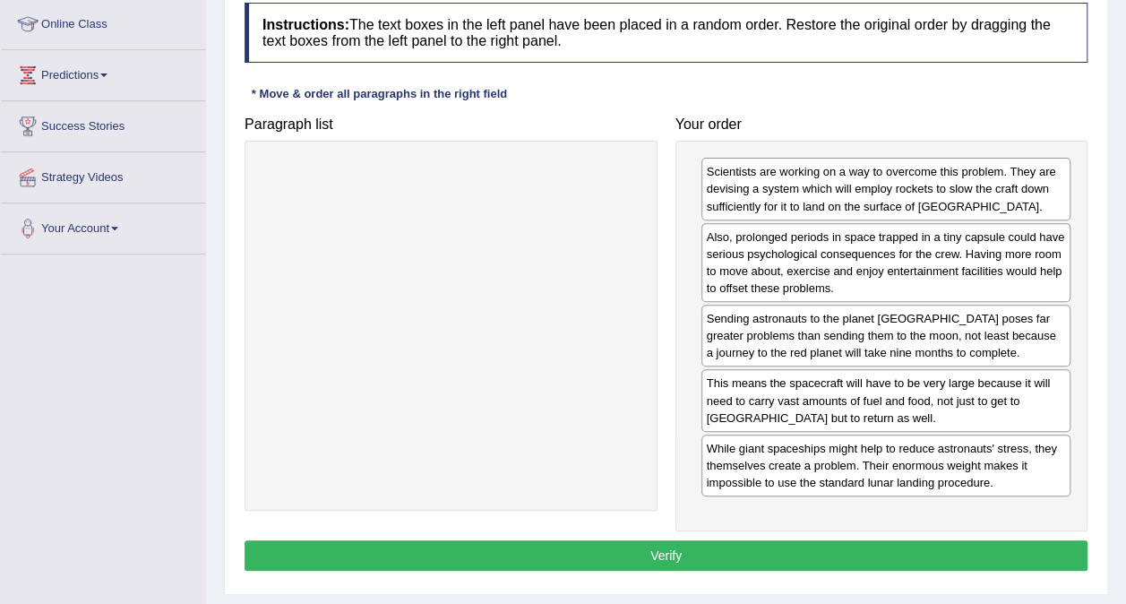
click at [702, 548] on button "Verify" at bounding box center [666, 555] width 843 height 30
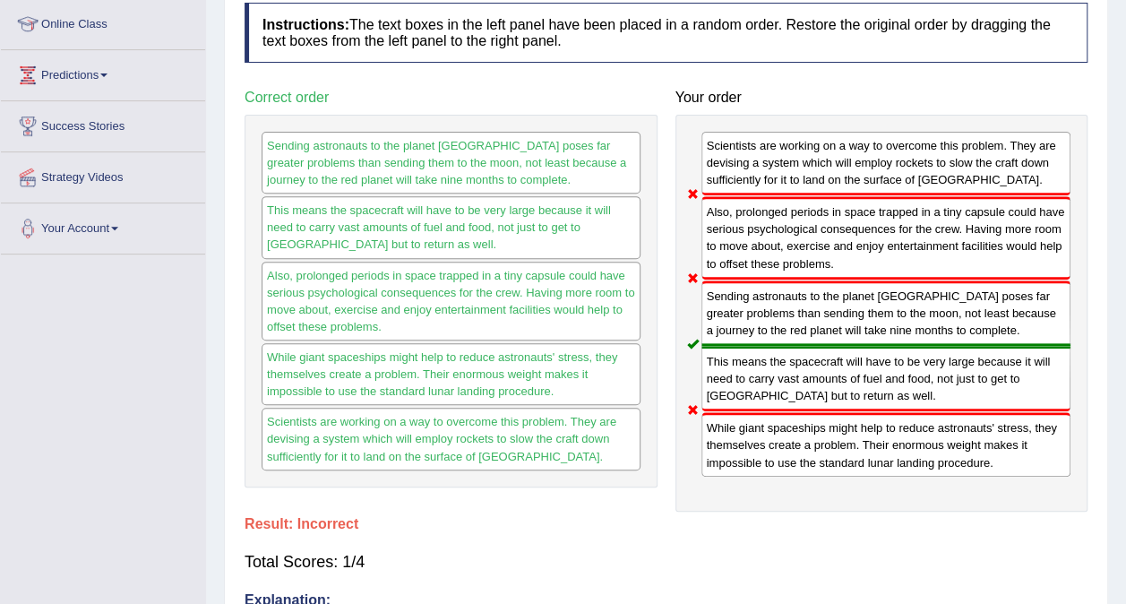
drag, startPoint x: 418, startPoint y: 228, endPoint x: 410, endPoint y: 264, distance: 36.5
click at [410, 264] on div "Sending astronauts to the planet Mars poses far greater problems than sending t…" at bounding box center [451, 301] width 413 height 373
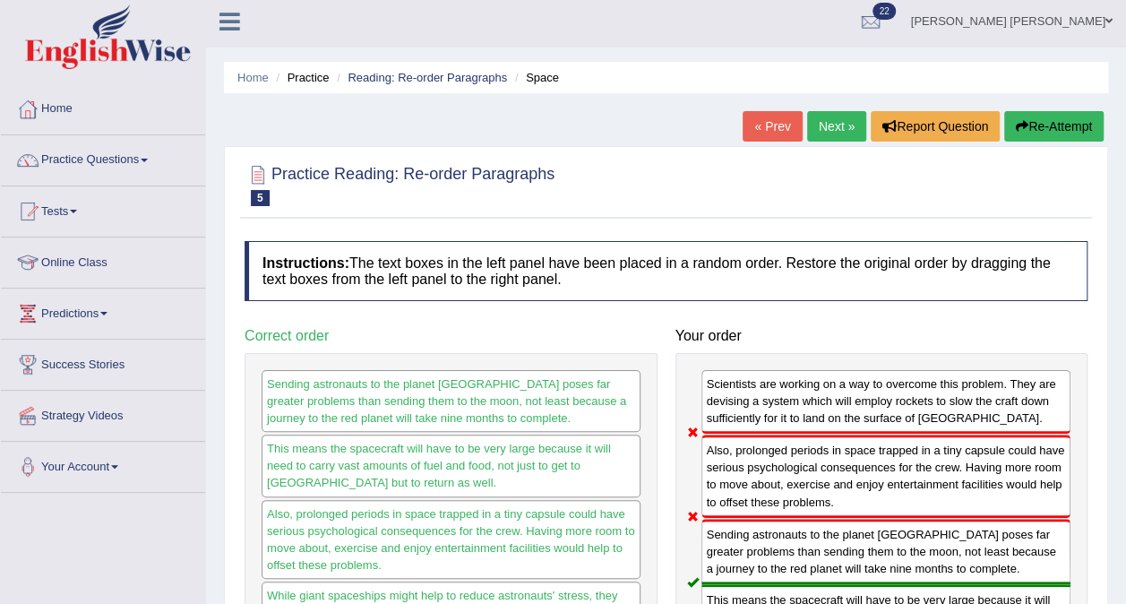
scroll to position [0, 0]
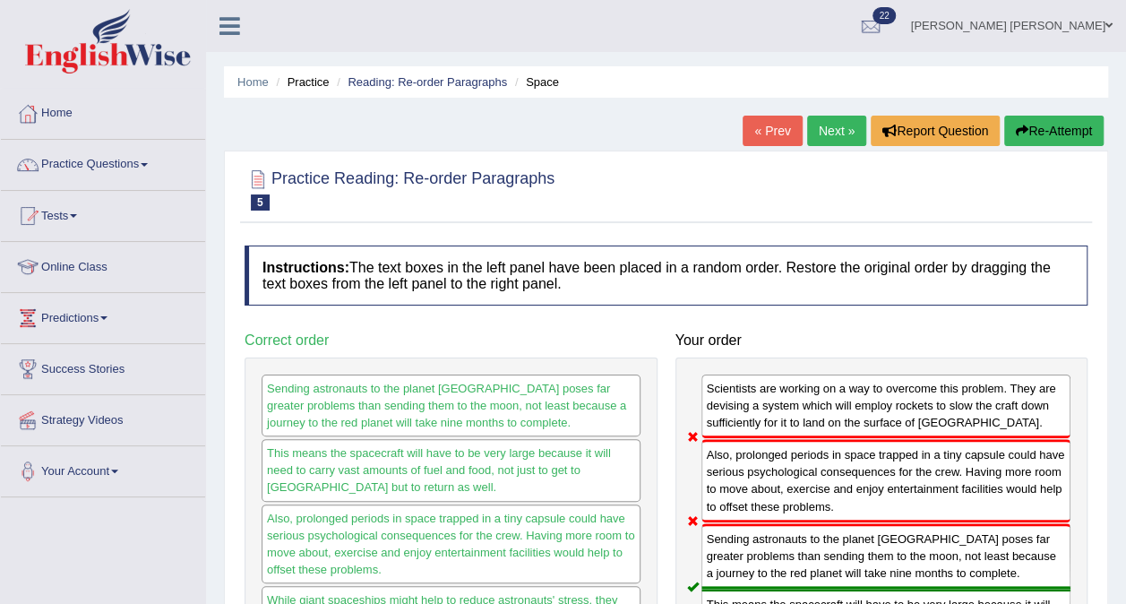
click at [833, 131] on link "Next »" at bounding box center [836, 131] width 59 height 30
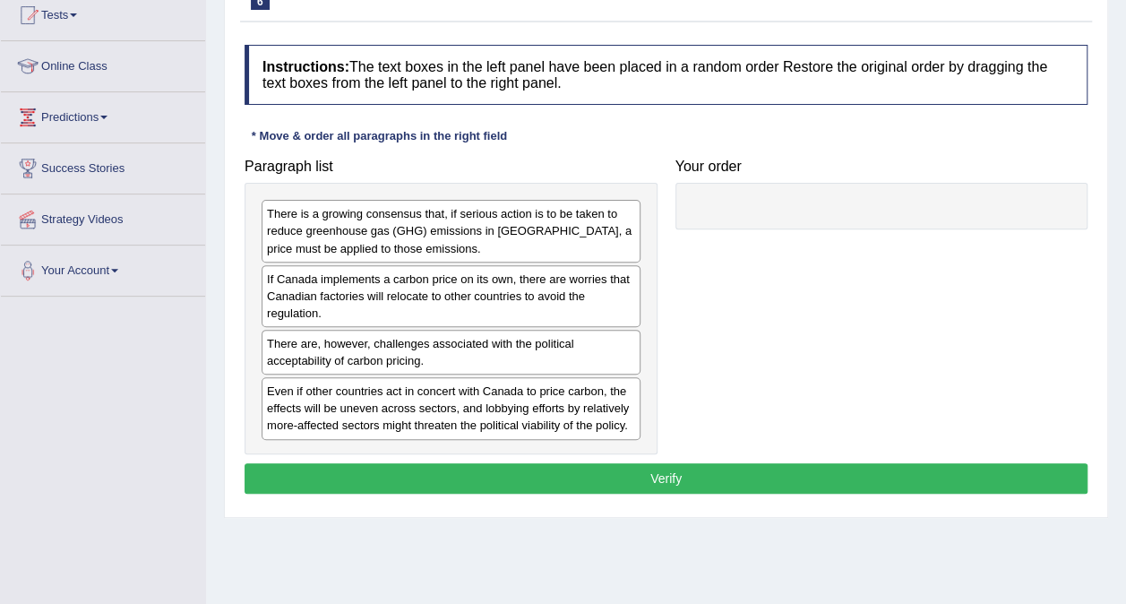
scroll to position [208, 0]
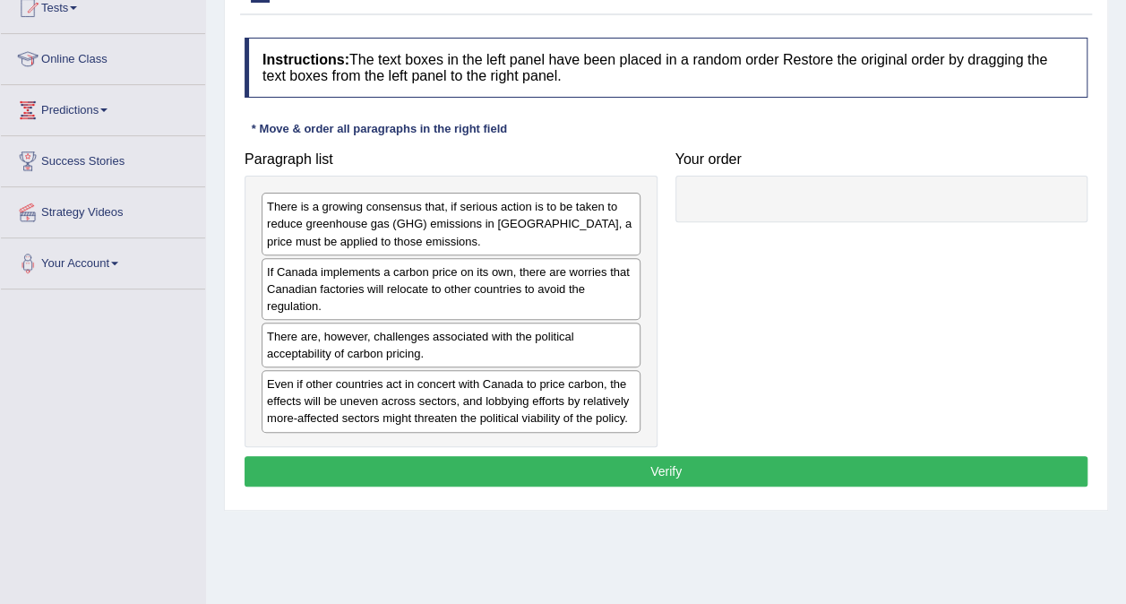
click at [628, 290] on div "If Canada implements a carbon price on its own, there are worries that Canadian…" at bounding box center [451, 289] width 379 height 62
click at [596, 397] on div "Even if other countries act in concert with Canada to price carbon, the effects…" at bounding box center [451, 401] width 379 height 62
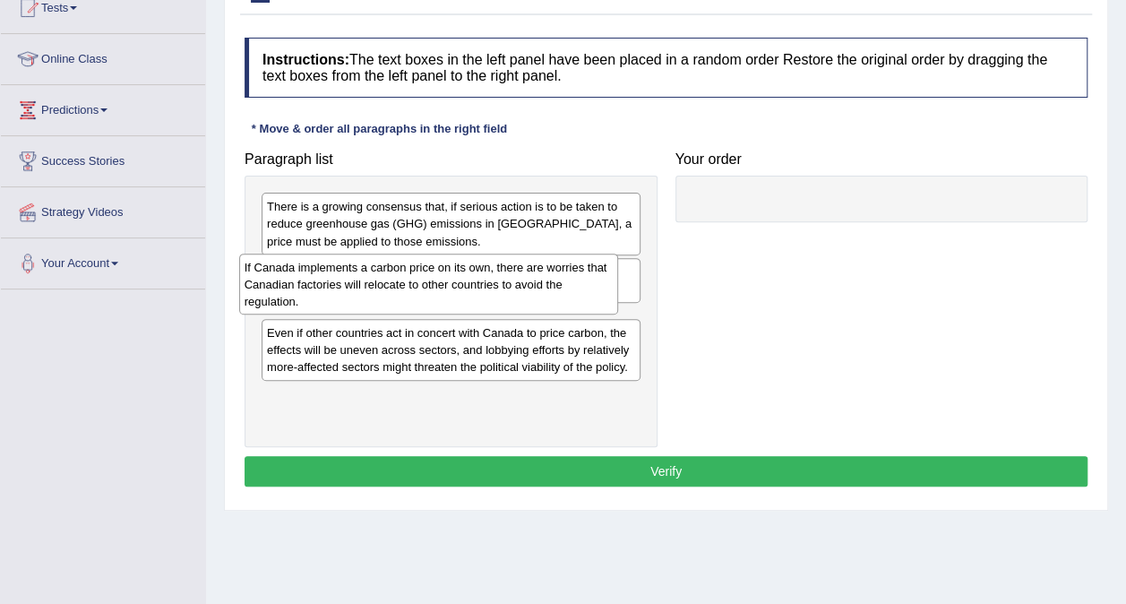
drag, startPoint x: 472, startPoint y: 296, endPoint x: 473, endPoint y: 280, distance: 15.3
click at [473, 280] on div "If Canada implements a carbon price on its own, there are worries that Canadian…" at bounding box center [428, 285] width 379 height 62
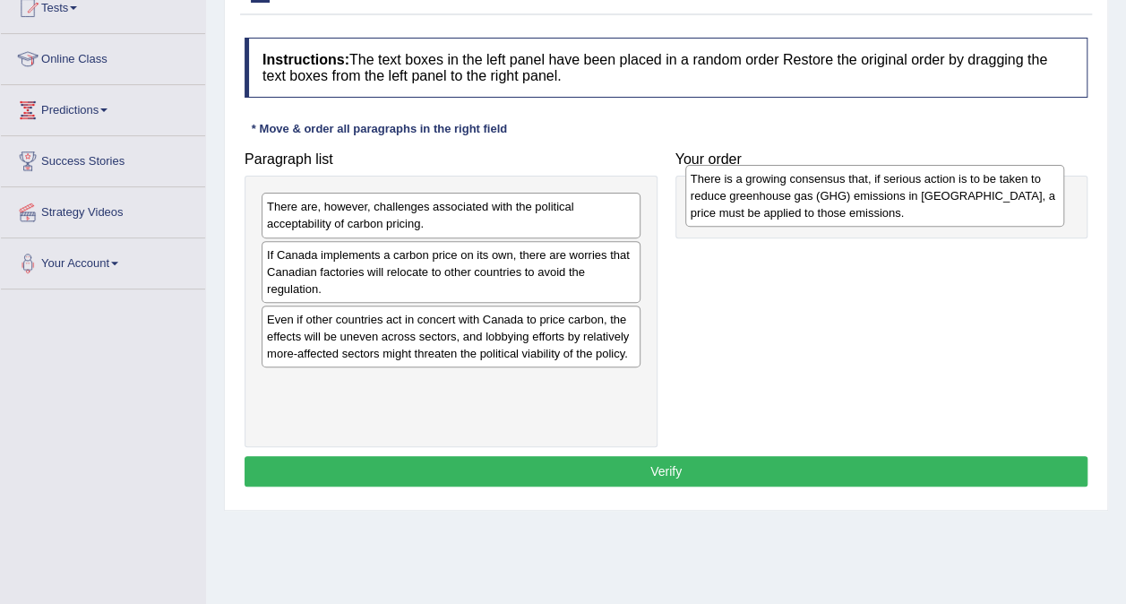
drag, startPoint x: 374, startPoint y: 219, endPoint x: 797, endPoint y: 191, distance: 424.7
click at [797, 191] on div "There is a growing consensus that, if serious action is to be taken to reduce g…" at bounding box center [874, 196] width 379 height 62
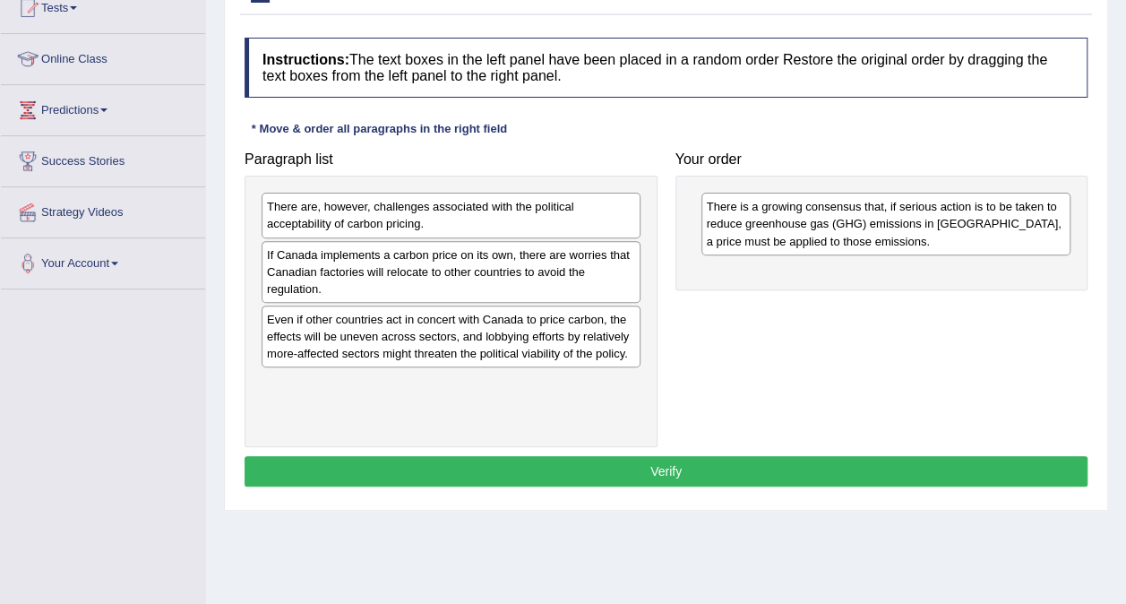
click at [350, 232] on div "There are, however, challenges associated with the political acceptability of c…" at bounding box center [451, 215] width 379 height 45
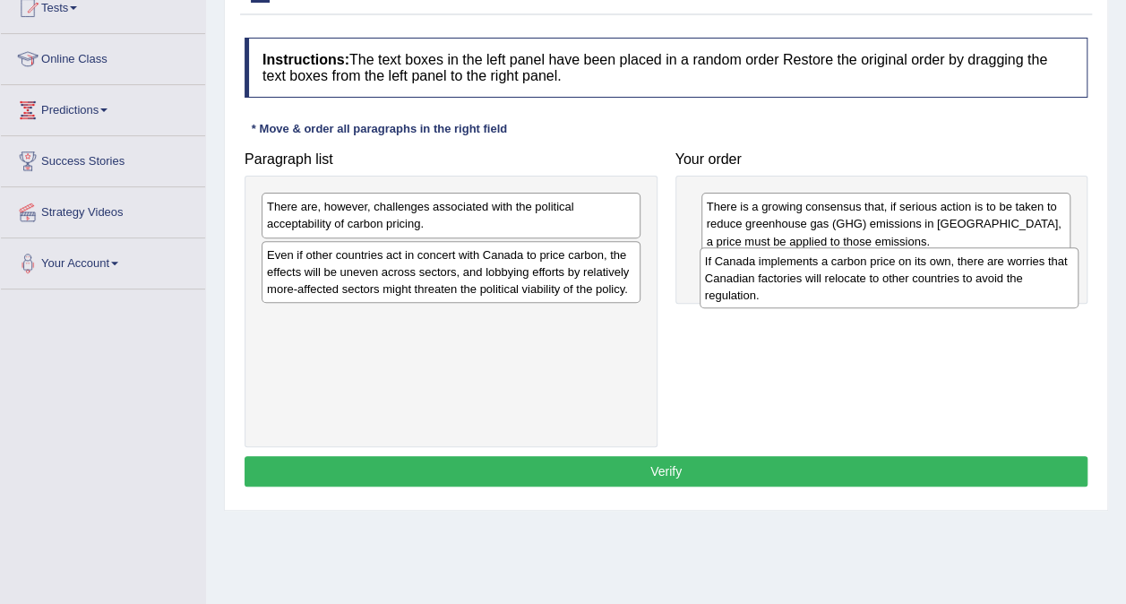
drag, startPoint x: 343, startPoint y: 280, endPoint x: 781, endPoint y: 288, distance: 438.2
click at [781, 288] on div "If Canada implements a carbon price on its own, there are worries that Canadian…" at bounding box center [889, 278] width 379 height 62
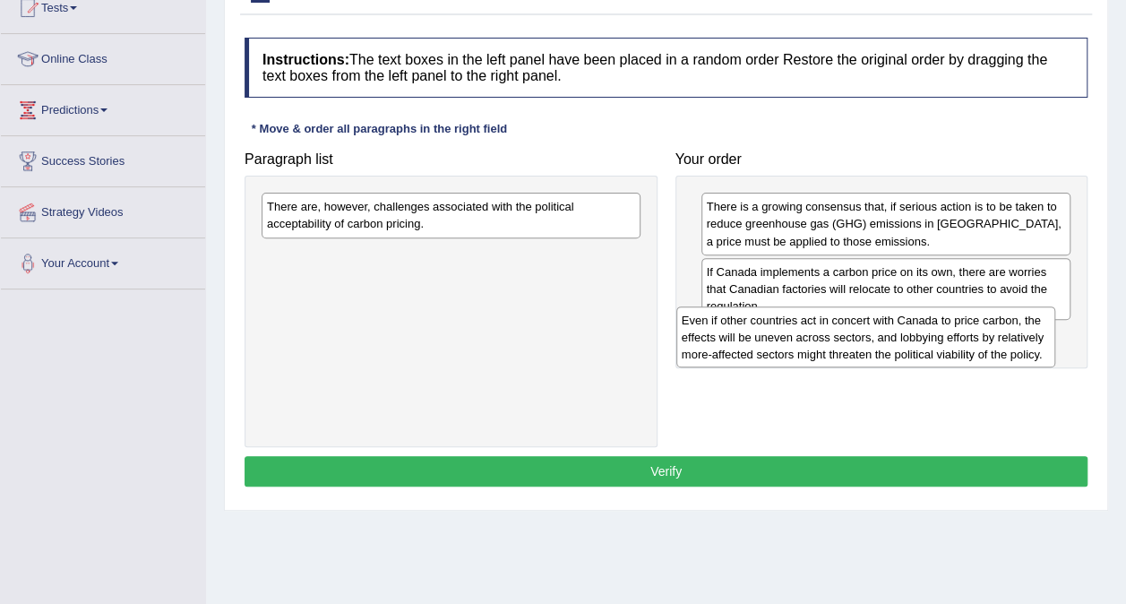
drag, startPoint x: 405, startPoint y: 273, endPoint x: 820, endPoint y: 340, distance: 420.1
click at [820, 340] on div "Even if other countries act in concert with Canada to price carbon, the effects…" at bounding box center [865, 337] width 379 height 62
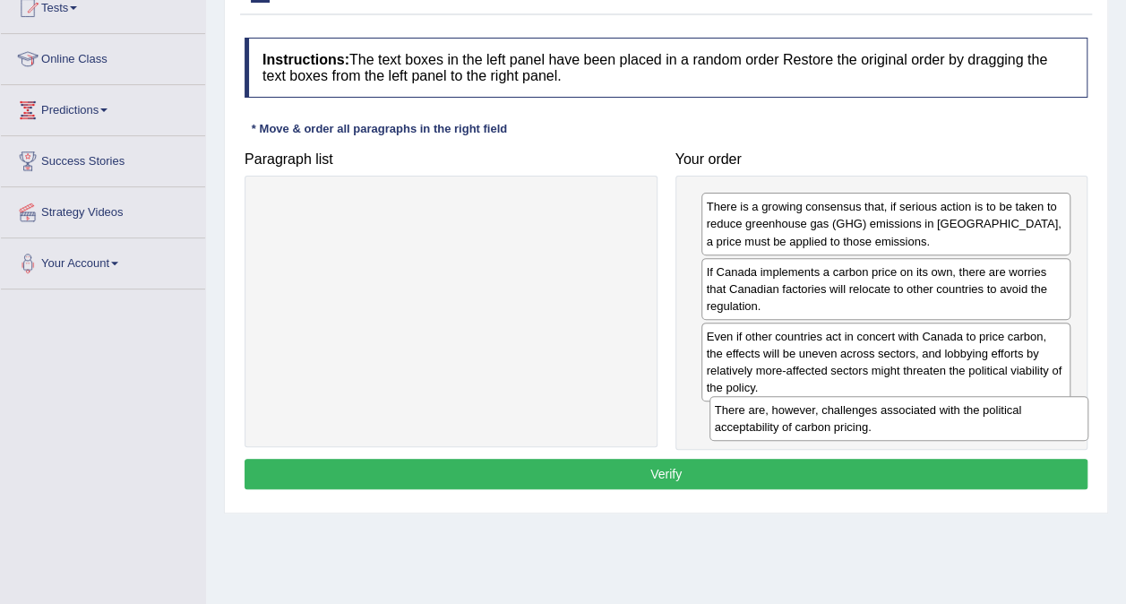
drag, startPoint x: 432, startPoint y: 206, endPoint x: 880, endPoint y: 409, distance: 492.0
click at [880, 409] on div "There are, however, challenges associated with the political acceptability of c…" at bounding box center [899, 418] width 379 height 45
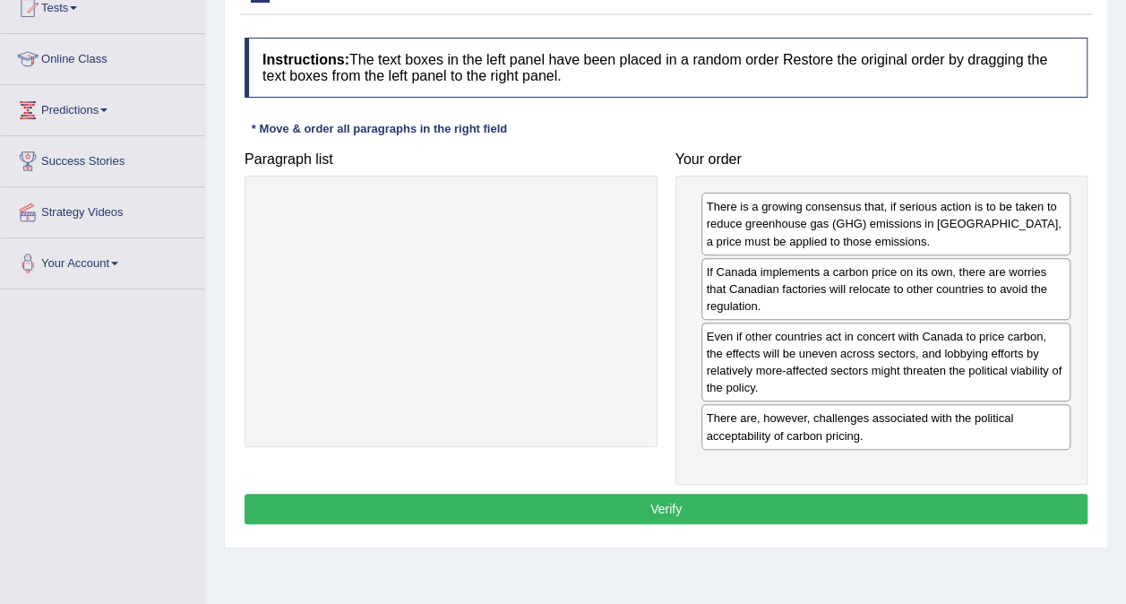
click at [684, 504] on button "Verify" at bounding box center [666, 509] width 843 height 30
